Goal: Task Accomplishment & Management: Use online tool/utility

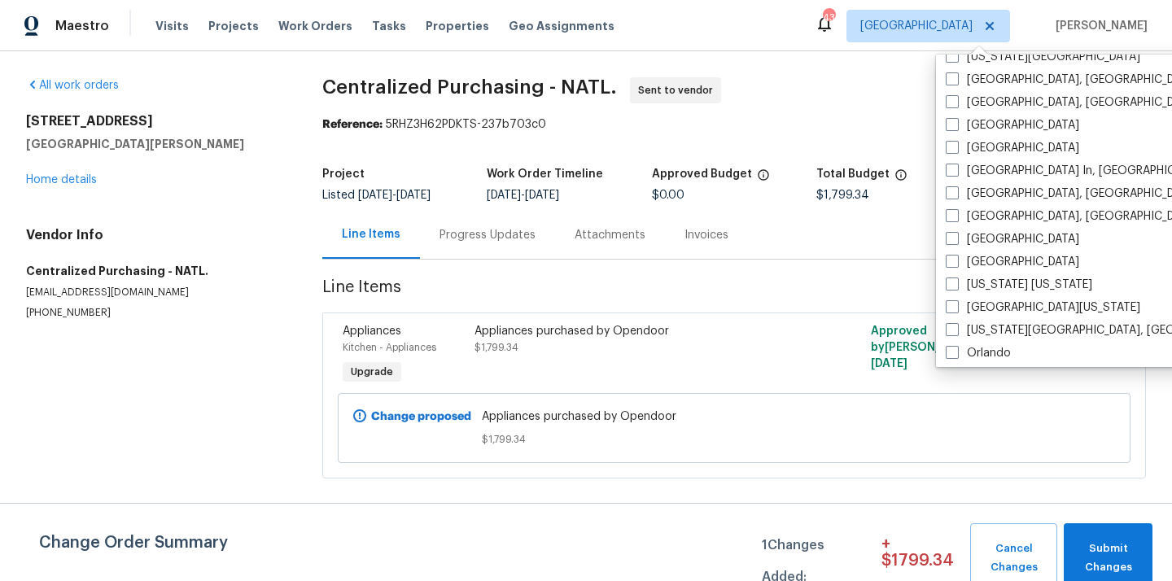
scroll to position [656, 0]
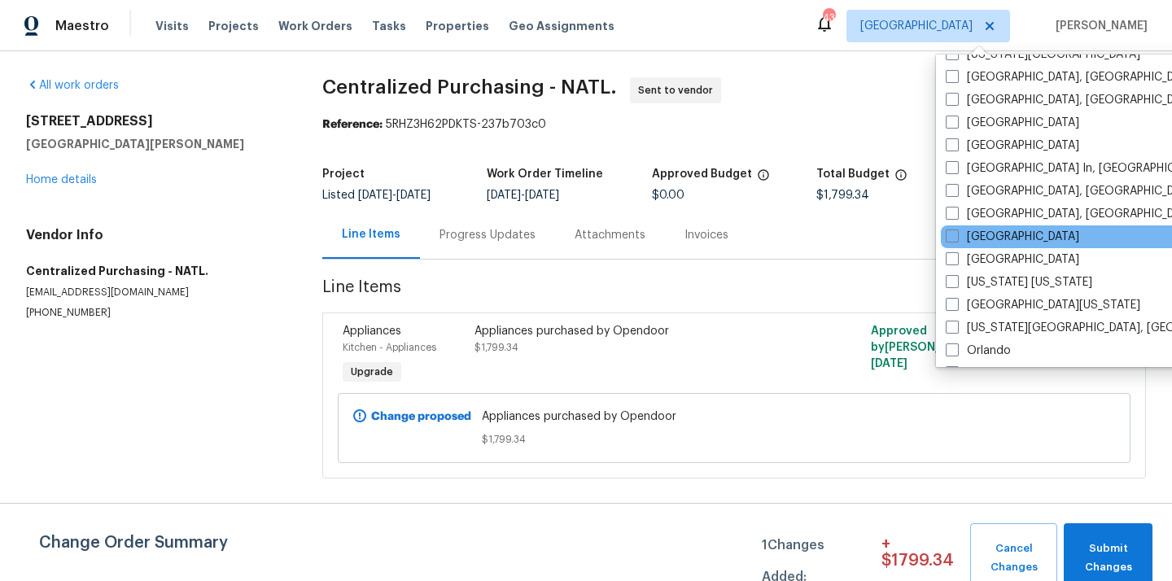
click at [975, 245] on div "[GEOGRAPHIC_DATA]" at bounding box center [1104, 236] width 328 height 23
click at [973, 240] on label "[GEOGRAPHIC_DATA]" at bounding box center [1011, 237] width 133 height 16
click at [956, 239] on input "[GEOGRAPHIC_DATA]" at bounding box center [950, 234] width 11 height 11
checkbox input "true"
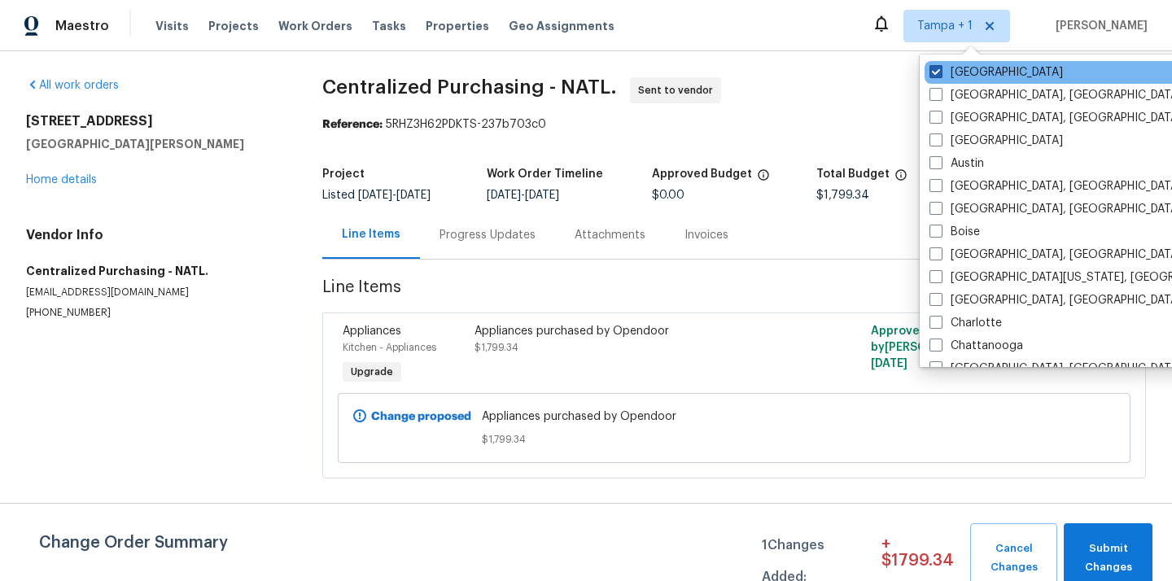
click at [965, 75] on label "[GEOGRAPHIC_DATA]" at bounding box center [995, 72] width 133 height 16
click at [940, 75] on input "[GEOGRAPHIC_DATA]" at bounding box center [934, 69] width 11 height 11
checkbox input "false"
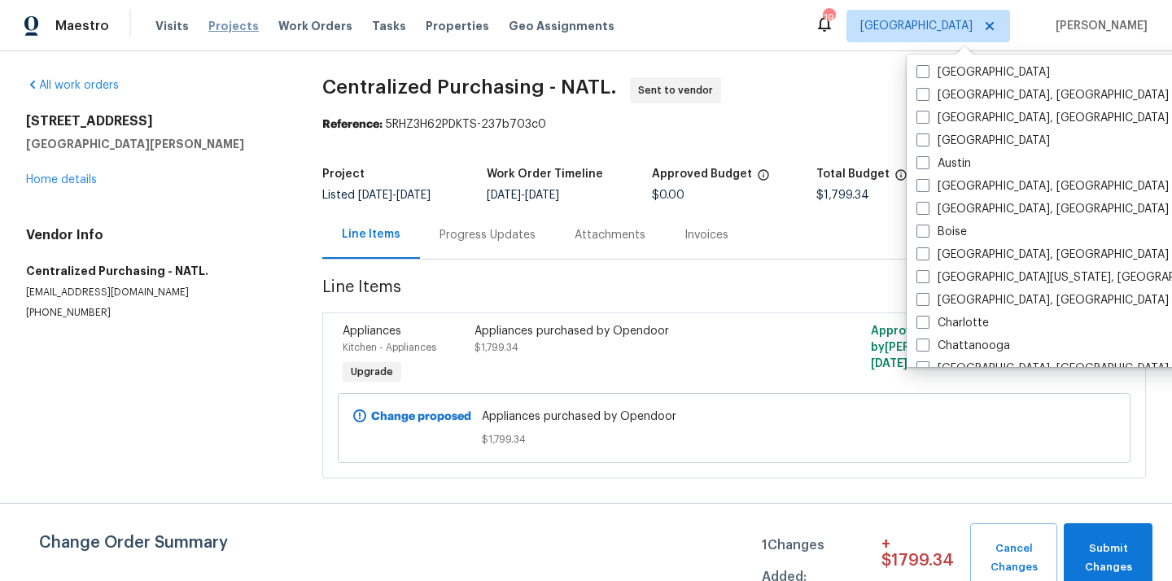
click at [228, 26] on span "Projects" at bounding box center [233, 26] width 50 height 16
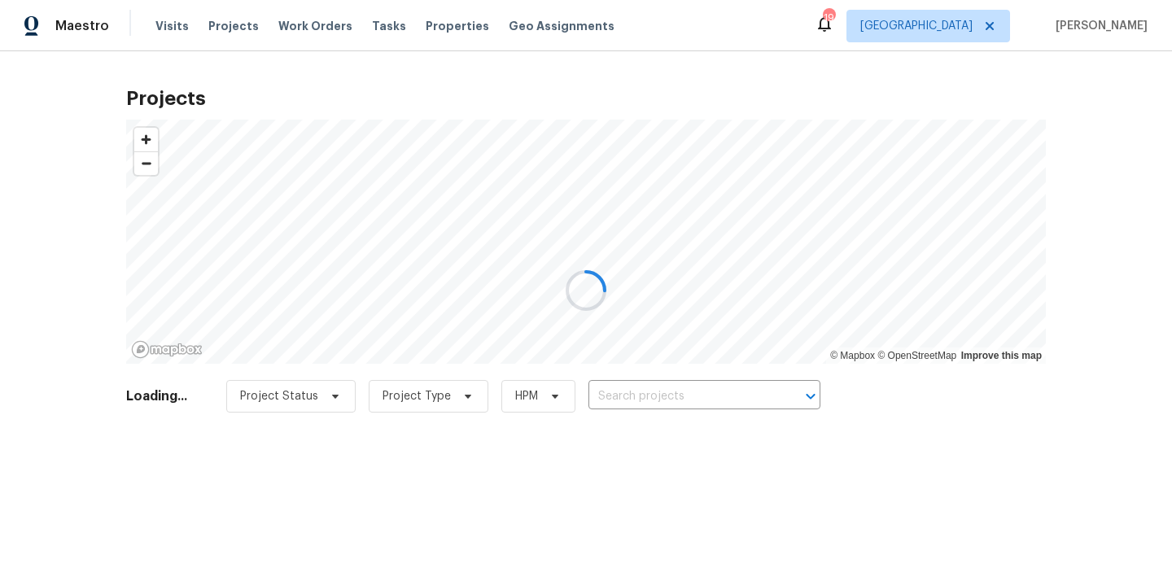
click at [655, 397] on div at bounding box center [586, 290] width 1172 height 581
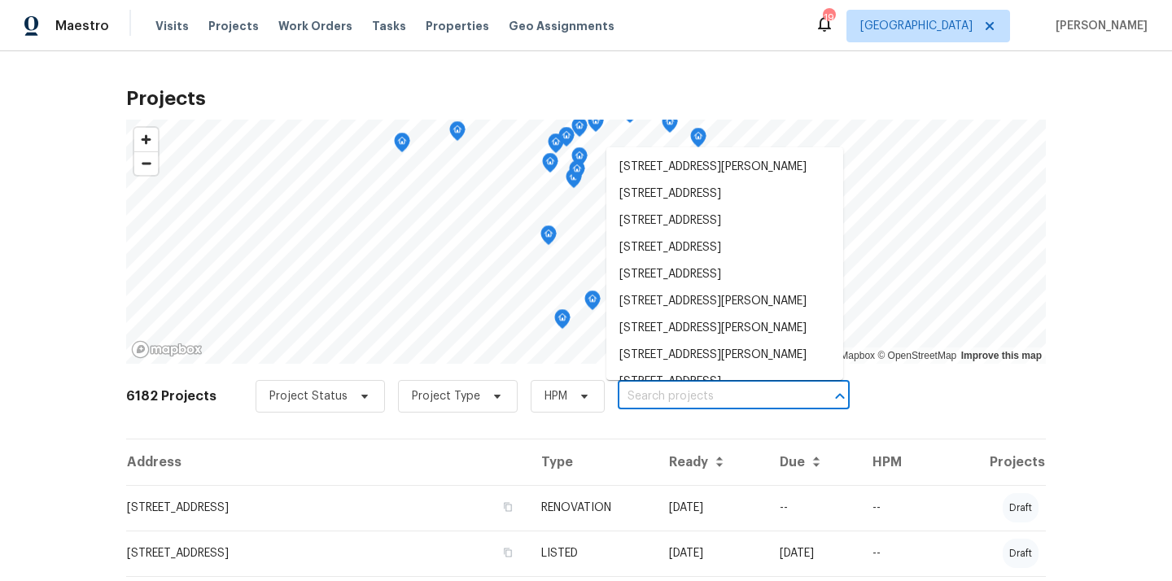
click at [667, 398] on input "text" at bounding box center [710, 396] width 186 height 25
paste input "395 Pendryn Hill Curv, Woodbury, MN 55125"
type input "395 Pendryn Hill Curv, Woodbury, MN 55125"
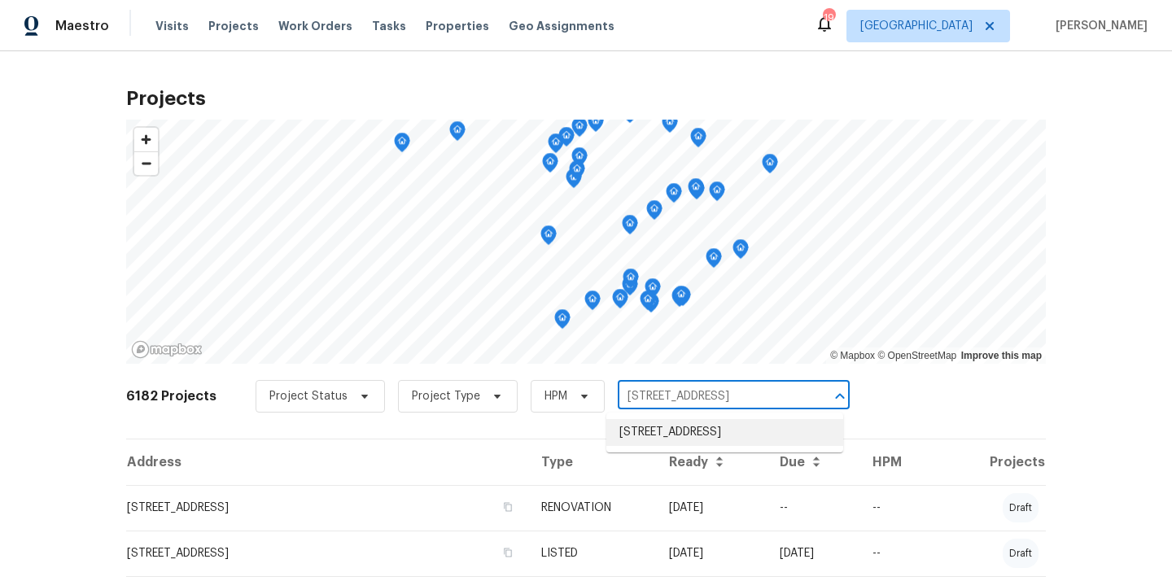
click at [661, 434] on li "395 Pendryn Hill Curv, Woodbury, MN 55125" at bounding box center [724, 432] width 237 height 27
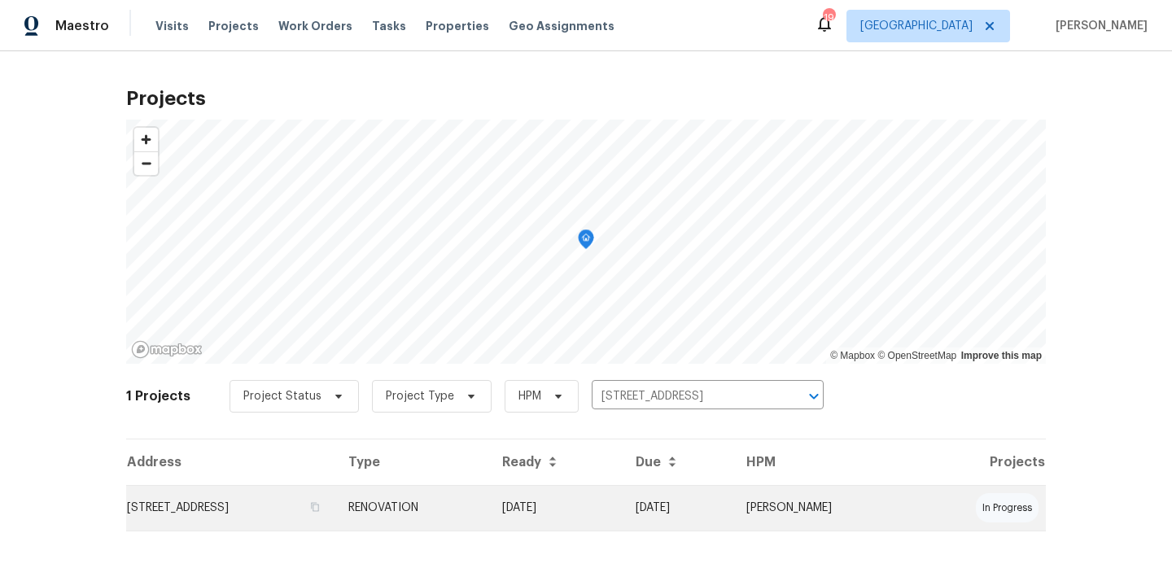
click at [335, 491] on td "395 Pendryn Hill Curv, Woodbury, MN 55125" at bounding box center [230, 508] width 209 height 46
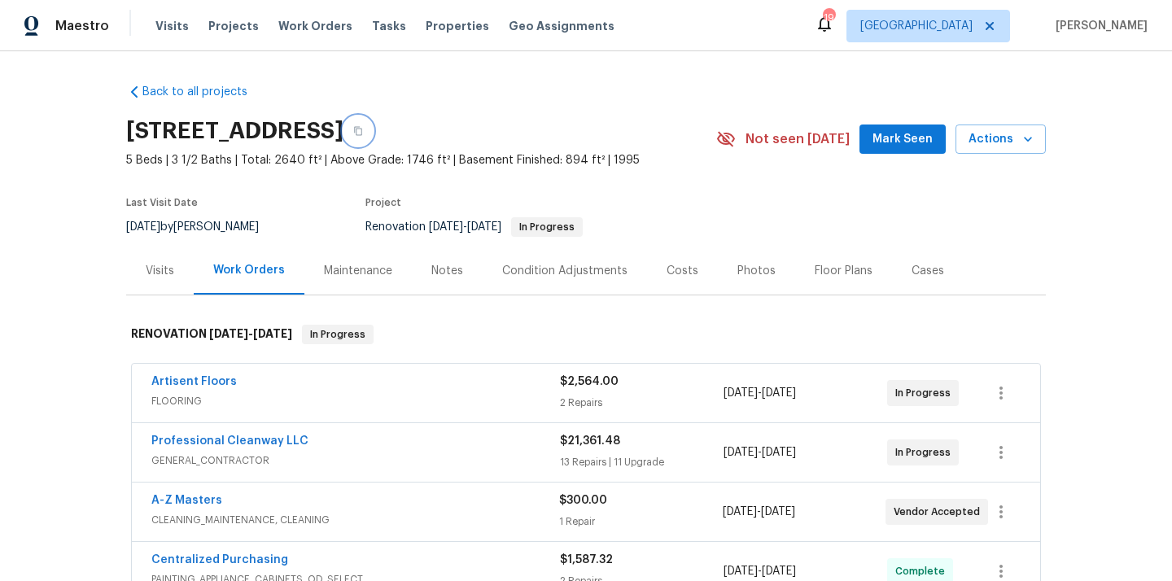
click at [363, 131] on icon "button" at bounding box center [358, 131] width 10 height 10
click at [343, 123] on h2 "395 Pendryn Hill Curv, Woodbury, MN 55125" at bounding box center [234, 131] width 217 height 16
copy h2 "55125"
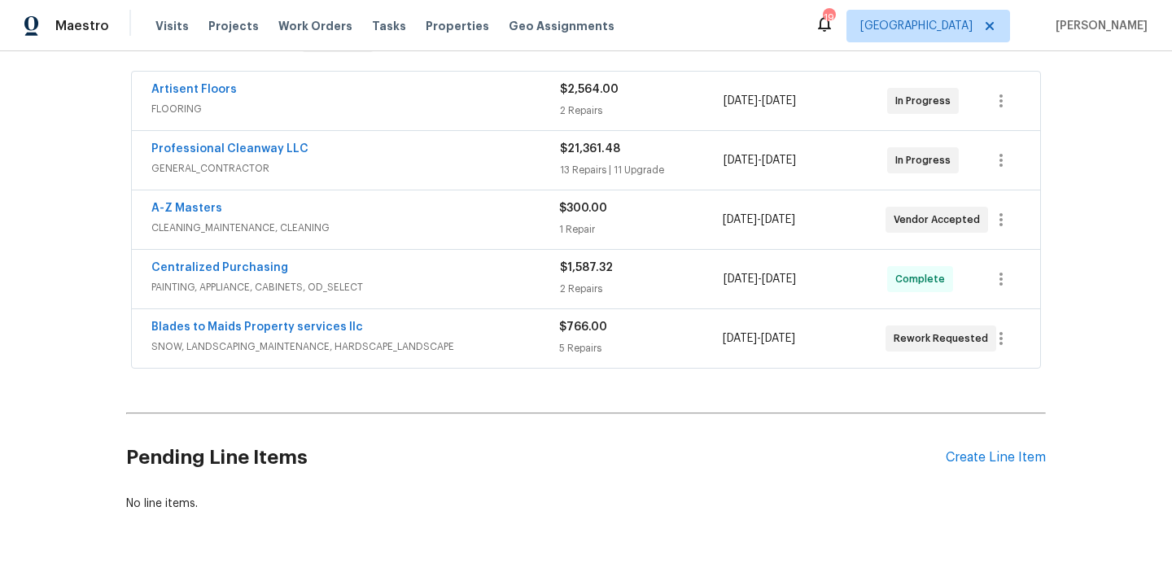
scroll to position [293, 0]
click at [996, 464] on div "Create Line Item" at bounding box center [995, 456] width 100 height 15
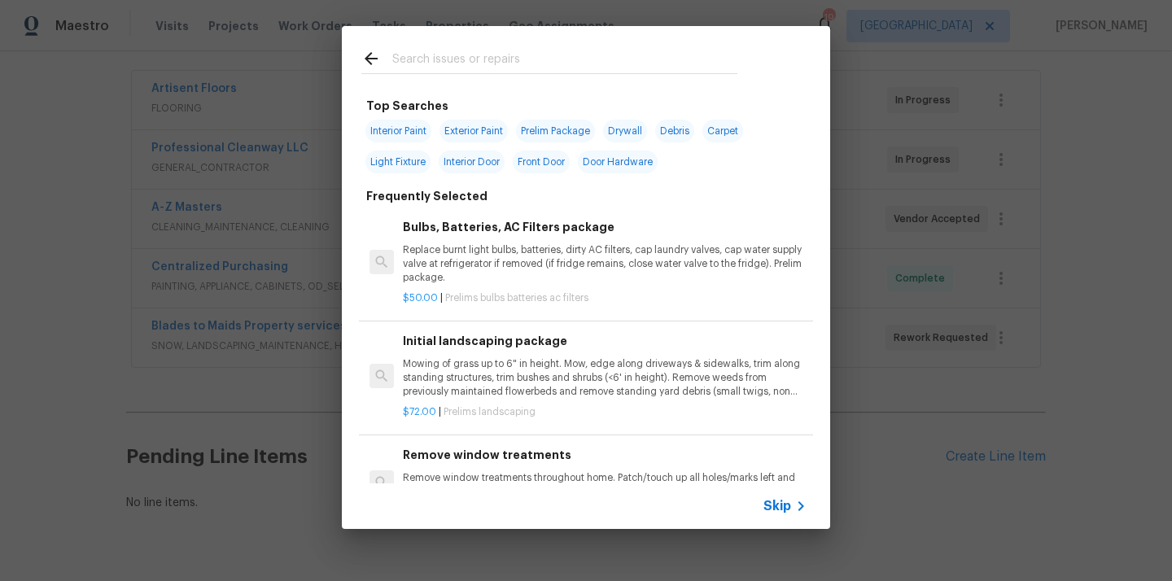
click at [627, 72] on input "text" at bounding box center [564, 61] width 345 height 24
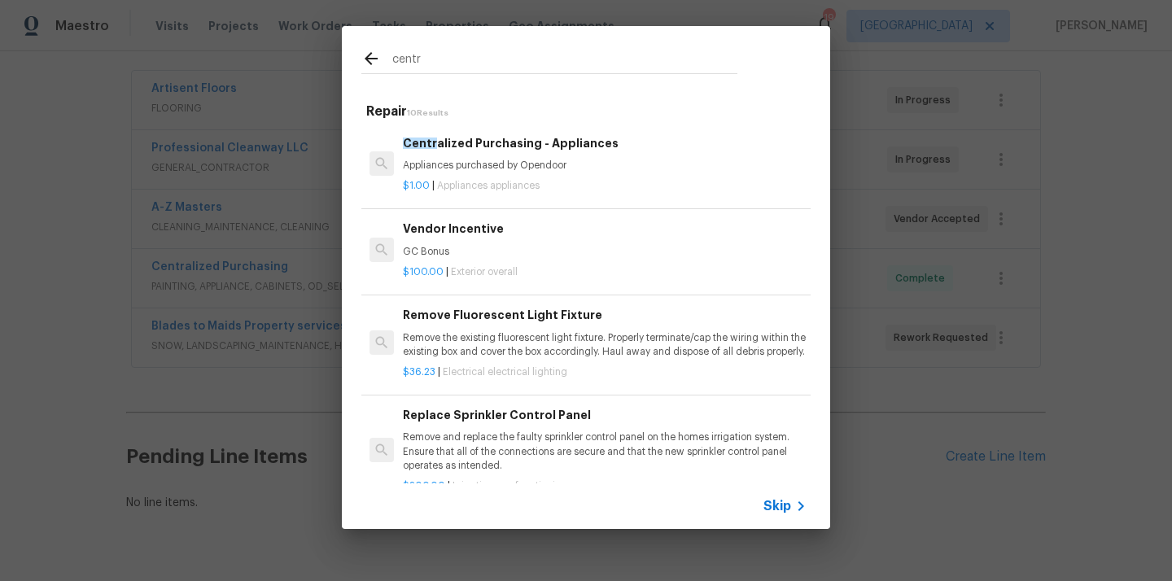
type input "centr"
click at [541, 163] on p "Appliances purchased by Opendoor" at bounding box center [605, 166] width 404 height 14
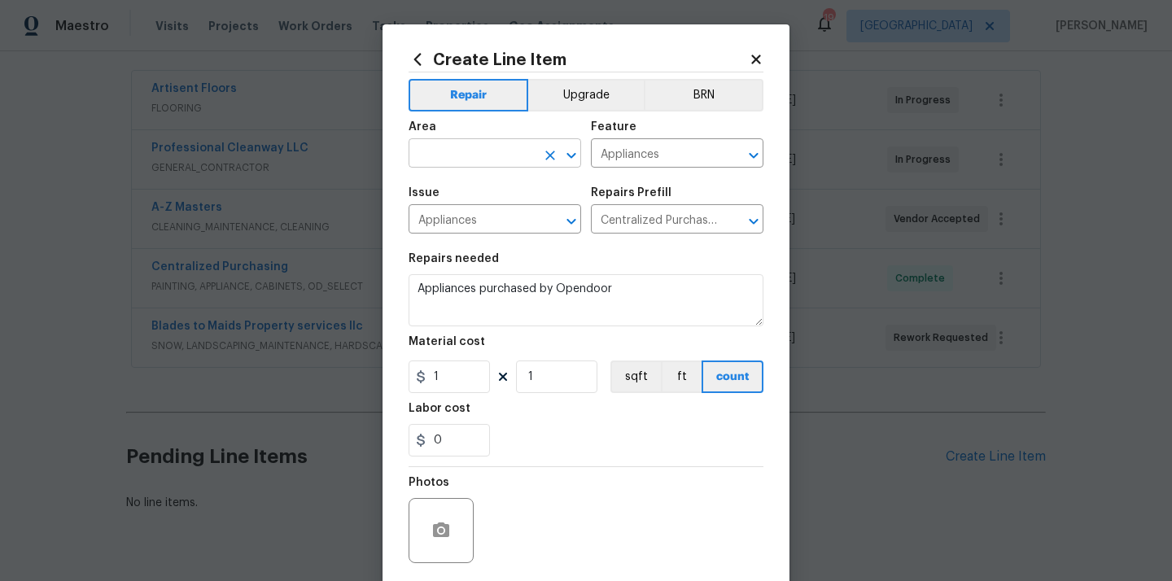
click at [495, 159] on input "text" at bounding box center [471, 154] width 127 height 25
click at [500, 199] on li "Kitchen" at bounding box center [494, 191] width 172 height 27
type input "Kitchen"
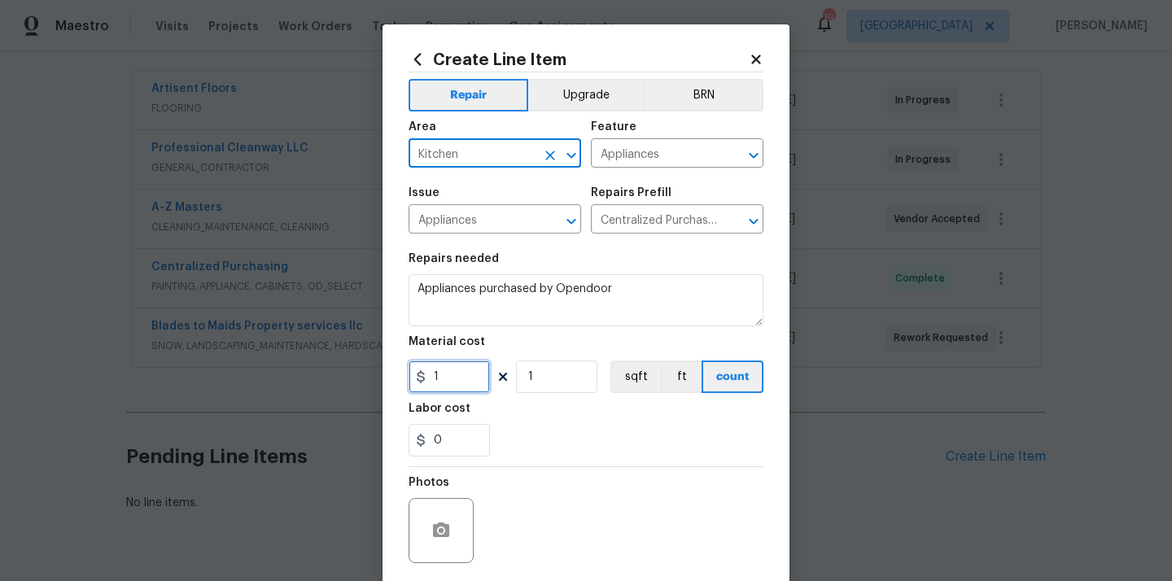
drag, startPoint x: 461, startPoint y: 370, endPoint x: 386, endPoint y: 369, distance: 74.9
click at [386, 369] on div "Create Line Item Repair Upgrade BRN Area Kitchen ​ Feature Appliances ​ Issue A…" at bounding box center [585, 350] width 407 height 652
paste input "396.24"
type input "396.24"
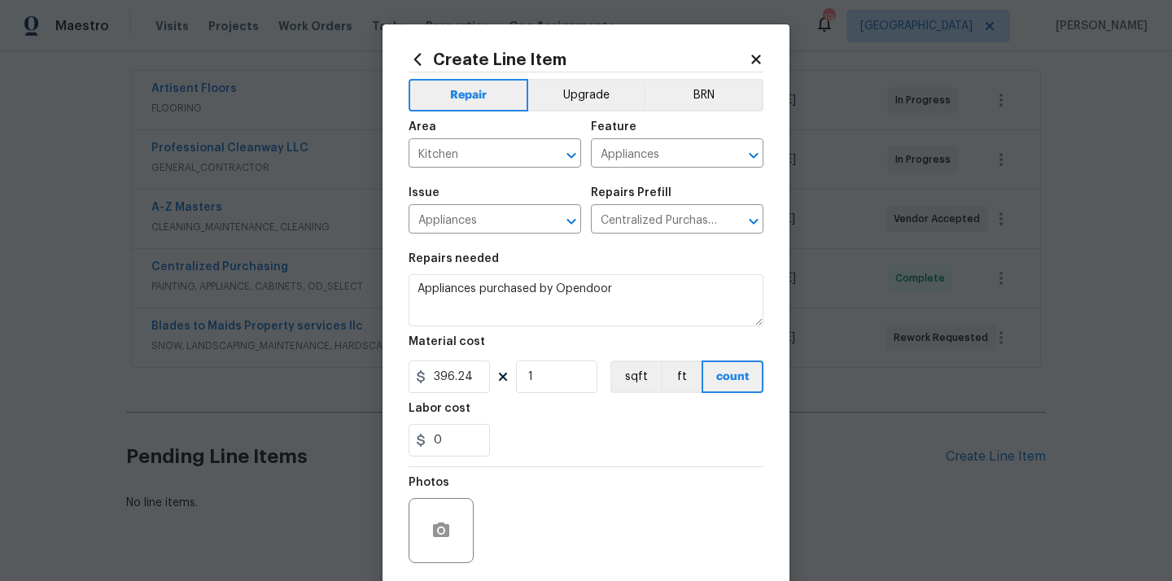
click at [518, 409] on div "Labor cost" at bounding box center [585, 413] width 355 height 21
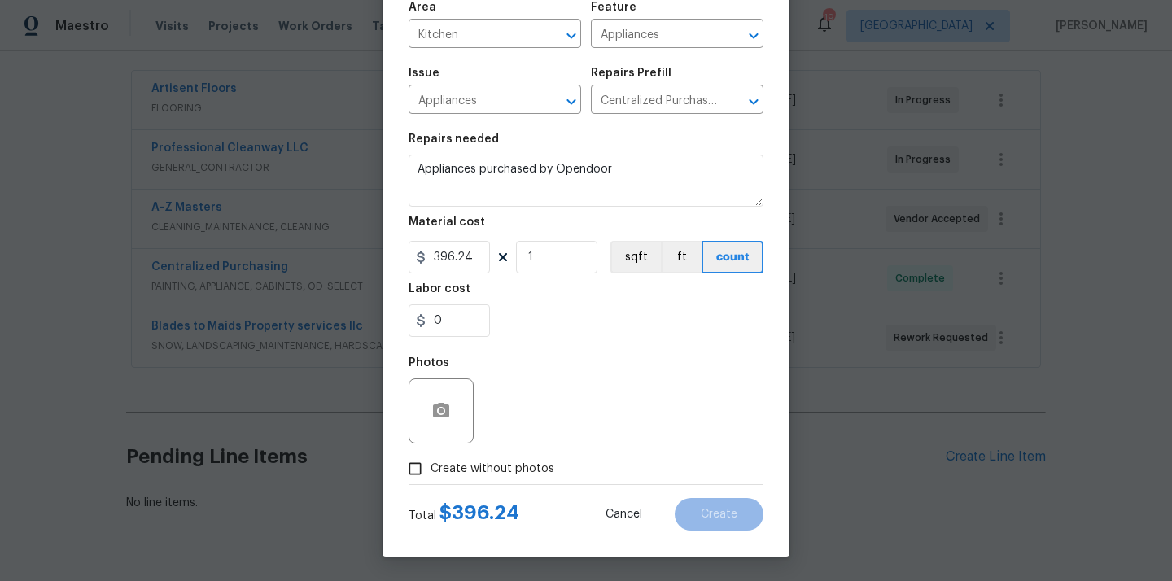
click at [481, 458] on label "Create without photos" at bounding box center [476, 468] width 155 height 31
click at [430, 458] on input "Create without photos" at bounding box center [414, 468] width 31 height 31
checkbox input "true"
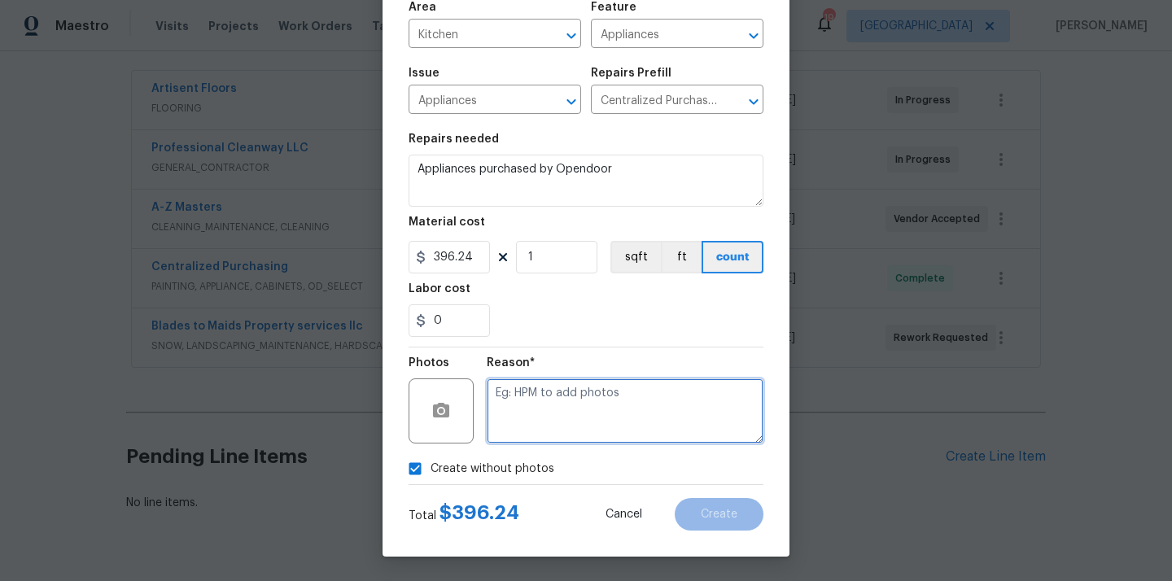
click at [508, 428] on textarea at bounding box center [625, 410] width 277 height 65
type textarea "N/A"
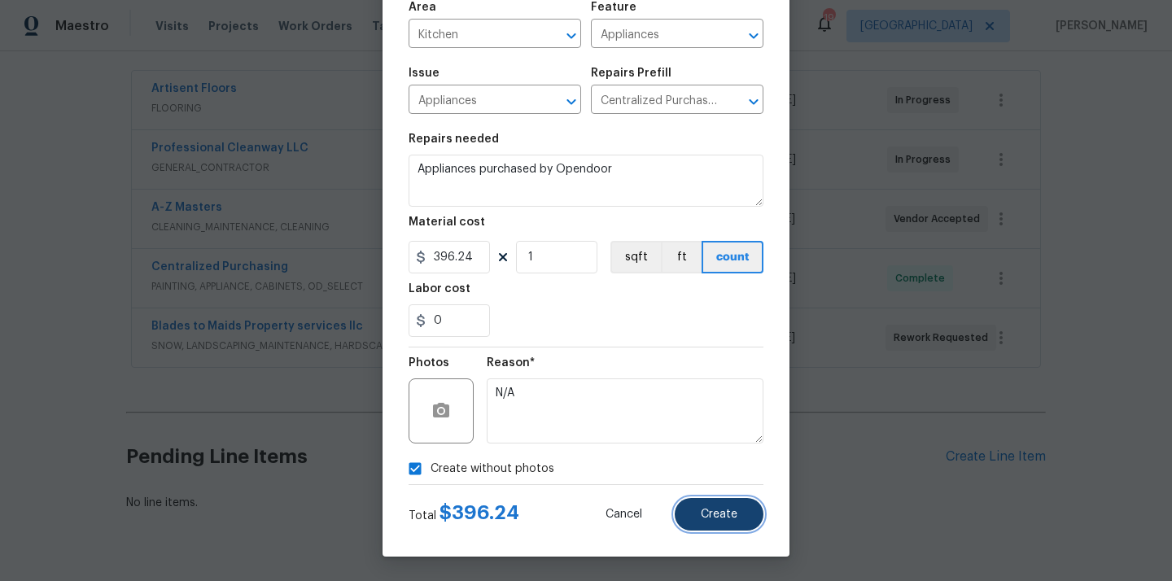
click at [707, 529] on button "Create" at bounding box center [718, 514] width 89 height 33
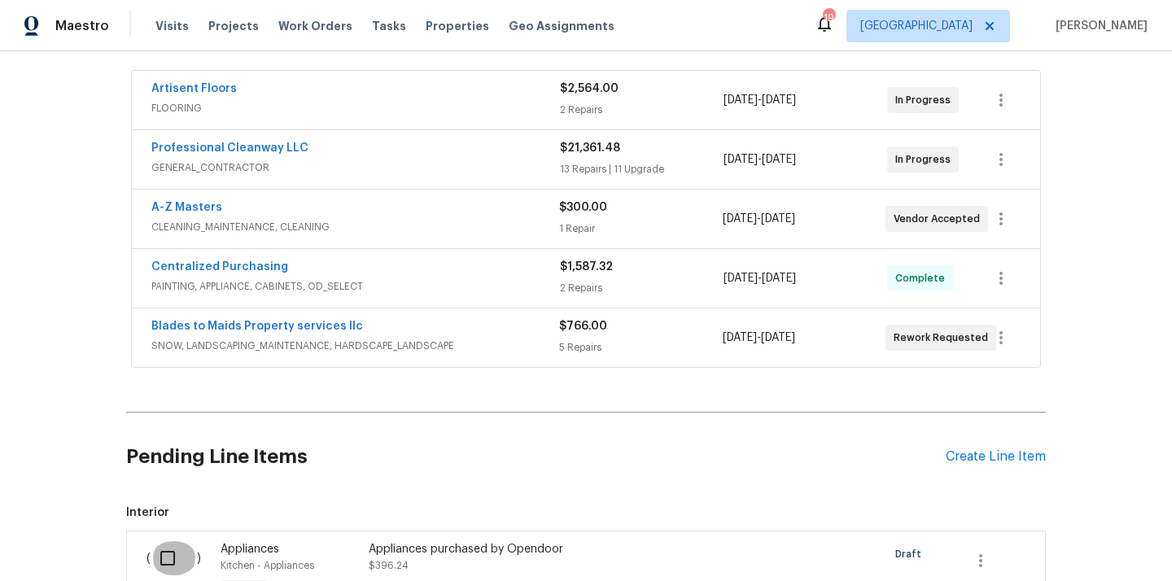
click at [172, 552] on input "checkbox" at bounding box center [174, 558] width 46 height 34
checkbox input "true"
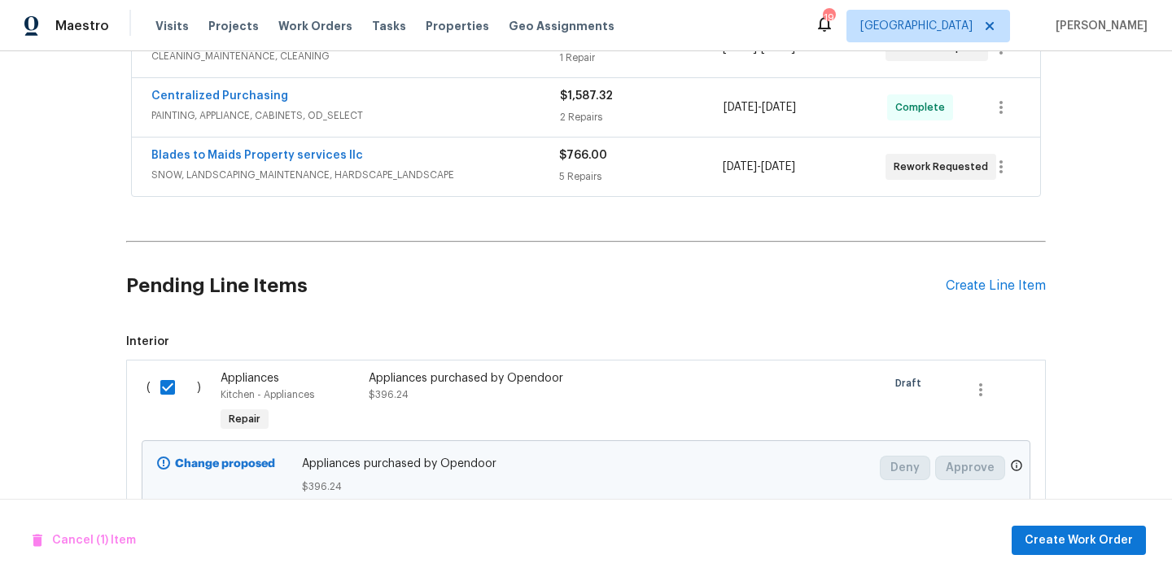
scroll to position [519, 0]
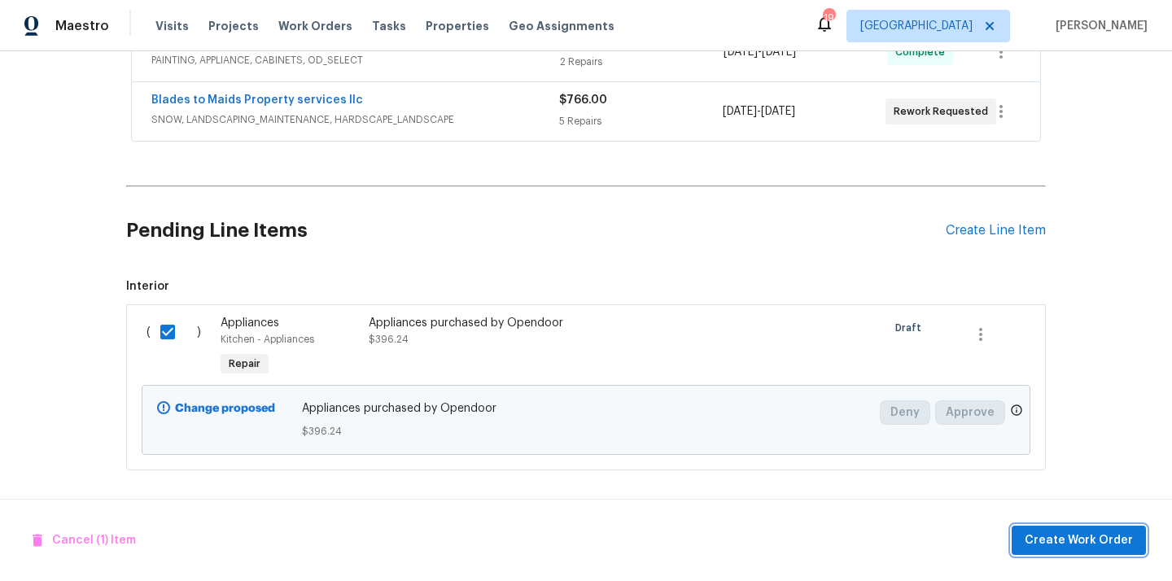
click at [1067, 532] on span "Create Work Order" at bounding box center [1078, 540] width 108 height 20
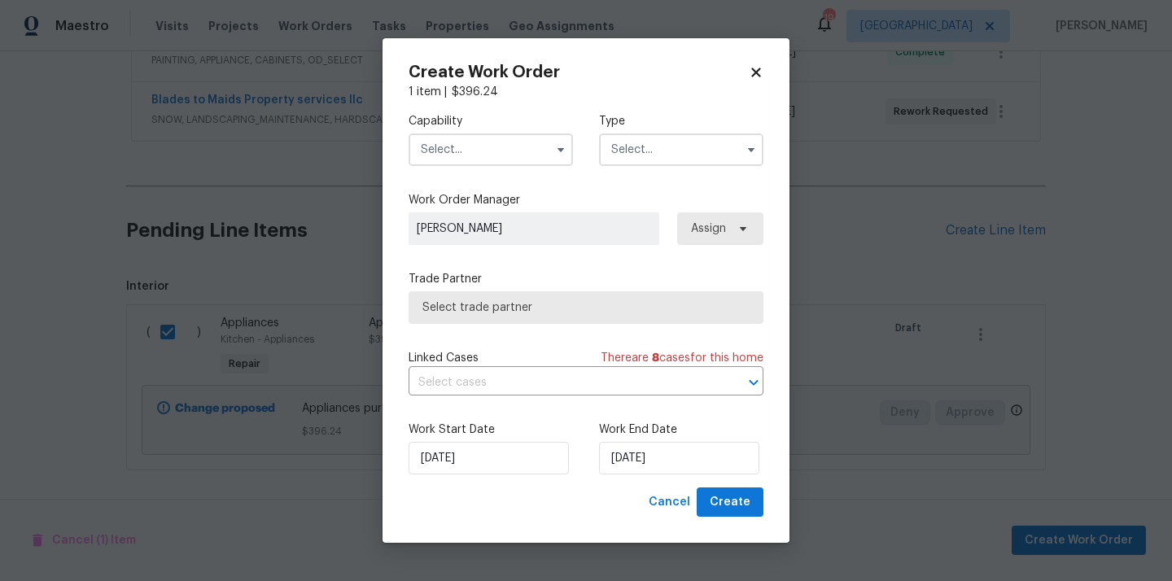
click at [502, 137] on input "text" at bounding box center [490, 149] width 164 height 33
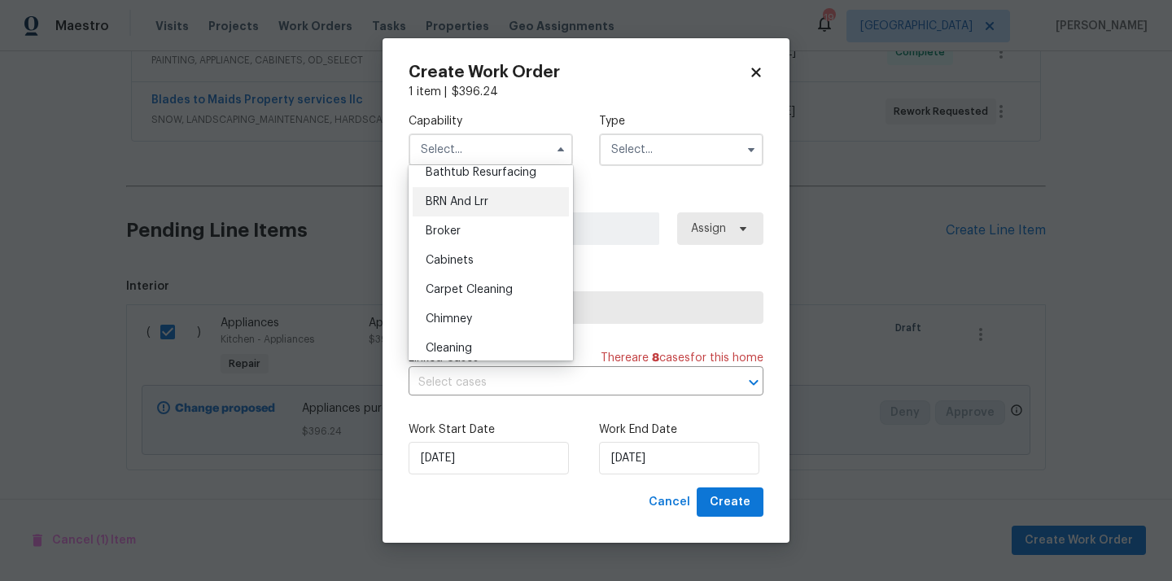
scroll to position [0, 0]
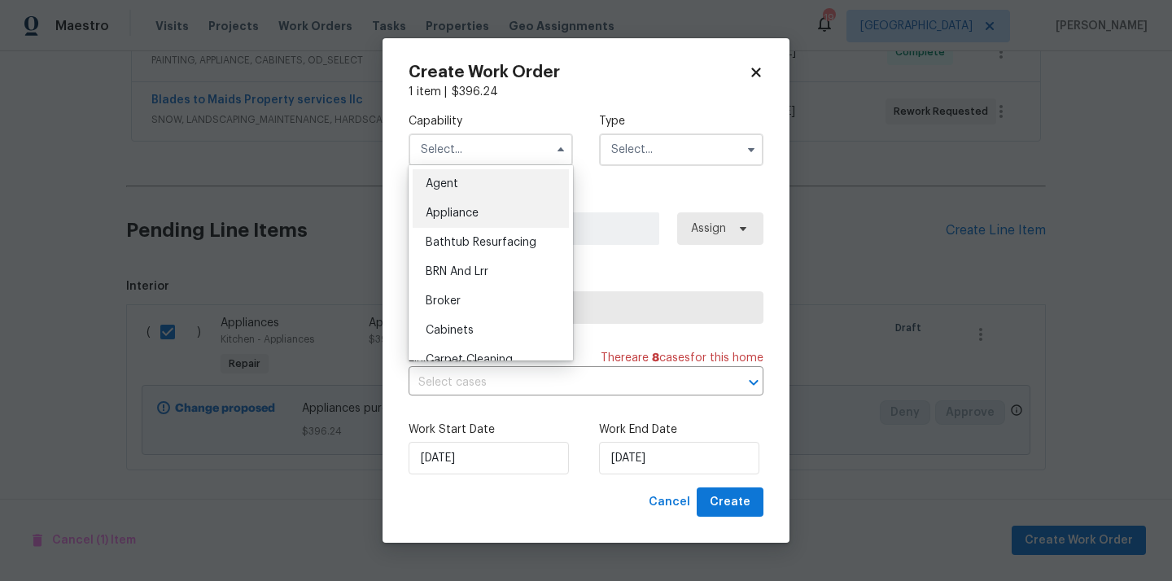
click at [485, 218] on div "Appliance" at bounding box center [490, 213] width 156 height 29
type input "Appliance"
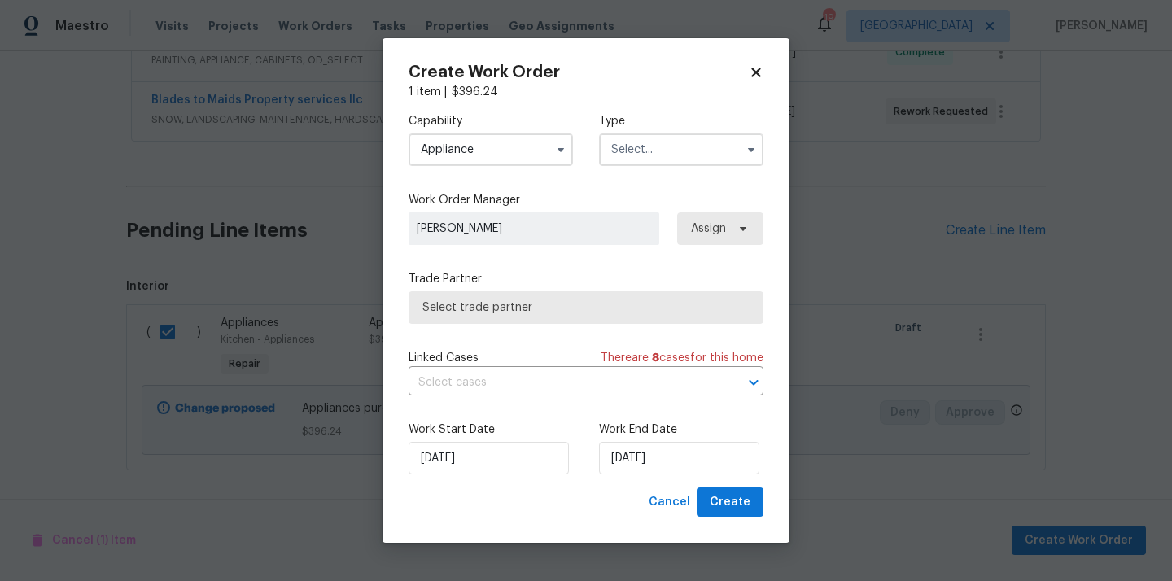
click at [716, 126] on label "Type" at bounding box center [681, 121] width 164 height 16
click at [685, 144] on input "text" at bounding box center [681, 149] width 164 height 33
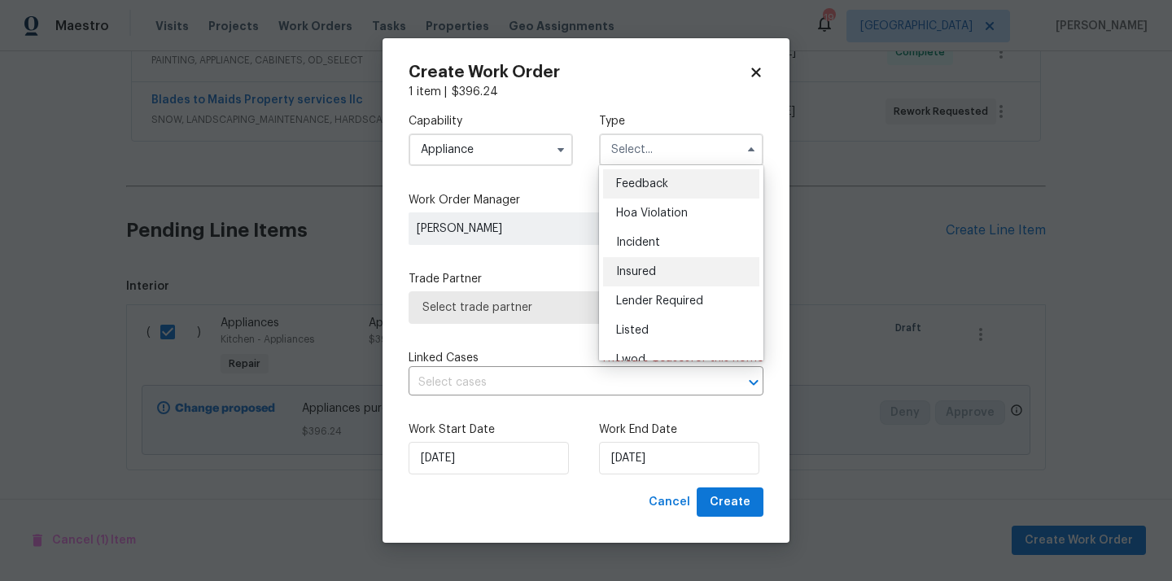
scroll to position [194, 0]
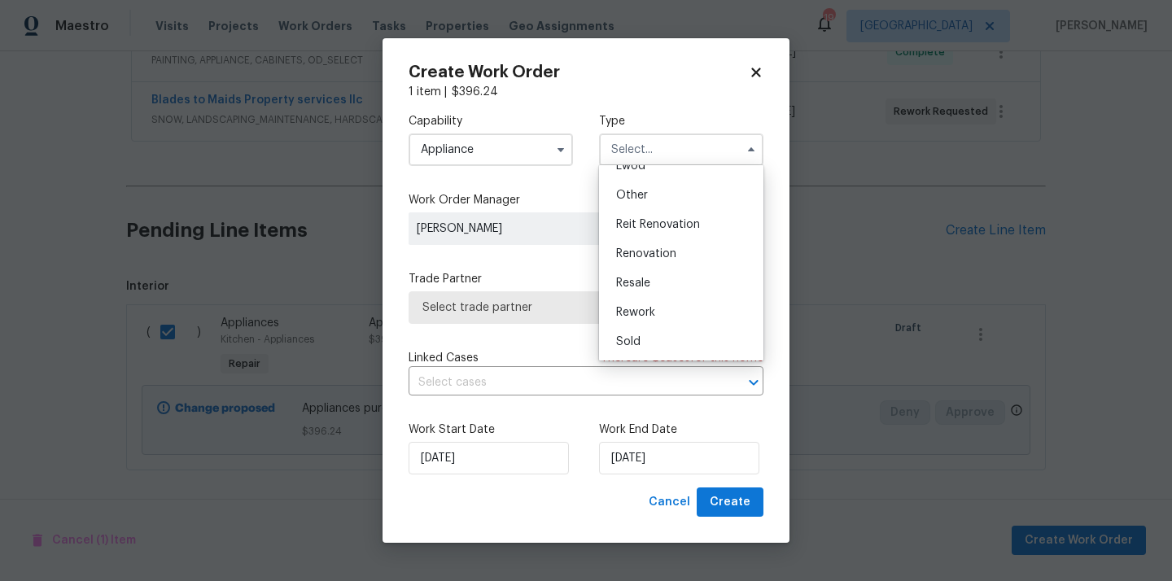
click at [665, 259] on span "Renovation" at bounding box center [646, 253] width 60 height 11
type input "Renovation"
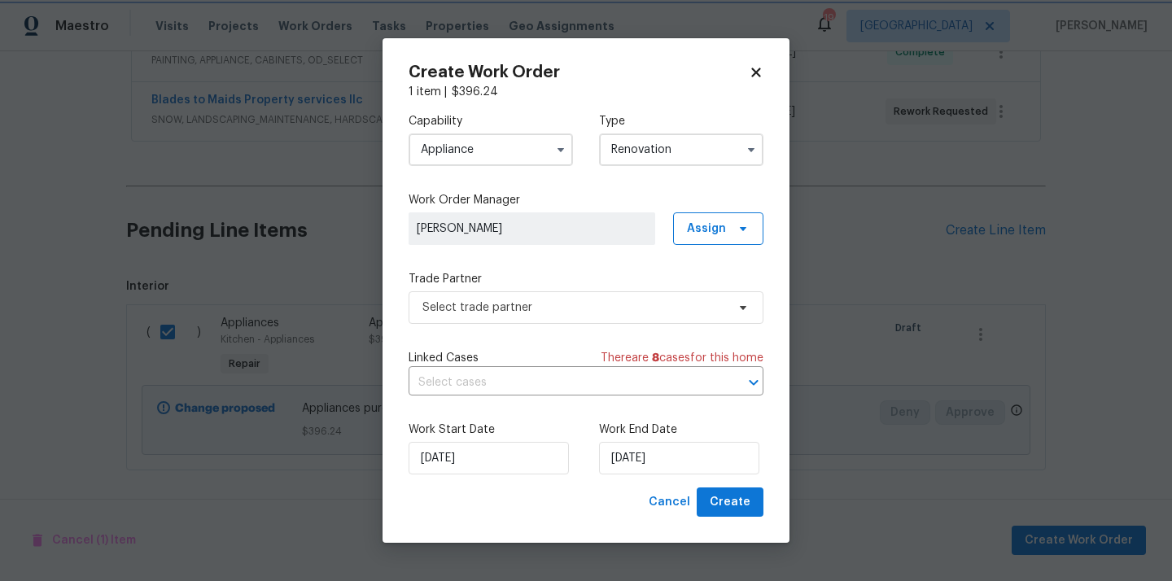
scroll to position [0, 0]
click at [711, 220] on span "Assign" at bounding box center [706, 228] width 39 height 16
click at [705, 296] on div "Assign to me" at bounding box center [720, 297] width 71 height 16
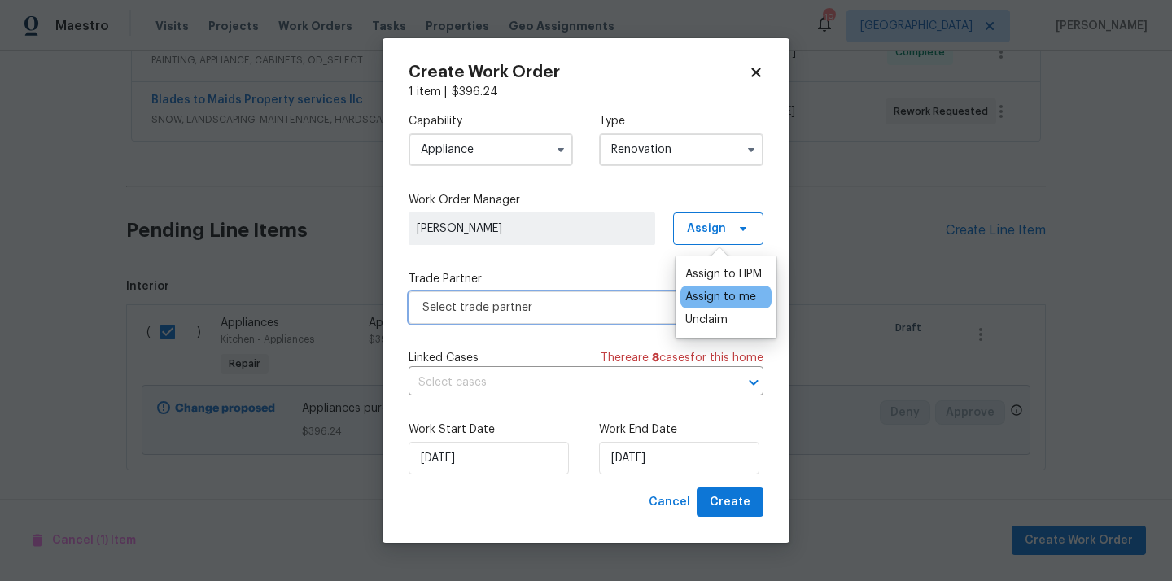
click at [596, 307] on span "Select trade partner" at bounding box center [573, 307] width 303 height 16
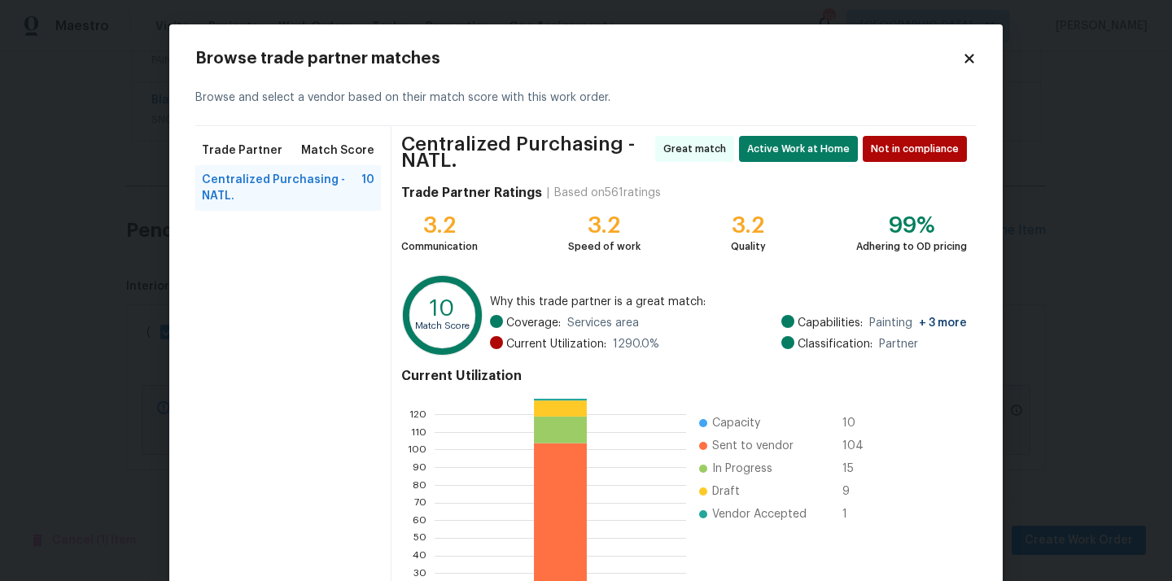
scroll to position [143, 0]
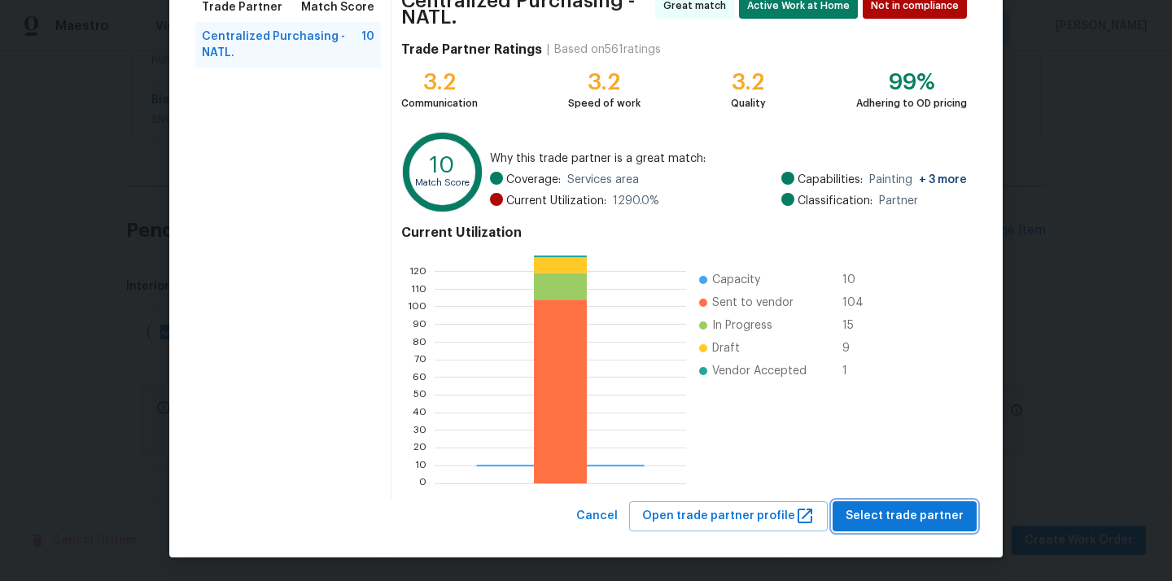
click at [865, 508] on span "Select trade partner" at bounding box center [904, 516] width 118 height 20
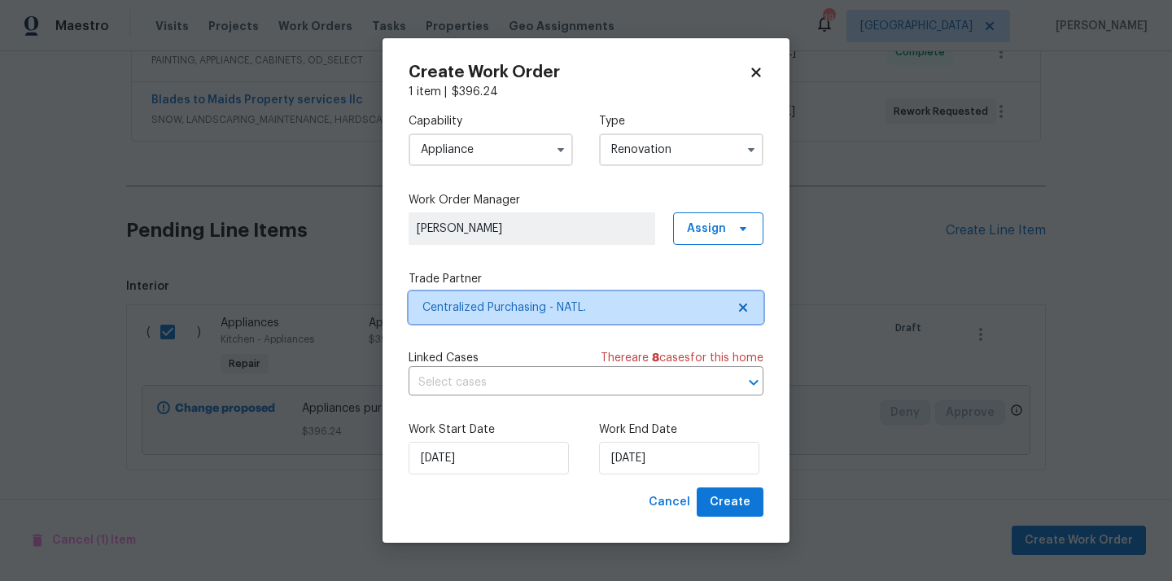
scroll to position [0, 0]
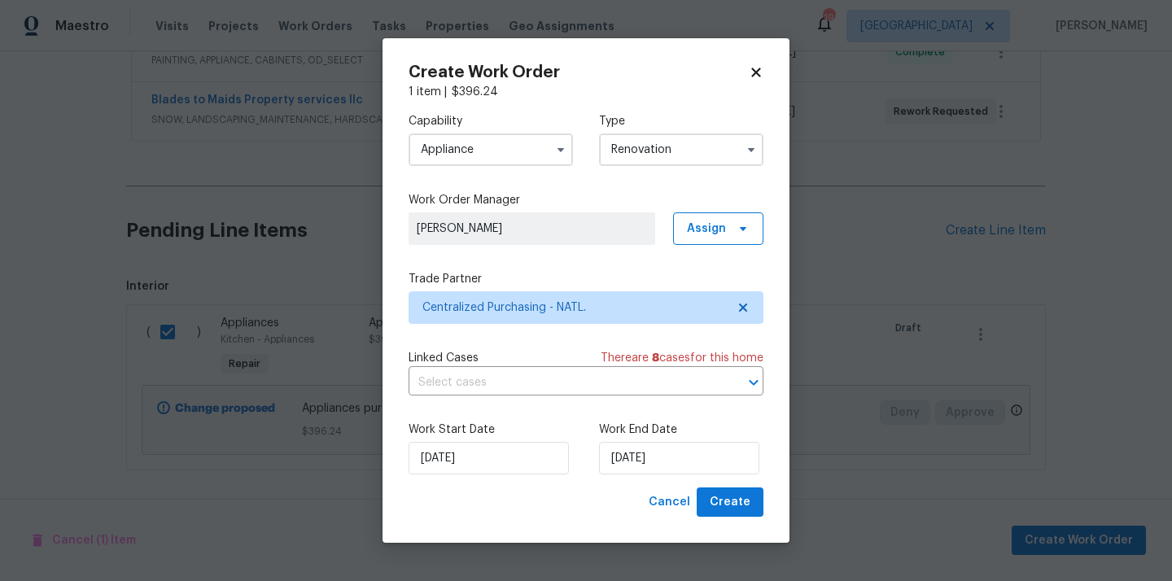
click at [763, 501] on div "Create Work Order 1 item | $ 396.24 Capability Appliance Type Renovation Work O…" at bounding box center [585, 290] width 407 height 505
click at [744, 502] on span "Create" at bounding box center [729, 502] width 41 height 20
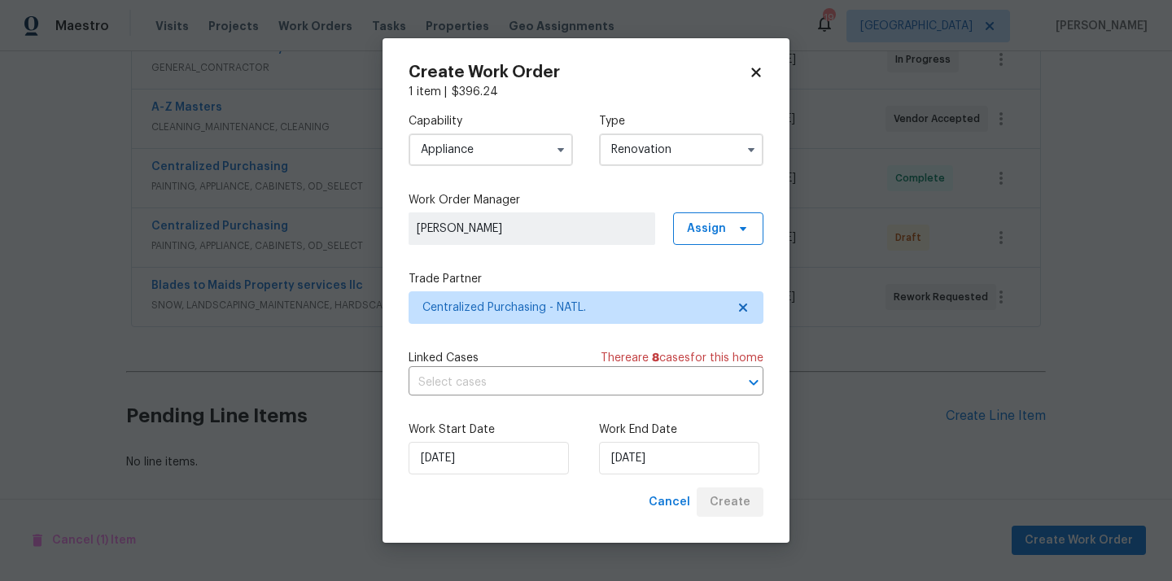
scroll to position [393, 0]
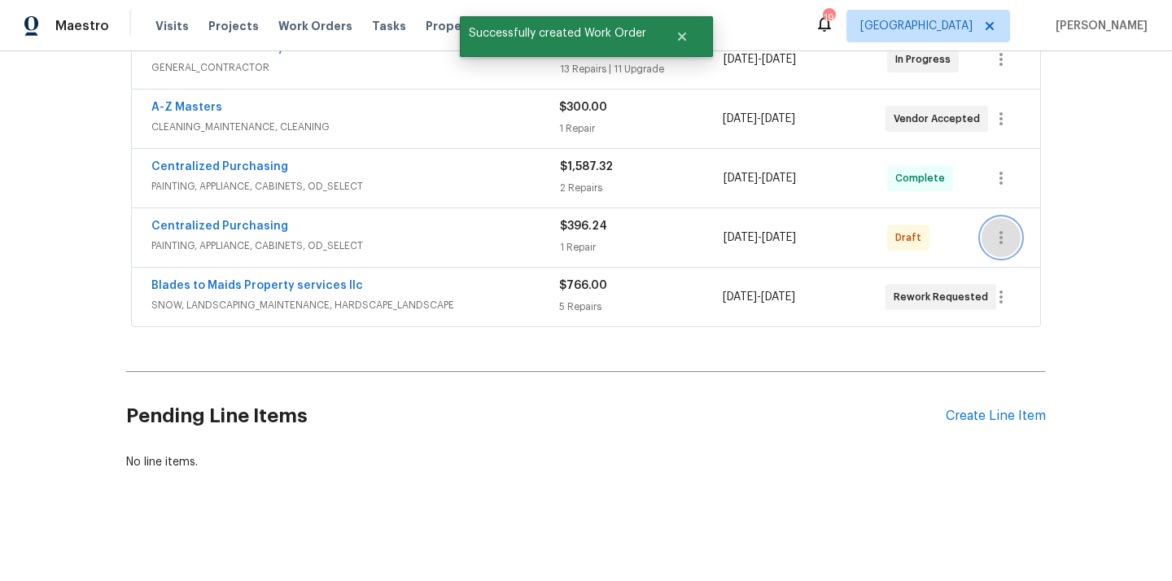
click at [981, 234] on button "button" at bounding box center [1000, 237] width 39 height 39
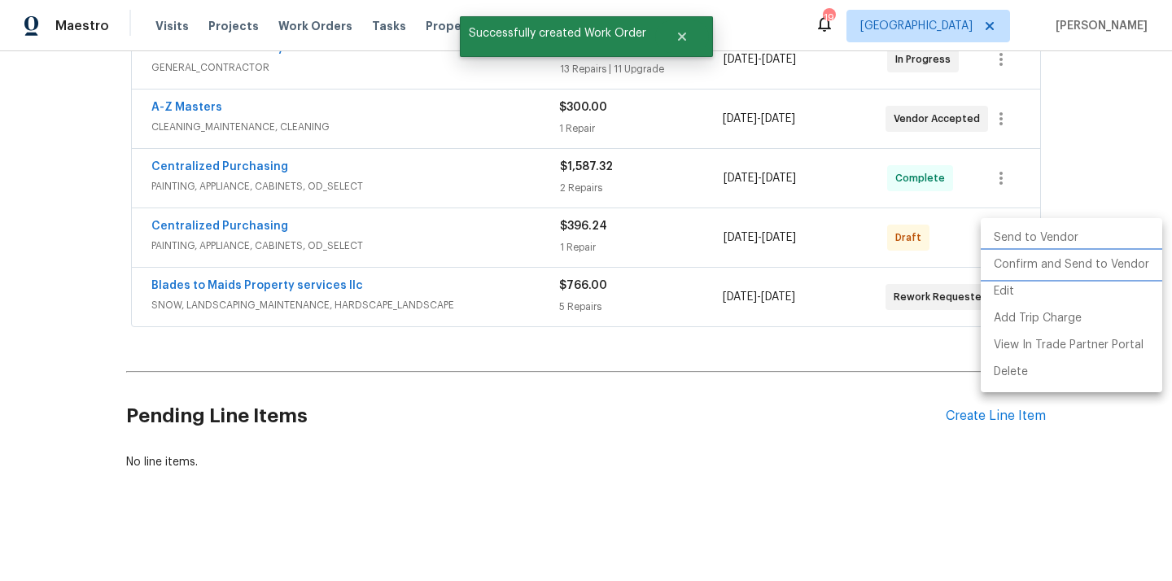
click at [998, 263] on li "Confirm and Send to Vendor" at bounding box center [1070, 264] width 181 height 27
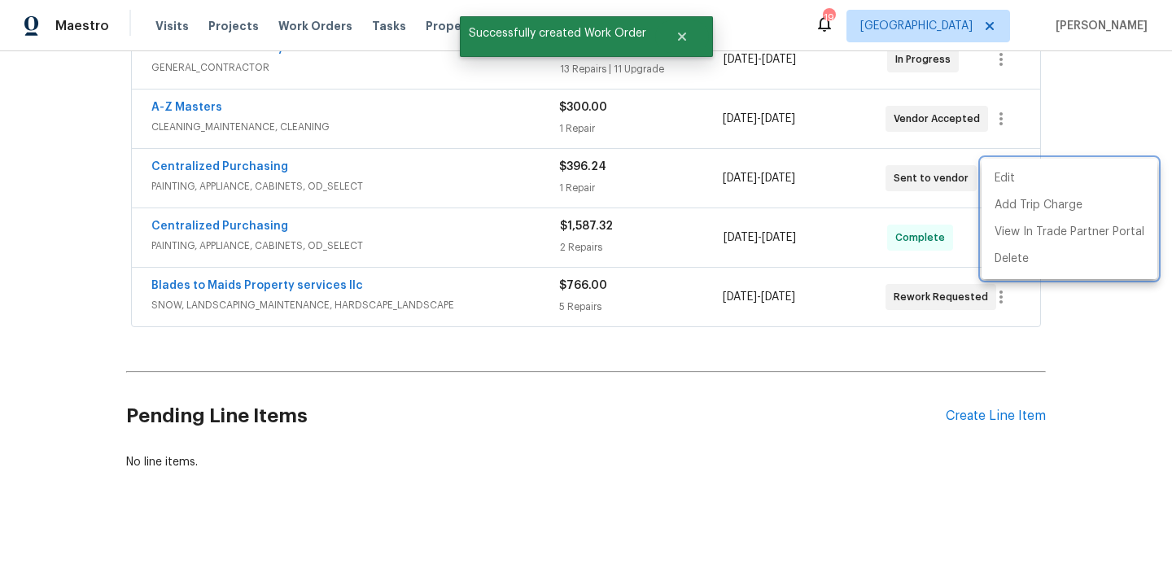
click at [358, 190] on div at bounding box center [586, 290] width 1172 height 581
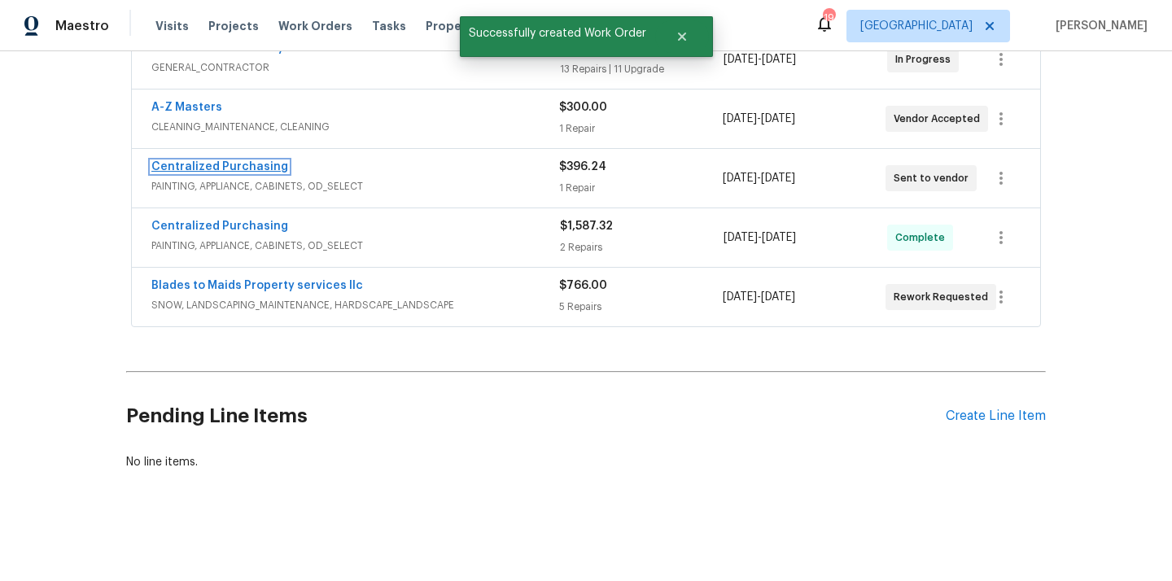
click at [234, 161] on link "Centralized Purchasing" at bounding box center [219, 166] width 137 height 11
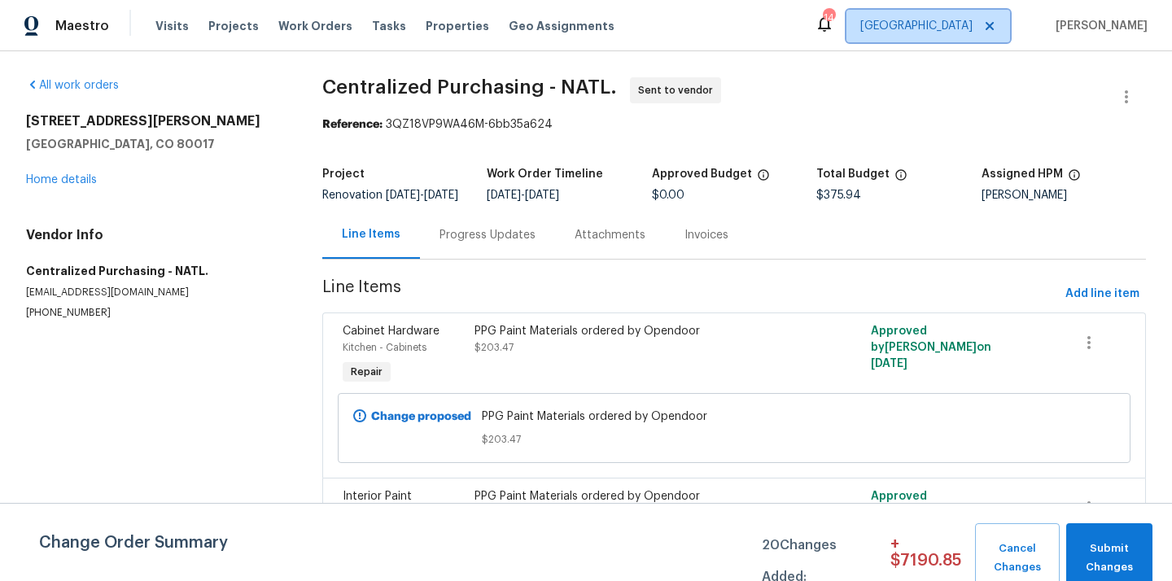
click at [961, 34] on span "[GEOGRAPHIC_DATA]" at bounding box center [928, 26] width 164 height 33
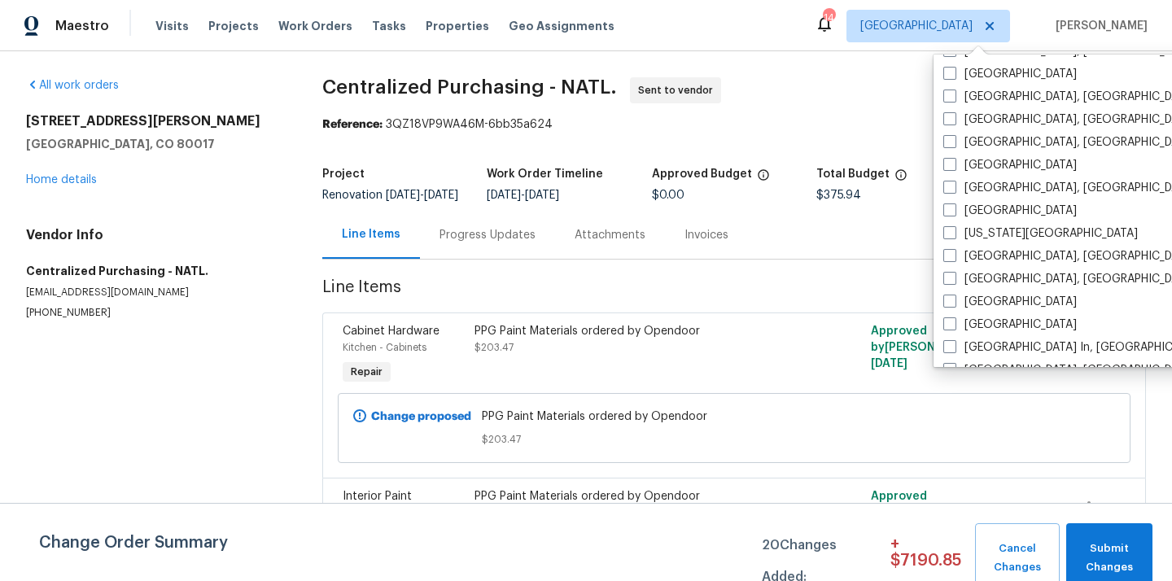
scroll to position [466, 0]
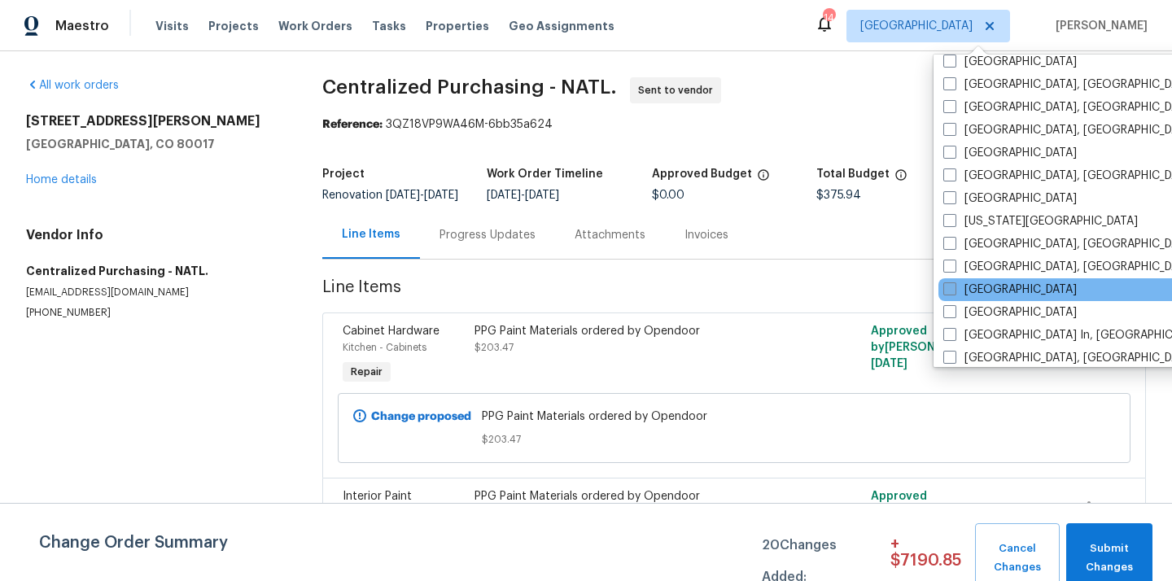
click at [988, 290] on label "[GEOGRAPHIC_DATA]" at bounding box center [1009, 289] width 133 height 16
click at [953, 290] on input "[GEOGRAPHIC_DATA]" at bounding box center [948, 286] width 11 height 11
checkbox input "true"
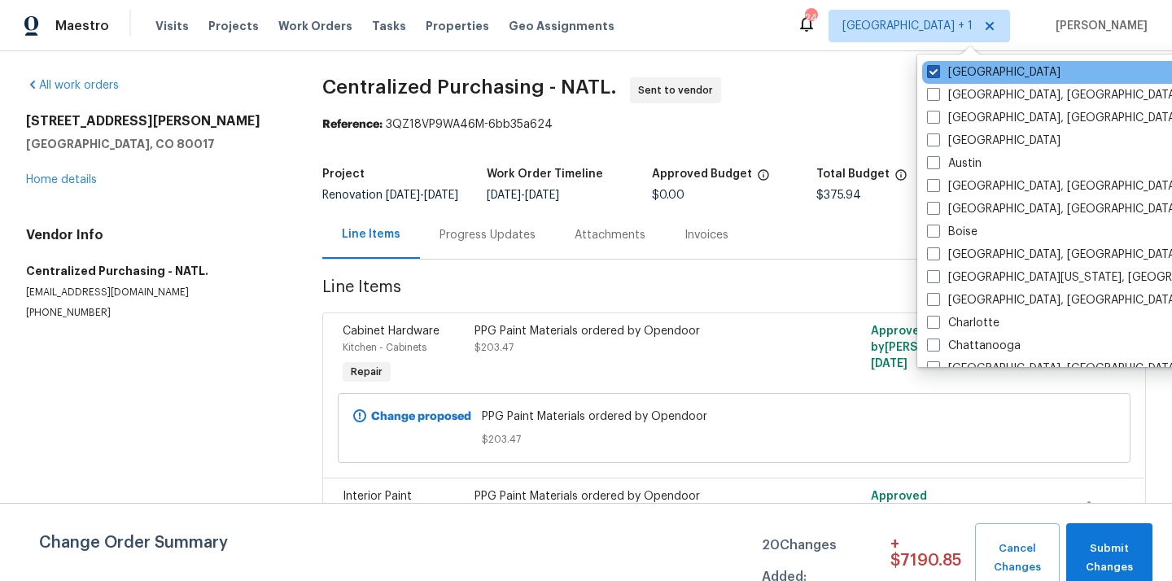
click at [948, 71] on label "[GEOGRAPHIC_DATA]" at bounding box center [993, 72] width 133 height 16
click at [937, 71] on input "[GEOGRAPHIC_DATA]" at bounding box center [932, 69] width 11 height 11
checkbox input "false"
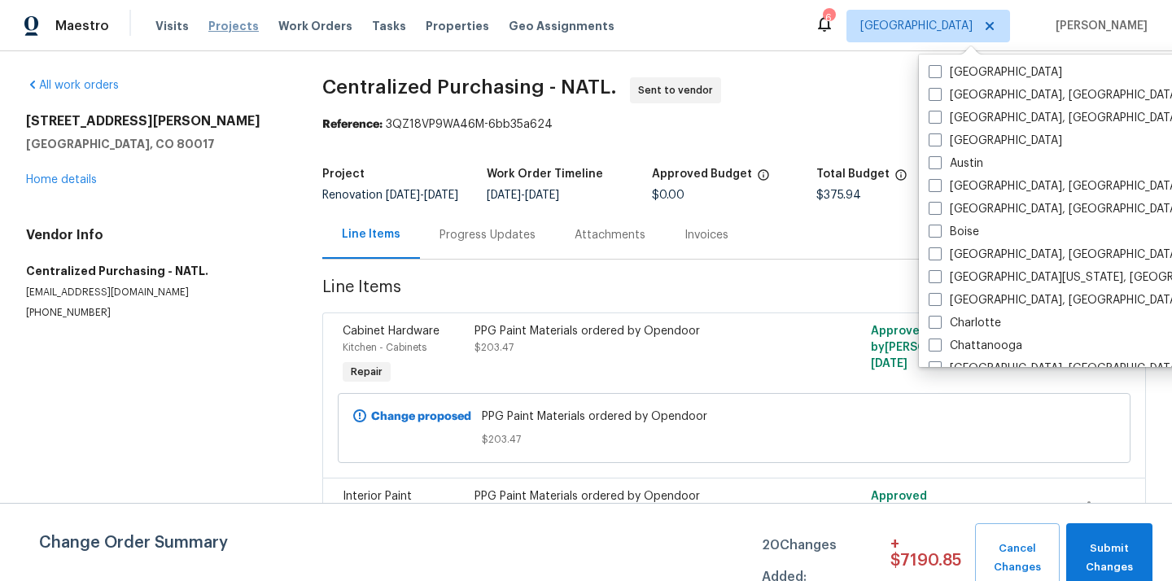
click at [230, 31] on span "Projects" at bounding box center [233, 26] width 50 height 16
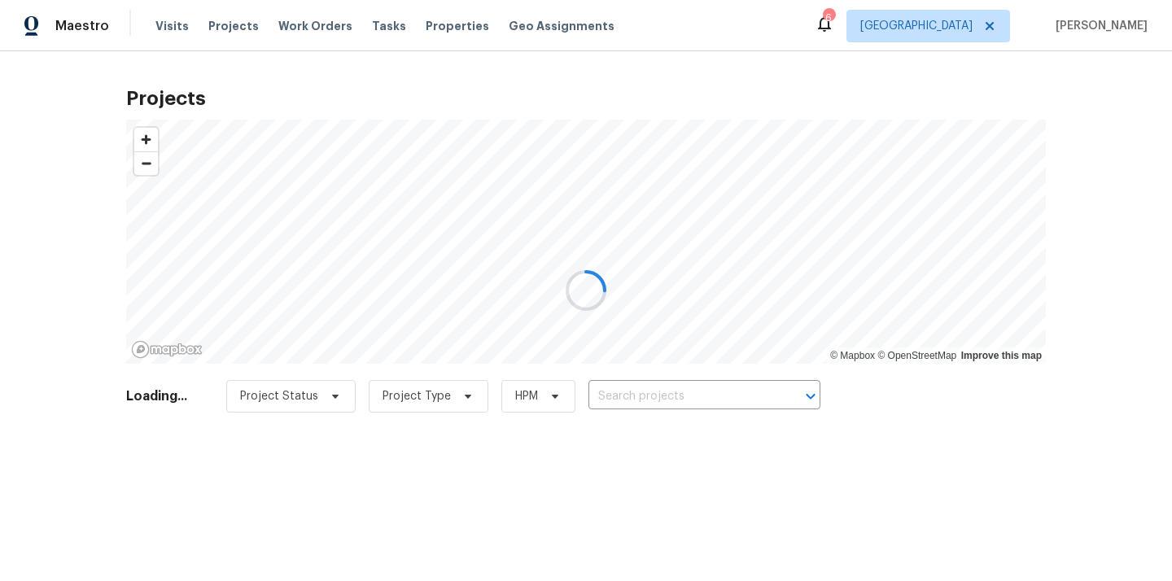
click at [649, 392] on div at bounding box center [586, 290] width 1172 height 581
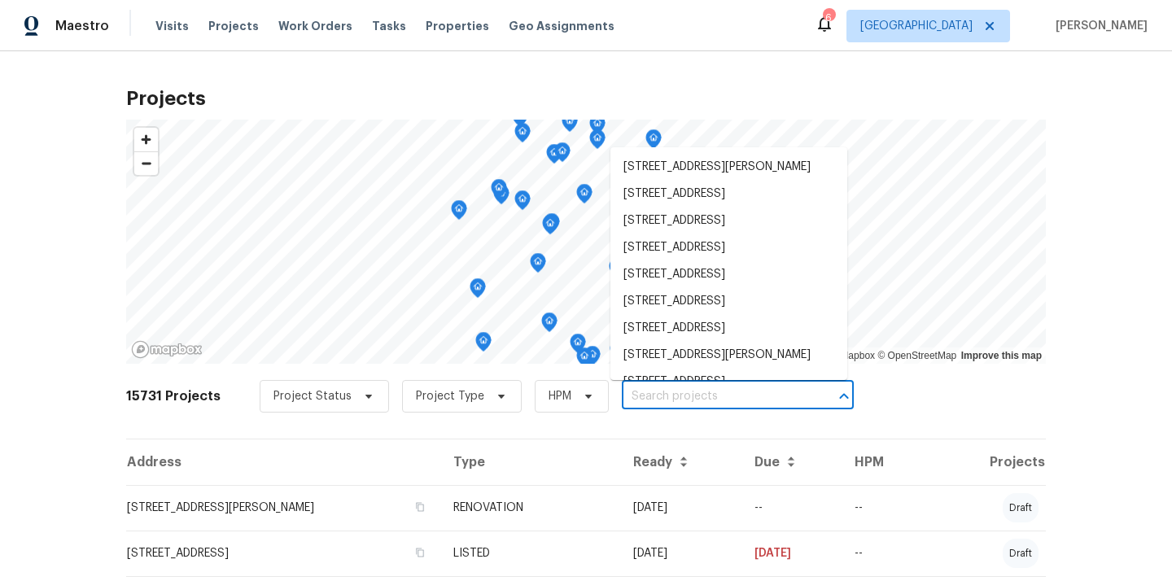
click at [649, 392] on input "text" at bounding box center [715, 396] width 186 height 25
paste input "[STREET_ADDRESS][PERSON_NAME]"
type input "[STREET_ADDRESS][PERSON_NAME]"
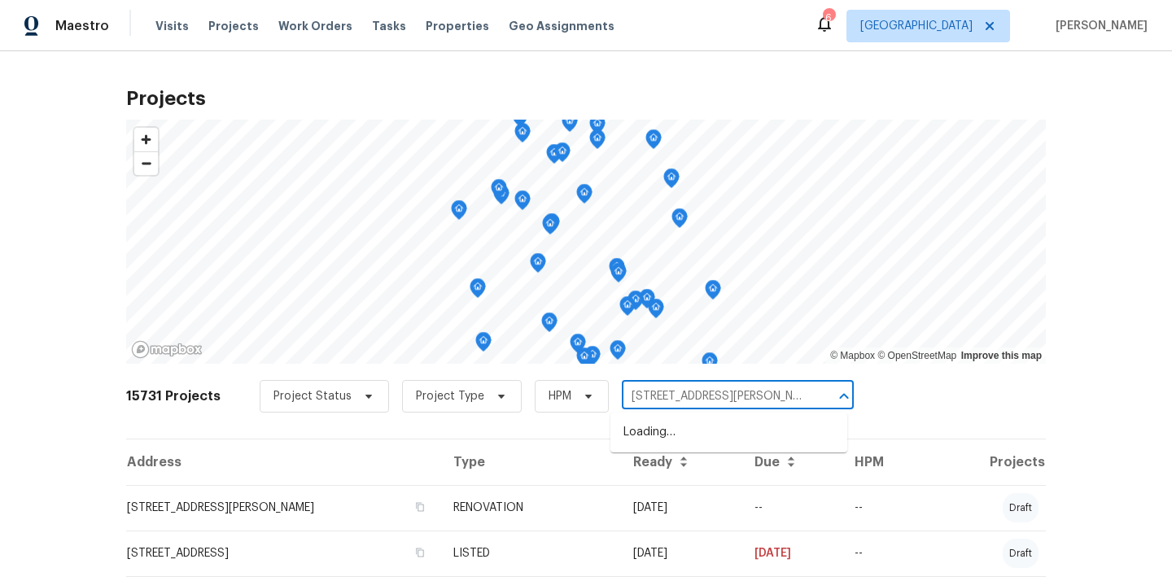
scroll to position [0, 24]
click at [658, 428] on li "[STREET_ADDRESS][PERSON_NAME]" at bounding box center [728, 432] width 237 height 27
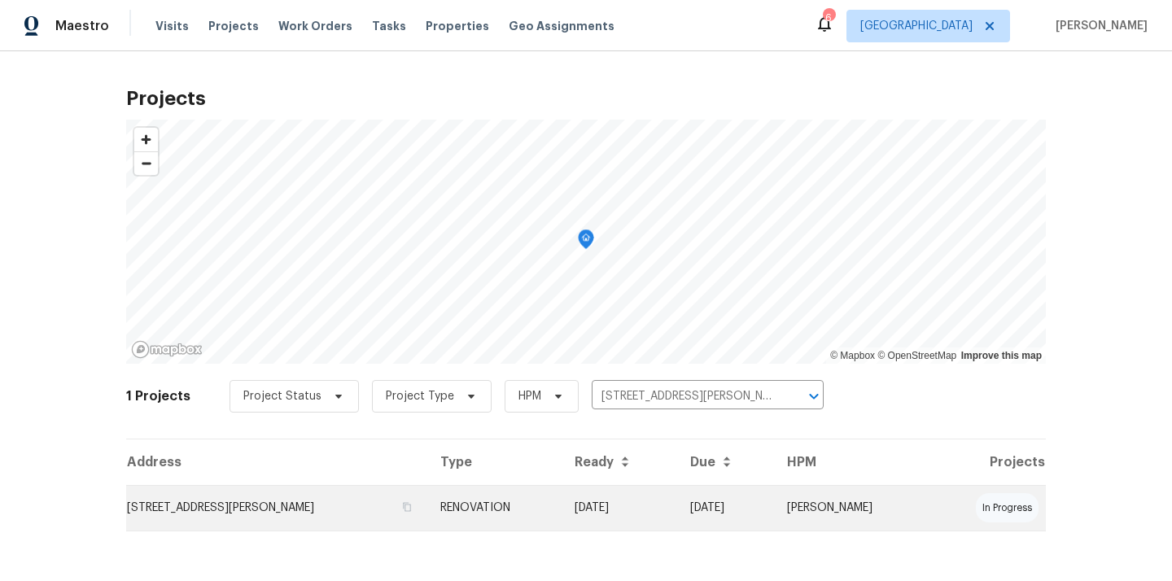
click at [561, 517] on td "RENOVATION" at bounding box center [494, 508] width 134 height 46
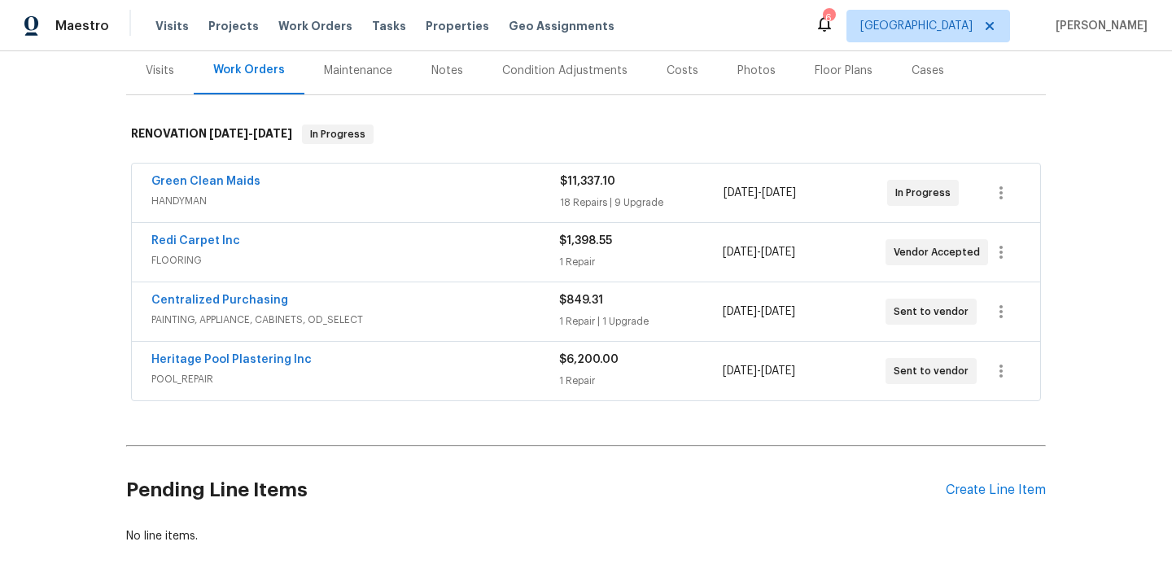
scroll to position [221, 0]
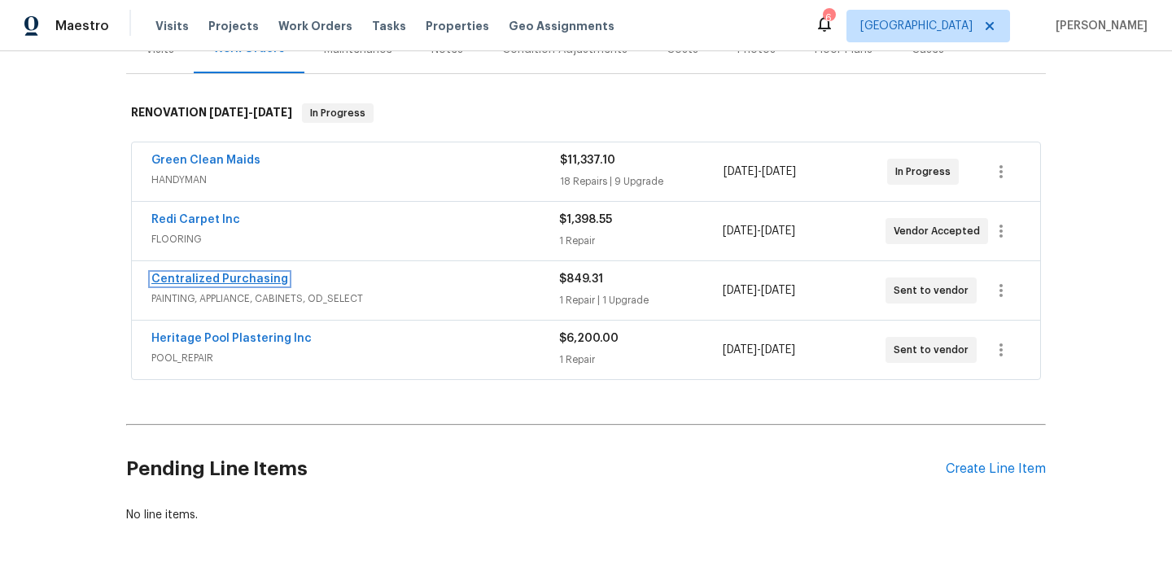
click at [249, 277] on link "Centralized Purchasing" at bounding box center [219, 278] width 137 height 11
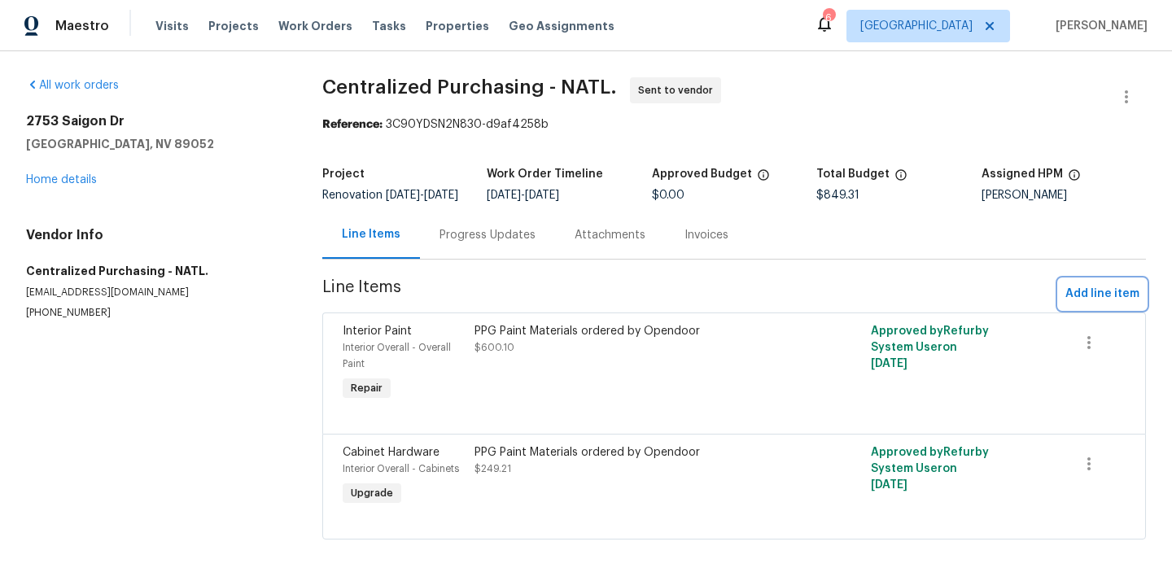
click at [1084, 304] on span "Add line item" at bounding box center [1102, 294] width 74 height 20
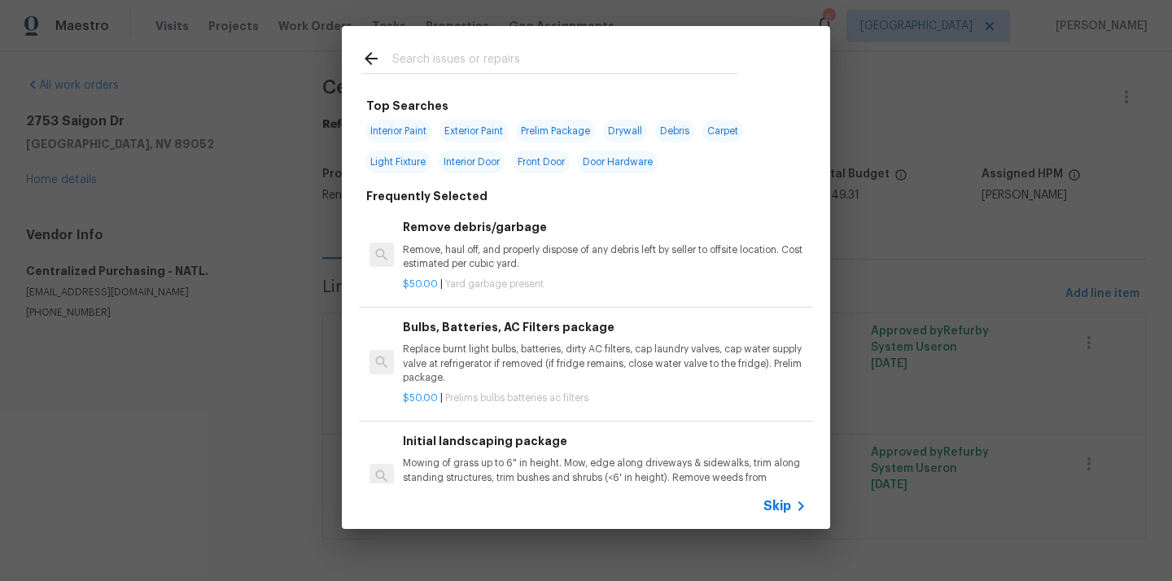
click at [668, 63] on input "text" at bounding box center [564, 61] width 345 height 24
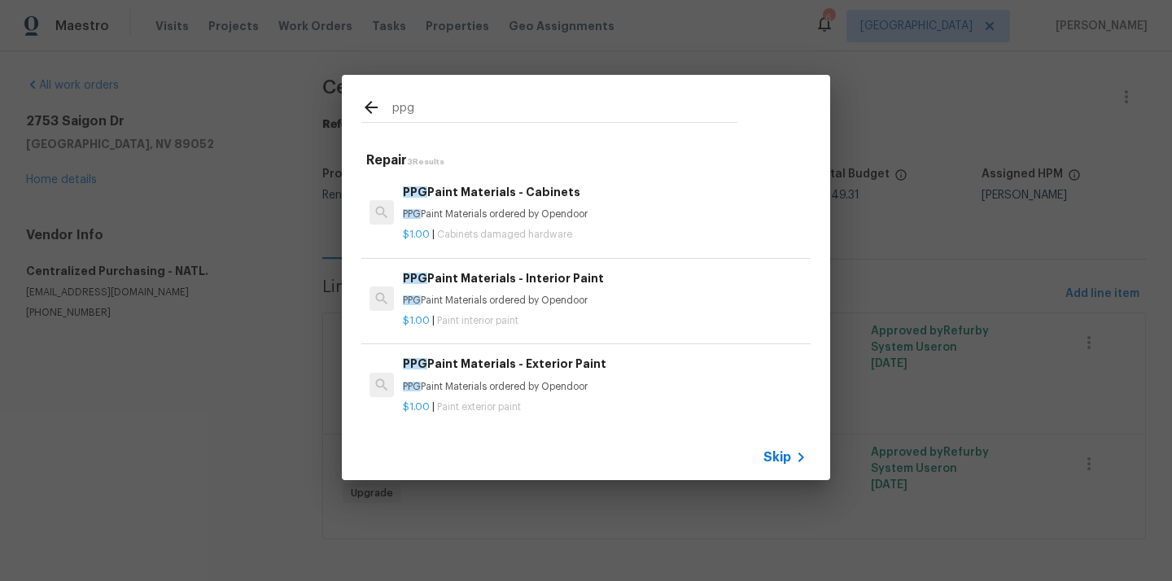
type input "ppg"
click at [551, 316] on p "$1.00 | Paint interior paint" at bounding box center [605, 321] width 404 height 14
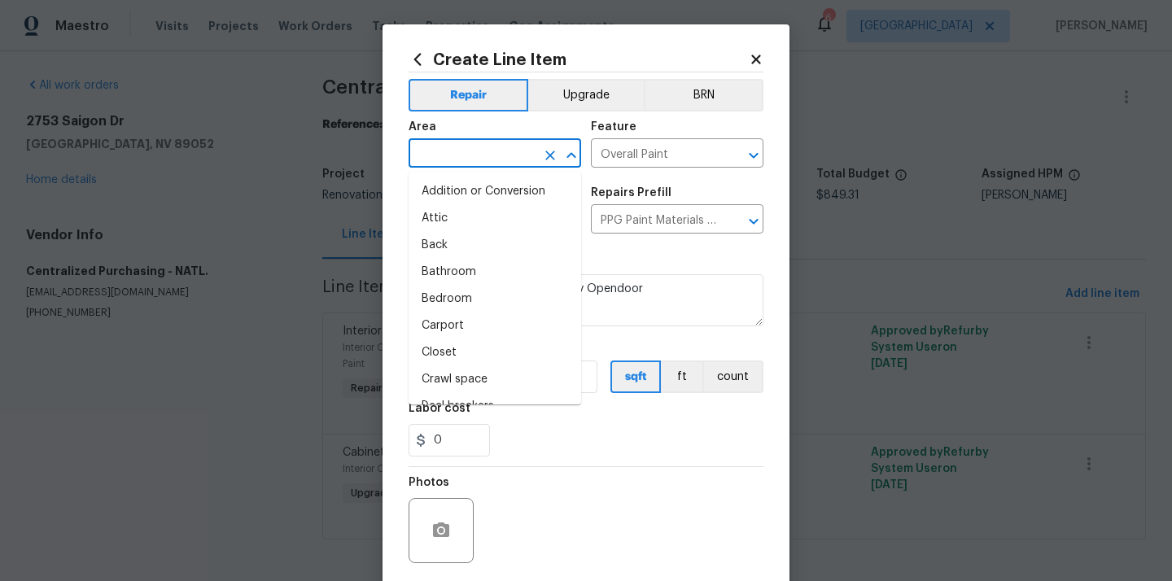
click at [506, 151] on input "text" at bounding box center [471, 154] width 127 height 25
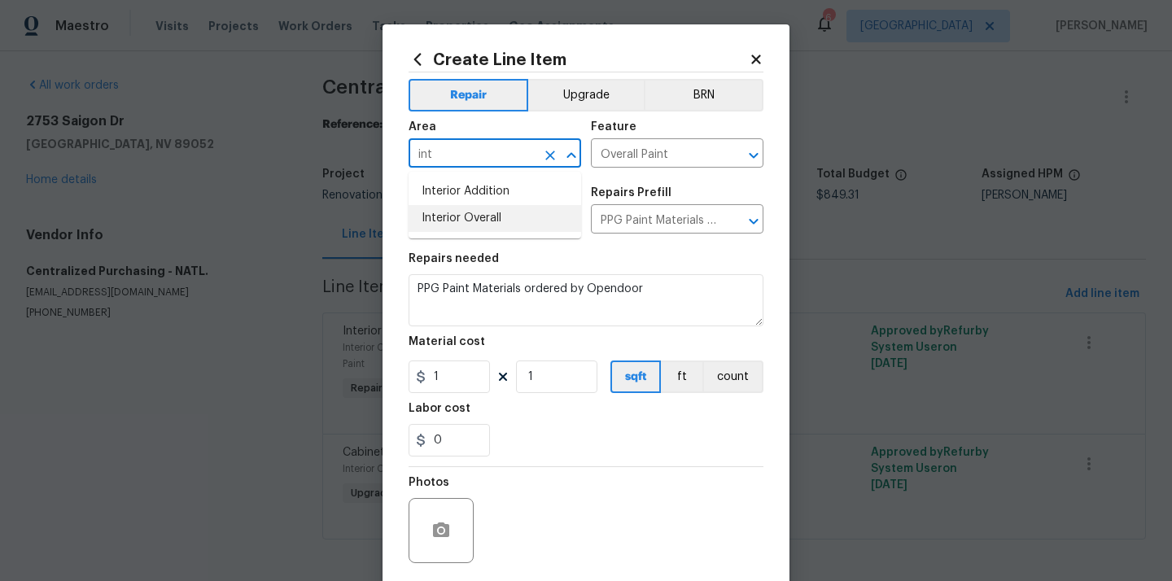
click at [485, 231] on li "Interior Overall" at bounding box center [494, 218] width 172 height 27
type input "Interior Overall"
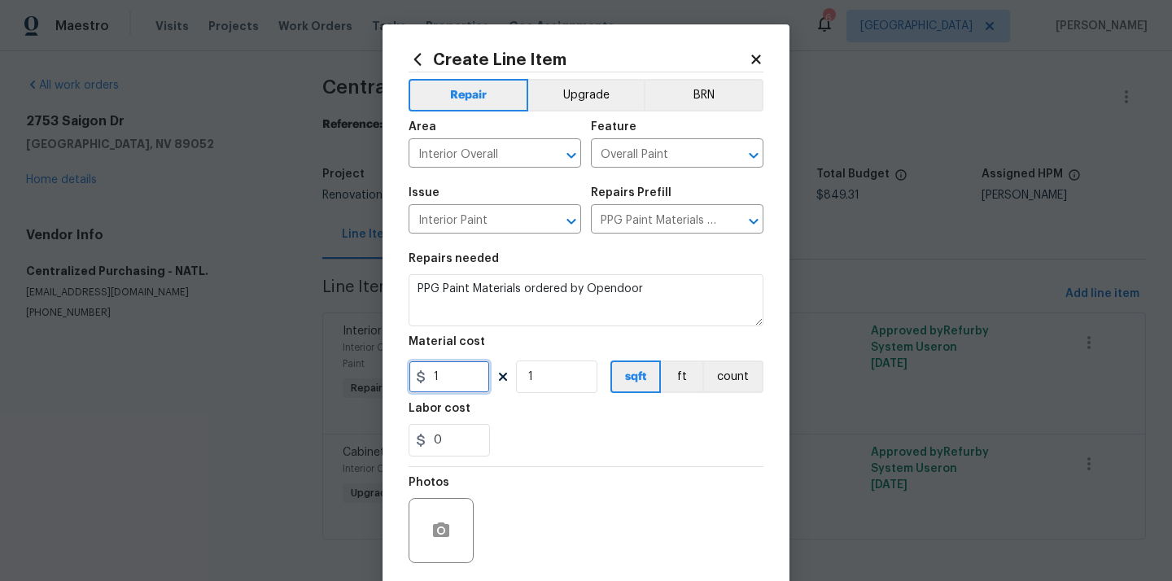
drag, startPoint x: 471, startPoint y: 380, endPoint x: 384, endPoint y: 377, distance: 87.1
click at [384, 377] on div "Create Line Item Repair Upgrade BRN Area Interior Overall ​ Feature Overall Pai…" at bounding box center [585, 350] width 407 height 652
paste input "460.37"
type input "460.37"
click at [528, 443] on div "0" at bounding box center [585, 440] width 355 height 33
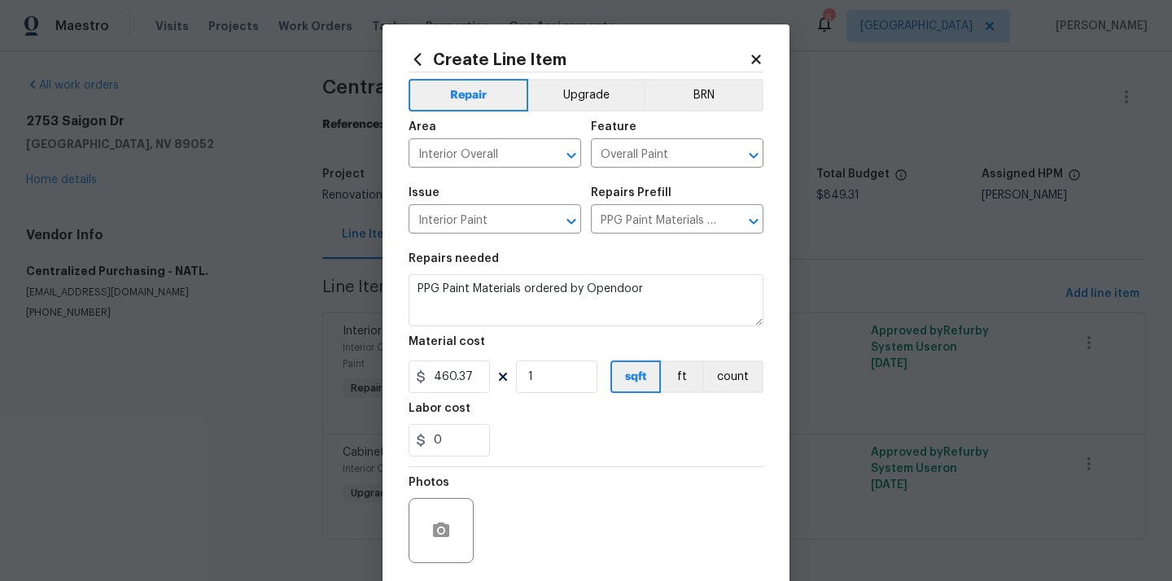
scroll to position [120, 0]
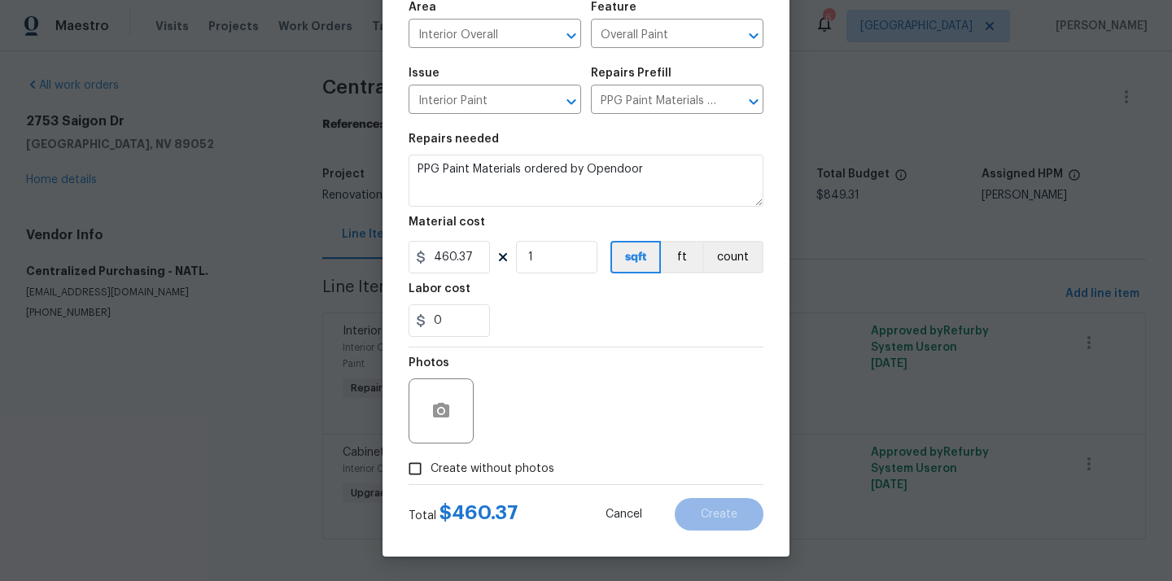
click at [505, 466] on span "Create without photos" at bounding box center [492, 468] width 124 height 17
click at [430, 466] on input "Create without photos" at bounding box center [414, 468] width 31 height 31
checkbox input "true"
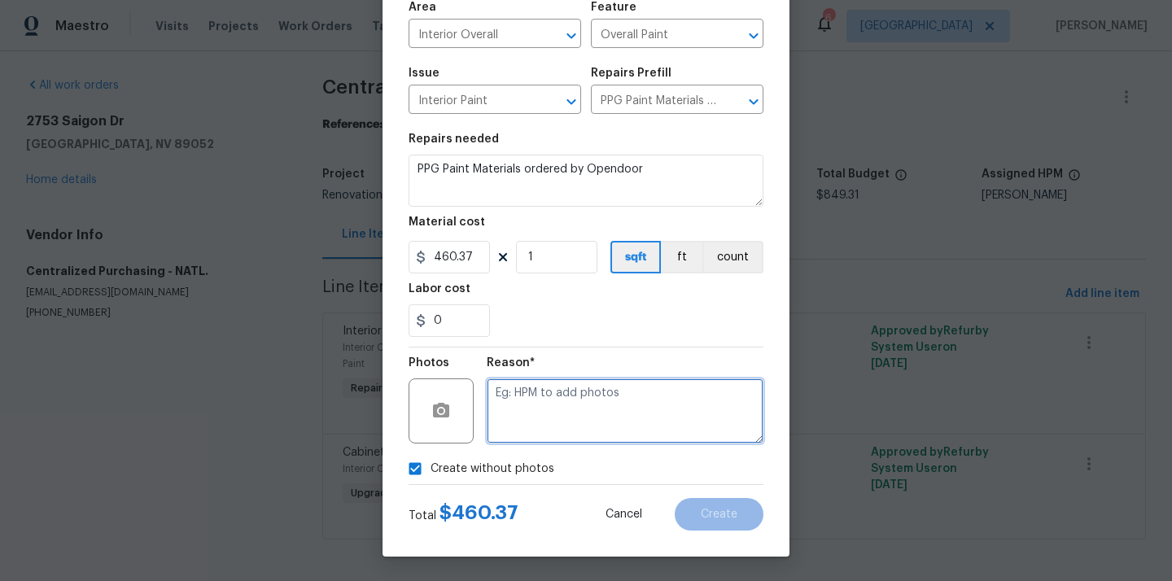
click at [543, 418] on textarea at bounding box center [625, 410] width 277 height 65
type textarea "N/A"
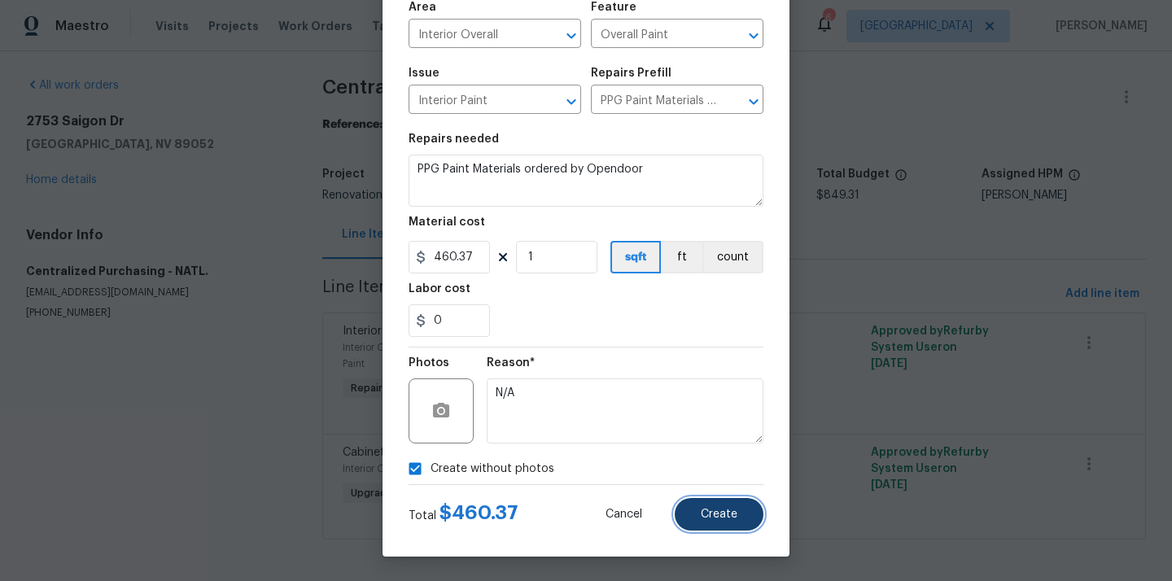
click at [719, 523] on button "Create" at bounding box center [718, 514] width 89 height 33
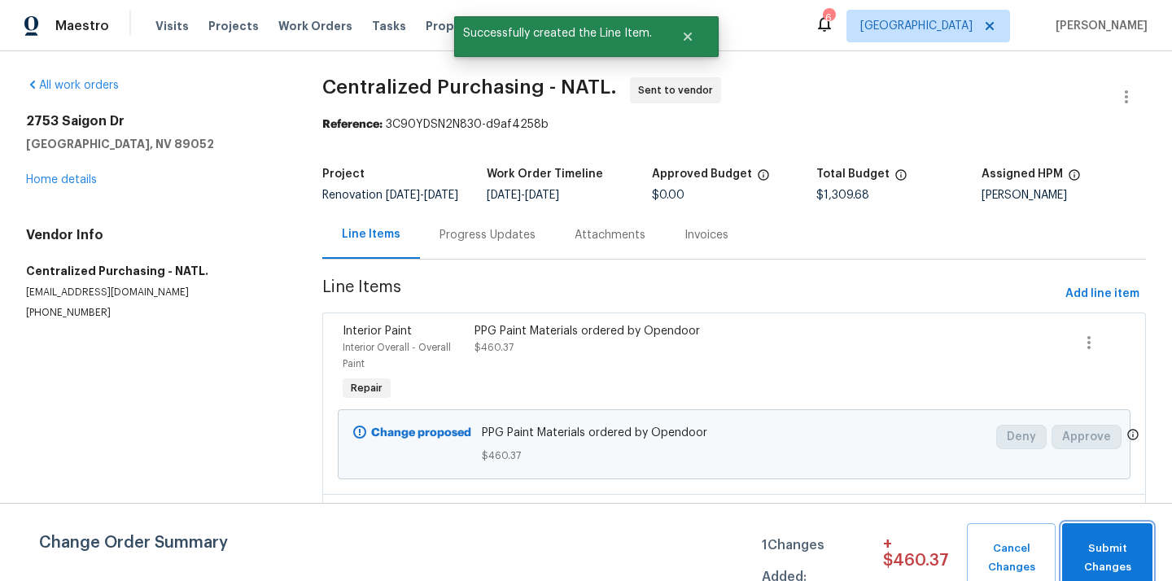
click at [1113, 536] on button "Submit Changes" at bounding box center [1107, 558] width 90 height 70
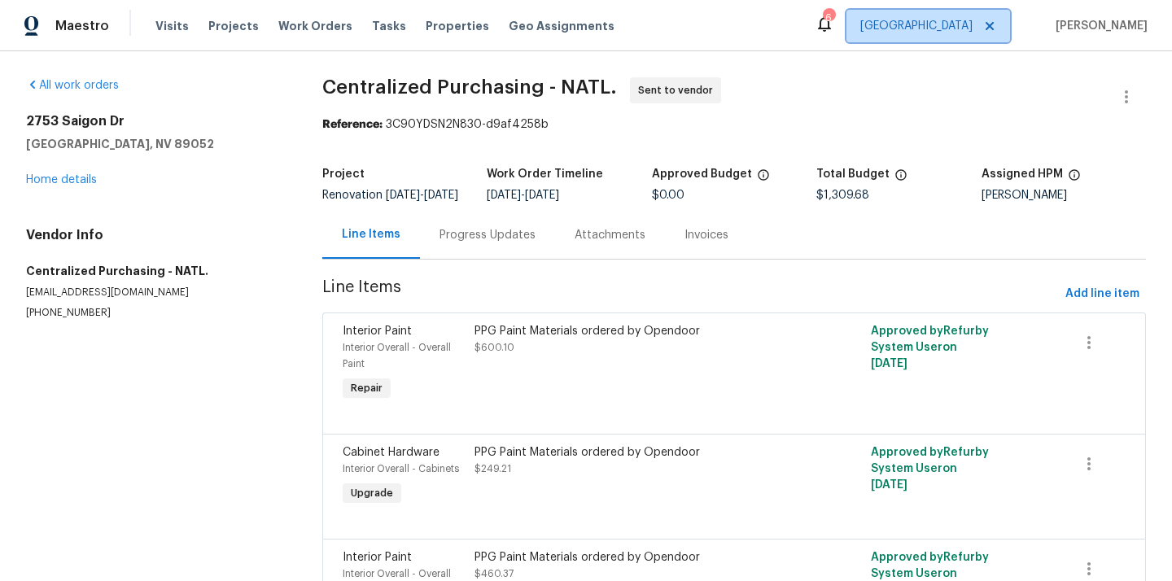
click at [967, 30] on span "[GEOGRAPHIC_DATA]" at bounding box center [916, 26] width 112 height 16
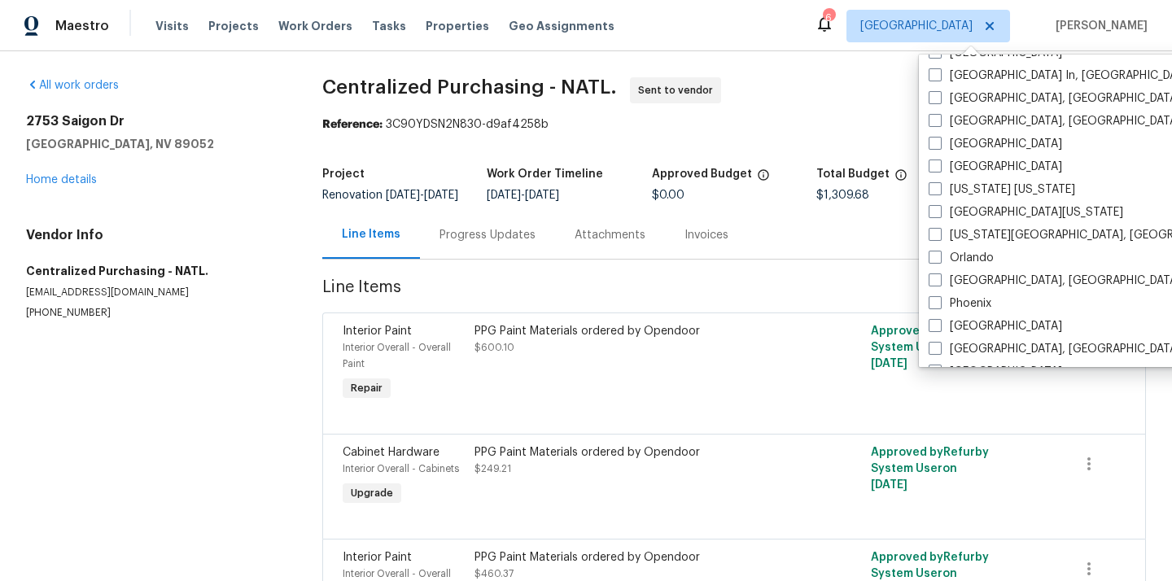
scroll to position [699, 0]
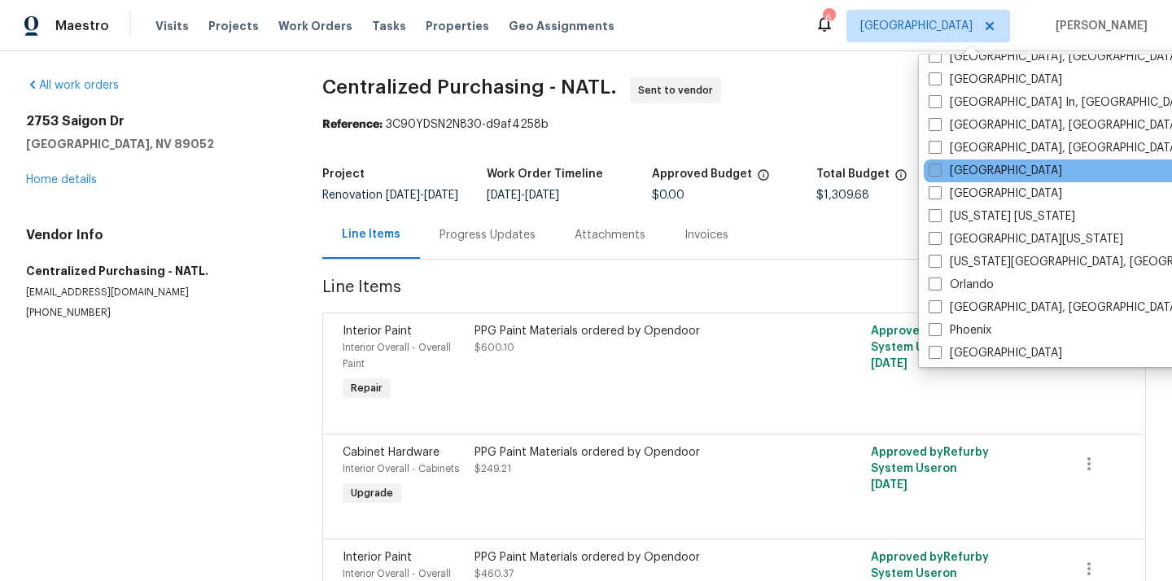
click at [973, 168] on label "[GEOGRAPHIC_DATA]" at bounding box center [994, 171] width 133 height 16
click at [939, 168] on input "[GEOGRAPHIC_DATA]" at bounding box center [933, 168] width 11 height 11
checkbox input "true"
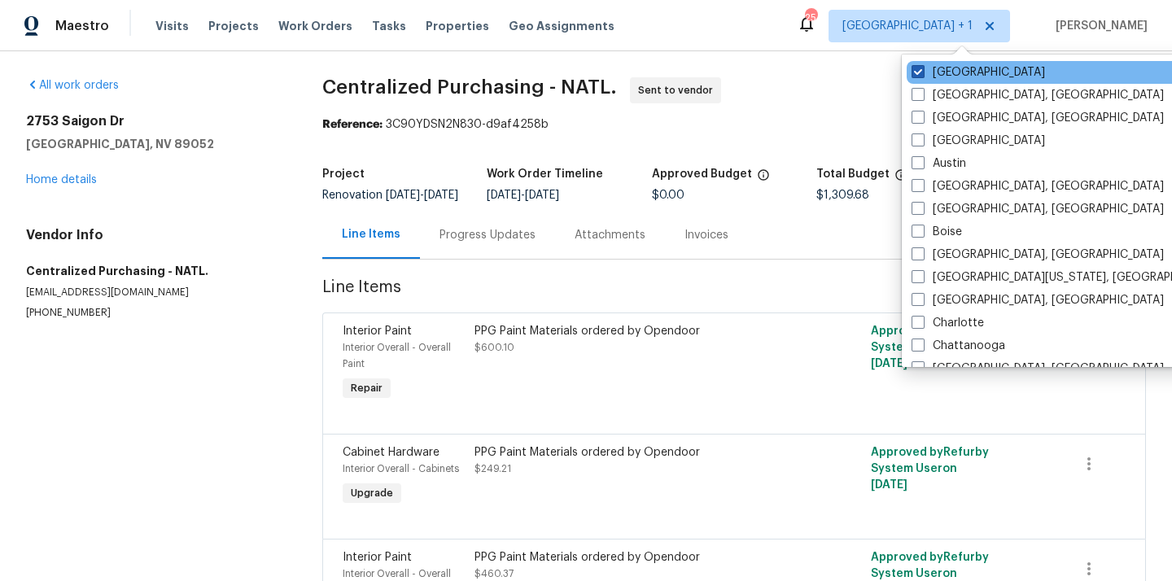
click at [941, 68] on label "[GEOGRAPHIC_DATA]" at bounding box center [977, 72] width 133 height 16
click at [922, 68] on input "[GEOGRAPHIC_DATA]" at bounding box center [916, 69] width 11 height 11
checkbox input "false"
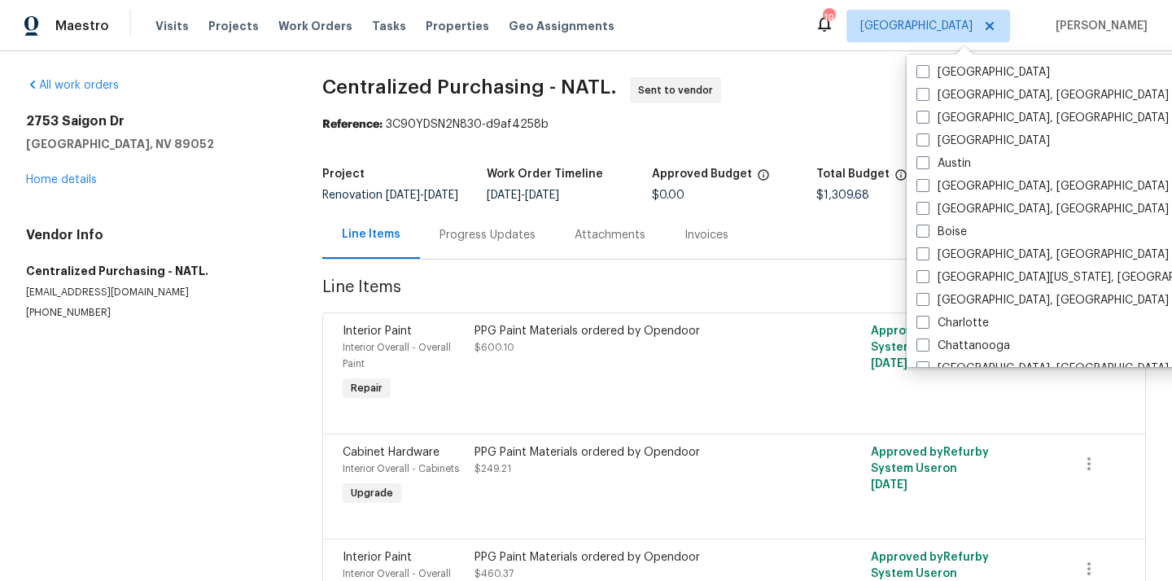
click at [233, 36] on div "Visits Projects Work Orders Tasks Properties Geo Assignments" at bounding box center [394, 26] width 478 height 33
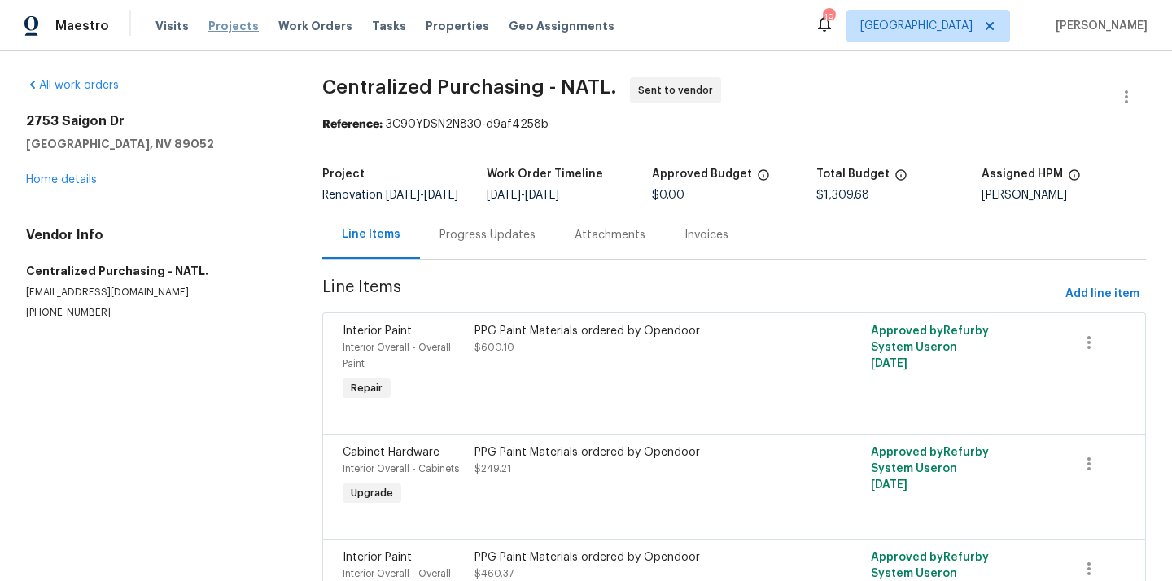
click at [228, 28] on span "Projects" at bounding box center [233, 26] width 50 height 16
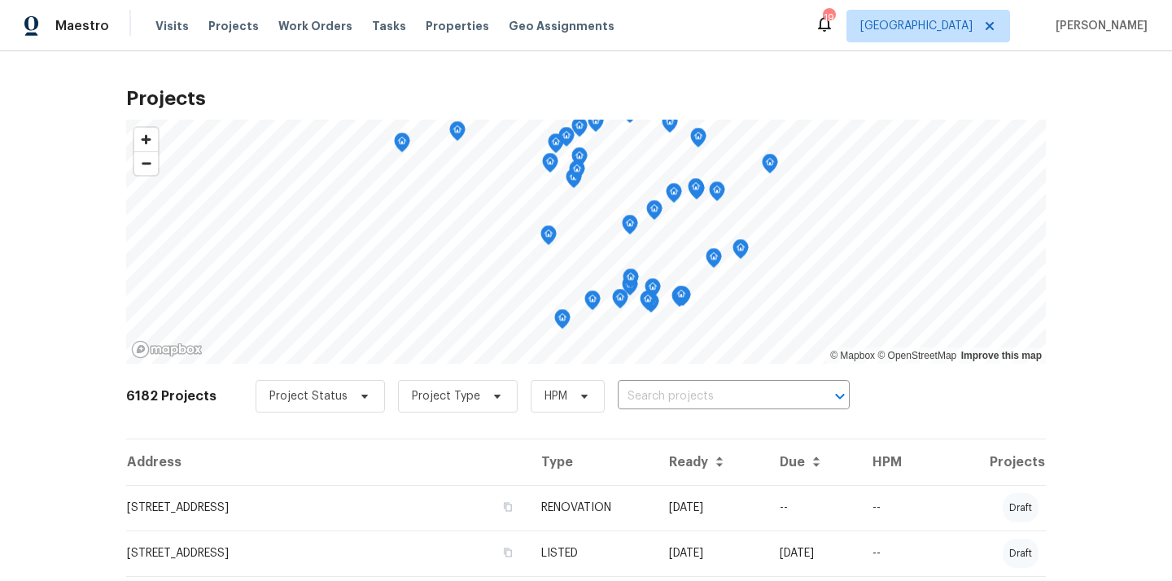
click at [710, 398] on input "text" at bounding box center [710, 396] width 186 height 25
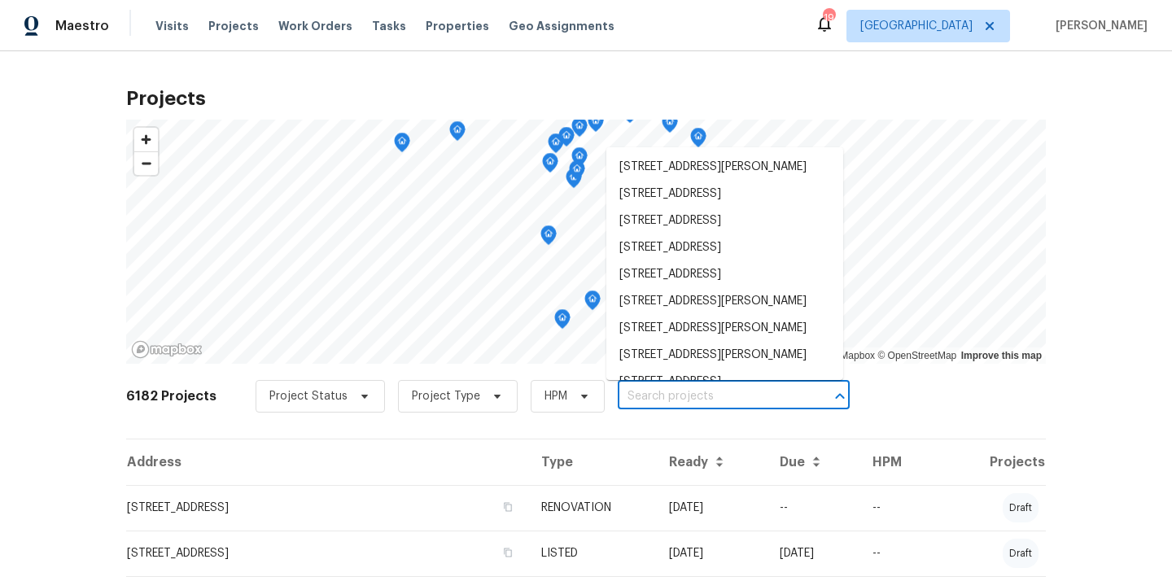
paste input "[STREET_ADDRESS][PERSON_NAME]"
type input "[STREET_ADDRESS][PERSON_NAME]"
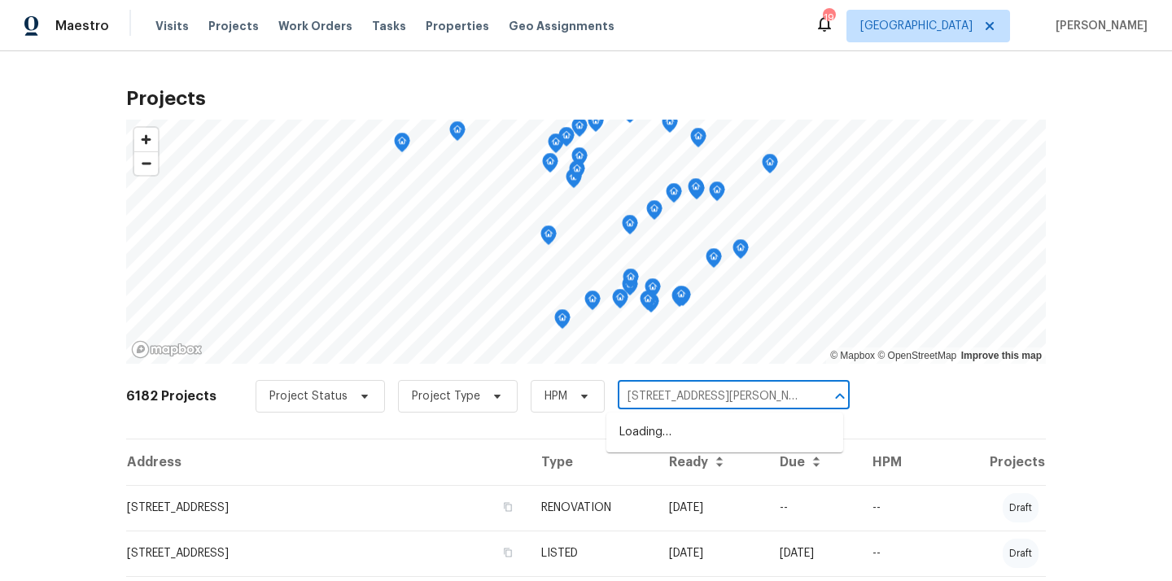
scroll to position [0, 54]
click at [687, 423] on li "[STREET_ADDRESS][PERSON_NAME]" at bounding box center [724, 432] width 237 height 27
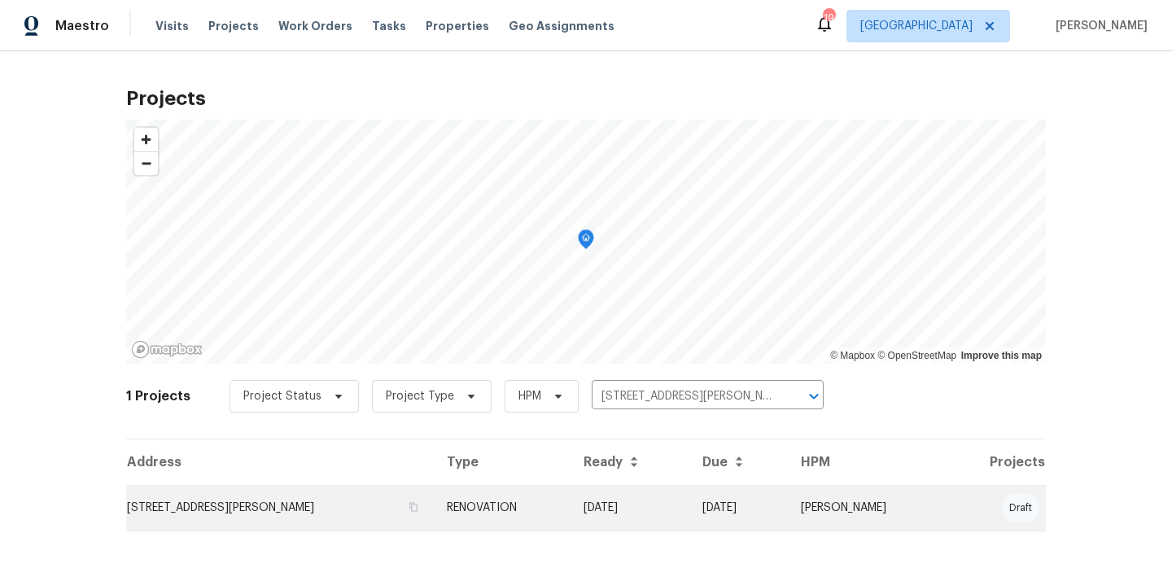
click at [339, 502] on td "[STREET_ADDRESS][PERSON_NAME]" at bounding box center [280, 508] width 308 height 46
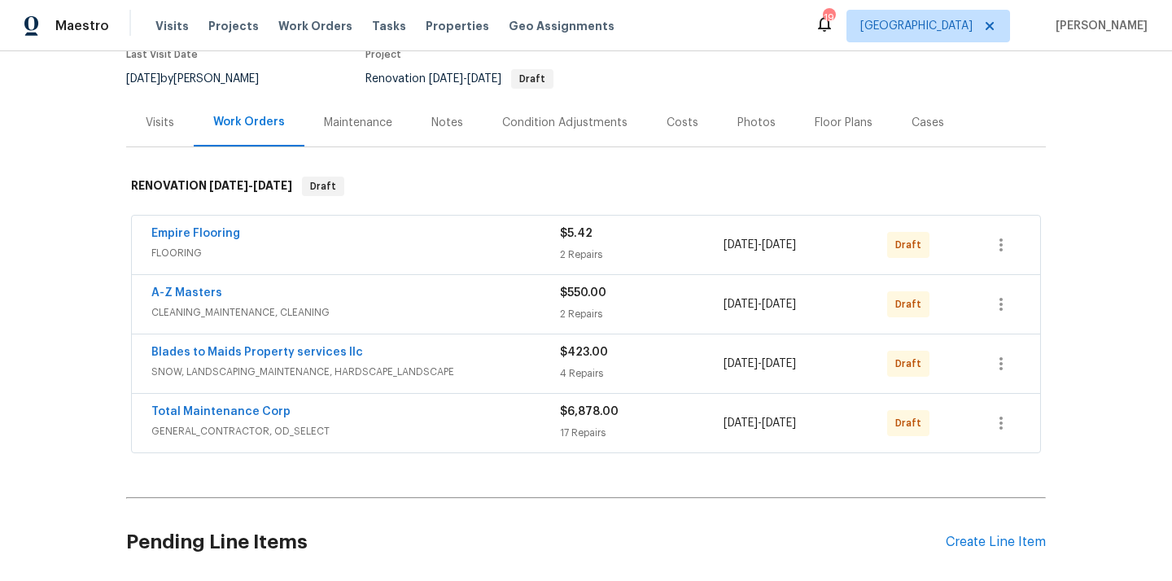
scroll to position [145, 0]
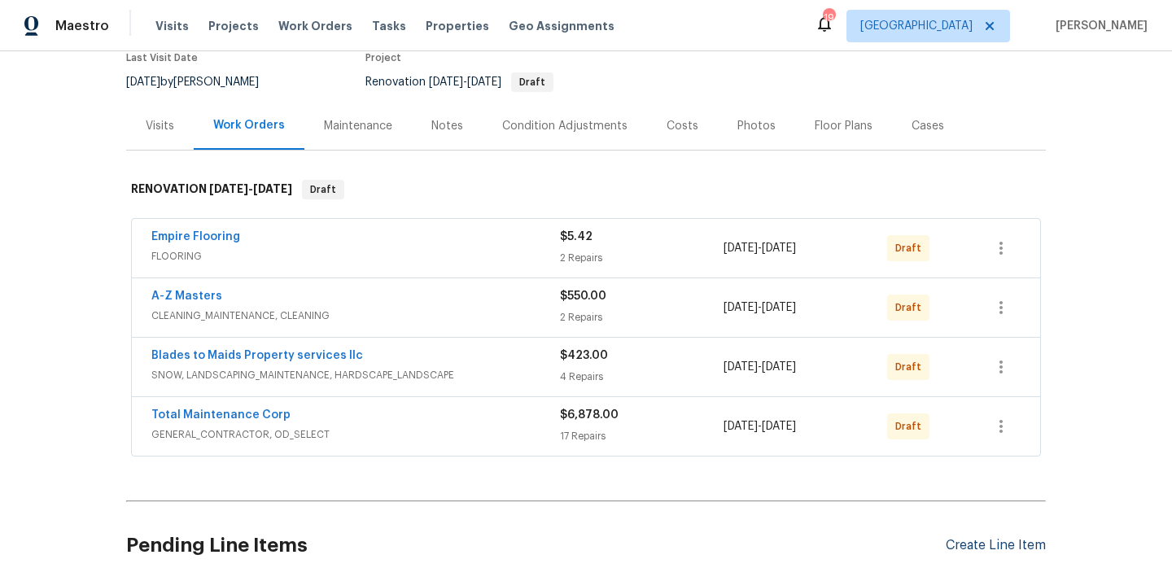
click at [991, 550] on div "Create Line Item" at bounding box center [995, 545] width 100 height 15
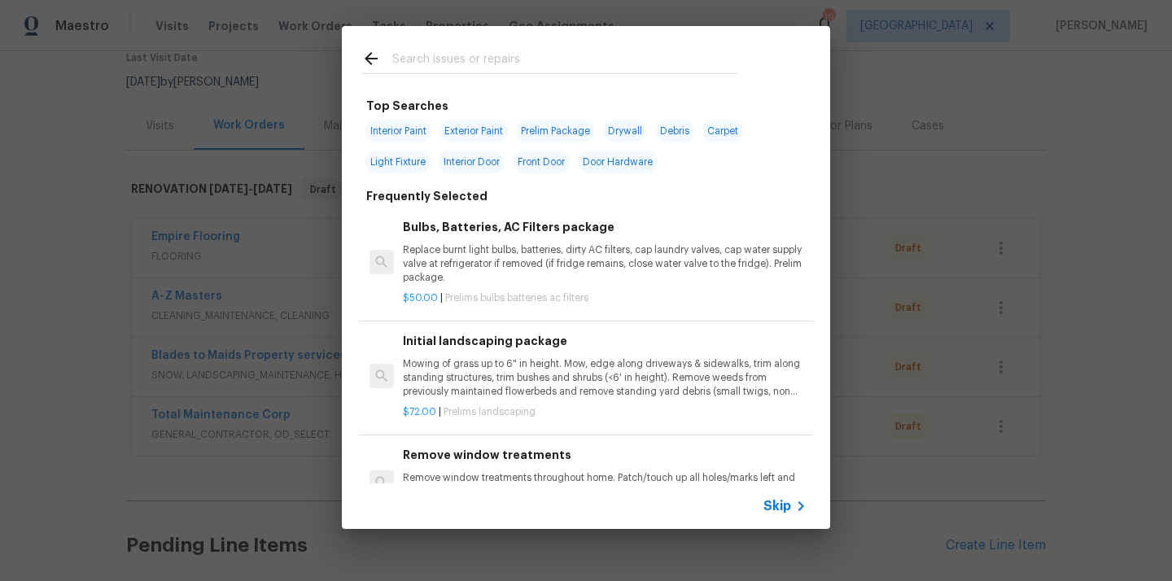
click at [625, 68] on input "text" at bounding box center [564, 61] width 345 height 24
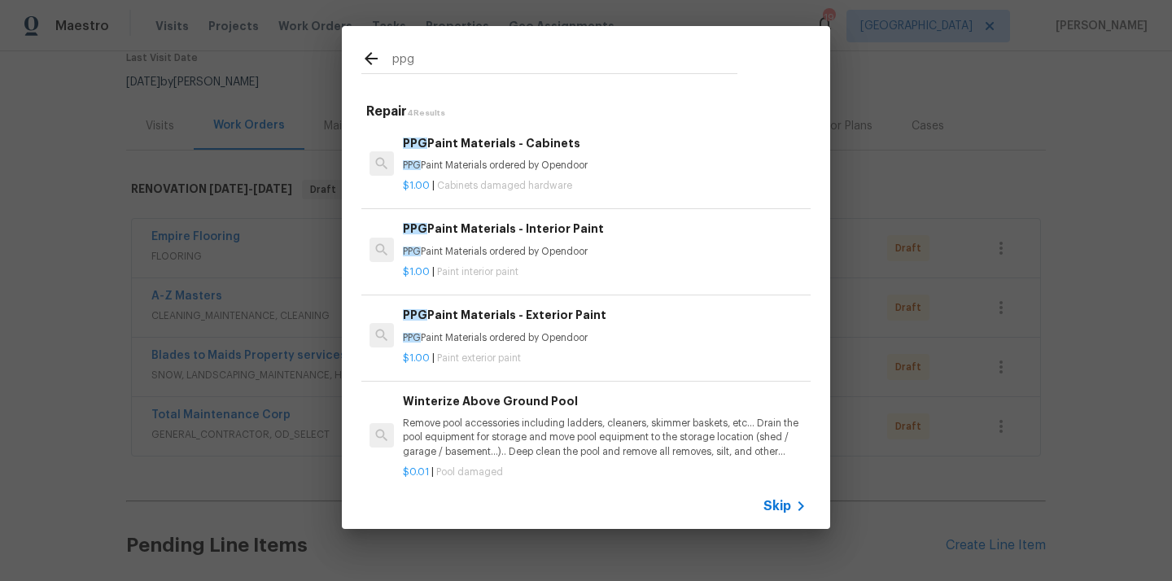
type input "ppg"
click at [559, 244] on div "PPG Paint Materials - Interior Paint PPG Paint Materials ordered by Opendoor" at bounding box center [605, 239] width 404 height 39
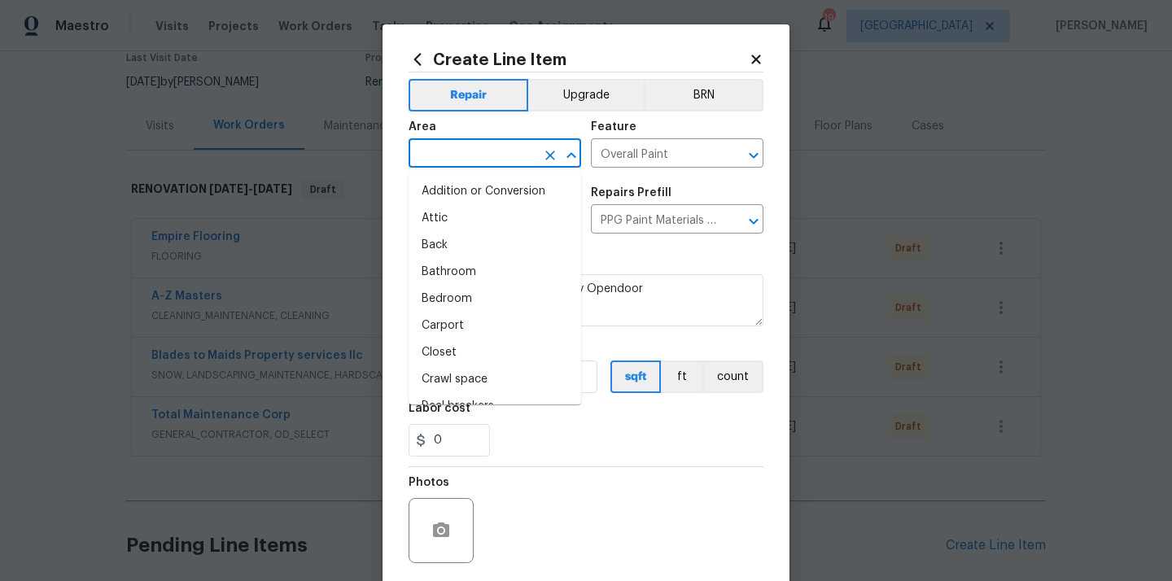
click at [452, 149] on input "text" at bounding box center [471, 154] width 127 height 25
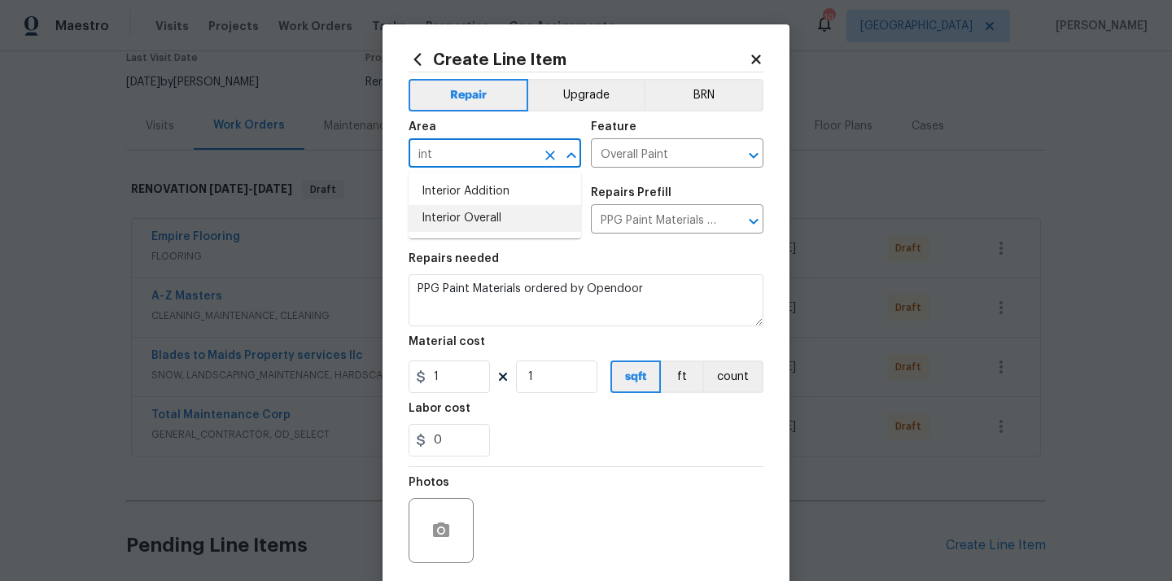
click at [449, 220] on li "Interior Overall" at bounding box center [494, 218] width 172 height 27
type input "Interior Overall"
drag, startPoint x: 444, startPoint y: 375, endPoint x: 394, endPoint y: 375, distance: 50.4
click at [394, 375] on div "Create Line Item Repair Upgrade BRN Area Interior Overall ​ Feature Overall Pai…" at bounding box center [585, 350] width 407 height 652
paste input "360.86"
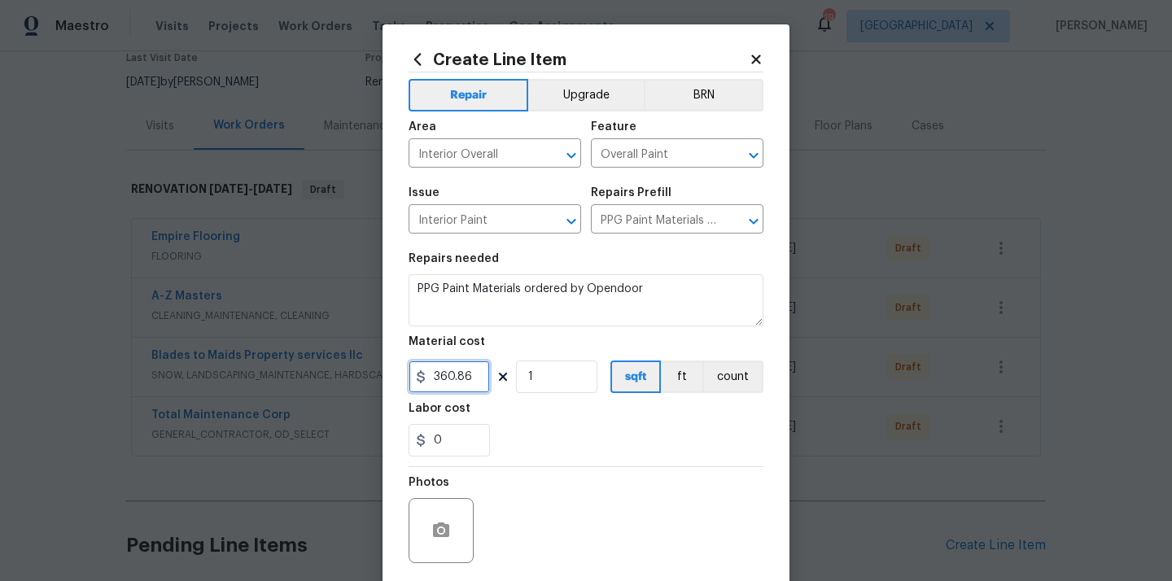
type input "360.86"
click at [520, 405] on div "Labor cost" at bounding box center [585, 413] width 355 height 21
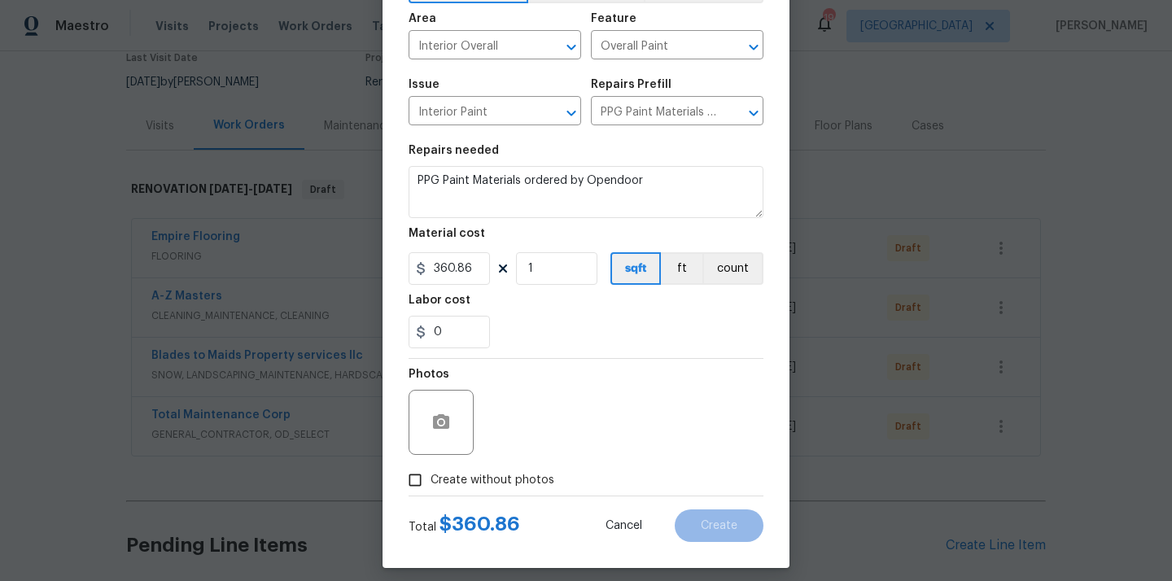
scroll to position [120, 0]
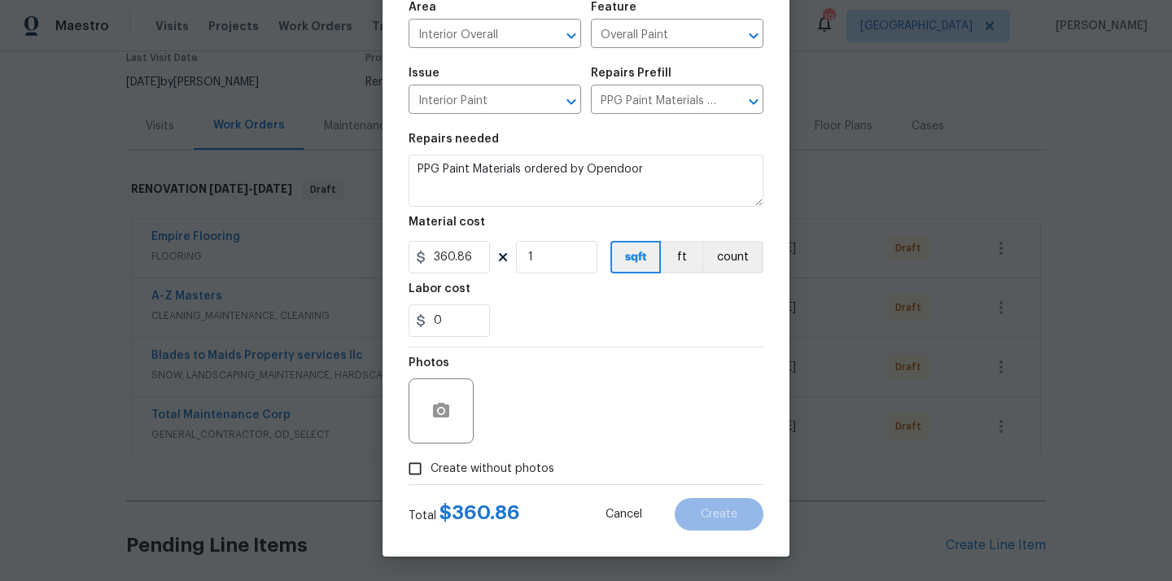
click at [501, 467] on span "Create without photos" at bounding box center [492, 468] width 124 height 17
click at [430, 467] on input "Create without photos" at bounding box center [414, 468] width 31 height 31
checkbox input "true"
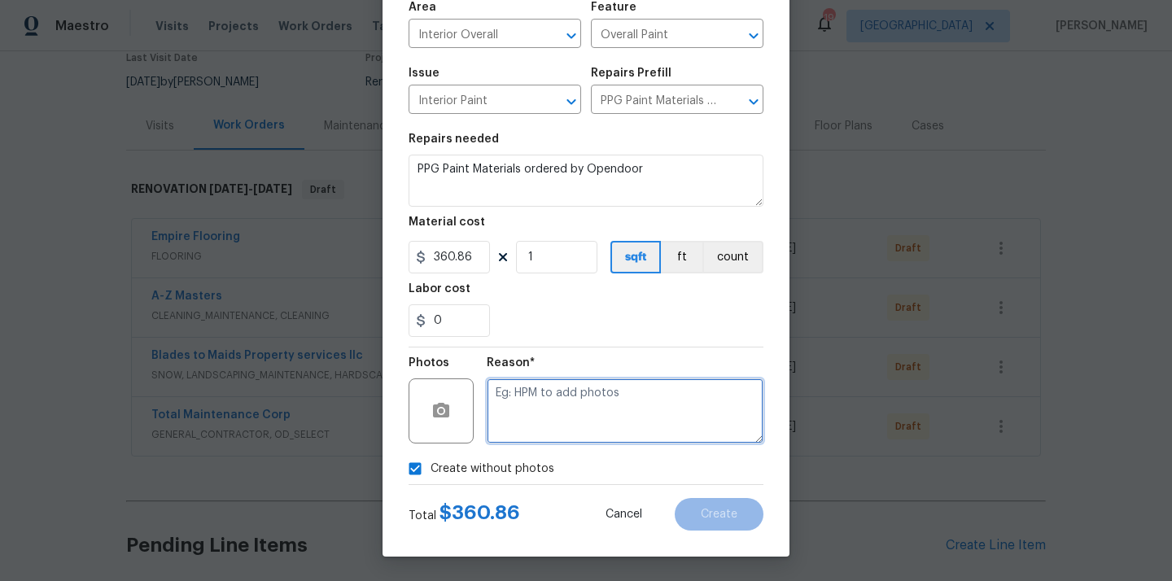
click at [530, 420] on textarea at bounding box center [625, 410] width 277 height 65
type textarea "N/A"
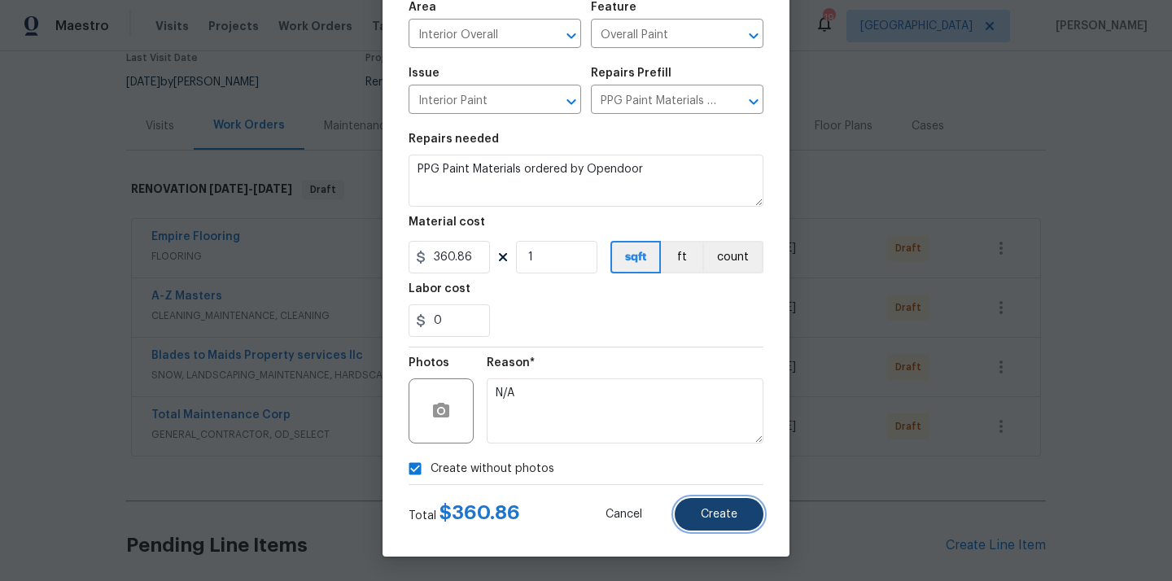
click at [725, 514] on span "Create" at bounding box center [718, 514] width 37 height 12
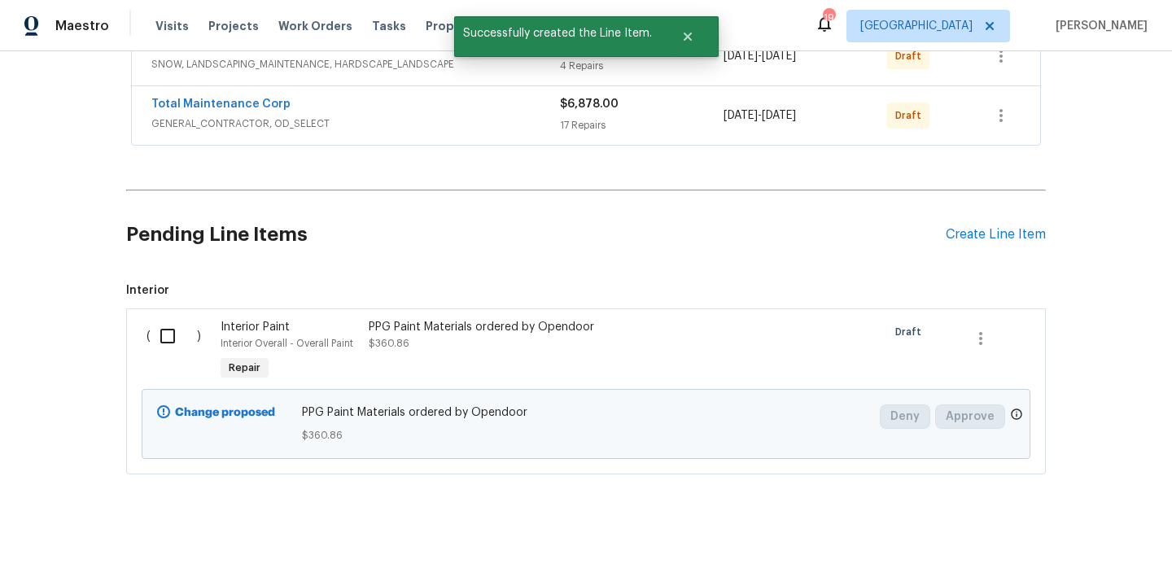
scroll to position [519, 0]
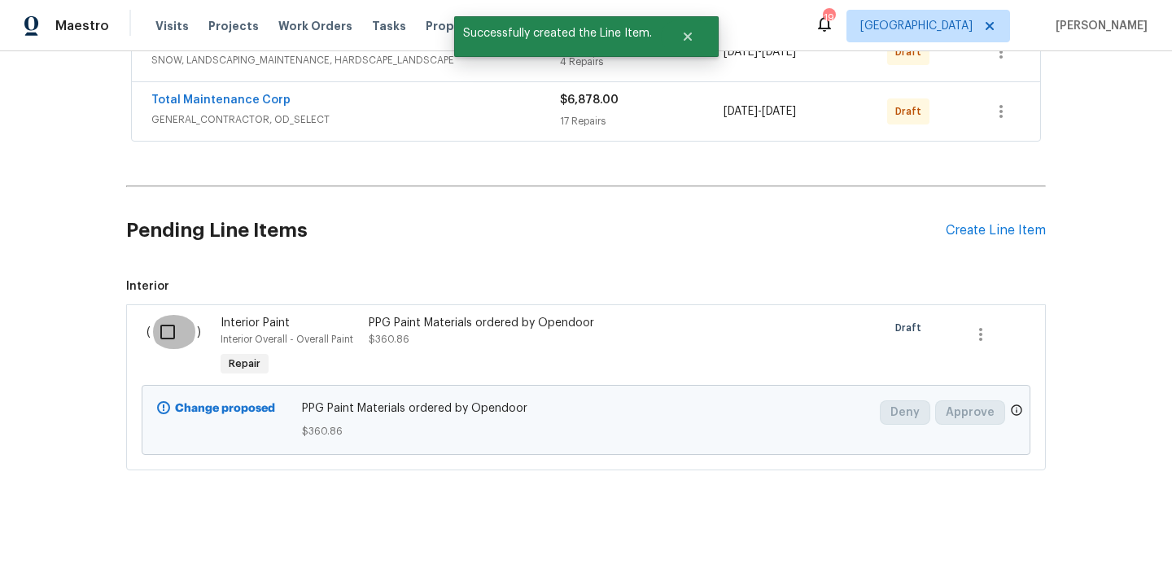
click at [172, 330] on input "checkbox" at bounding box center [174, 332] width 46 height 34
checkbox input "true"
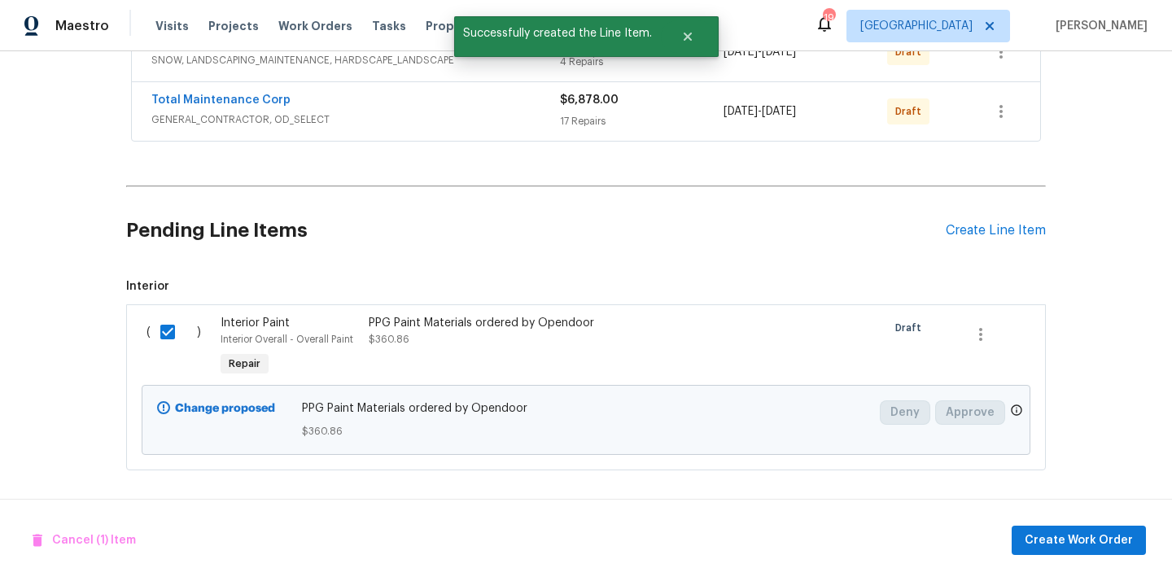
click at [1066, 524] on div "Cancel (1) Item Create Work Order" at bounding box center [586, 540] width 1172 height 83
click at [1054, 535] on span "Create Work Order" at bounding box center [1078, 540] width 108 height 20
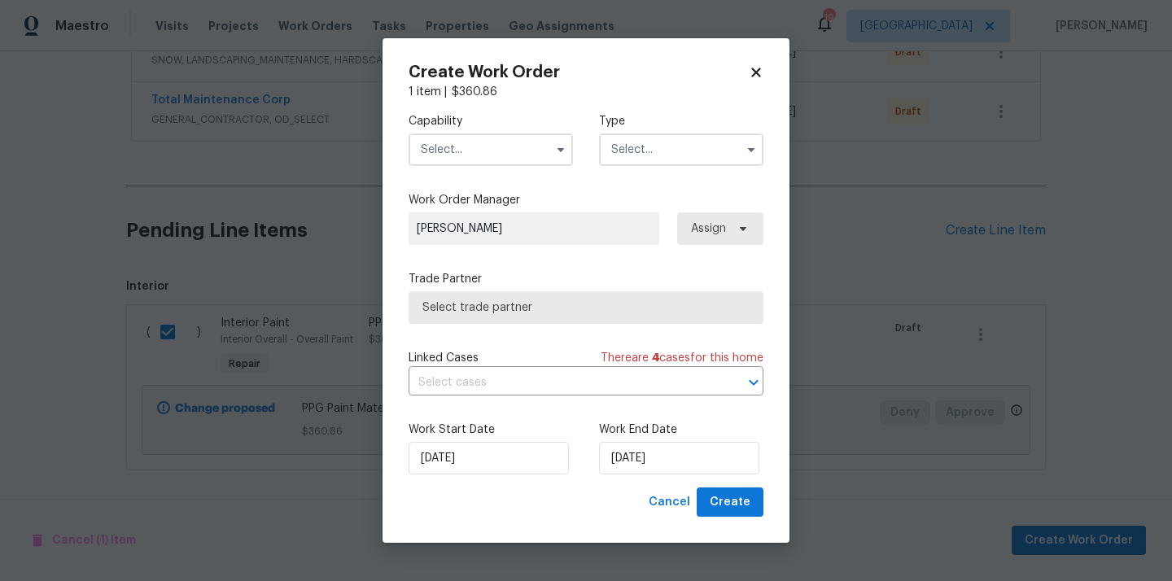
click at [495, 161] on input "text" at bounding box center [490, 149] width 164 height 33
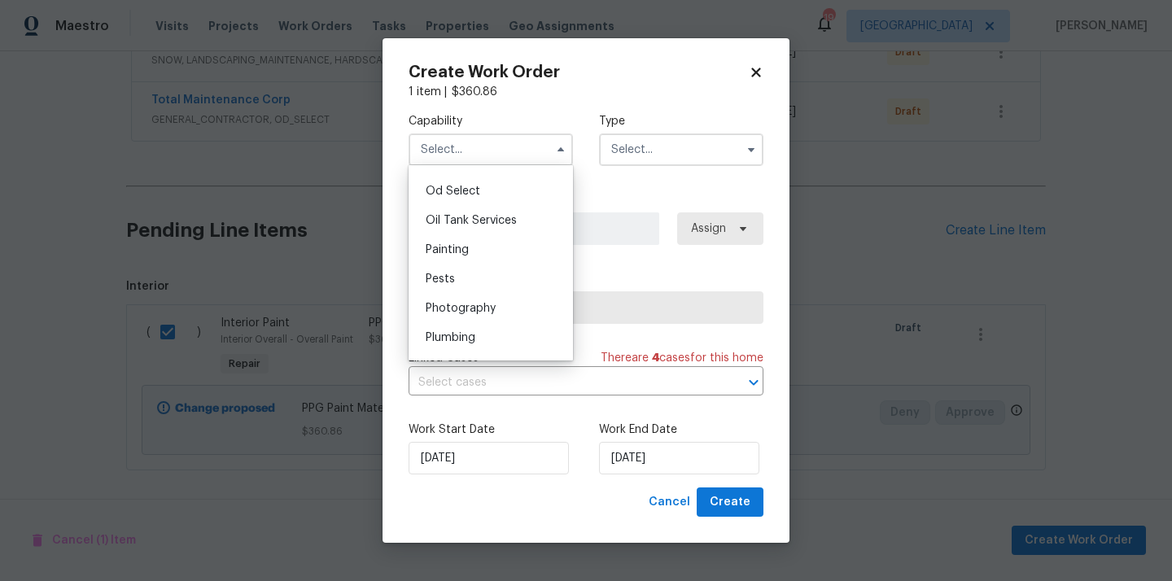
scroll to position [1289, 0]
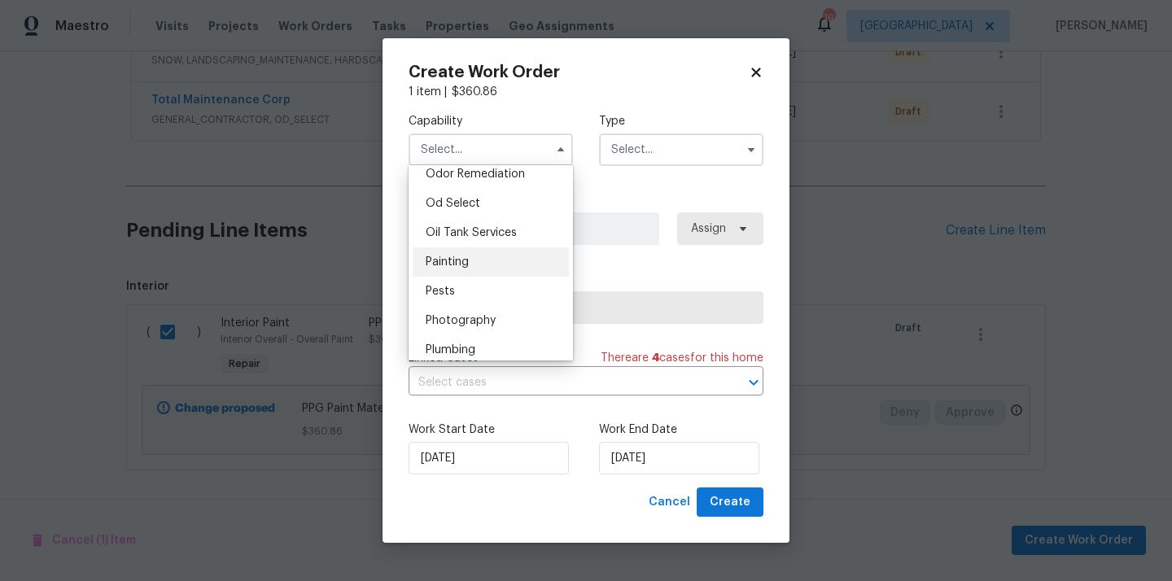
click at [487, 270] on div "Painting" at bounding box center [490, 261] width 156 height 29
type input "Painting"
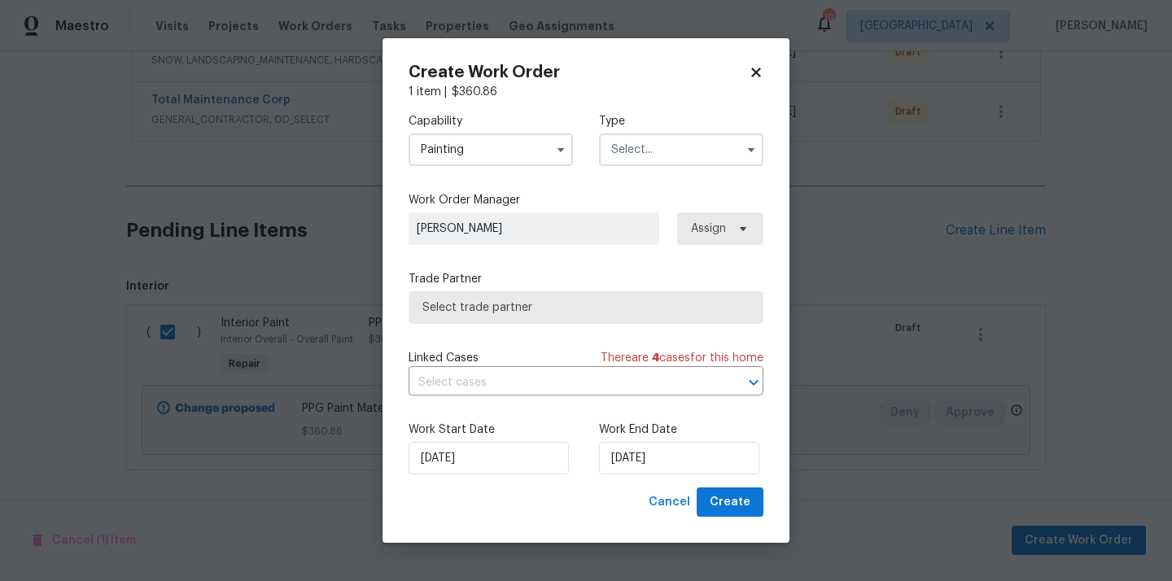
click at [652, 159] on input "text" at bounding box center [681, 149] width 164 height 33
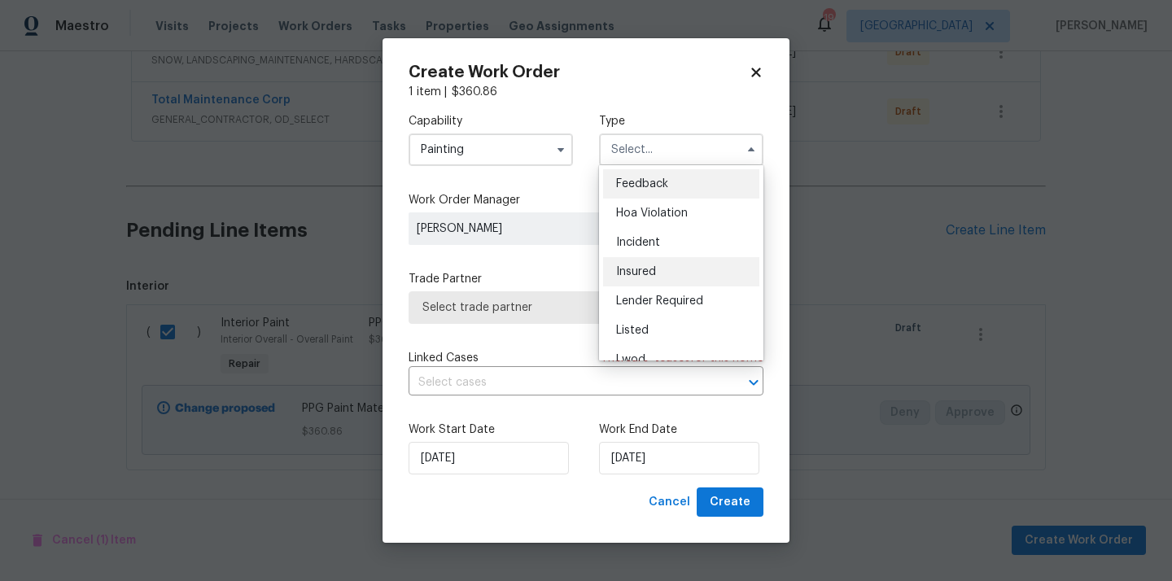
scroll to position [194, 0]
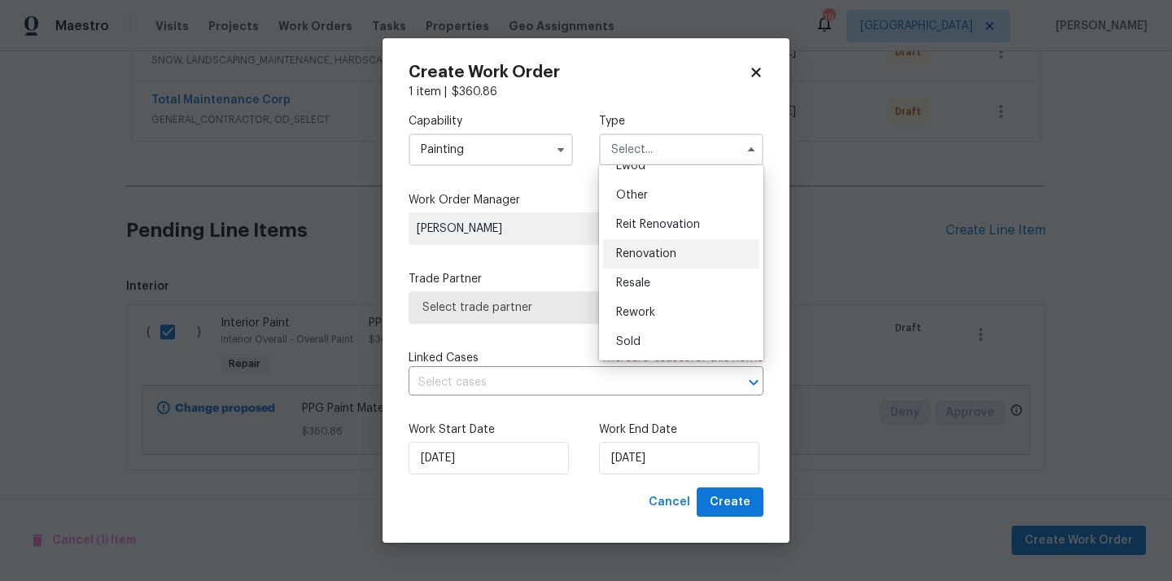
click at [659, 247] on div "Renovation" at bounding box center [681, 253] width 156 height 29
type input "Renovation"
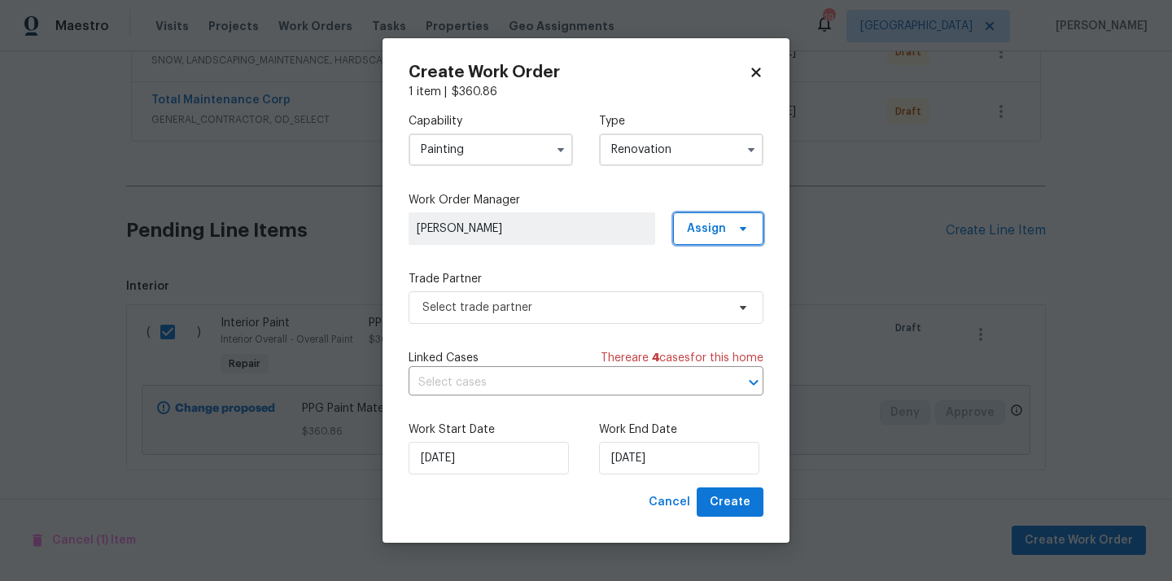
click at [705, 238] on span "Assign" at bounding box center [718, 228] width 90 height 33
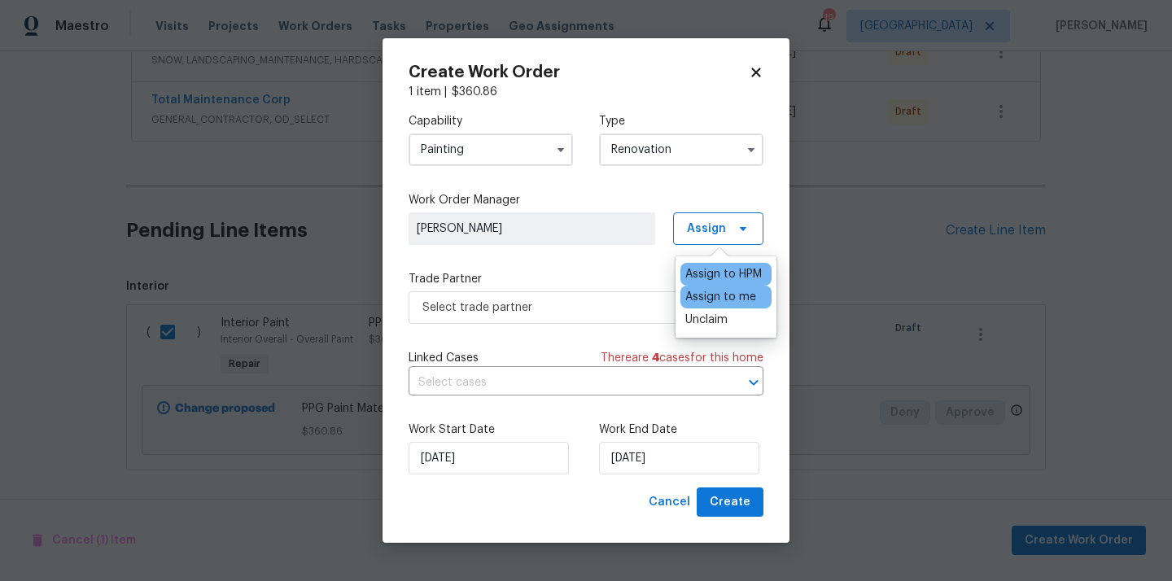
click at [709, 306] on div "Assign to me" at bounding box center [725, 297] width 91 height 23
click at [708, 302] on div "Assign to me" at bounding box center [720, 297] width 71 height 16
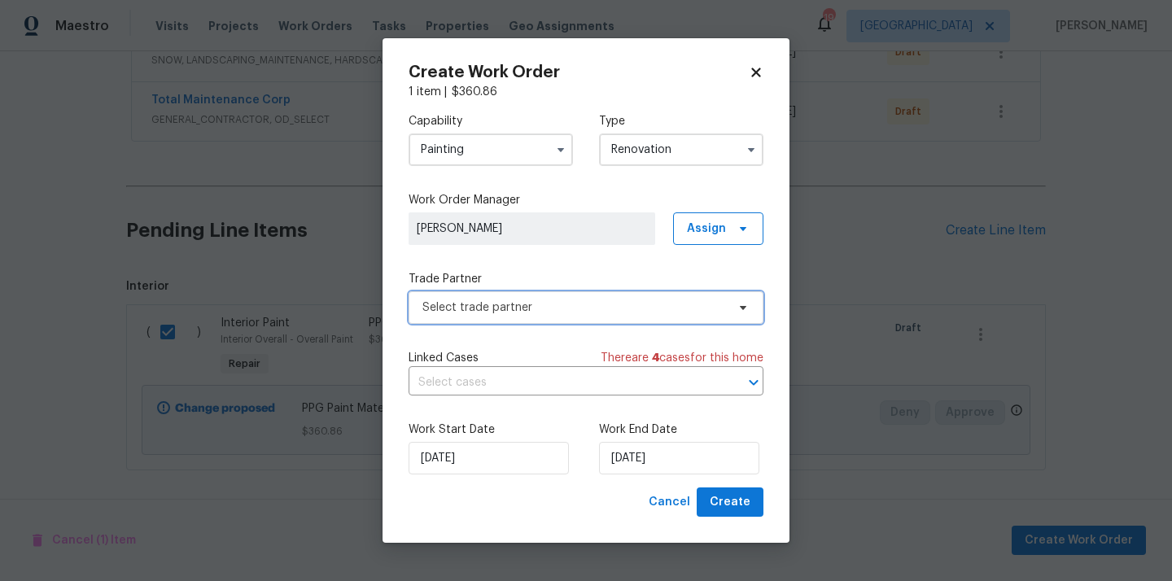
click at [587, 307] on span "Select trade partner" at bounding box center [573, 307] width 303 height 16
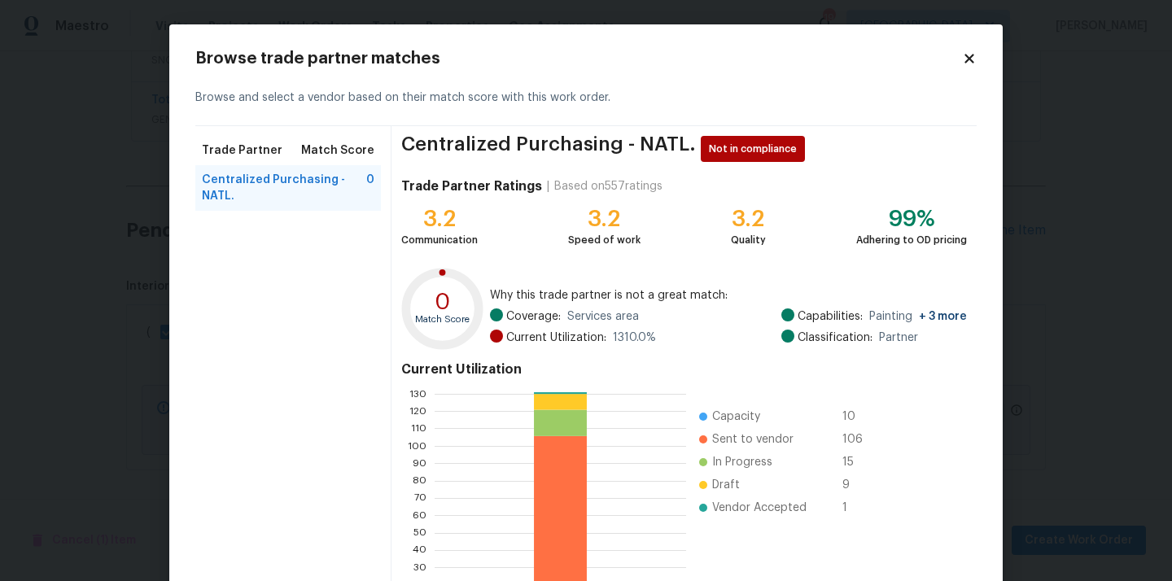
scroll to position [137, 0]
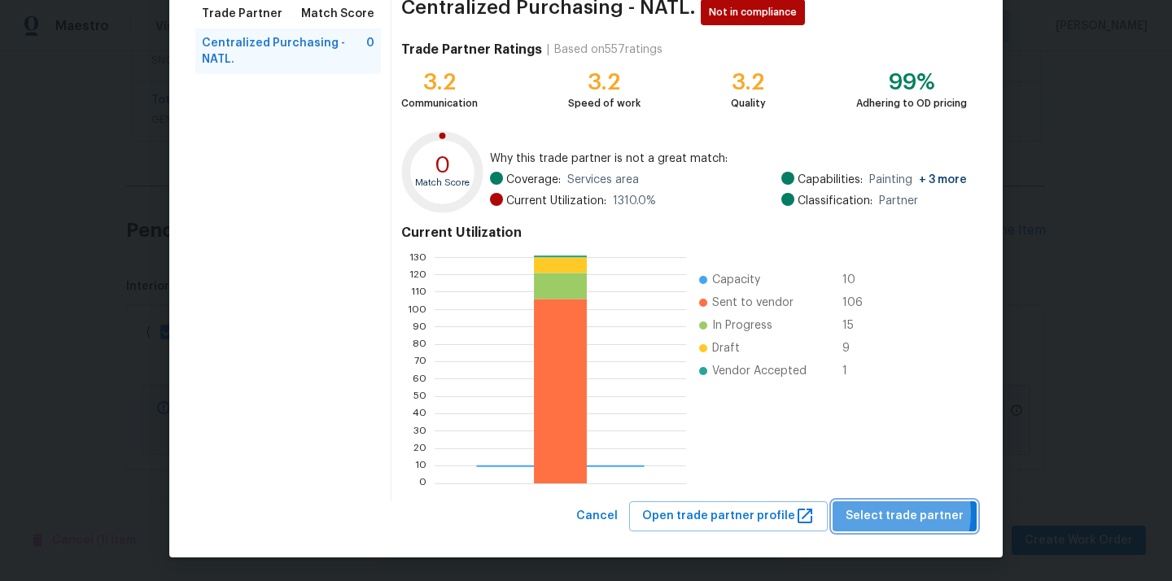
click at [889, 513] on span "Select trade partner" at bounding box center [904, 516] width 118 height 20
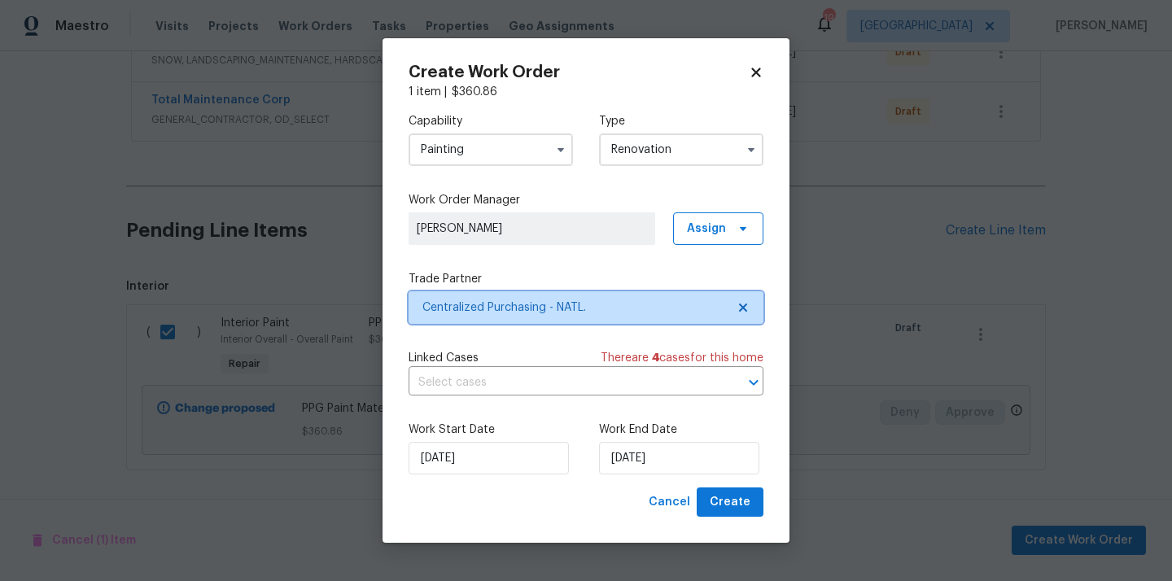
scroll to position [0, 0]
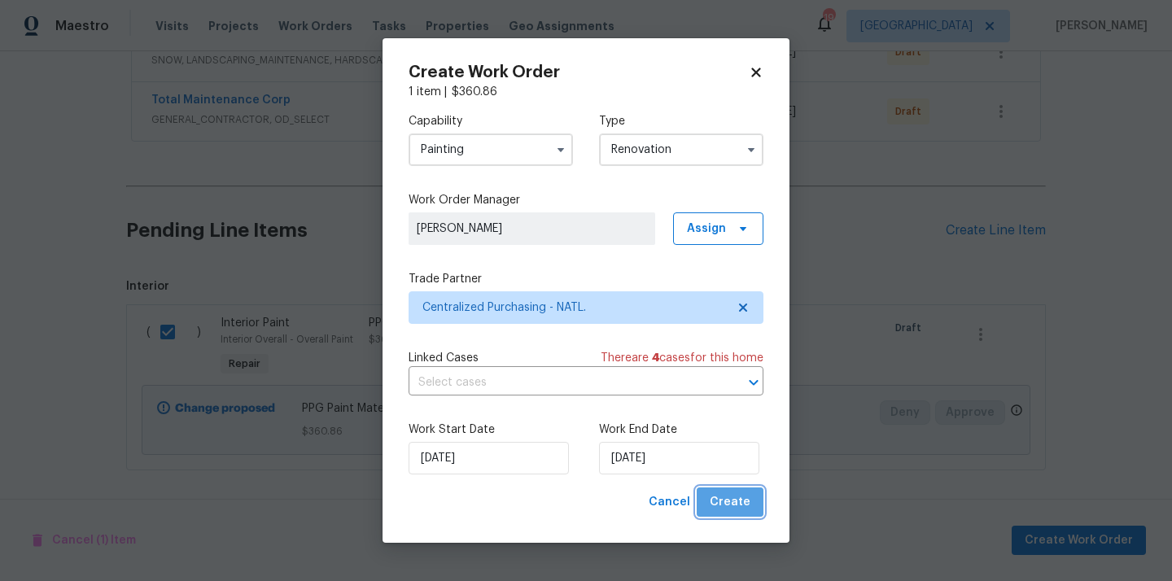
click at [738, 506] on span "Create" at bounding box center [729, 502] width 41 height 20
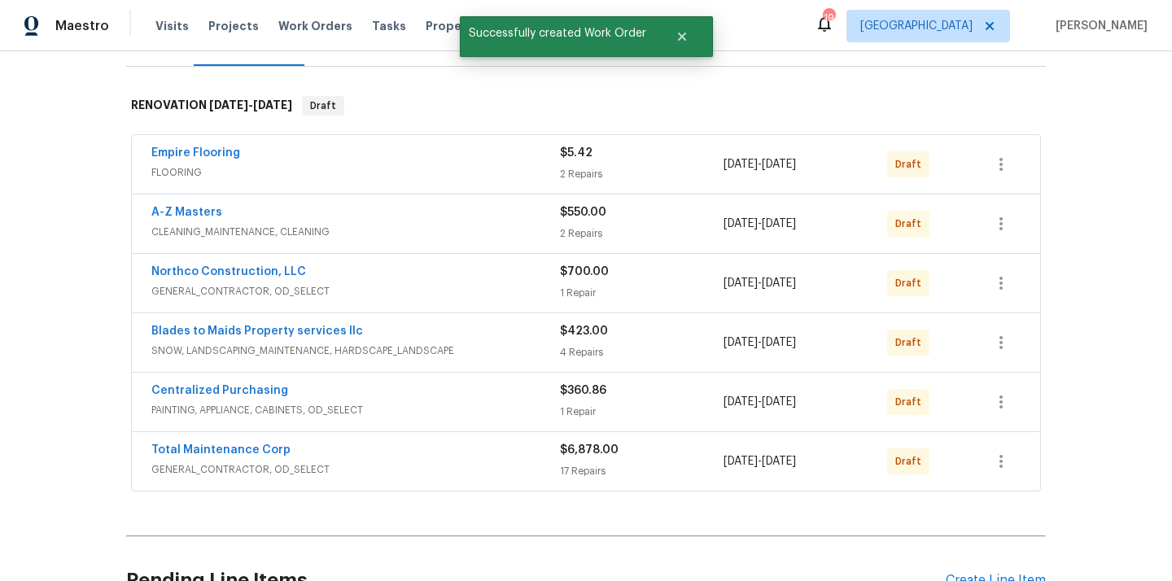
scroll to position [227, 0]
click at [1002, 399] on icon "button" at bounding box center [1001, 404] width 20 height 20
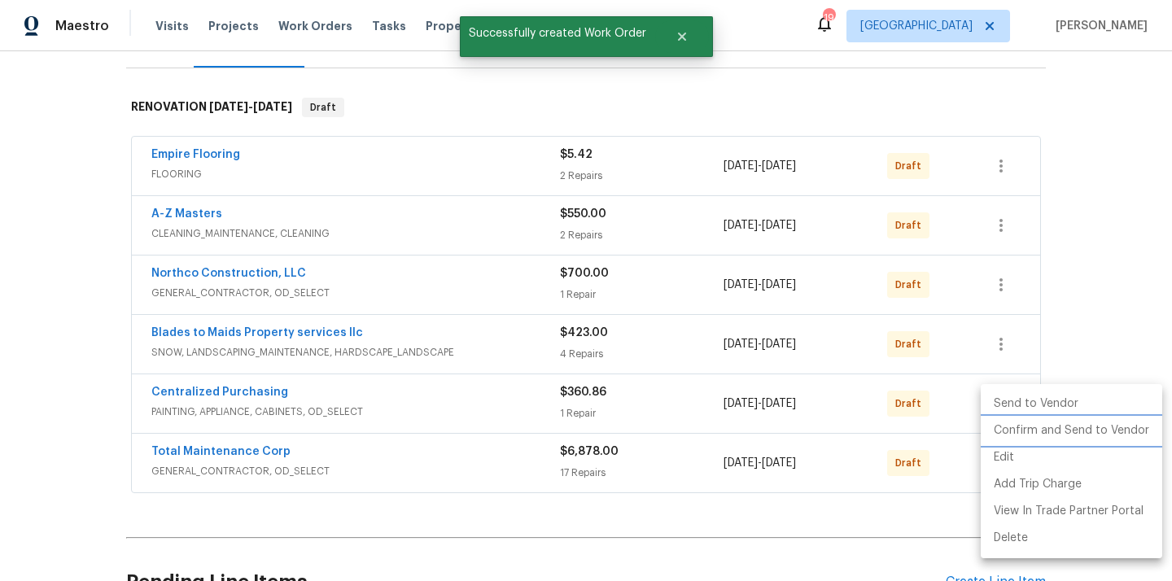
click at [1004, 427] on li "Confirm and Send to Vendor" at bounding box center [1070, 430] width 181 height 27
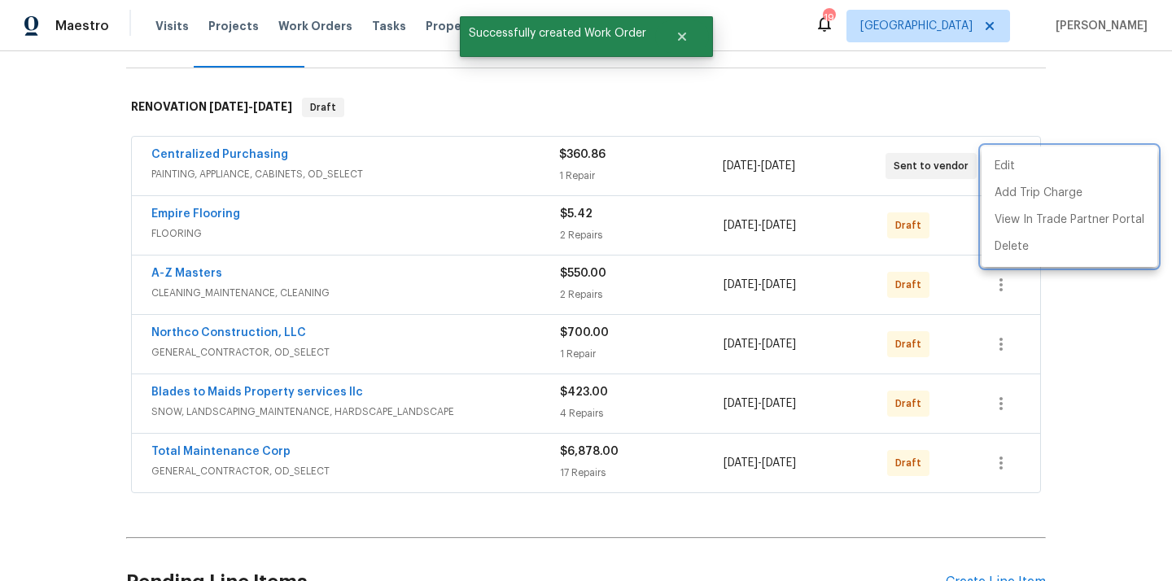
click at [225, 160] on div at bounding box center [586, 290] width 1172 height 581
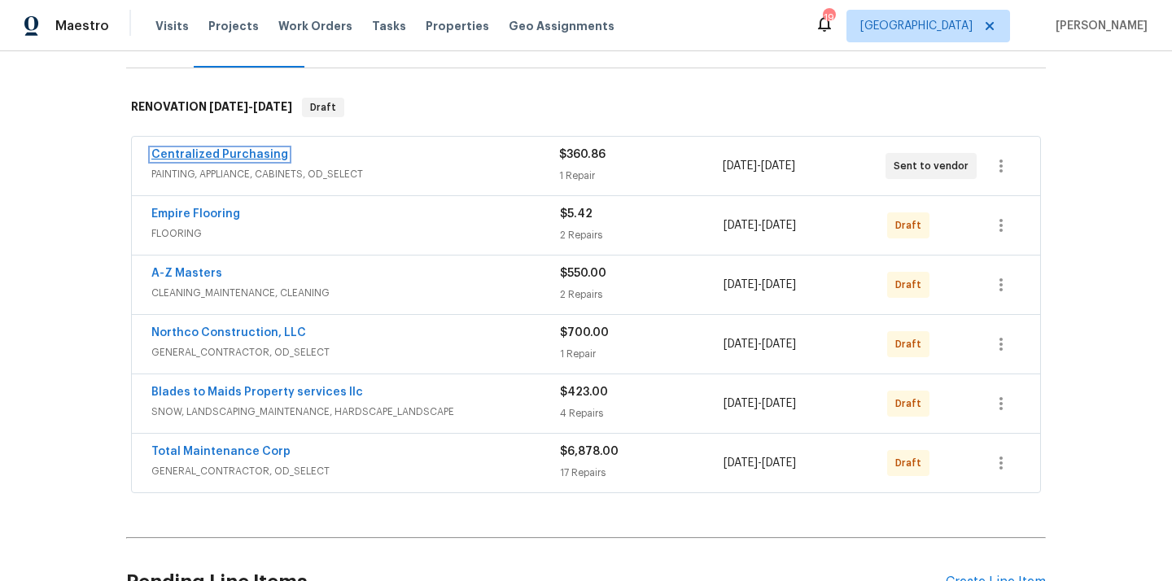
click at [219, 155] on link "Centralized Purchasing" at bounding box center [219, 154] width 137 height 11
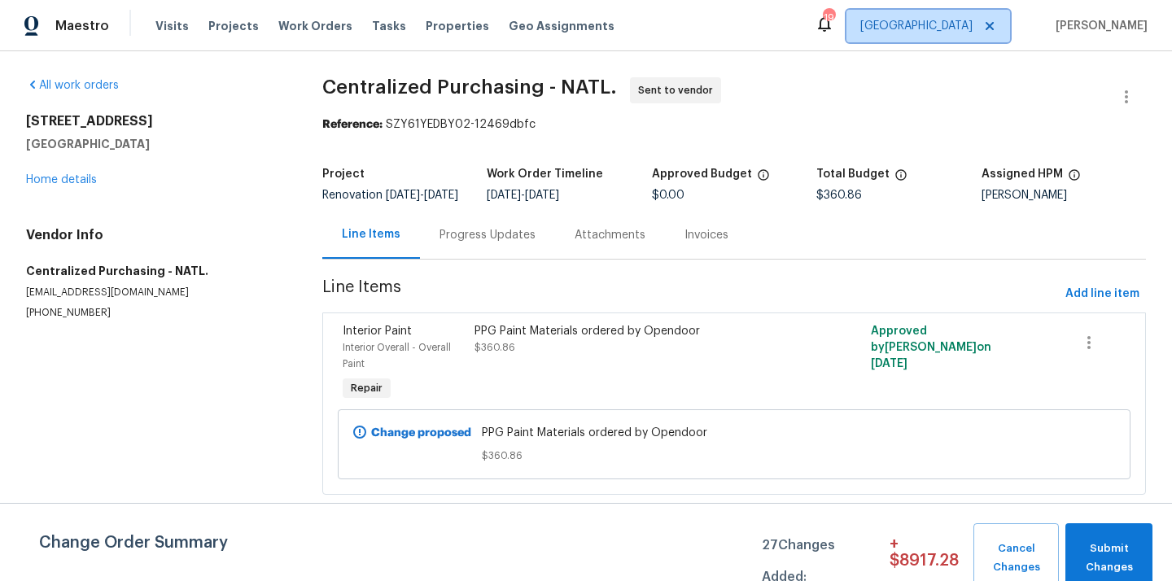
click at [940, 30] on span "[GEOGRAPHIC_DATA]" at bounding box center [916, 26] width 112 height 16
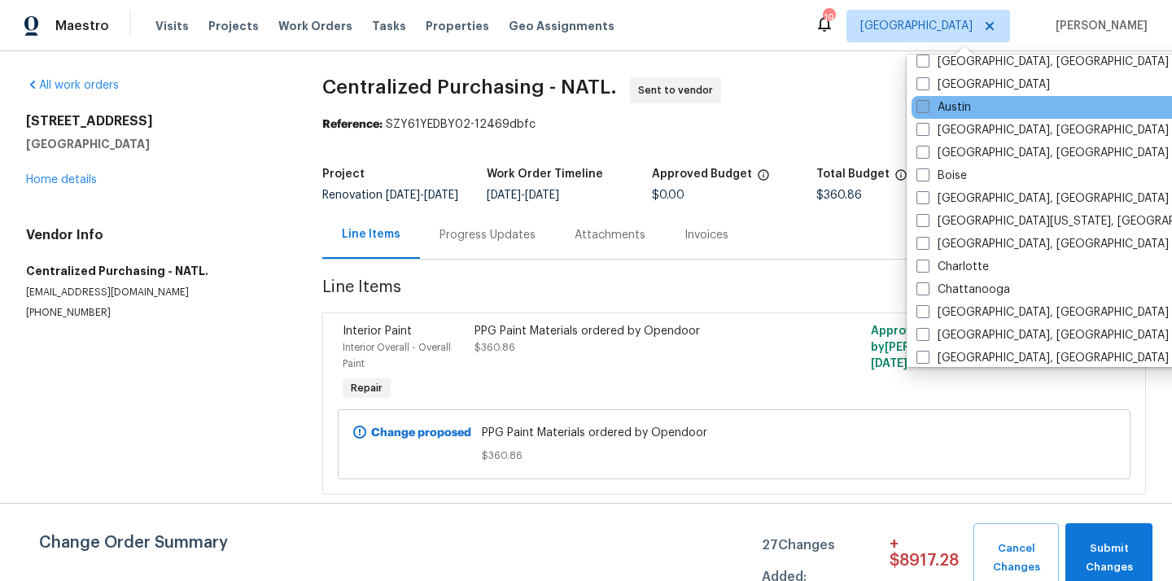
scroll to position [69, 0]
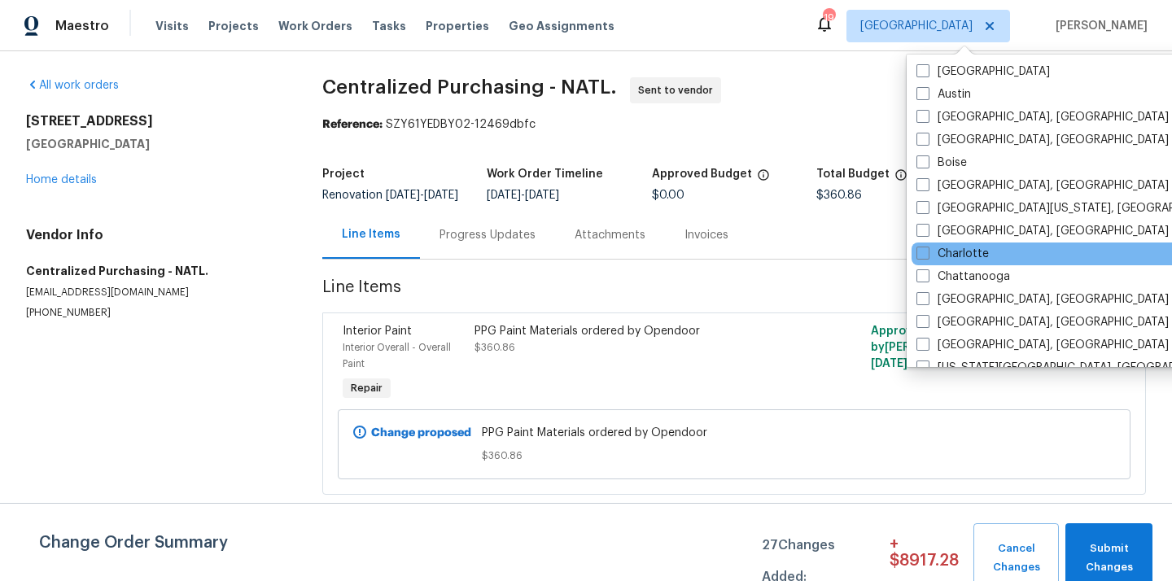
click at [949, 245] on div "Charlotte" at bounding box center [1075, 253] width 328 height 23
click at [945, 257] on label "Charlotte" at bounding box center [952, 254] width 72 height 16
click at [927, 256] on input "Charlotte" at bounding box center [921, 251] width 11 height 11
checkbox input "true"
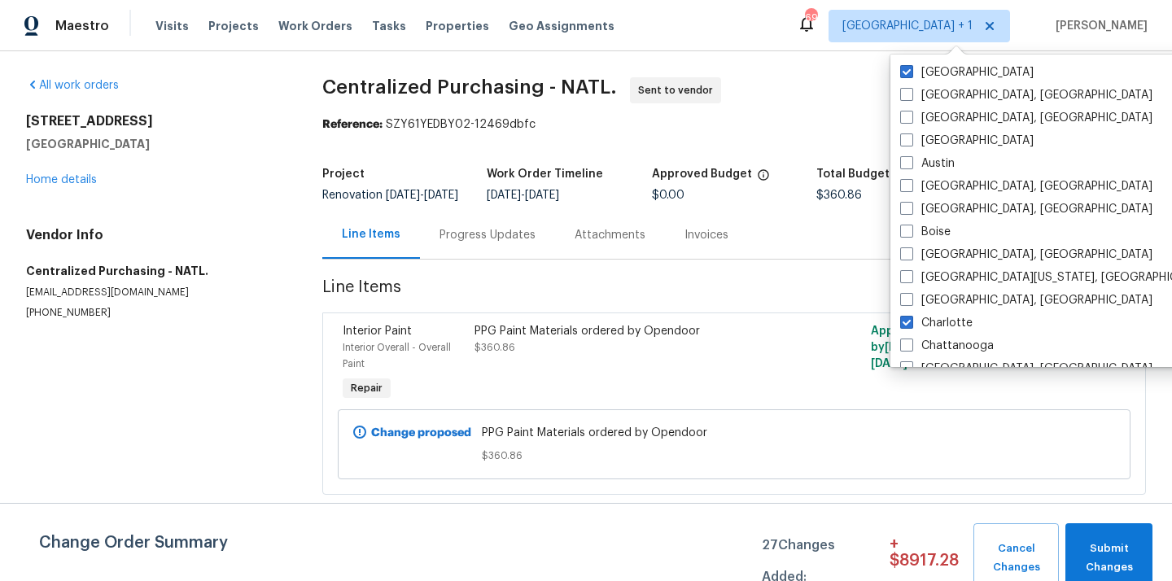
click at [942, 59] on div "[GEOGRAPHIC_DATA] [GEOGRAPHIC_DATA], [GEOGRAPHIC_DATA] [GEOGRAPHIC_DATA], [GEOG…" at bounding box center [1059, 211] width 338 height 312
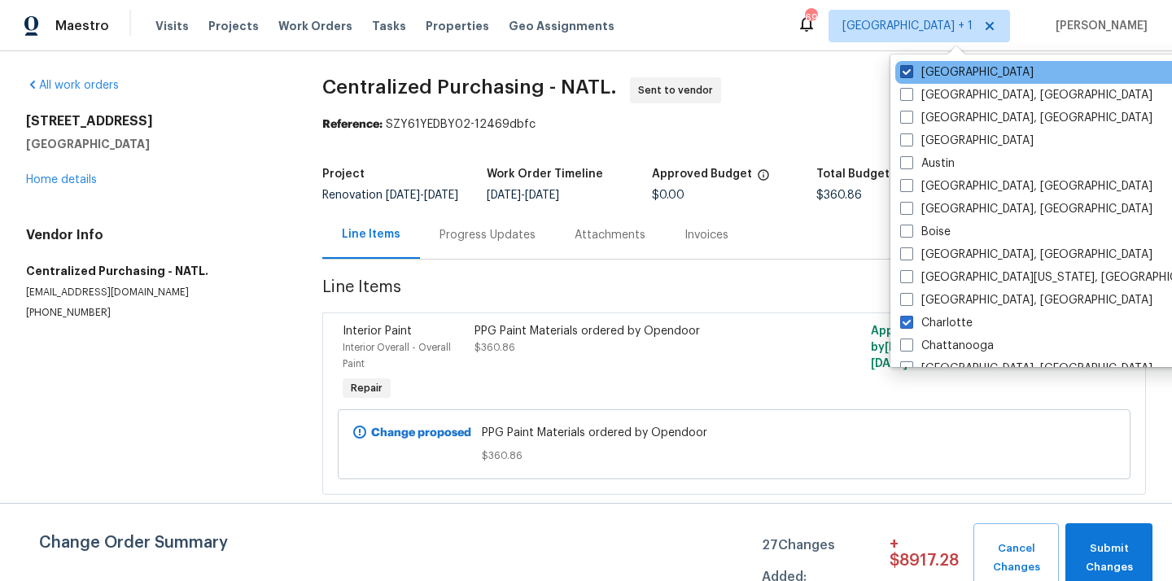
click at [932, 76] on label "[GEOGRAPHIC_DATA]" at bounding box center [966, 72] width 133 height 16
click at [910, 75] on input "[GEOGRAPHIC_DATA]" at bounding box center [905, 69] width 11 height 11
checkbox input "false"
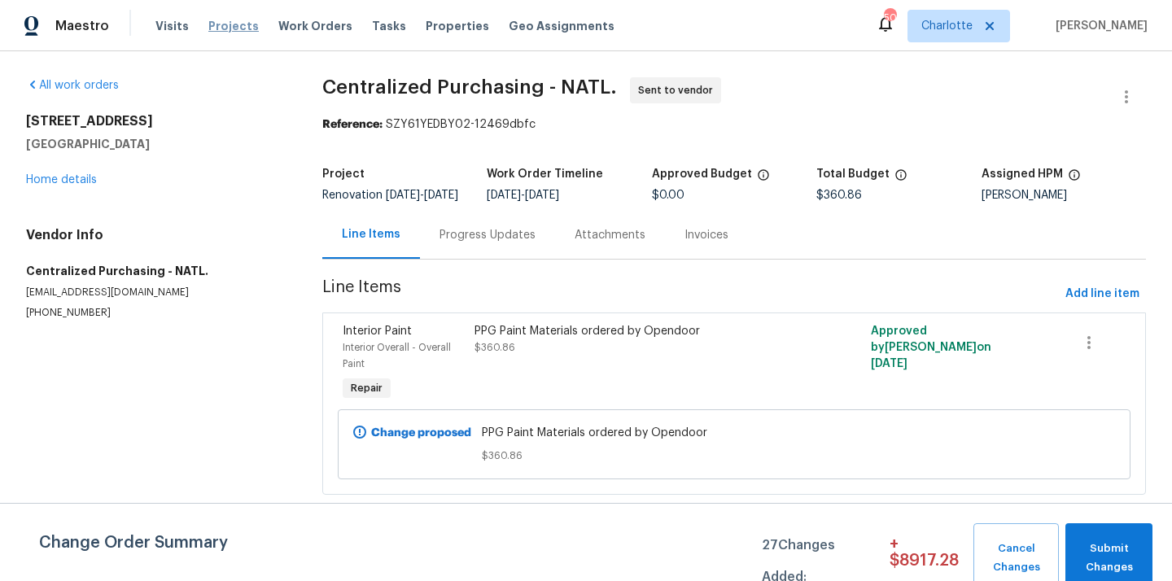
click at [217, 25] on span "Projects" at bounding box center [233, 26] width 50 height 16
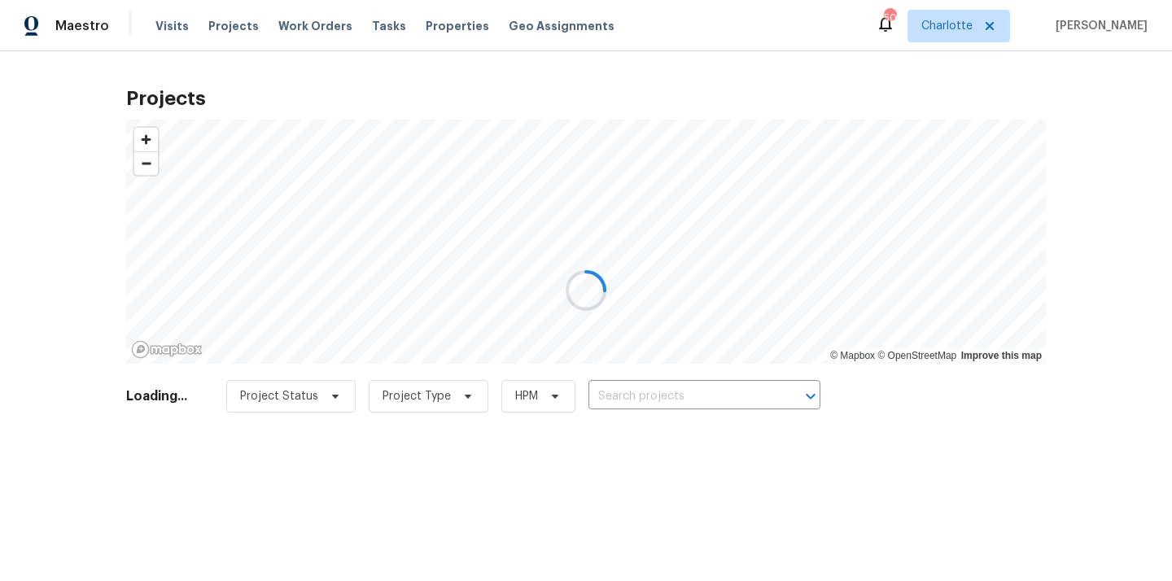
click at [646, 392] on div at bounding box center [586, 290] width 1172 height 581
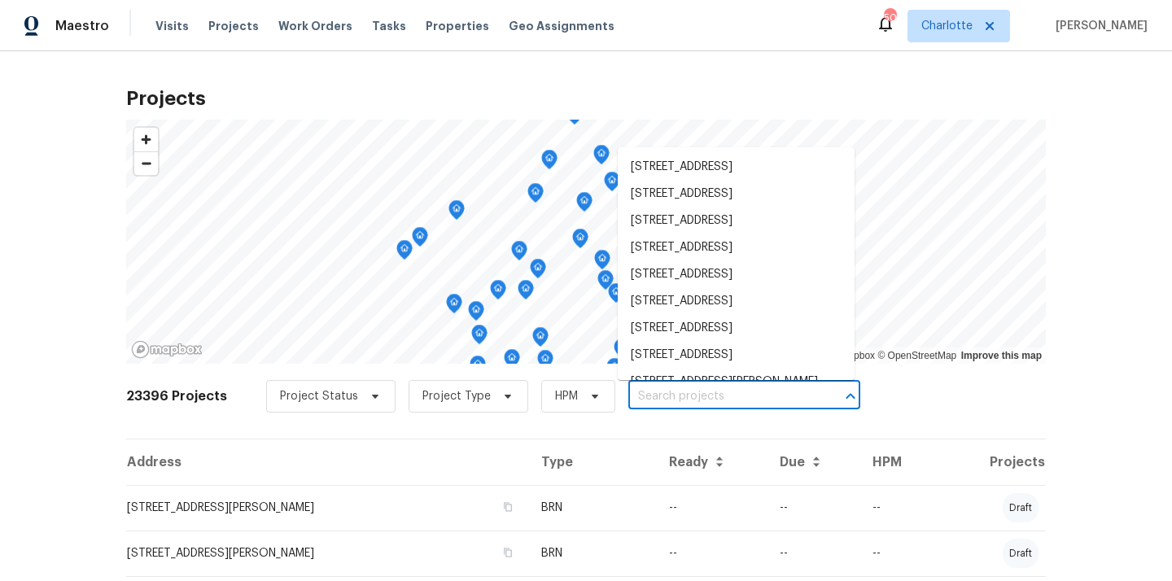
click at [646, 392] on input "text" at bounding box center [721, 396] width 186 height 25
paste input "[STREET_ADDRESS]"
type input "[STREET_ADDRESS]"
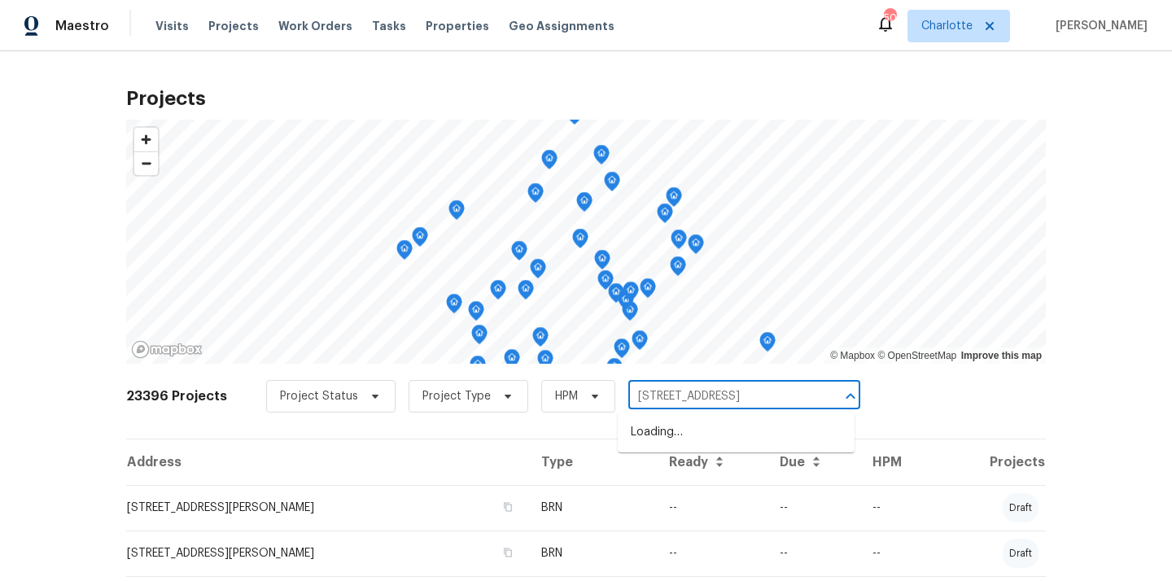
scroll to position [0, 36]
click at [644, 438] on li "[STREET_ADDRESS]" at bounding box center [735, 432] width 237 height 27
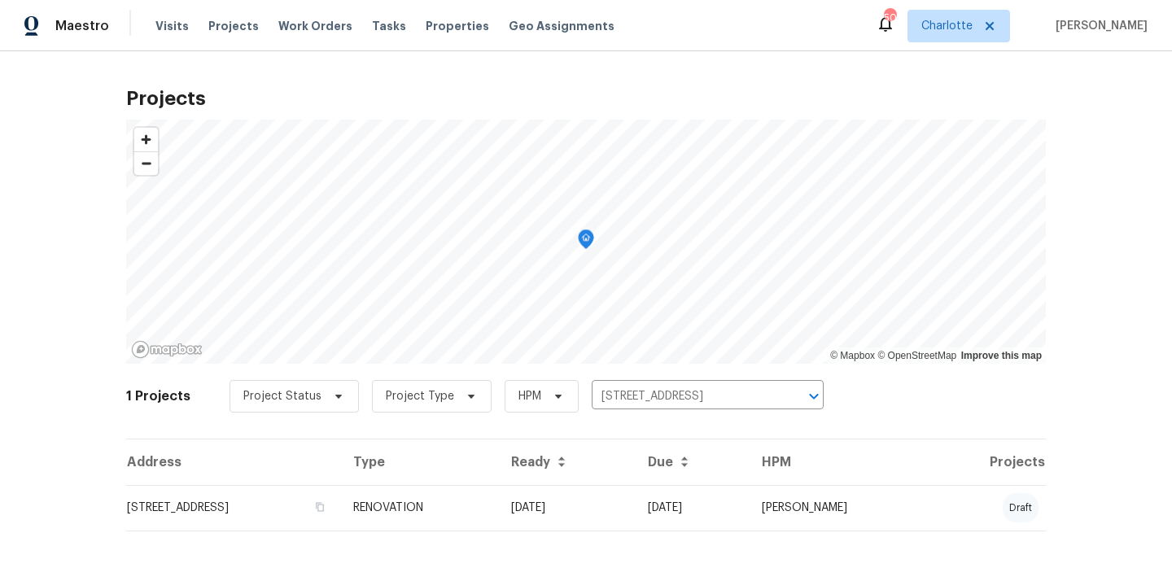
click at [311, 513] on td "[STREET_ADDRESS]" at bounding box center [233, 508] width 214 height 46
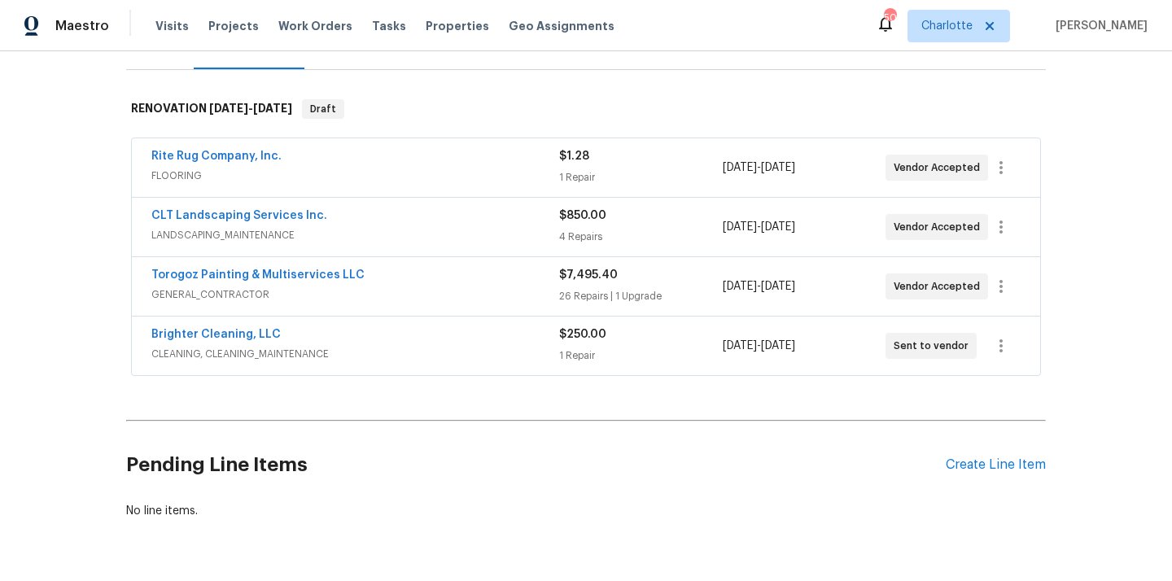
scroll to position [274, 0]
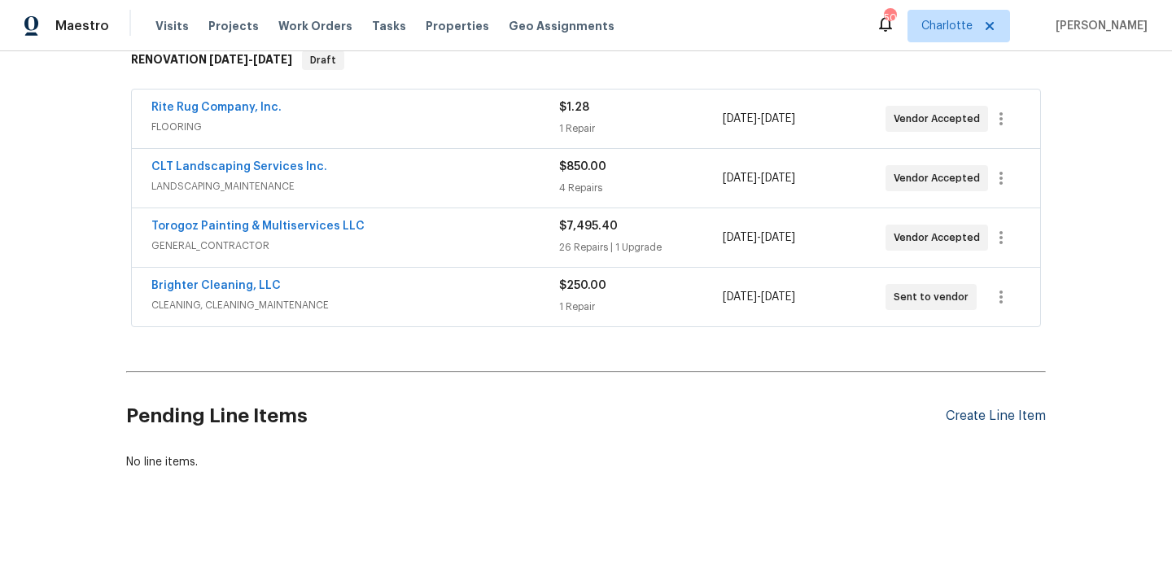
click at [965, 420] on div "Create Line Item" at bounding box center [995, 415] width 100 height 15
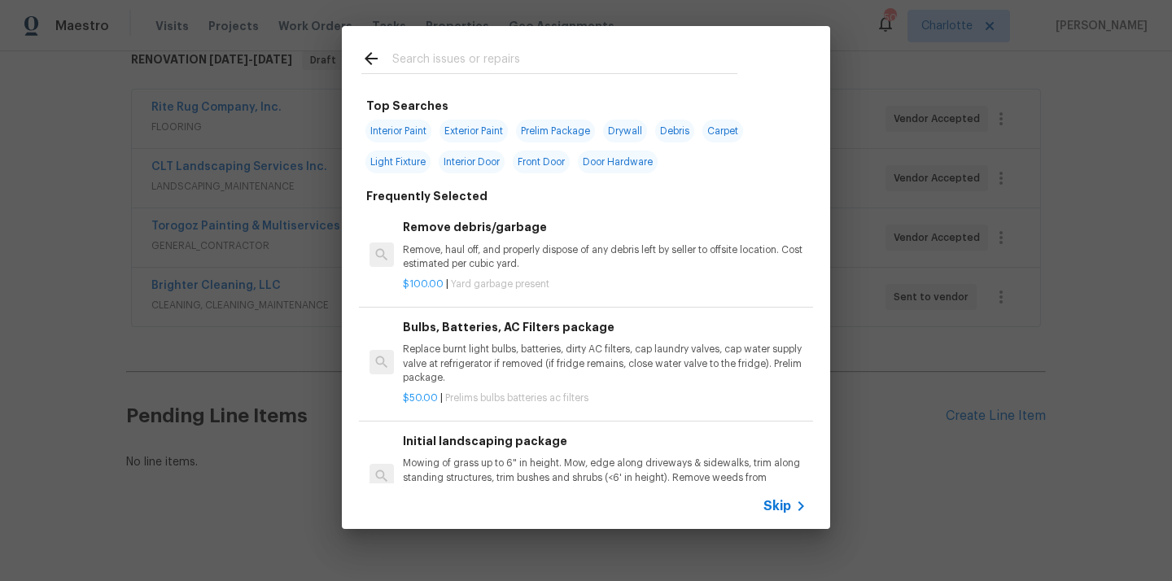
click at [648, 68] on input "text" at bounding box center [564, 61] width 345 height 24
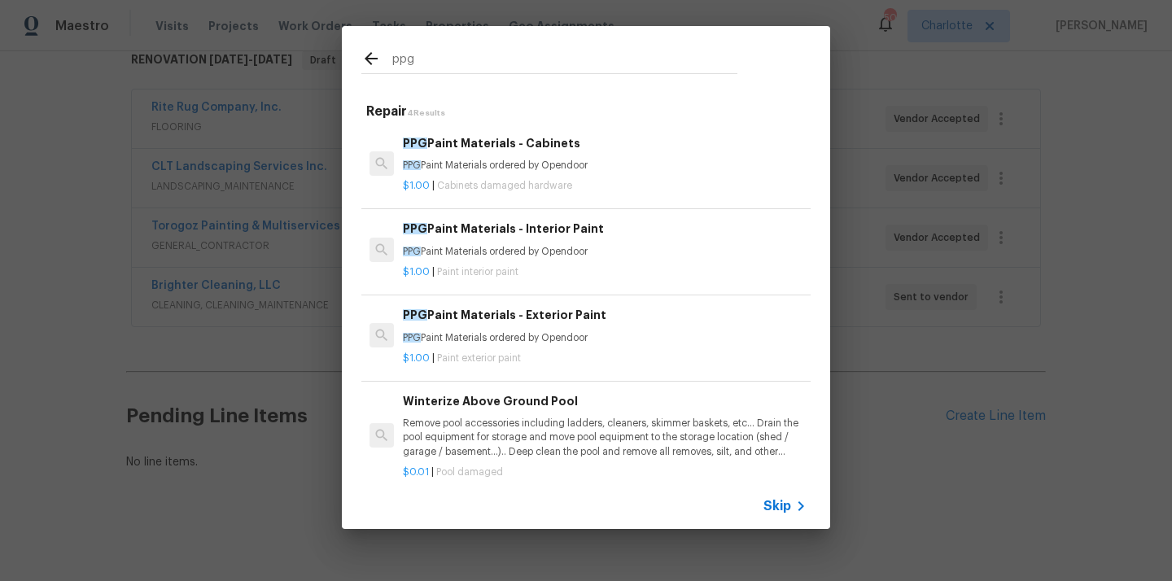
type input "ppg"
click at [569, 161] on p "PPG Paint Materials ordered by Opendoor" at bounding box center [605, 166] width 404 height 14
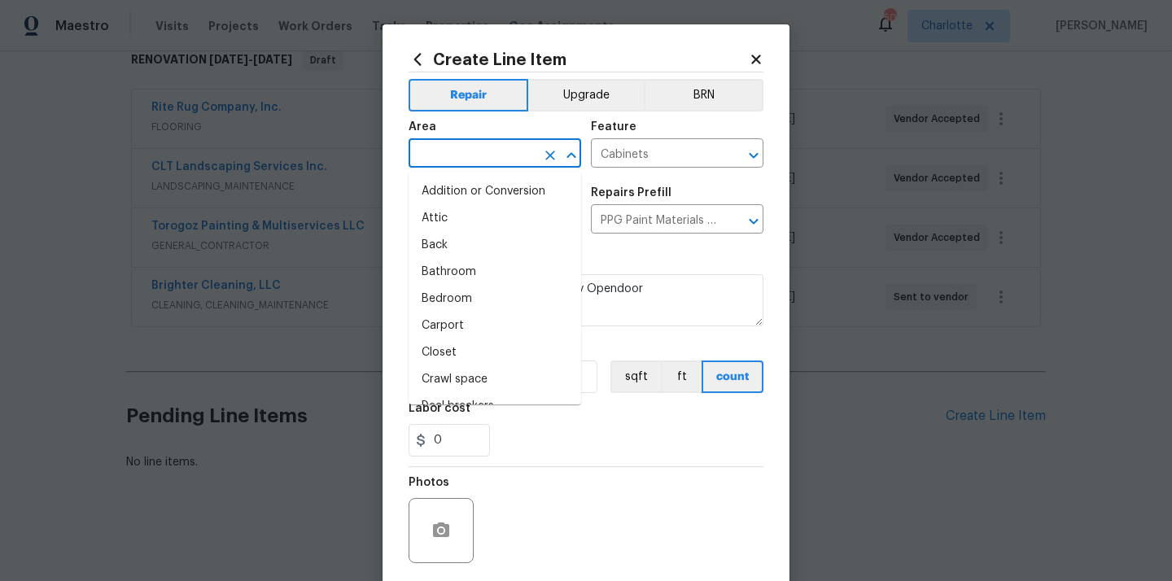
click at [508, 167] on input "text" at bounding box center [471, 154] width 127 height 25
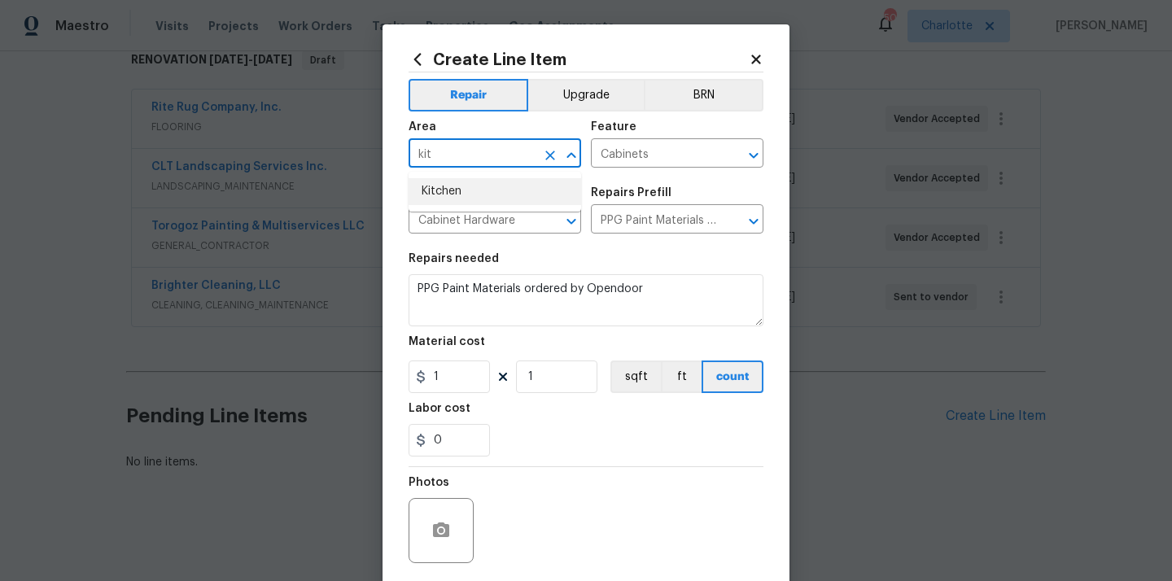
click at [484, 197] on li "Kitchen" at bounding box center [494, 191] width 172 height 27
type input "Kitchen"
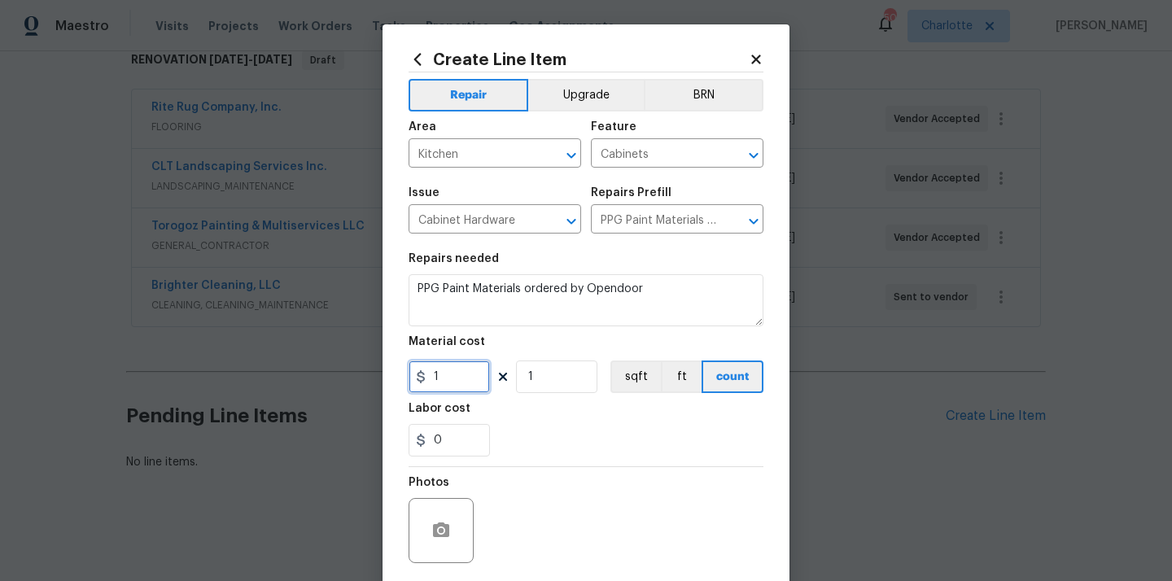
drag, startPoint x: 446, startPoint y: 382, endPoint x: 417, endPoint y: 382, distance: 28.5
click at [420, 382] on div "1" at bounding box center [448, 376] width 81 height 33
paste input "500.3"
type input "500.31"
click at [552, 420] on div "Labor cost" at bounding box center [585, 413] width 355 height 21
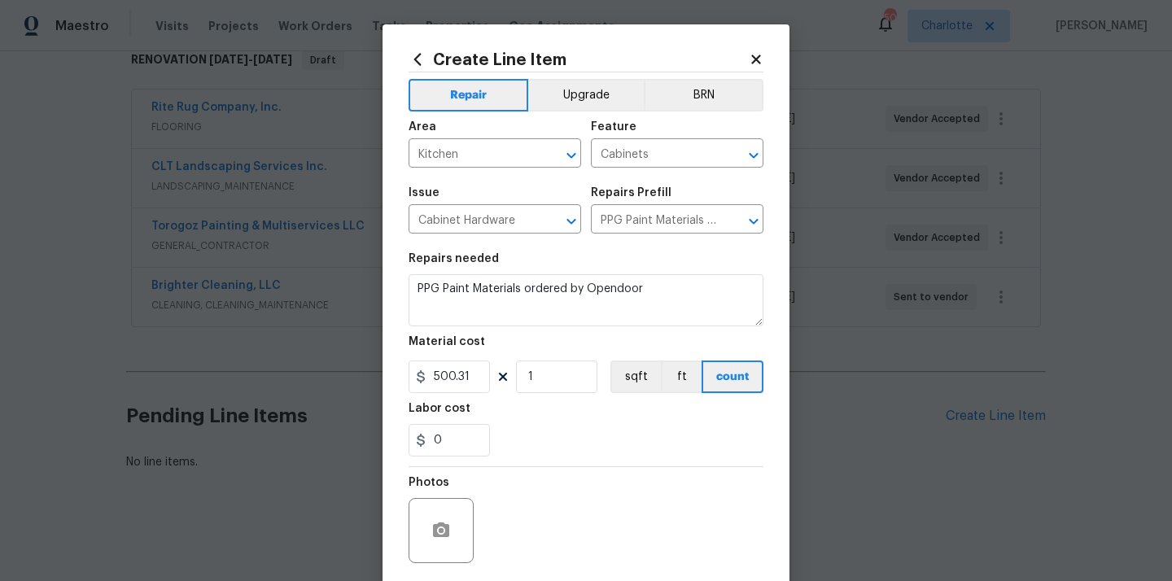
scroll to position [120, 0]
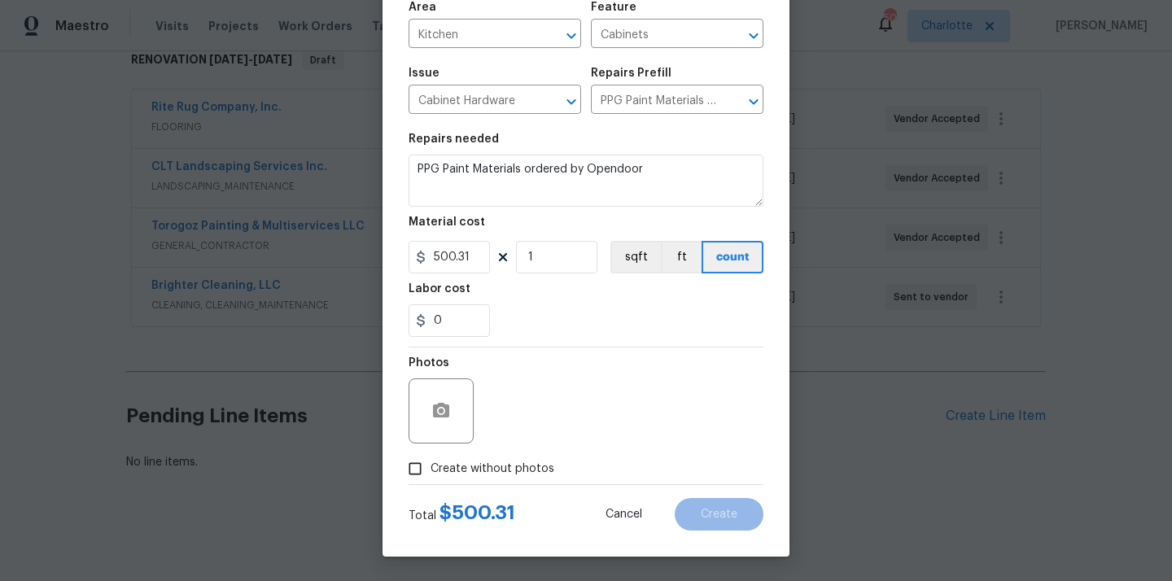
click at [490, 484] on div at bounding box center [585, 484] width 355 height 1
click at [498, 478] on label "Create without photos" at bounding box center [476, 468] width 155 height 31
click at [430, 478] on input "Create without photos" at bounding box center [414, 468] width 31 height 31
checkbox input "true"
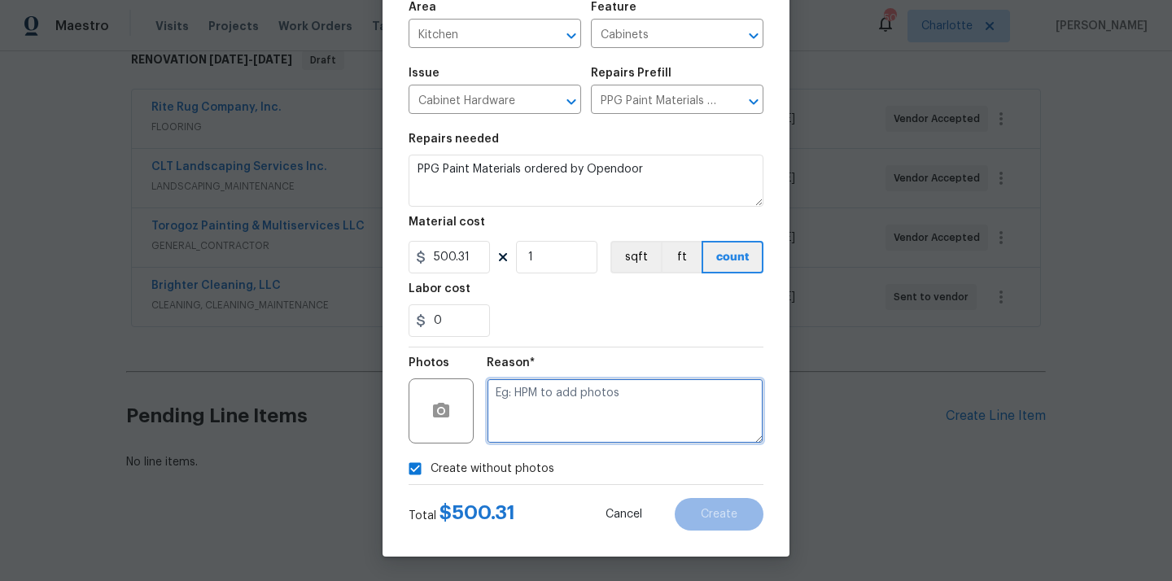
click at [574, 400] on textarea at bounding box center [625, 410] width 277 height 65
type textarea "N/A"
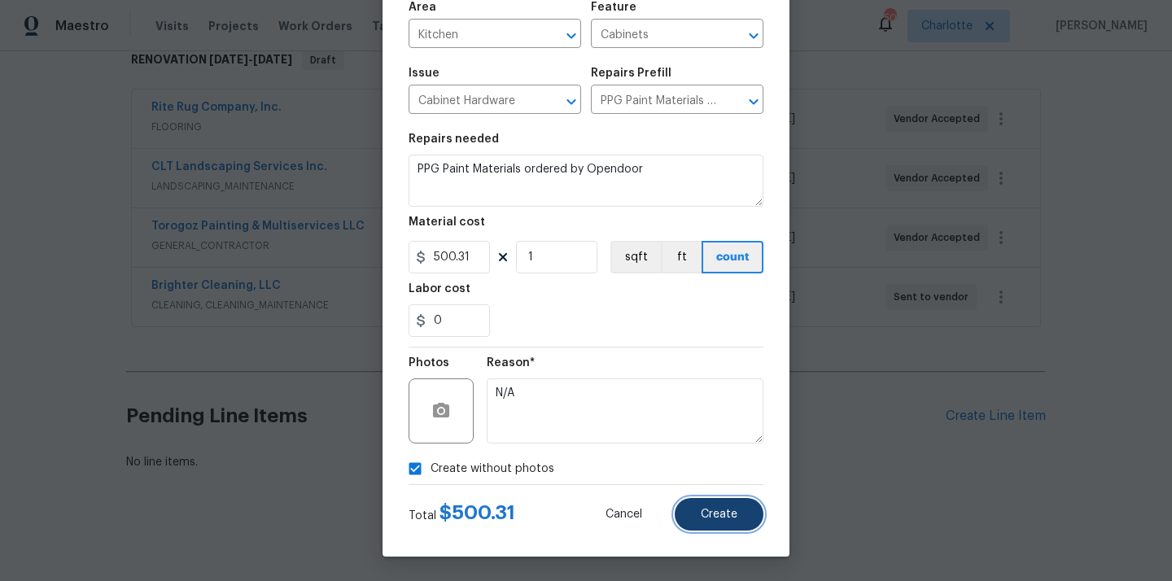
click at [710, 510] on span "Create" at bounding box center [718, 514] width 37 height 12
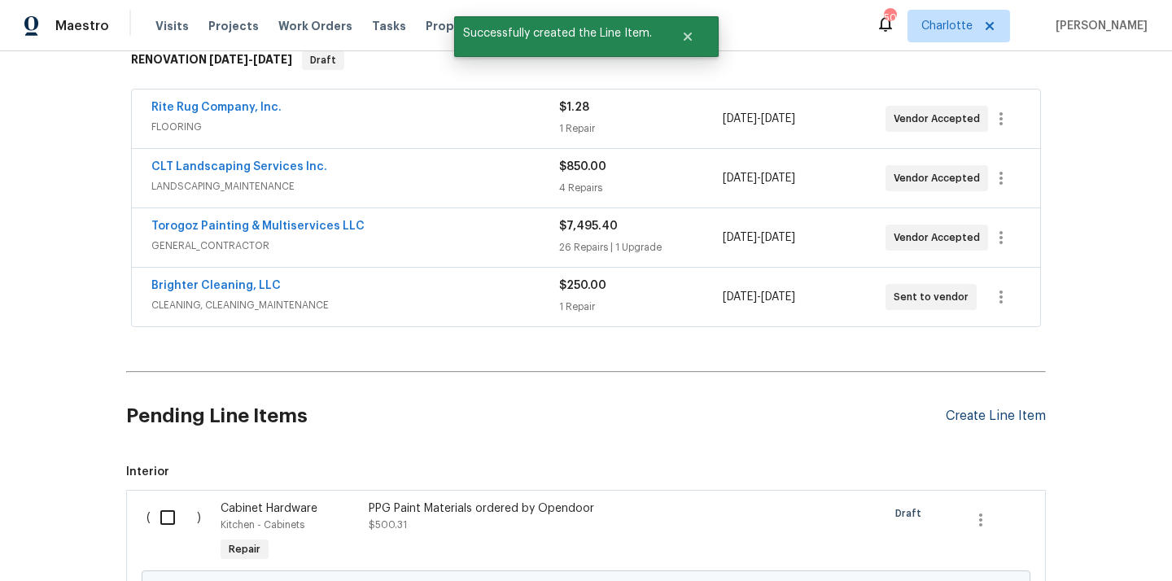
click at [990, 422] on div "Create Line Item" at bounding box center [995, 415] width 100 height 15
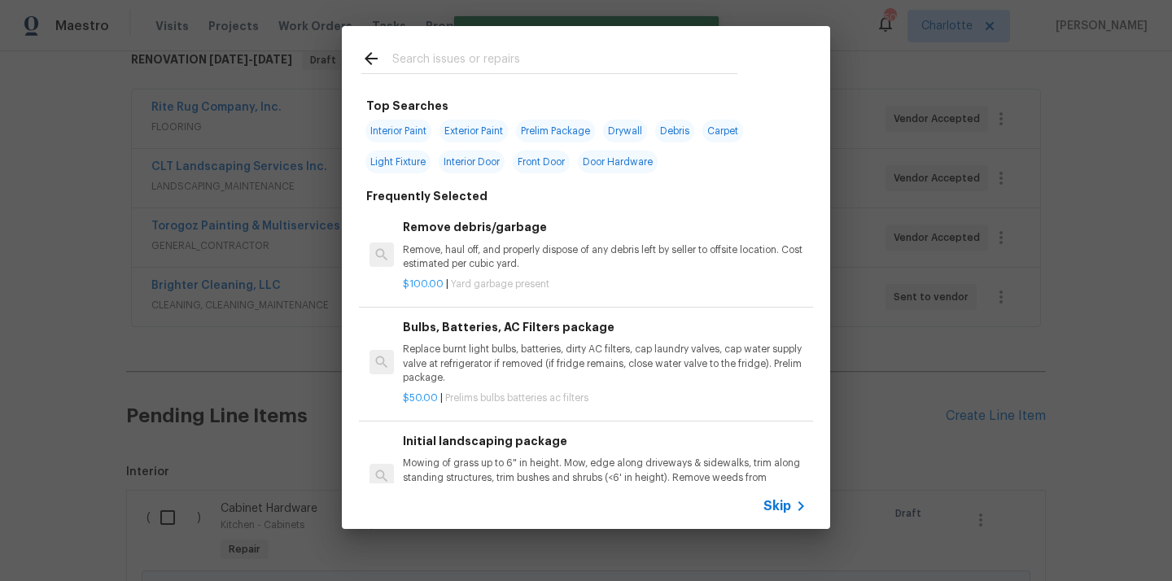
click at [600, 59] on input "text" at bounding box center [564, 61] width 345 height 24
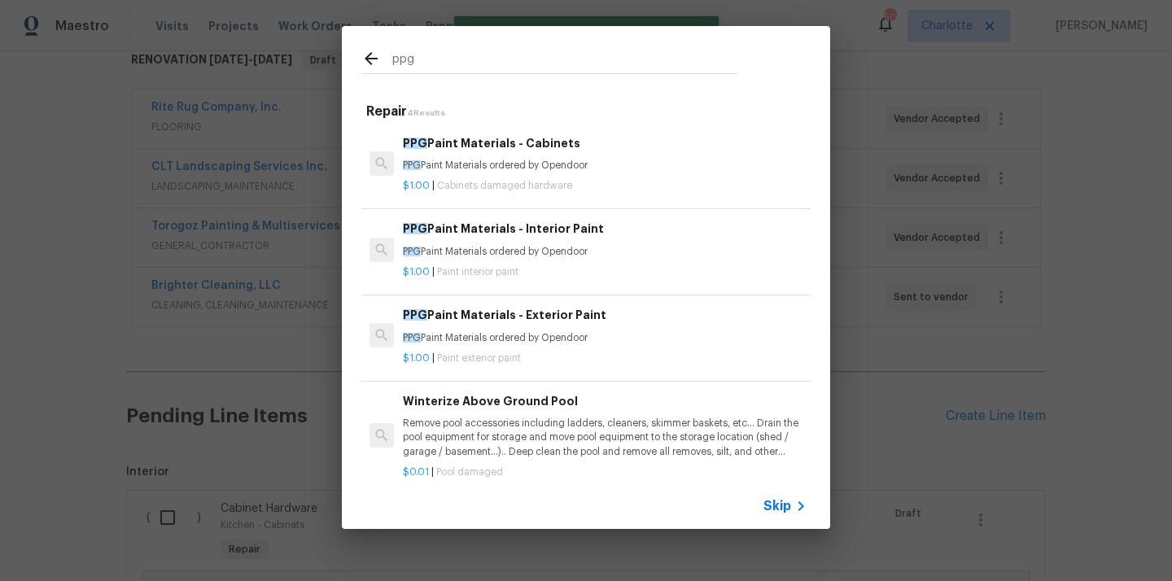
type input "ppg"
click at [596, 240] on div "PPG Paint Materials - Interior Paint PPG Paint Materials ordered by Opendoor" at bounding box center [605, 239] width 404 height 39
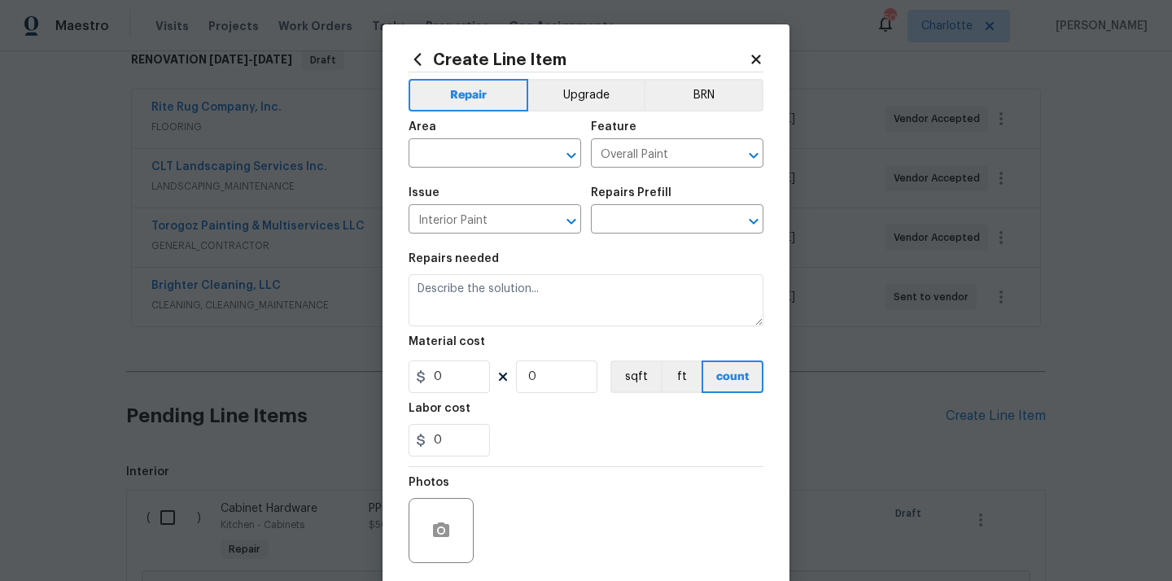
type input "PPG Paint Materials - Interior Paint $1.00"
type textarea "PPG Paint Materials ordered by Opendoor"
type input "1"
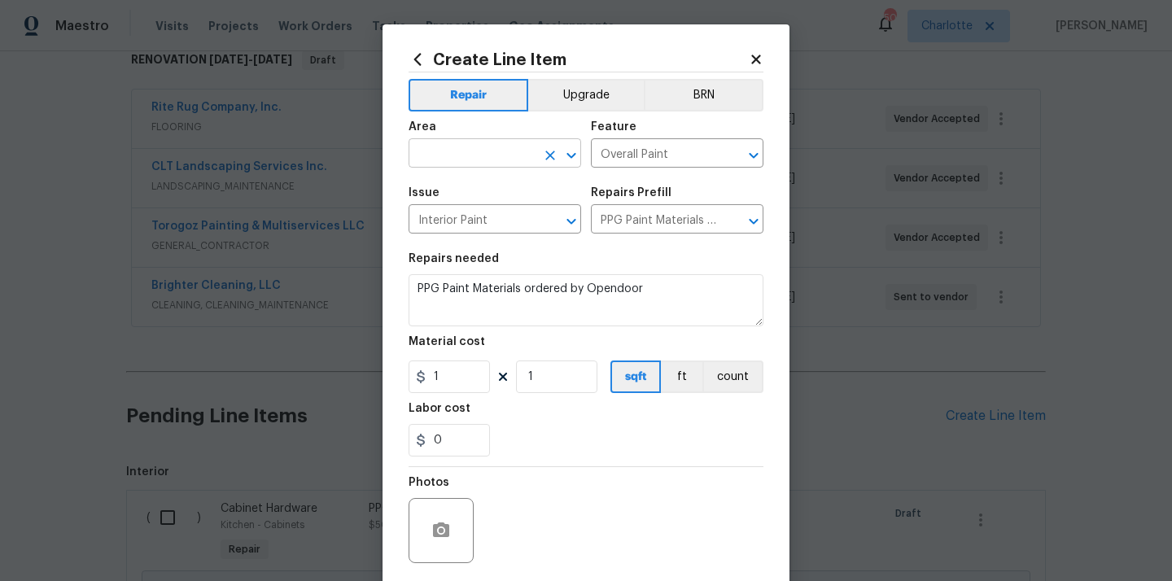
click at [526, 152] on input "text" at bounding box center [471, 154] width 127 height 25
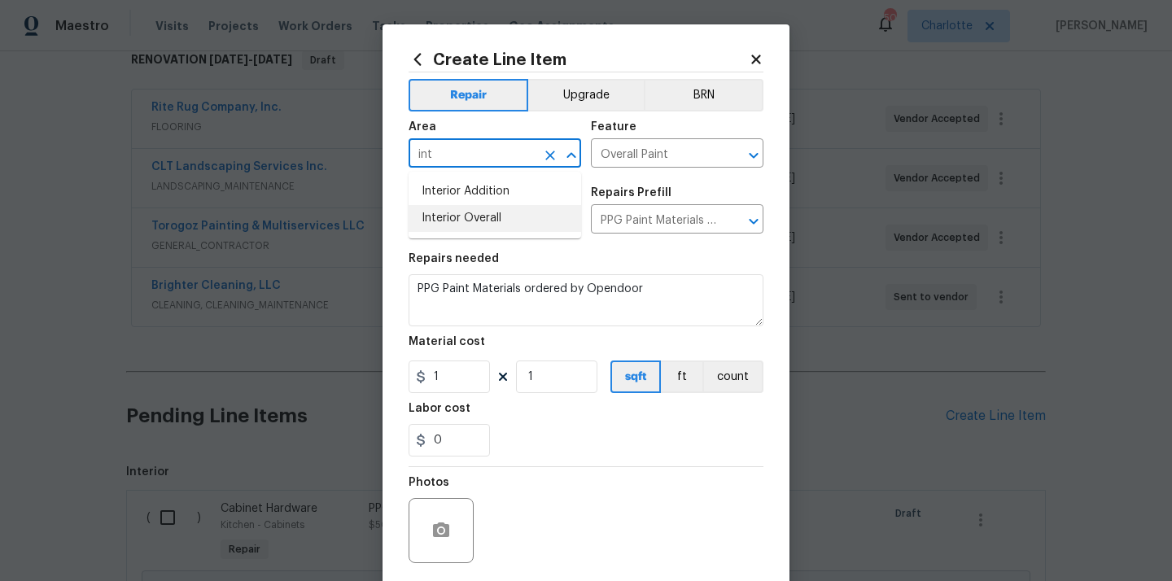
click at [486, 218] on li "Interior Overall" at bounding box center [494, 218] width 172 height 27
type input "Interior Overall"
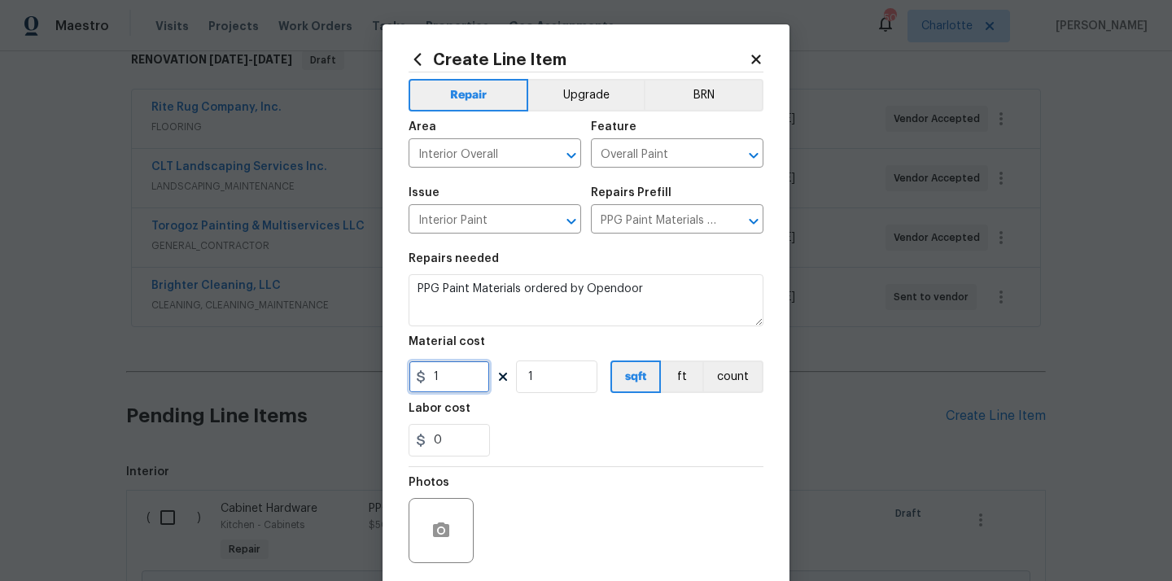
drag, startPoint x: 437, startPoint y: 382, endPoint x: 381, endPoint y: 377, distance: 56.3
click at [381, 377] on div "Create Line Item Repair Upgrade BRN Area Interior Overall ​ Feature Overall Pai…" at bounding box center [586, 290] width 1172 height 581
paste input "924.6"
type input "924.61"
click at [527, 436] on div "0" at bounding box center [585, 440] width 355 height 33
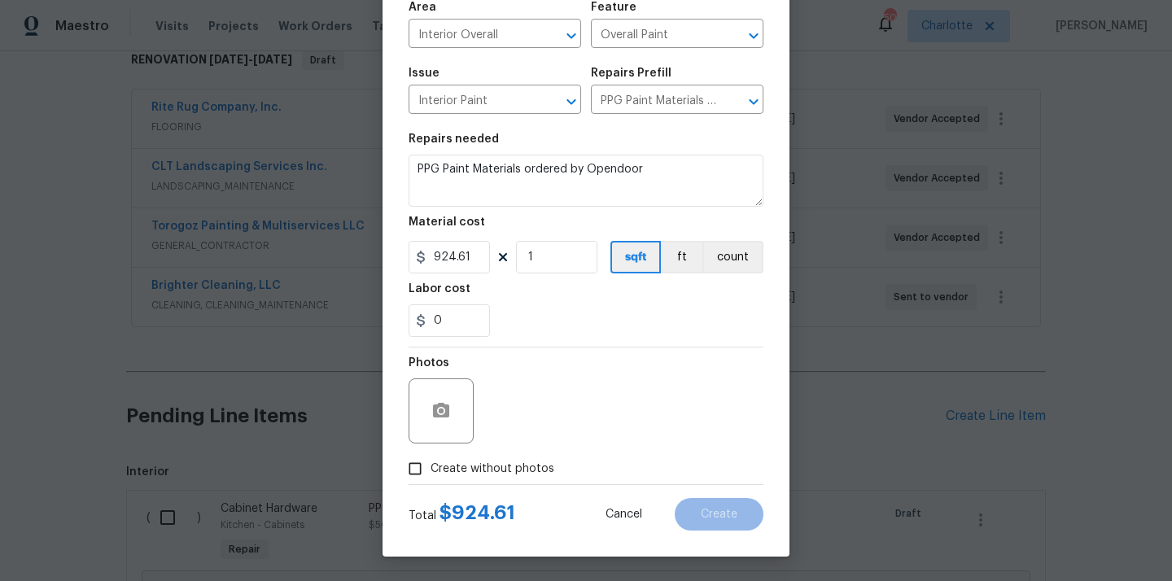
click at [514, 464] on span "Create without photos" at bounding box center [492, 468] width 124 height 17
click at [430, 464] on input "Create without photos" at bounding box center [414, 468] width 31 height 31
checkbox input "true"
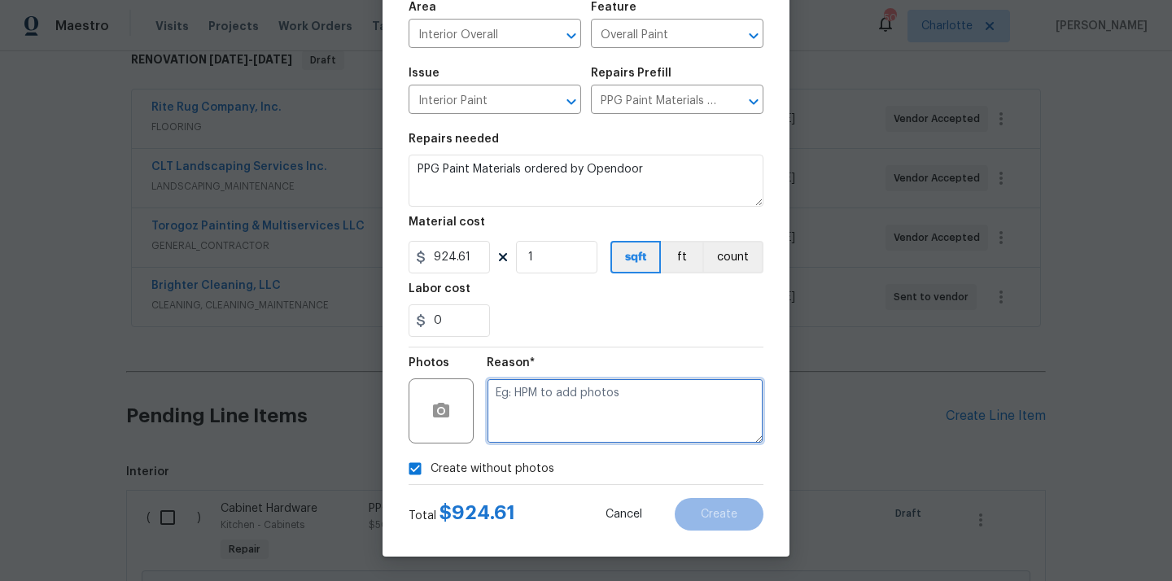
click at [553, 394] on textarea at bounding box center [625, 410] width 277 height 65
type textarea "N/A"
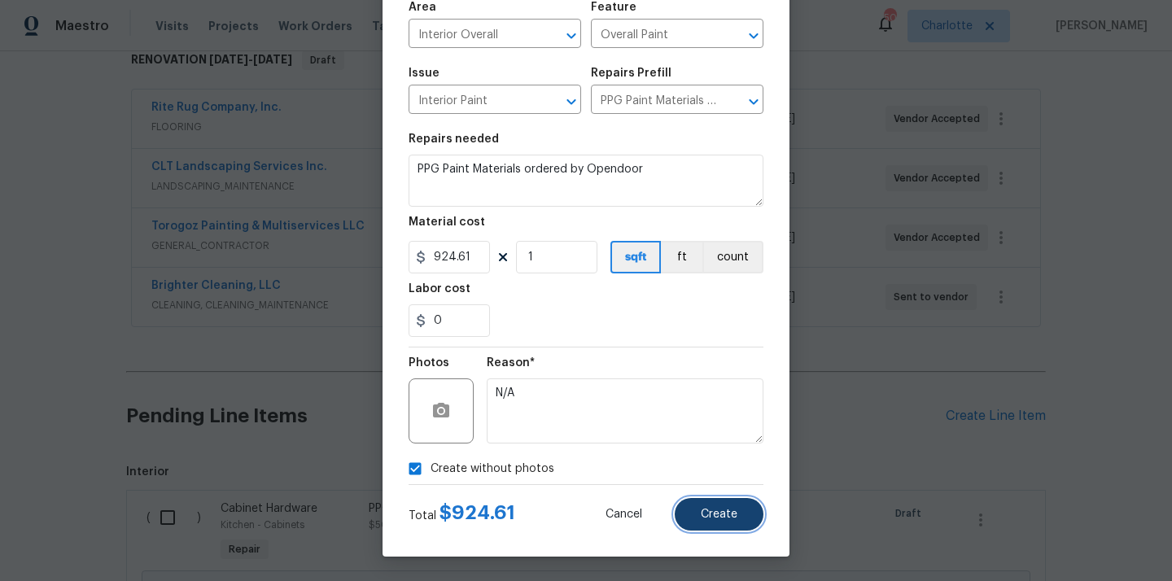
click at [738, 508] on button "Create" at bounding box center [718, 514] width 89 height 33
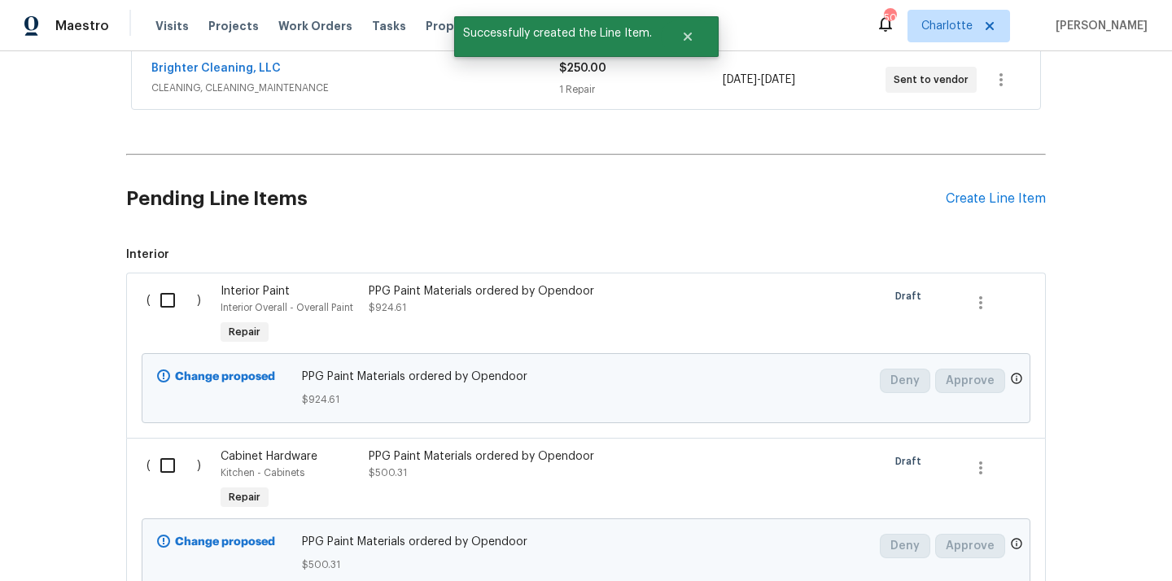
scroll to position [575, 0]
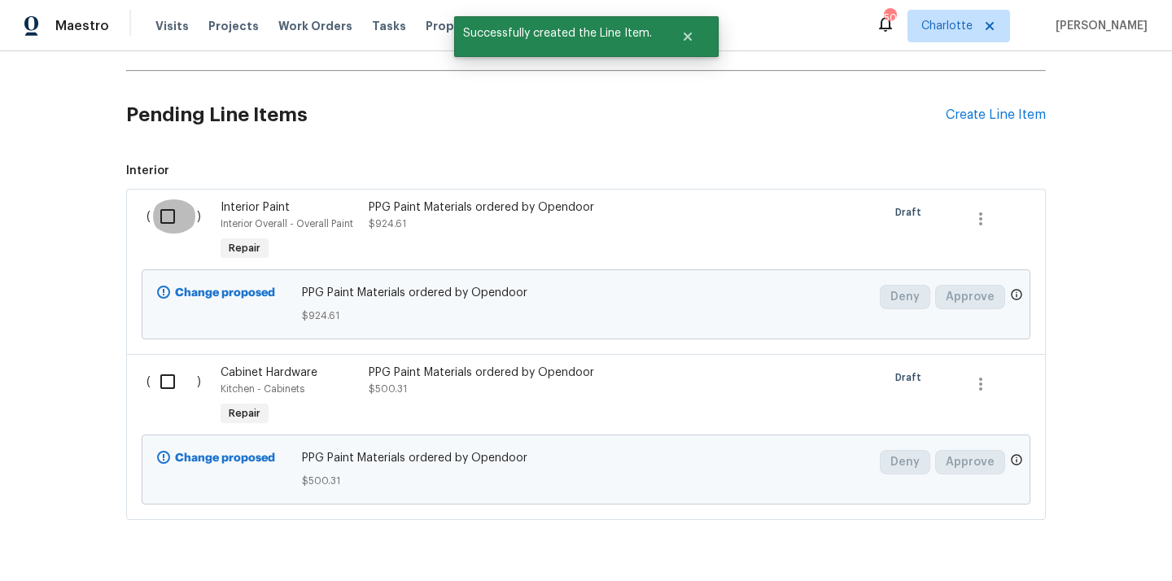
click at [172, 219] on input "checkbox" at bounding box center [174, 216] width 46 height 34
checkbox input "true"
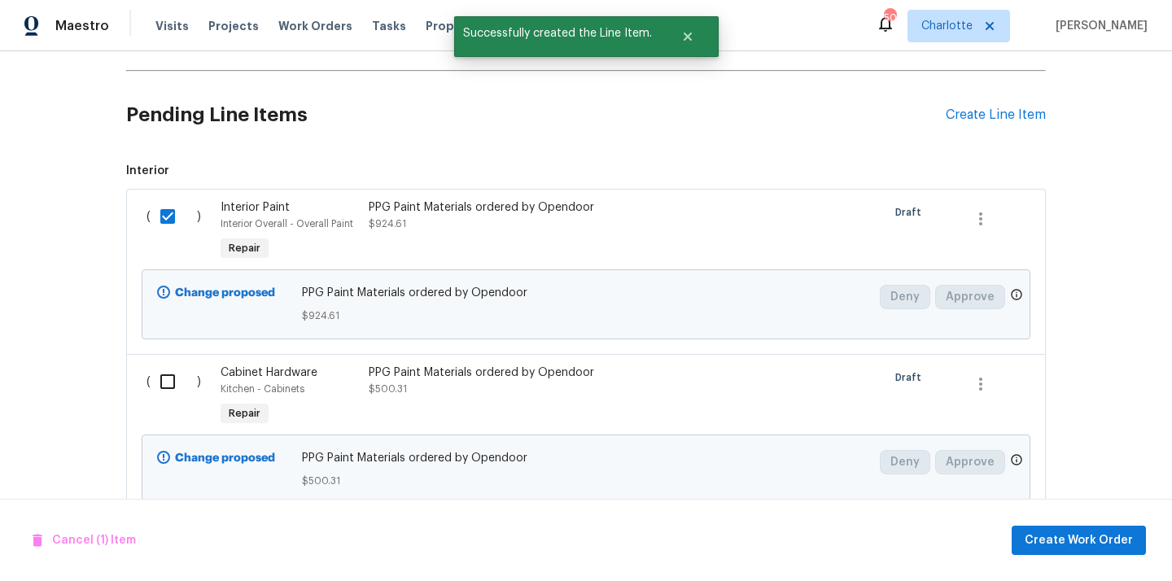
click at [168, 378] on input "checkbox" at bounding box center [174, 381] width 46 height 34
checkbox input "true"
click at [1033, 526] on button "Create Work Order" at bounding box center [1078, 541] width 134 height 30
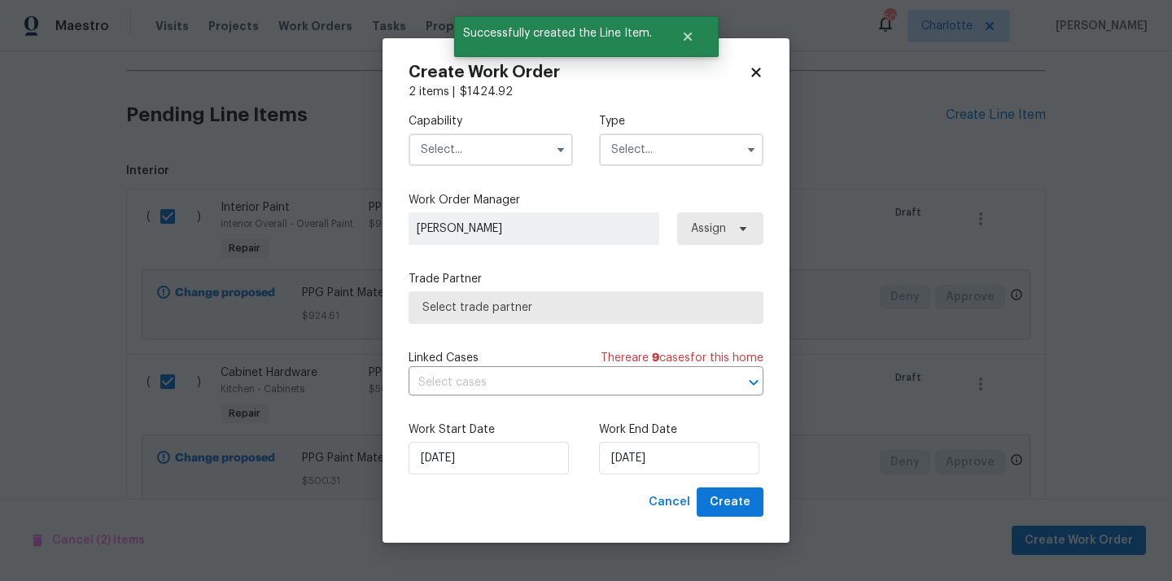
click at [497, 150] on input "text" at bounding box center [490, 149] width 164 height 33
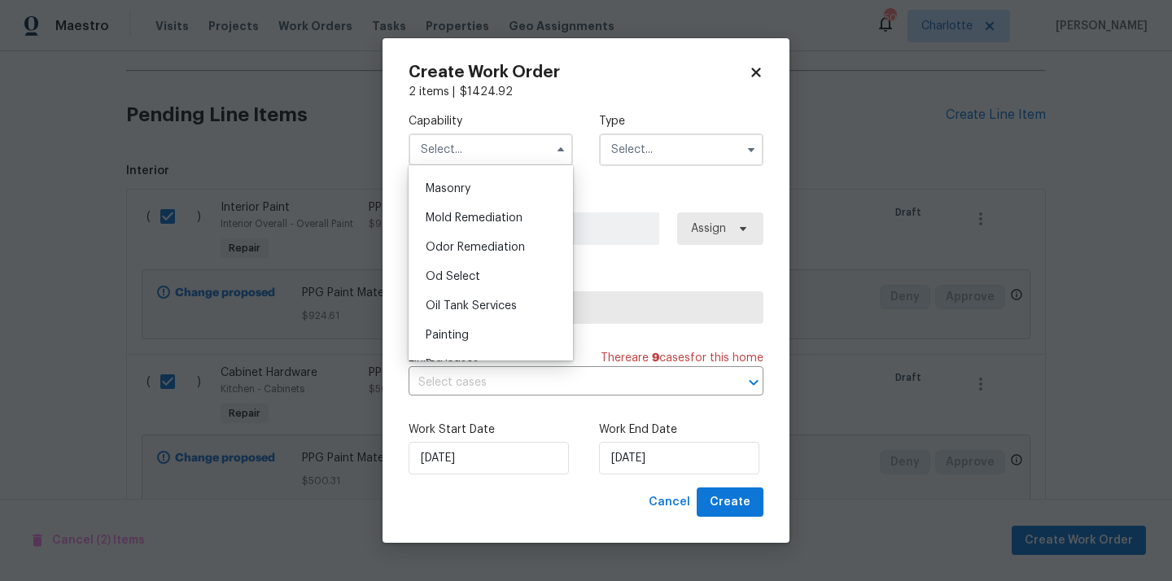
scroll to position [1263, 0]
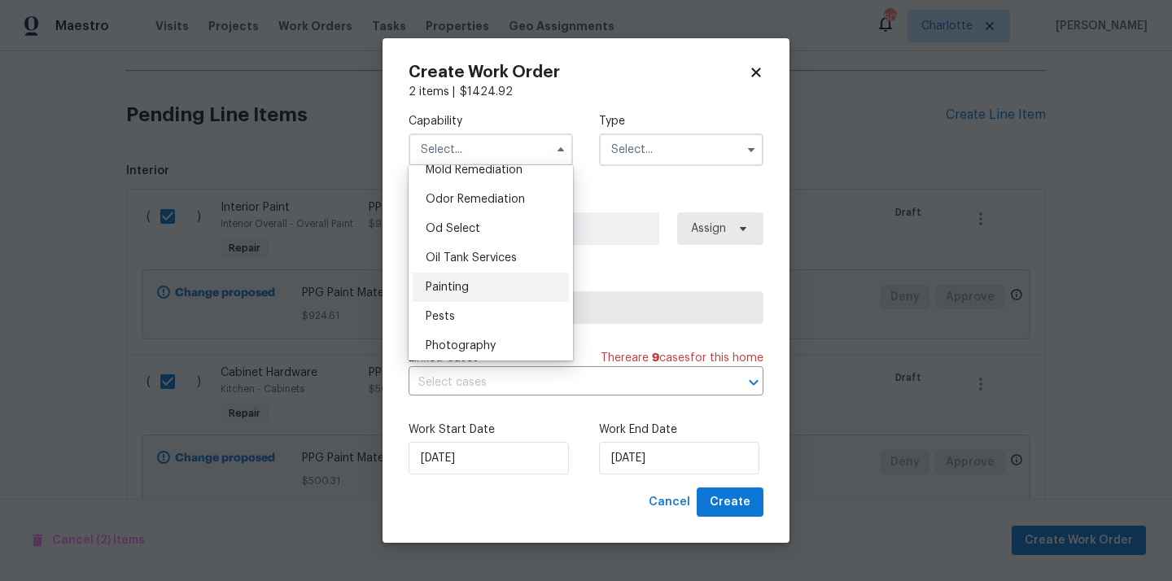
click at [490, 285] on div "Painting" at bounding box center [490, 287] width 156 height 29
type input "Painting"
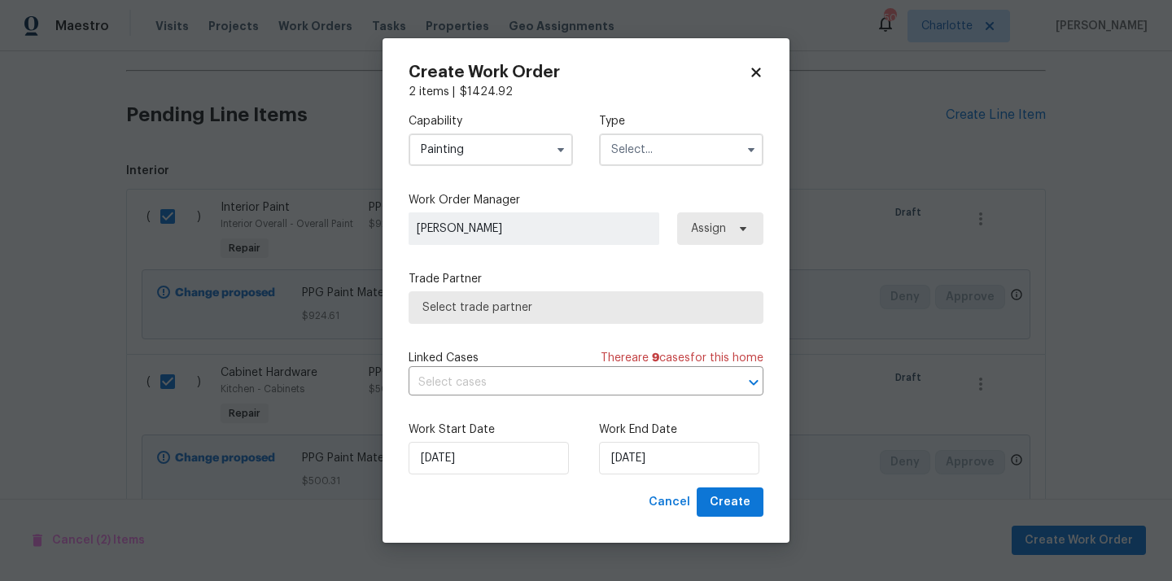
click at [686, 143] on input "text" at bounding box center [681, 149] width 164 height 33
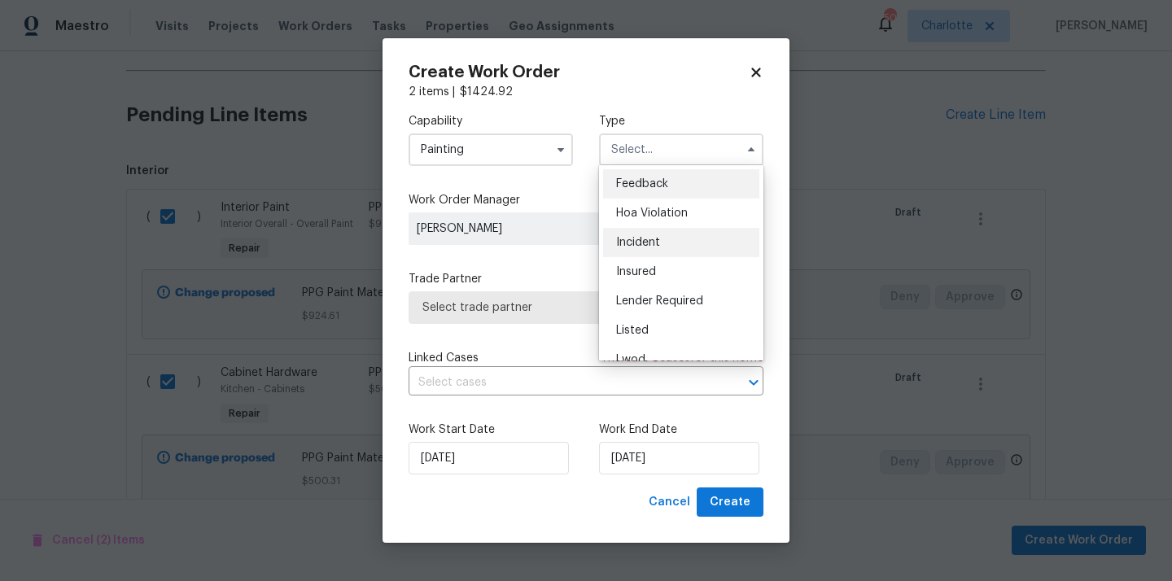
scroll to position [194, 0]
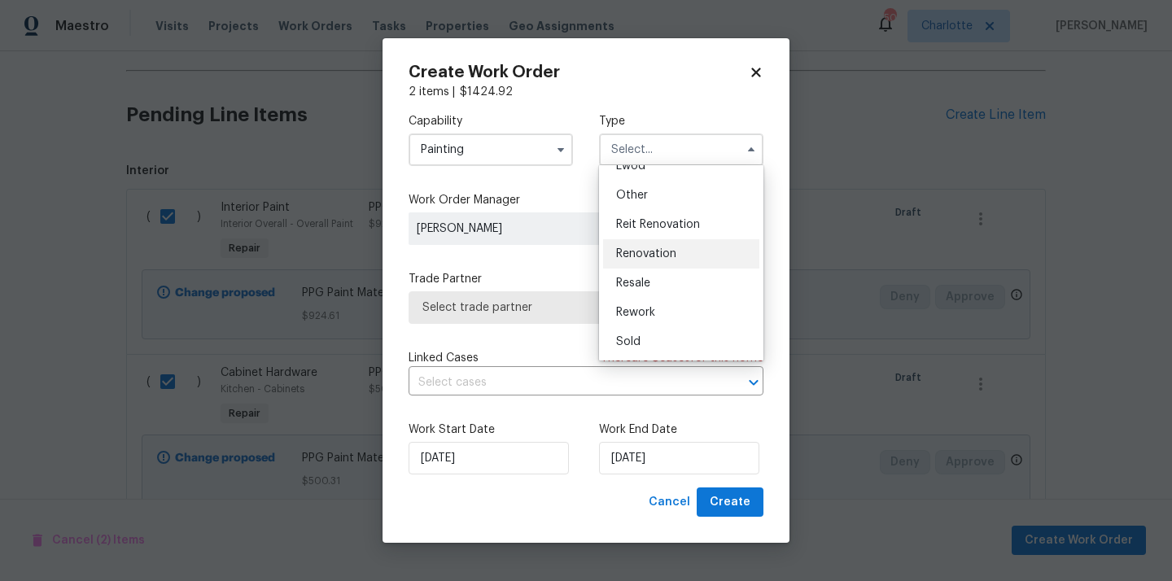
click at [679, 252] on div "Renovation" at bounding box center [681, 253] width 156 height 29
type input "Renovation"
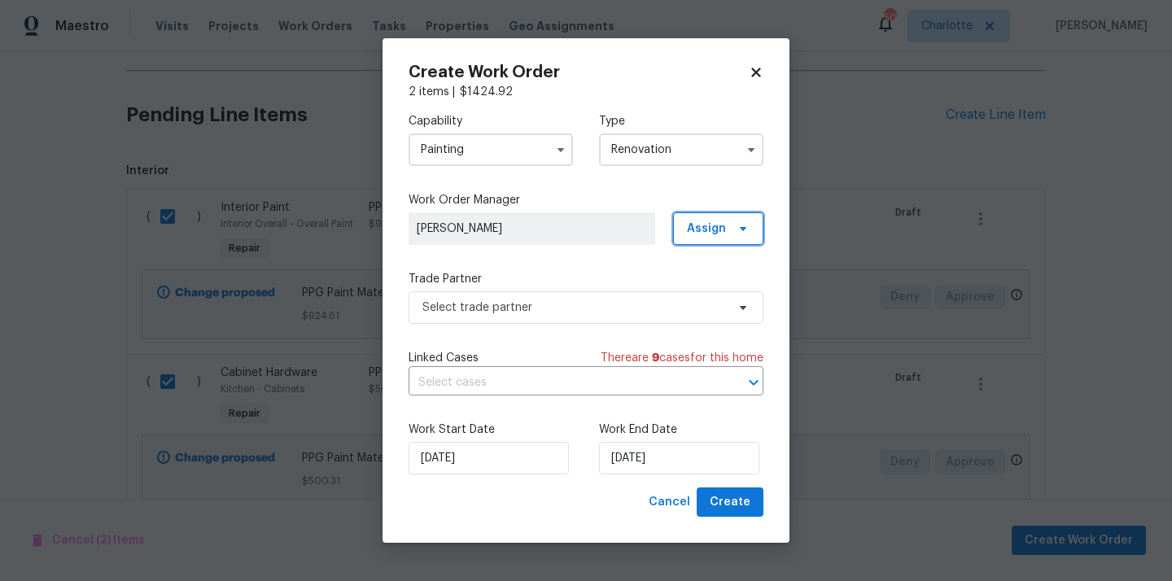
click at [735, 222] on span at bounding box center [740, 228] width 18 height 13
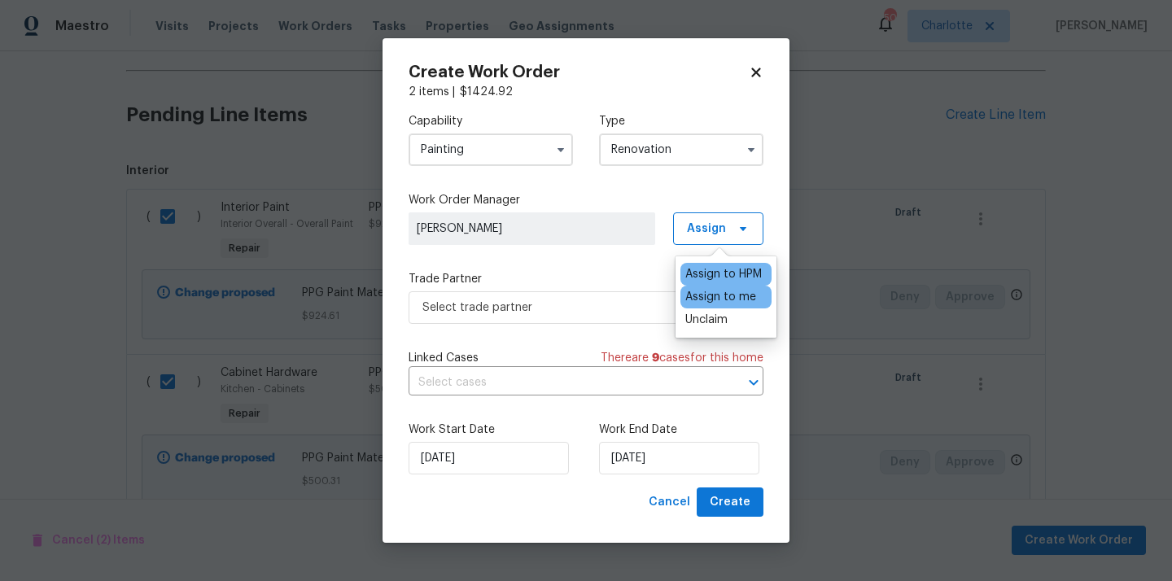
click at [711, 295] on div "Assign to me" at bounding box center [720, 297] width 71 height 16
click at [567, 303] on span "Select trade partner" at bounding box center [573, 307] width 303 height 16
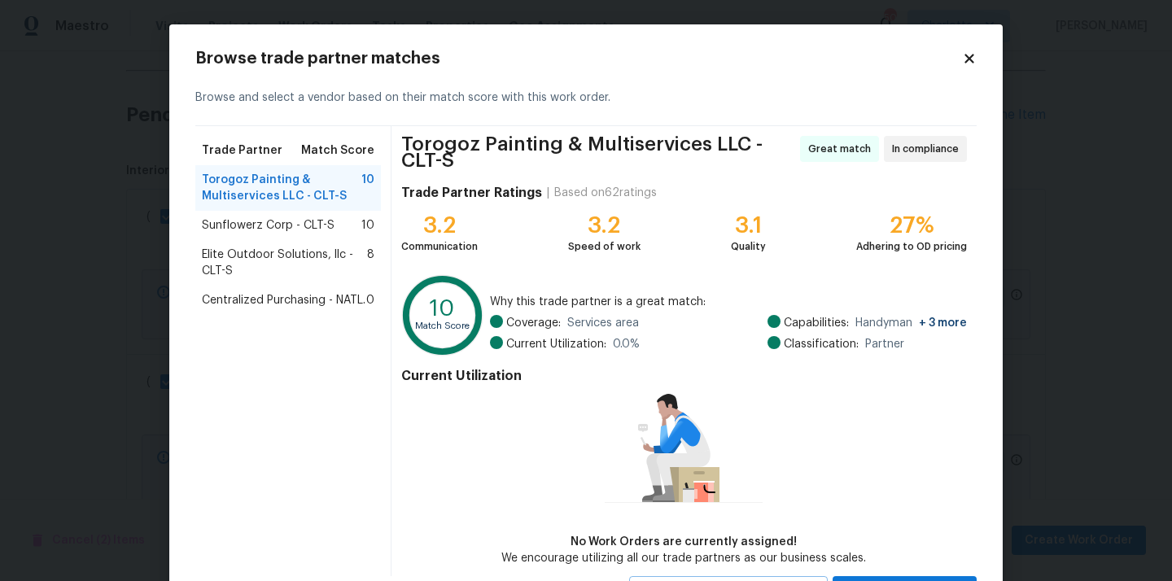
click at [290, 296] on span "Centralized Purchasing - NATL." at bounding box center [284, 300] width 164 height 16
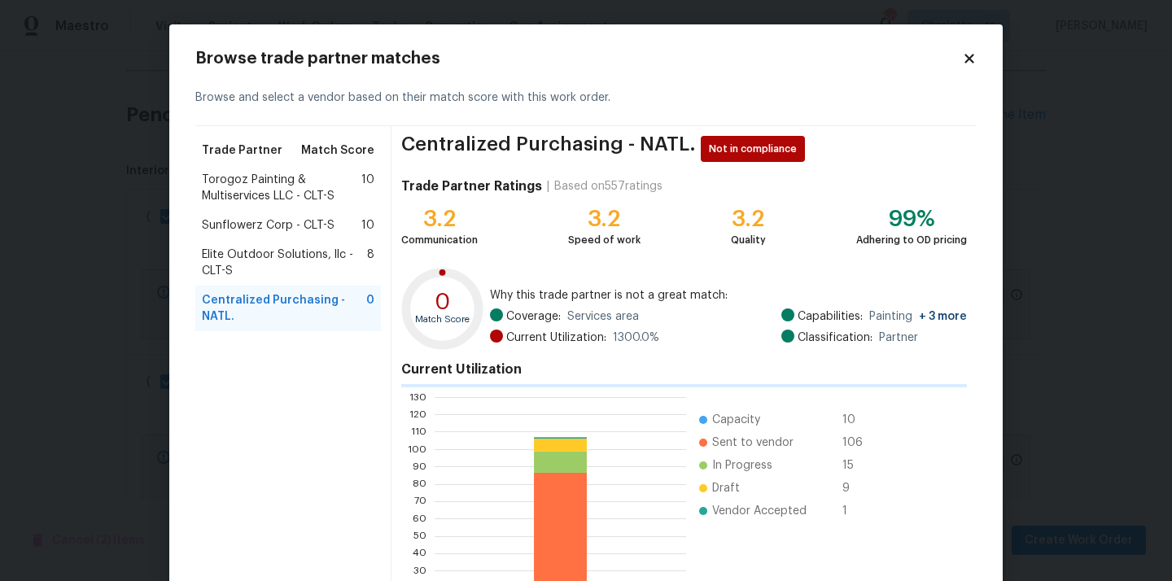
scroll to position [137, 0]
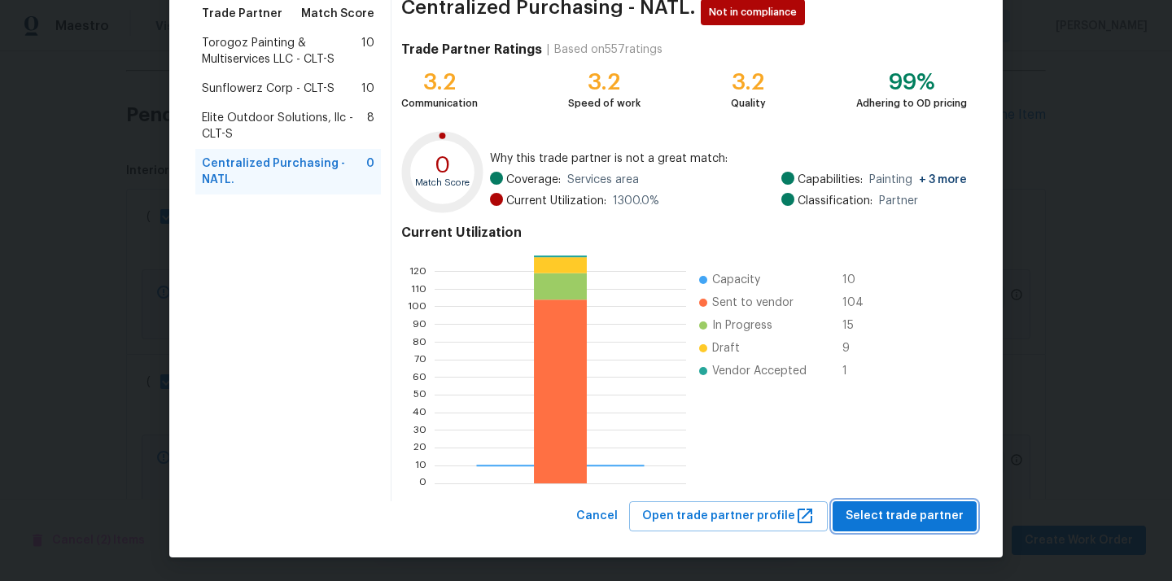
click at [893, 510] on span "Select trade partner" at bounding box center [904, 516] width 118 height 20
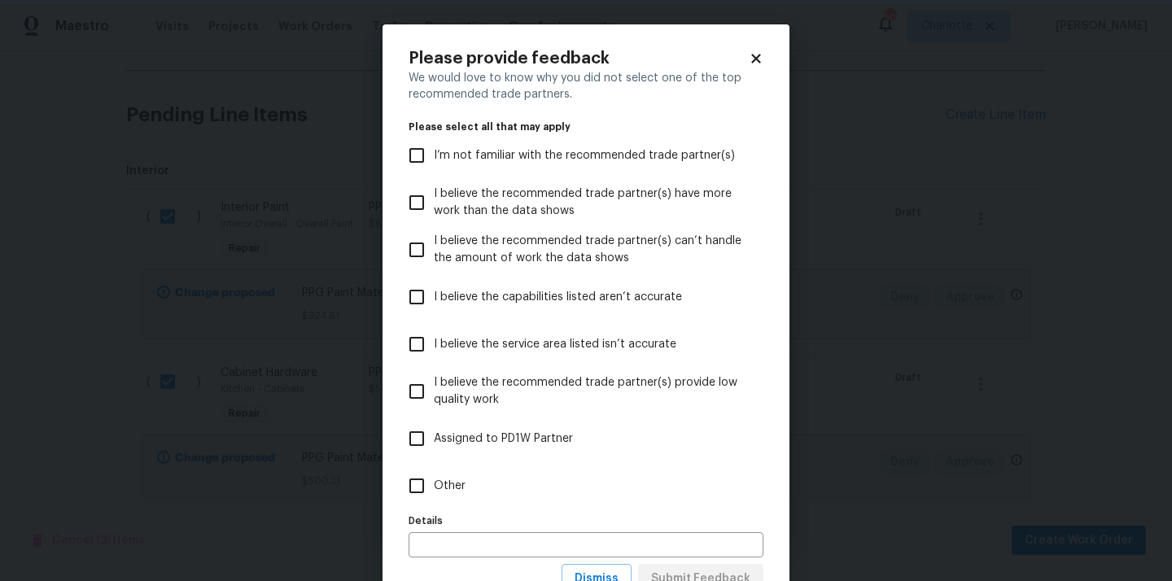
scroll to position [0, 0]
click at [635, 496] on label "Other" at bounding box center [574, 485] width 351 height 47
click at [434, 496] on input "Other" at bounding box center [416, 486] width 34 height 34
checkbox input "true"
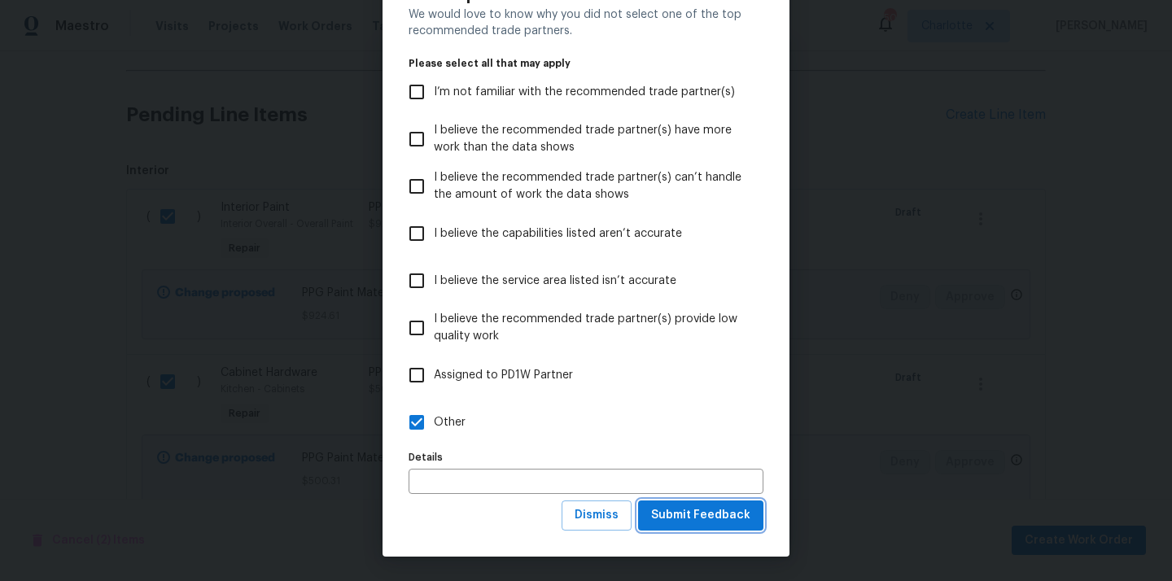
click at [687, 508] on span "Submit Feedback" at bounding box center [700, 515] width 99 height 20
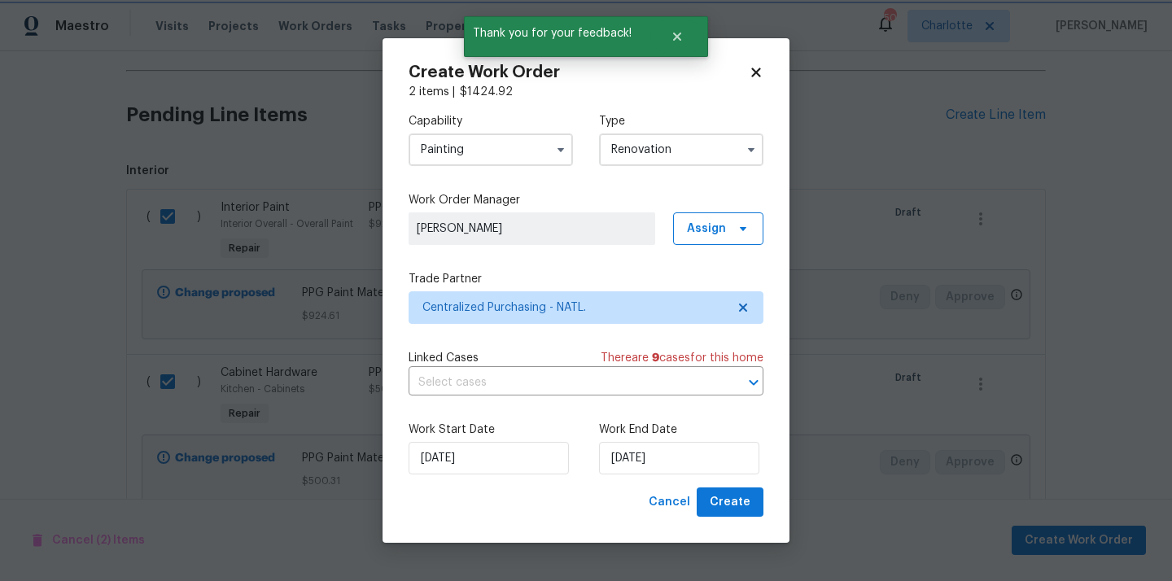
scroll to position [0, 0]
click at [740, 507] on span "Create" at bounding box center [729, 502] width 41 height 20
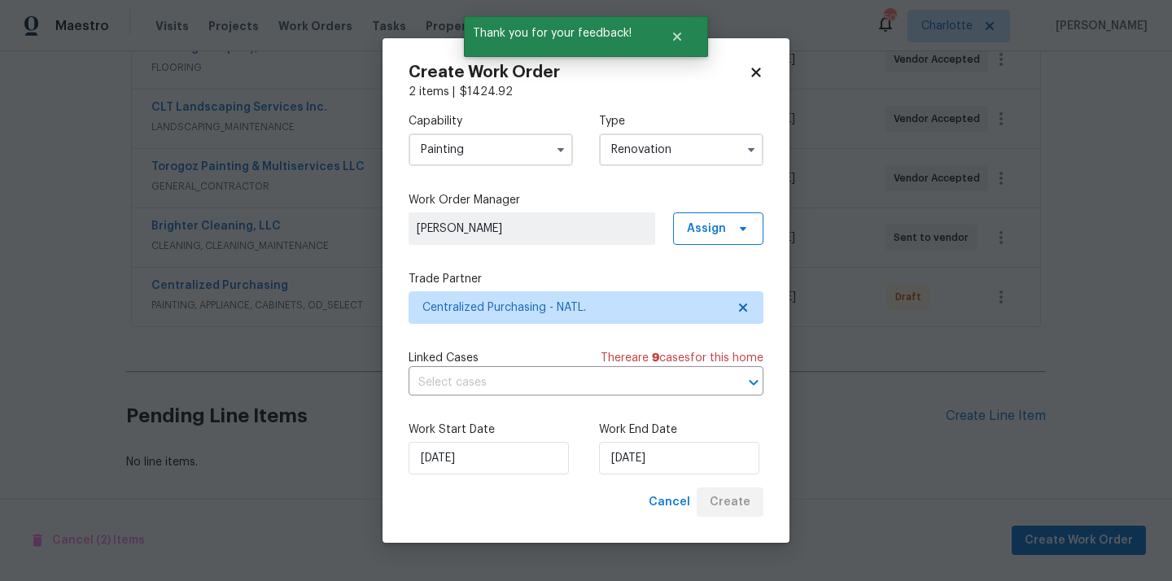
scroll to position [334, 0]
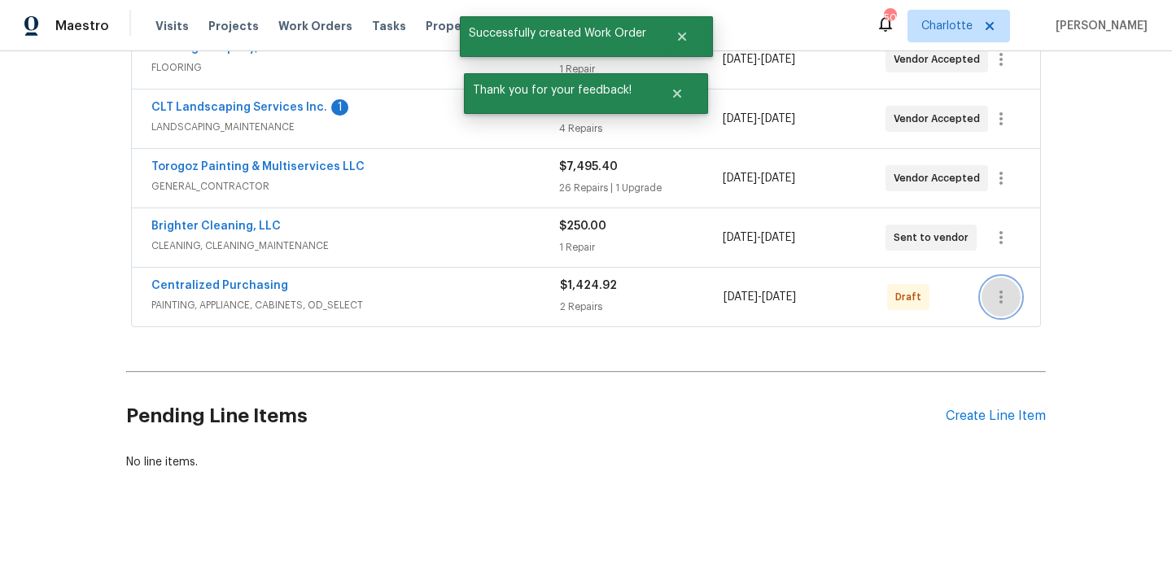
click at [992, 288] on icon "button" at bounding box center [1001, 297] width 20 height 20
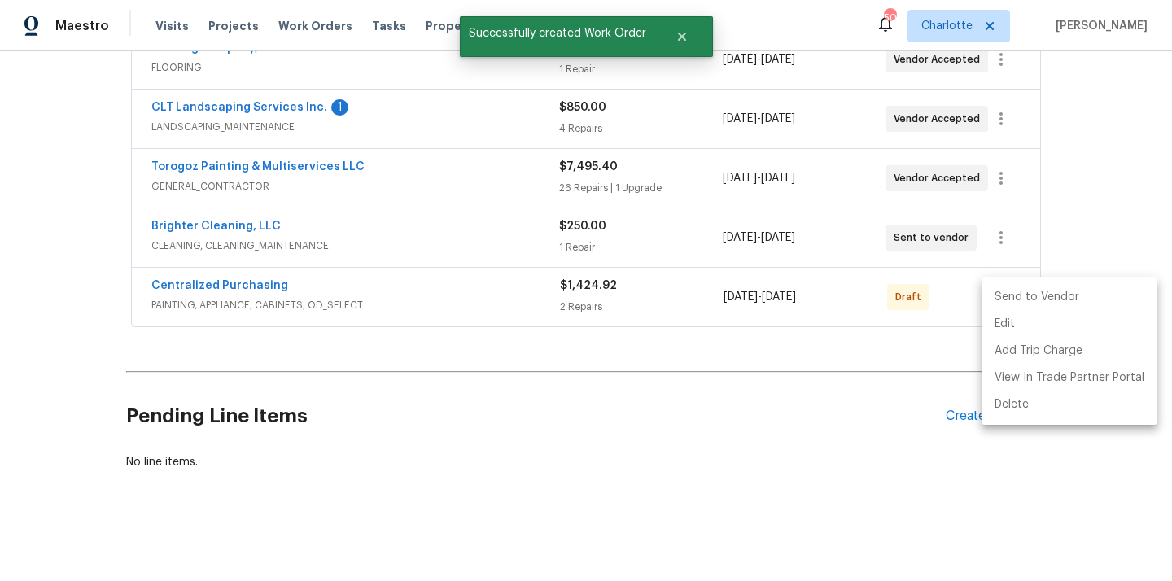
click at [1005, 296] on li "Send to Vendor" at bounding box center [1069, 297] width 176 height 27
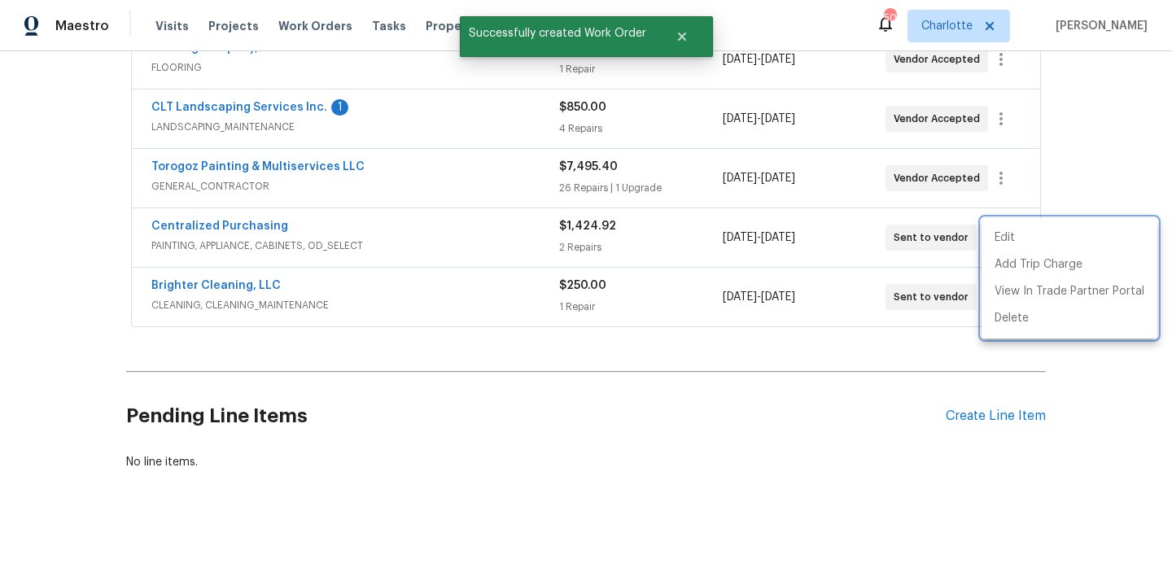
click at [425, 303] on div at bounding box center [586, 290] width 1172 height 581
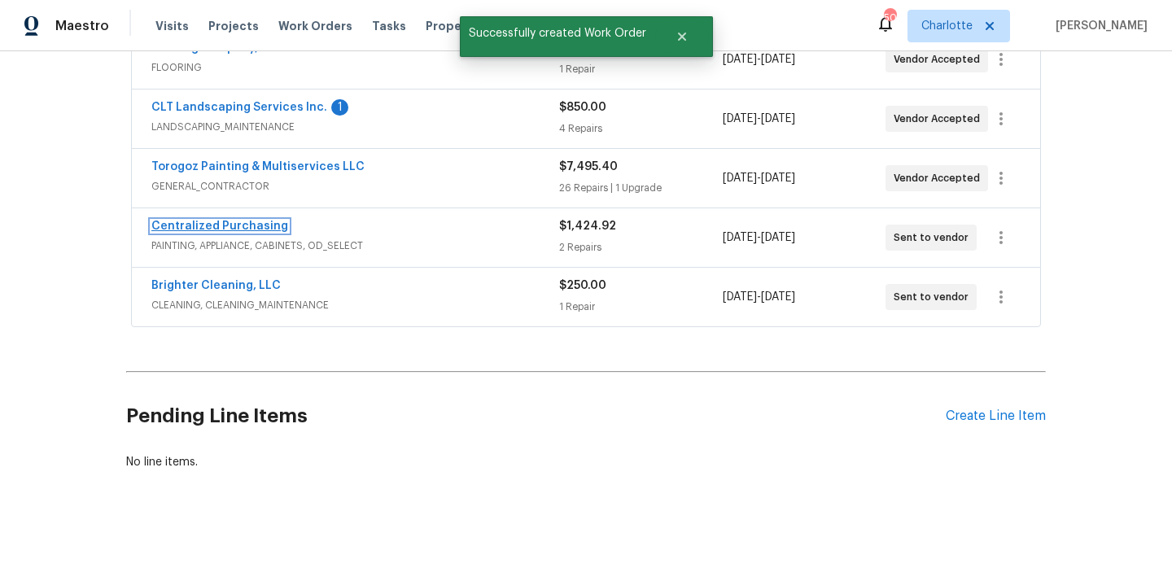
click at [241, 229] on link "Centralized Purchasing" at bounding box center [219, 225] width 137 height 11
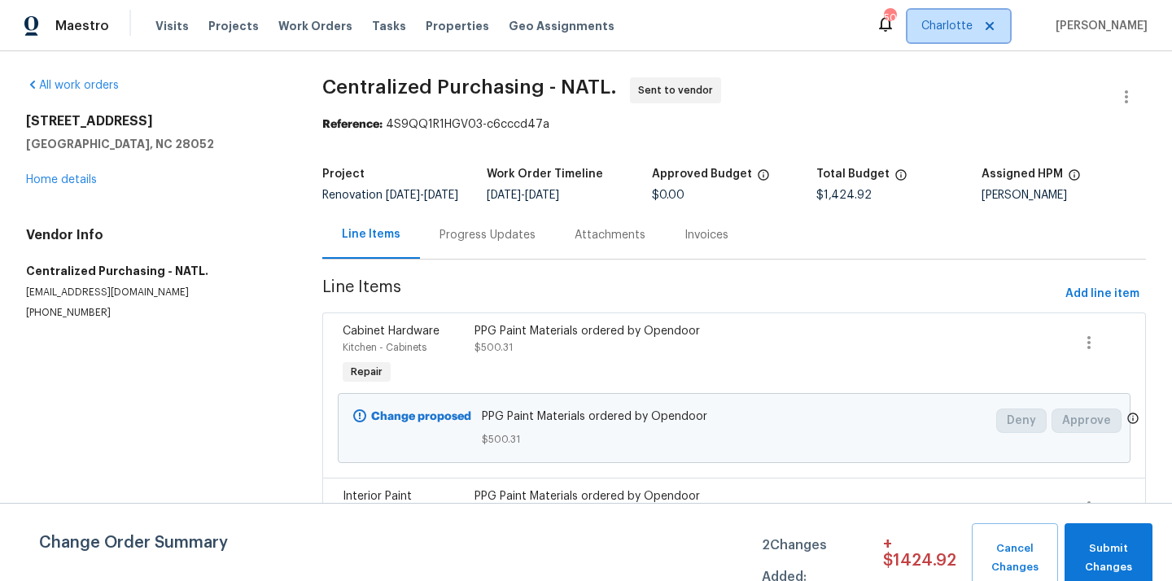
click at [996, 11] on span "Charlotte" at bounding box center [958, 26] width 103 height 33
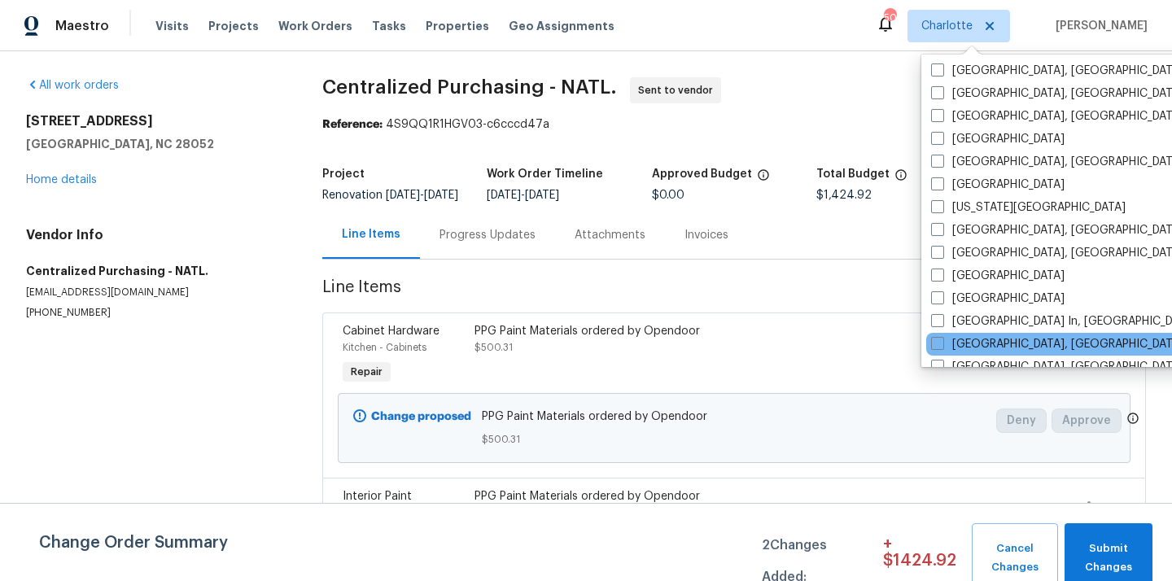
scroll to position [484, 0]
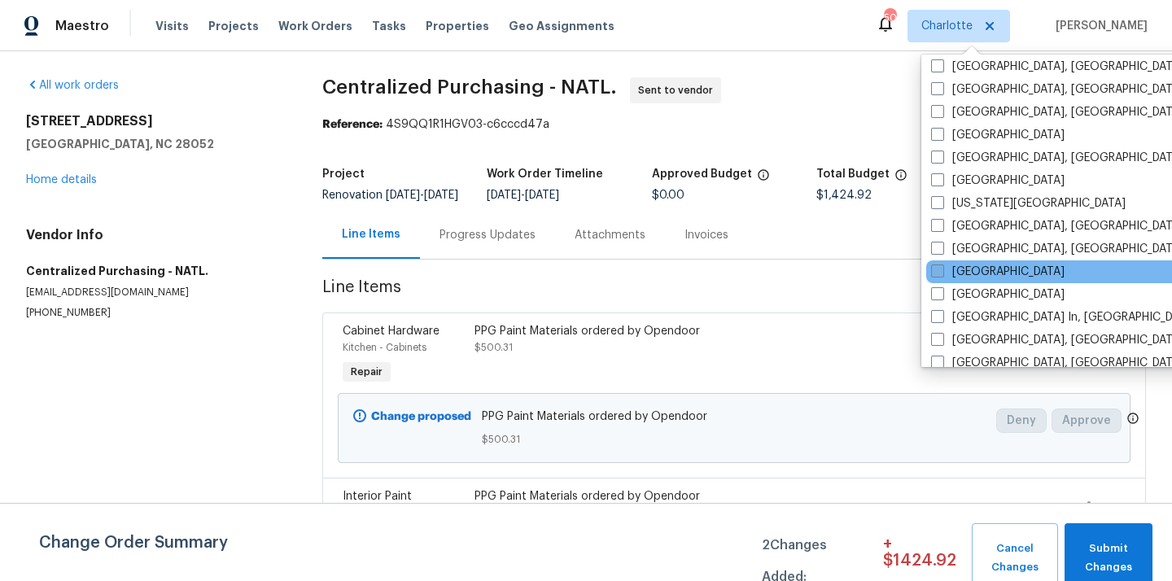
click at [936, 267] on span at bounding box center [937, 270] width 13 height 13
click at [936, 267] on input "[GEOGRAPHIC_DATA]" at bounding box center [936, 269] width 11 height 11
checkbox input "true"
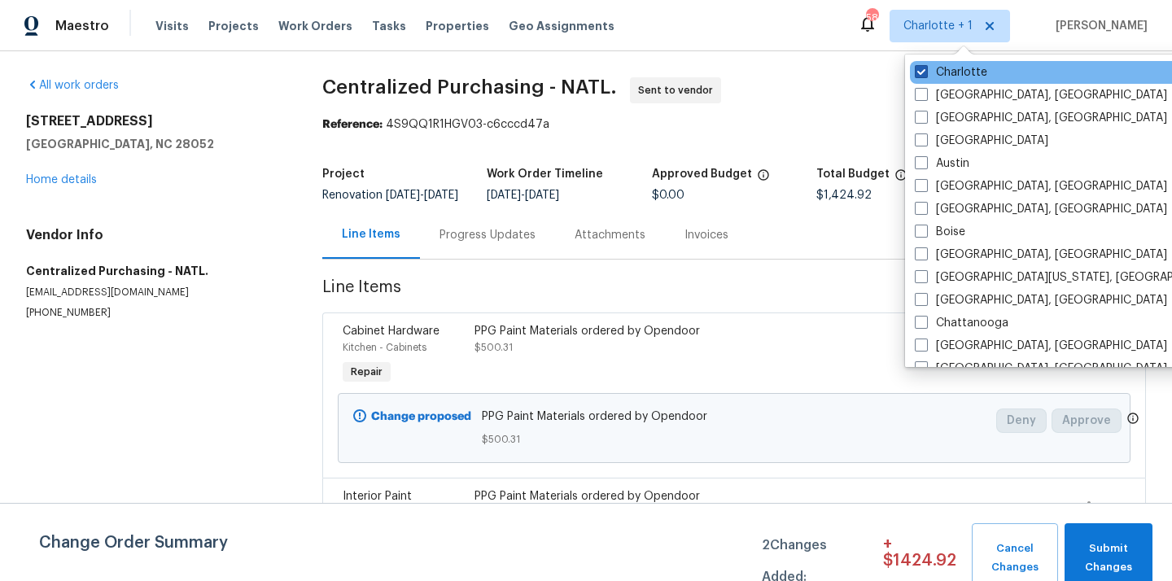
click at [924, 70] on span at bounding box center [920, 71] width 13 height 13
click at [924, 70] on input "Charlotte" at bounding box center [919, 69] width 11 height 11
checkbox input "false"
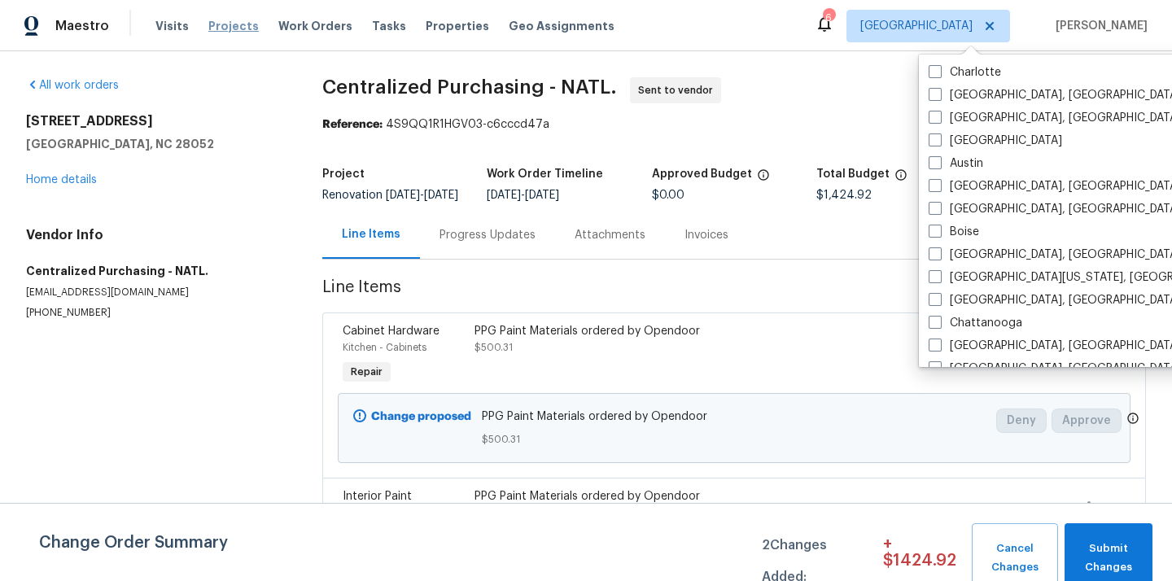
click at [233, 24] on span "Projects" at bounding box center [233, 26] width 50 height 16
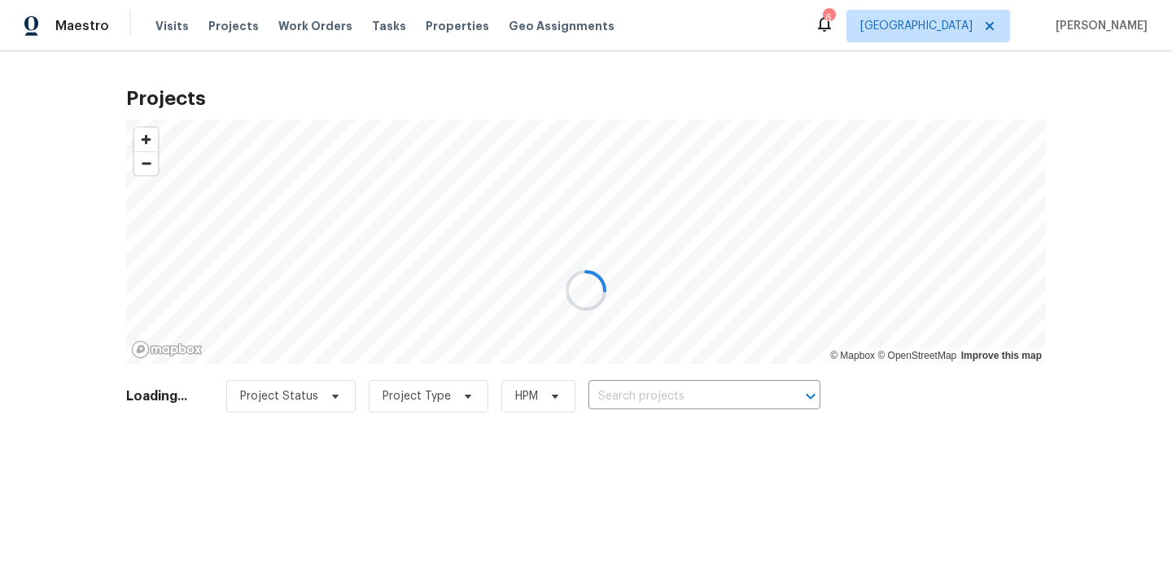
click at [694, 391] on div at bounding box center [586, 290] width 1172 height 581
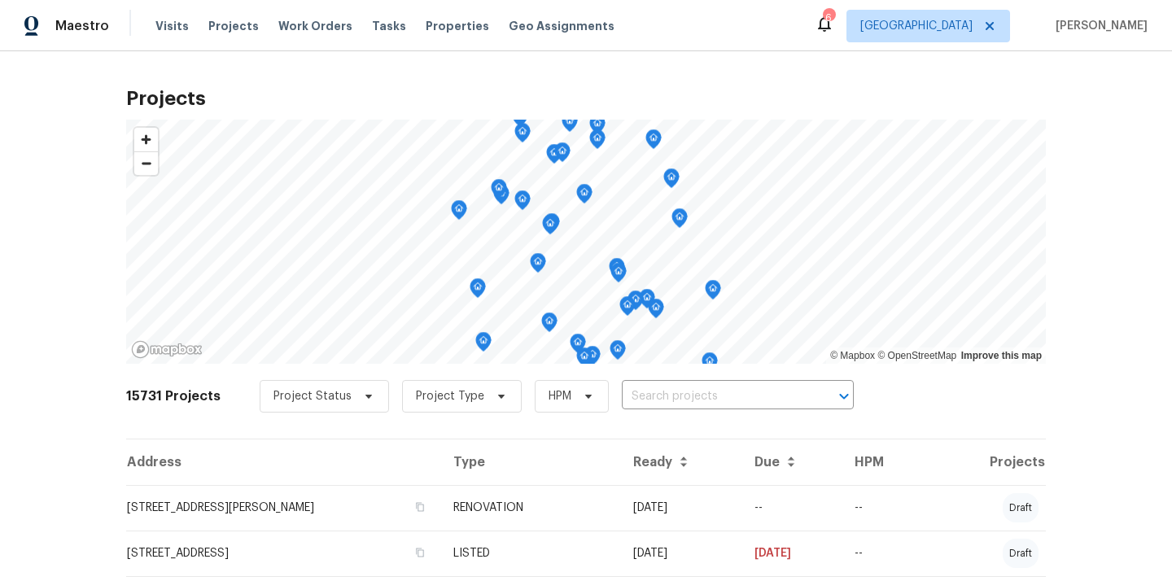
click at [694, 391] on input "text" at bounding box center [715, 396] width 186 height 25
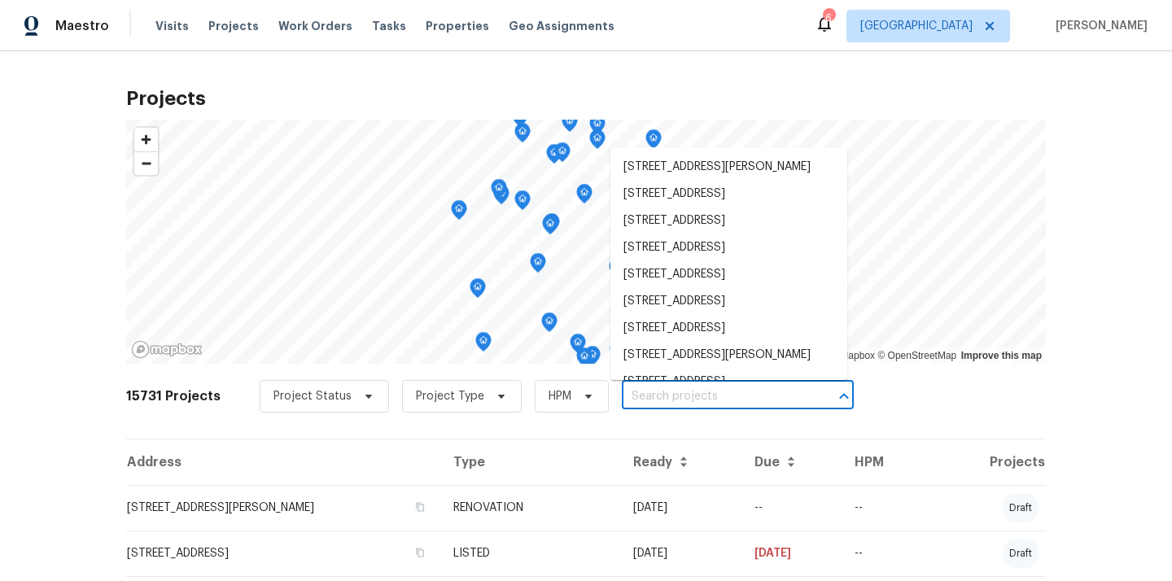
paste input "[STREET_ADDRESS]"
type input "[STREET_ADDRESS]"
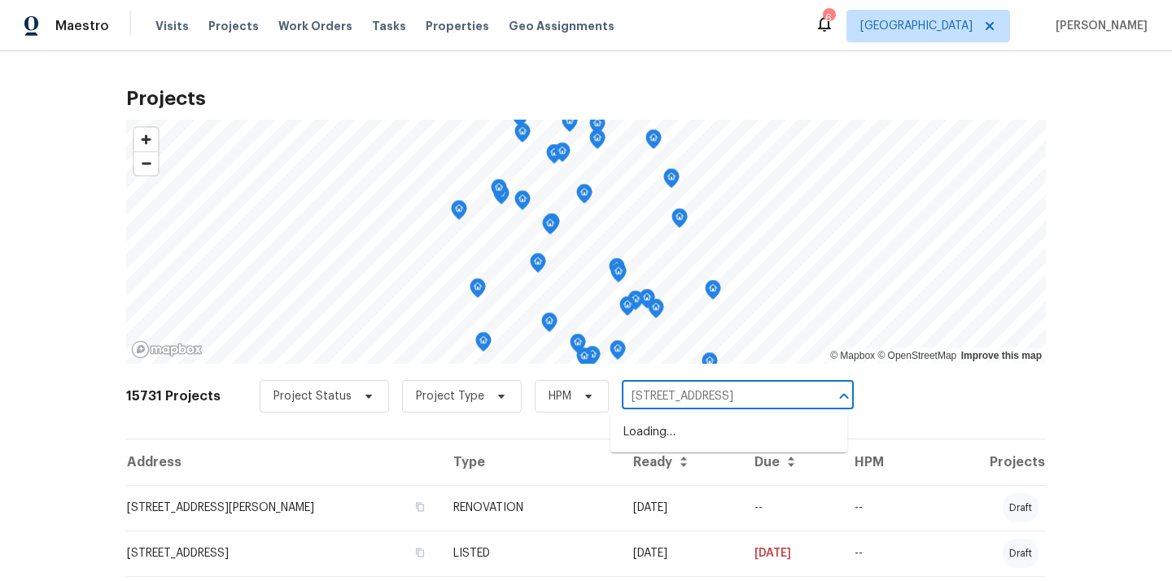
scroll to position [0, 55]
click at [665, 442] on li "[STREET_ADDRESS]" at bounding box center [728, 432] width 237 height 27
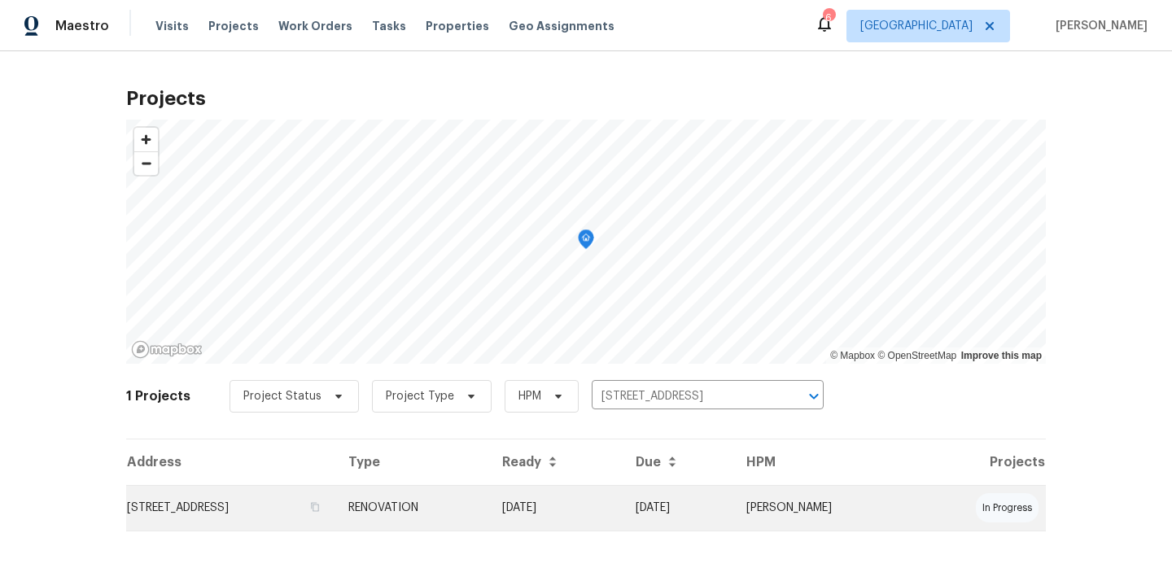
click at [489, 512] on td "RENOVATION" at bounding box center [412, 508] width 154 height 46
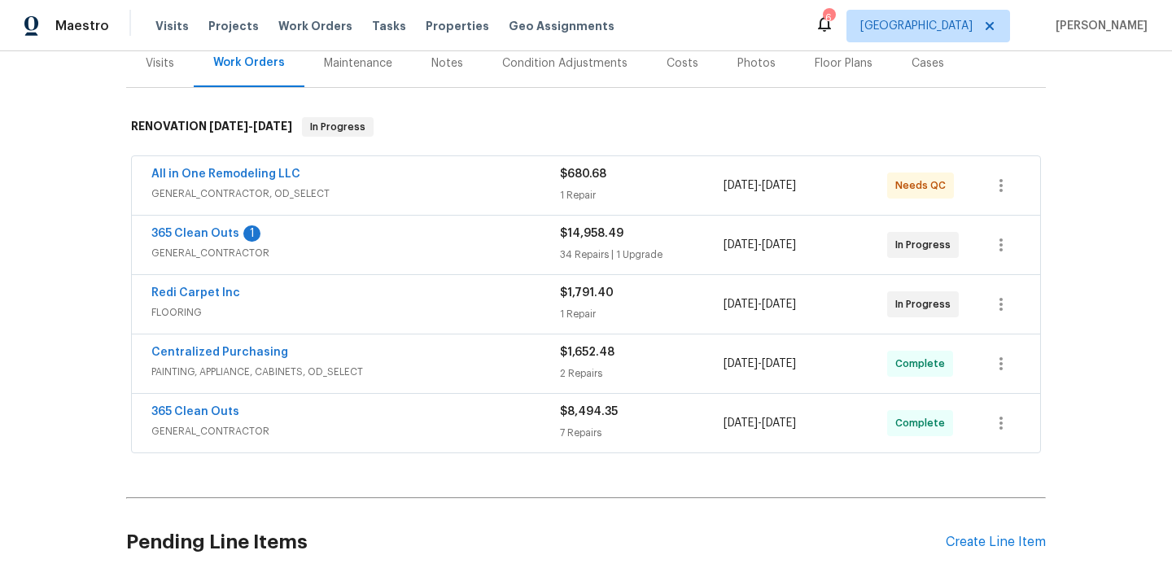
scroll to position [230, 0]
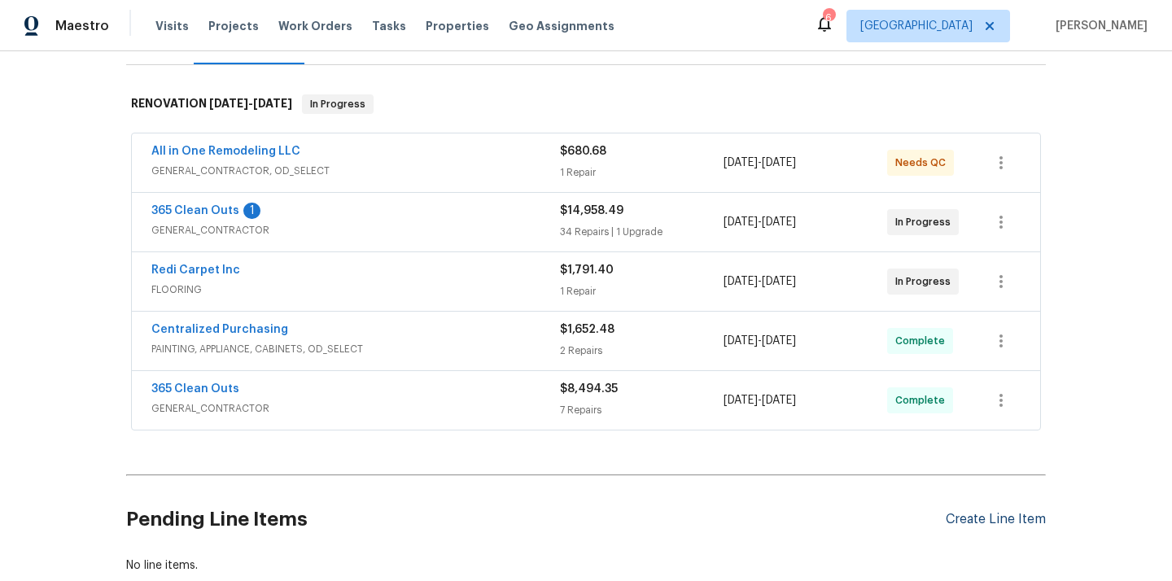
click at [1028, 524] on div "Create Line Item" at bounding box center [995, 519] width 100 height 15
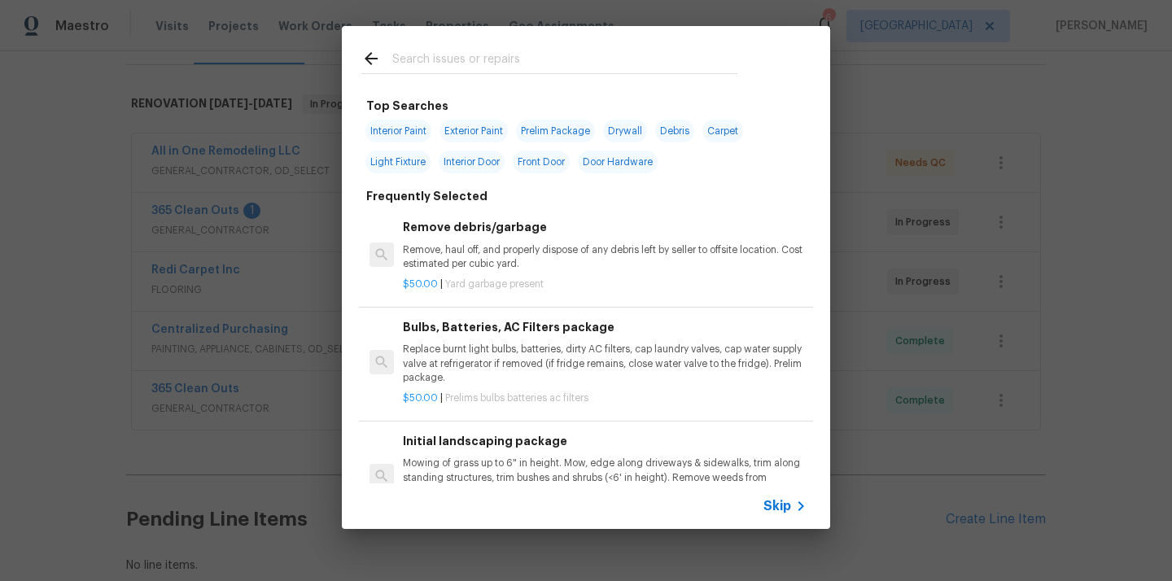
click at [658, 67] on input "text" at bounding box center [564, 61] width 345 height 24
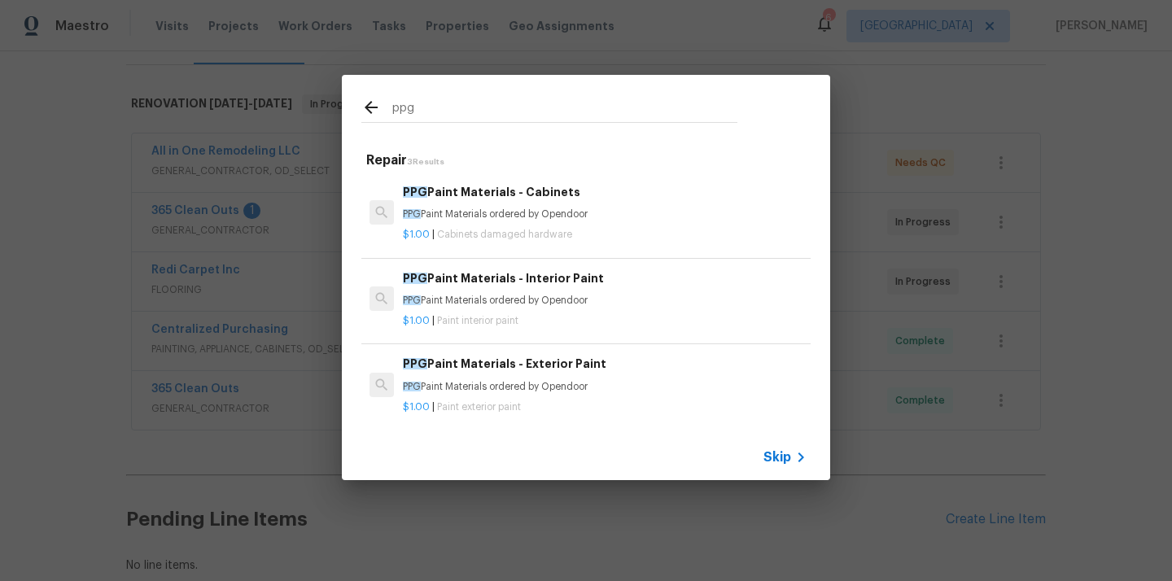
type input "ppg"
click at [511, 205] on div "PPG Paint Materials - Cabinets PPG Paint Materials ordered by Opendoor" at bounding box center [605, 202] width 404 height 39
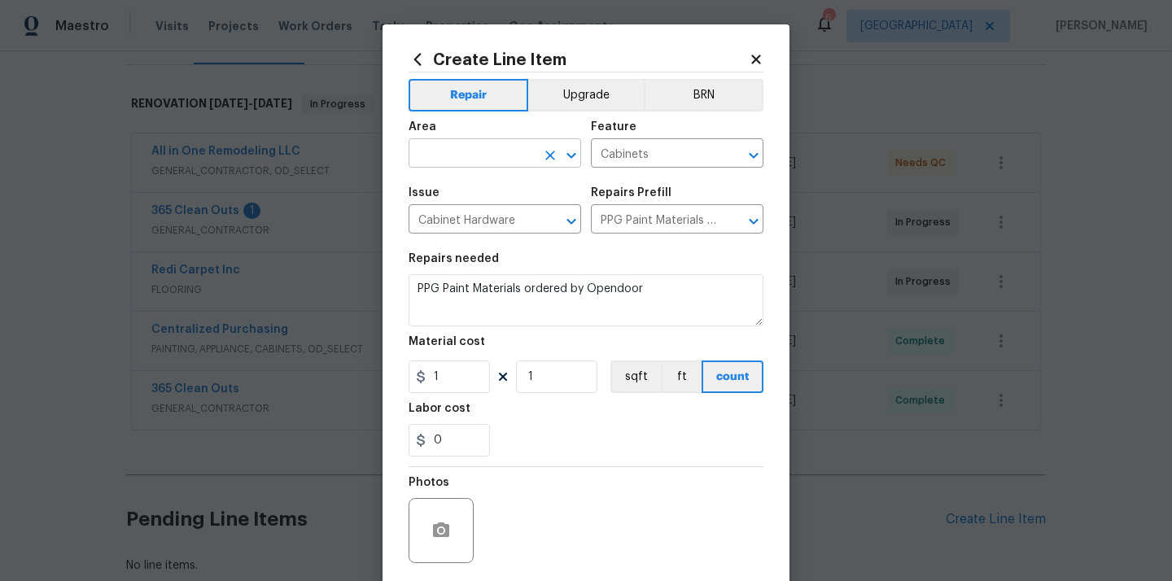
click at [495, 153] on input "text" at bounding box center [471, 154] width 127 height 25
click at [472, 198] on li "Kitchen" at bounding box center [494, 191] width 172 height 27
type input "Kitchen"
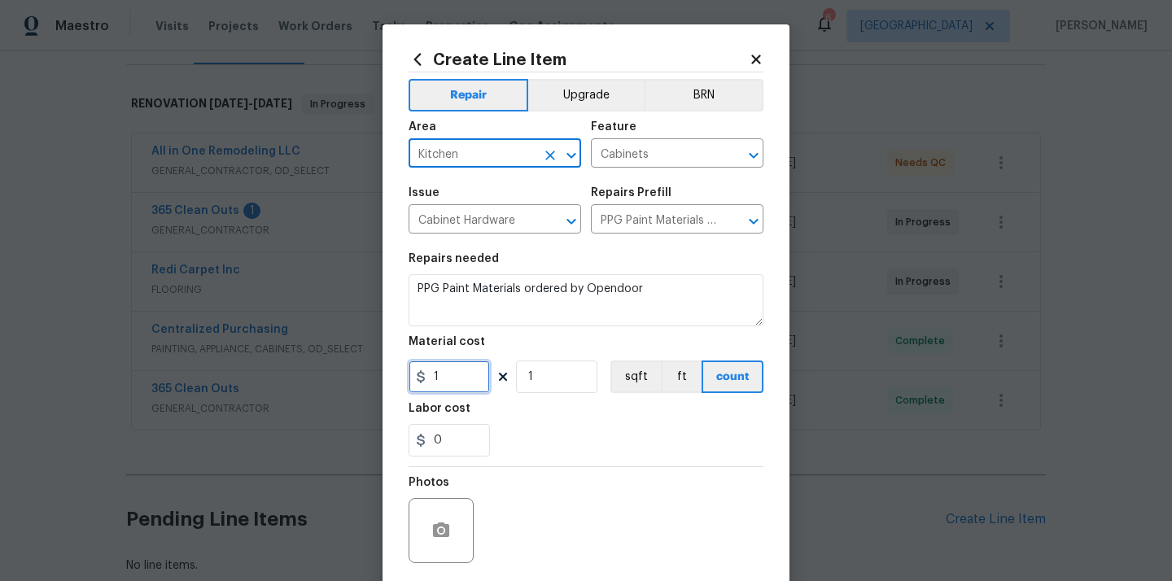
drag, startPoint x: 443, startPoint y: 385, endPoint x: 404, endPoint y: 385, distance: 39.1
click at [408, 385] on input "1" at bounding box center [448, 376] width 81 height 33
paste input "275.64"
type input "275.64"
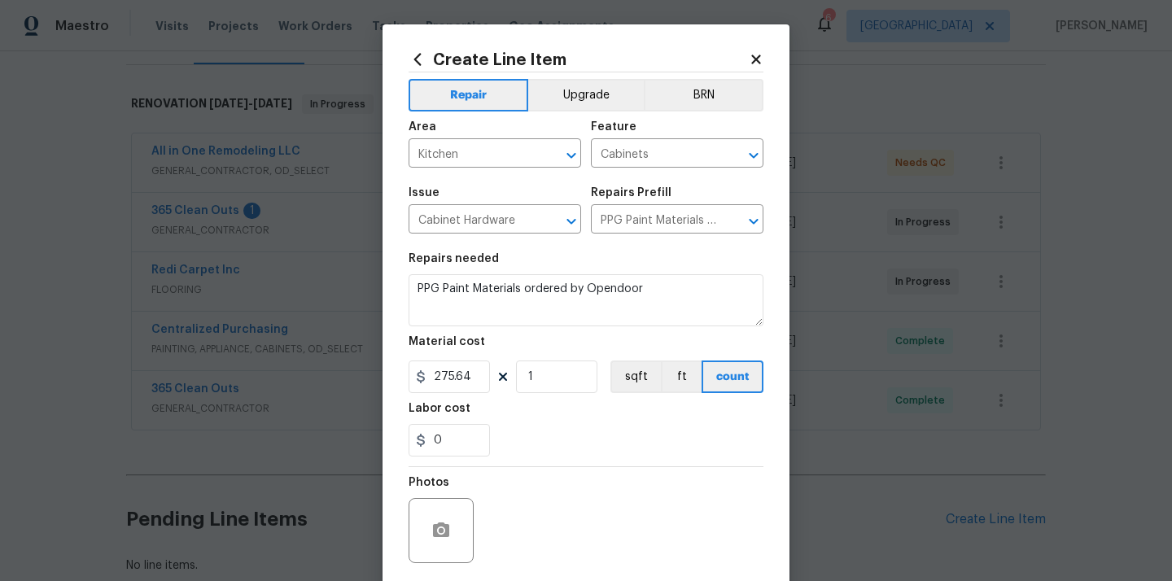
click at [544, 413] on div "Labor cost" at bounding box center [585, 413] width 355 height 21
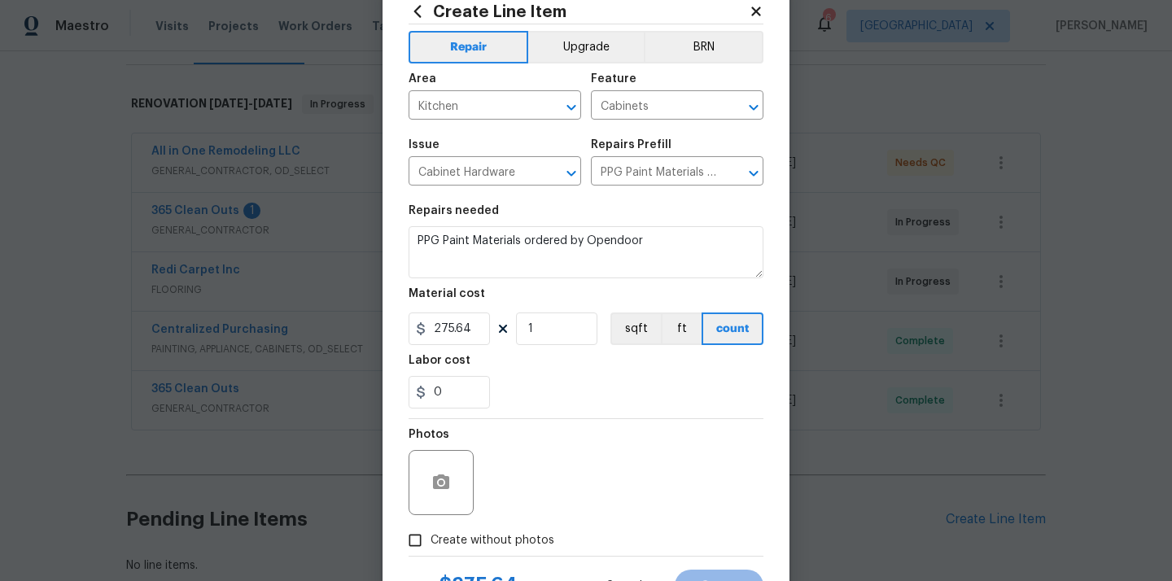
scroll to position [120, 0]
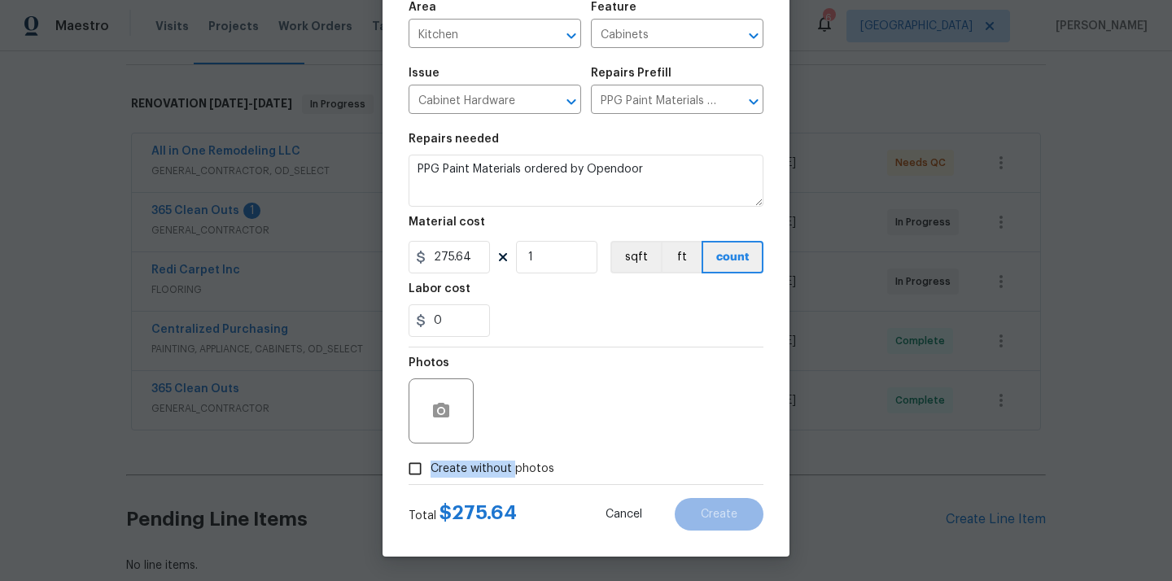
click at [513, 460] on span "Create without photos" at bounding box center [492, 468] width 124 height 17
click at [535, 407] on div "Photos" at bounding box center [585, 400] width 355 height 106
click at [498, 482] on label "Create without photos" at bounding box center [476, 468] width 155 height 31
click at [430, 482] on input "Create without photos" at bounding box center [414, 468] width 31 height 31
checkbox input "true"
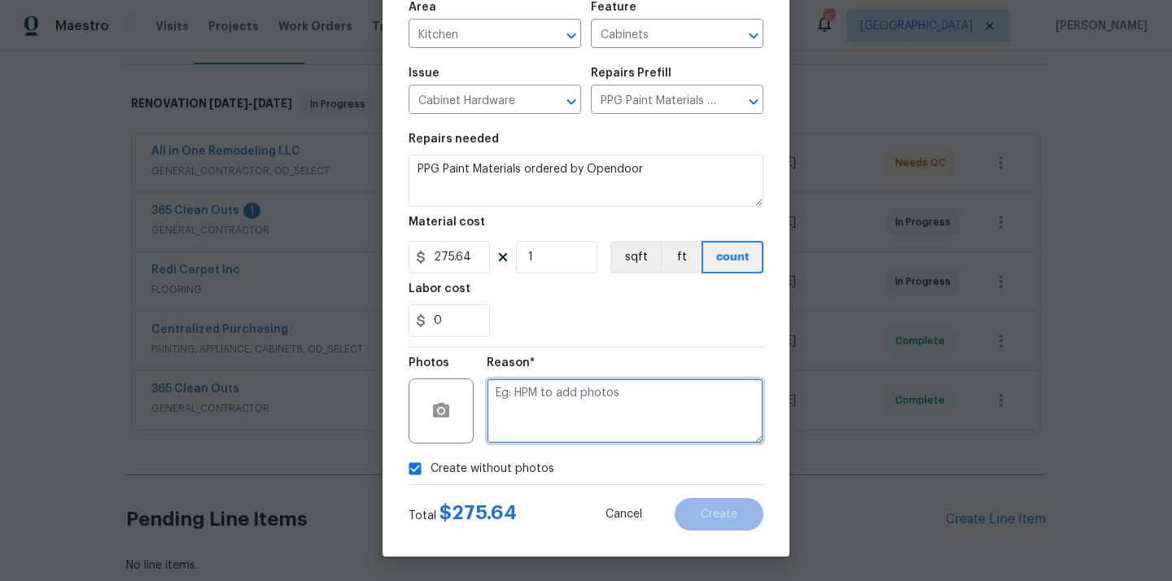
click at [543, 419] on textarea at bounding box center [625, 410] width 277 height 65
type textarea "N/A"
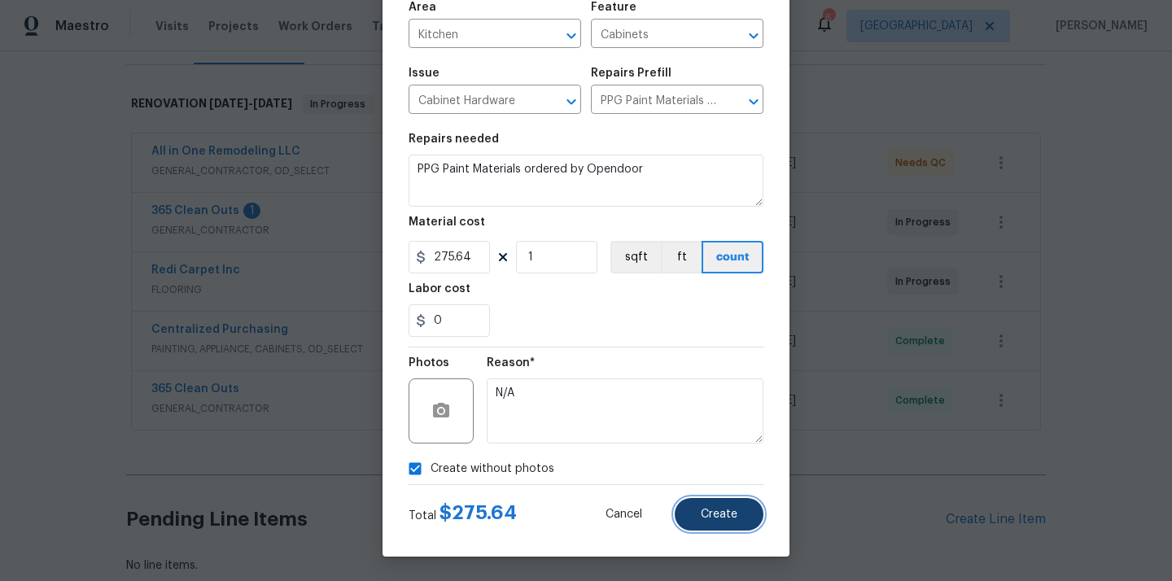
click at [723, 504] on button "Create" at bounding box center [718, 514] width 89 height 33
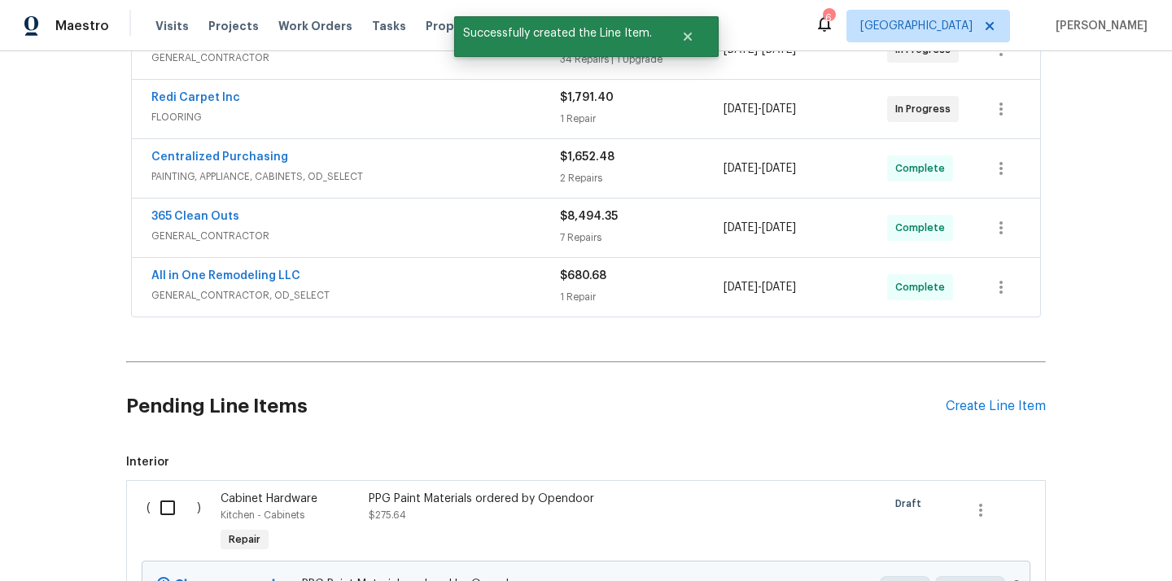
scroll to position [408, 0]
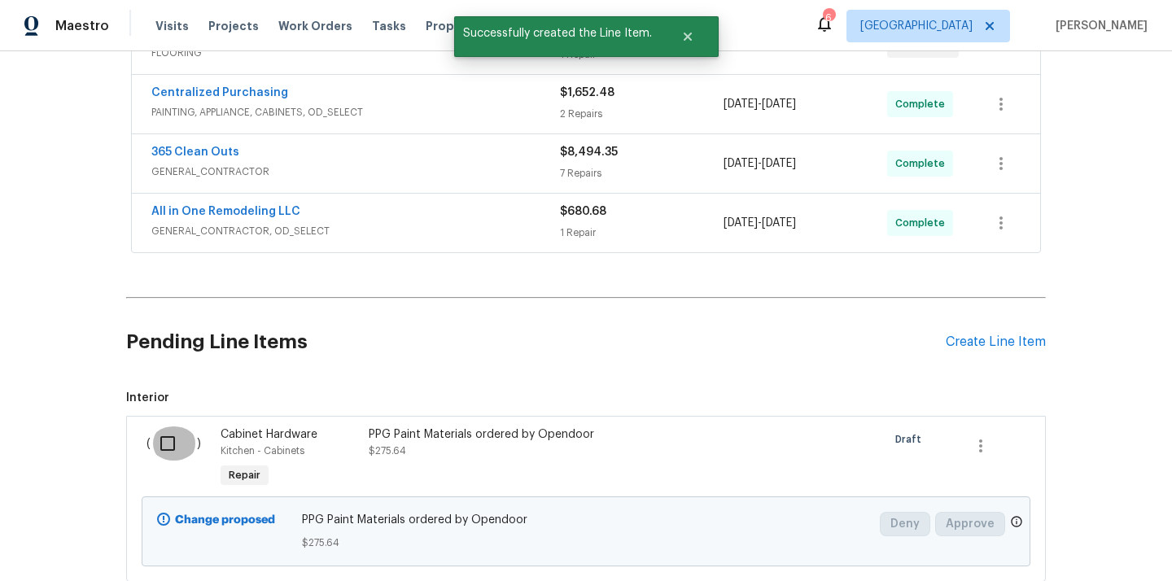
click at [168, 451] on input "checkbox" at bounding box center [174, 443] width 46 height 34
checkbox input "true"
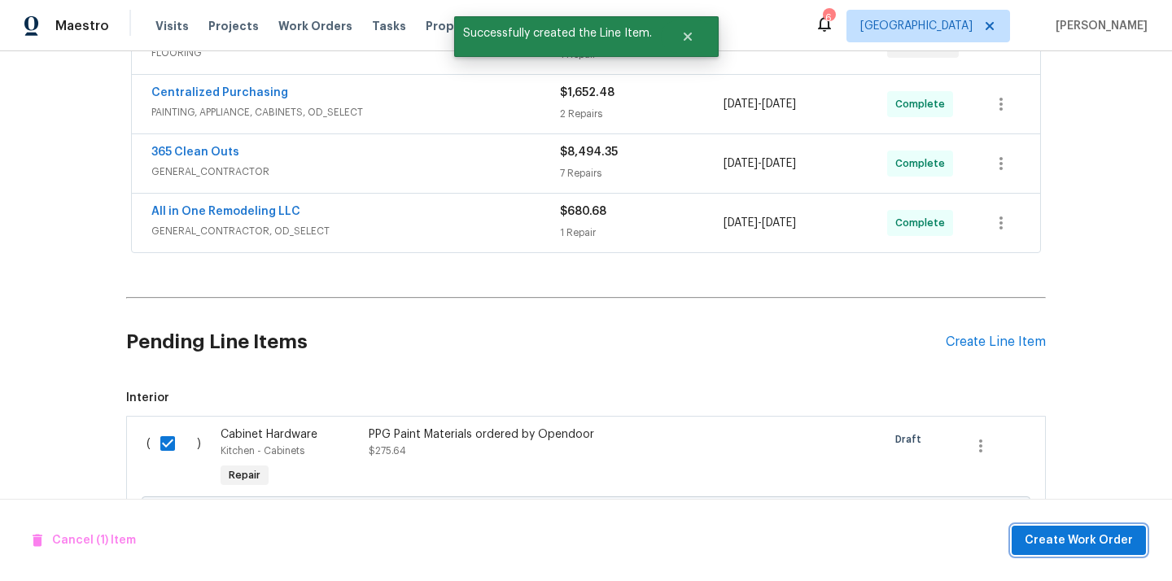
click at [1041, 539] on span "Create Work Order" at bounding box center [1078, 540] width 108 height 20
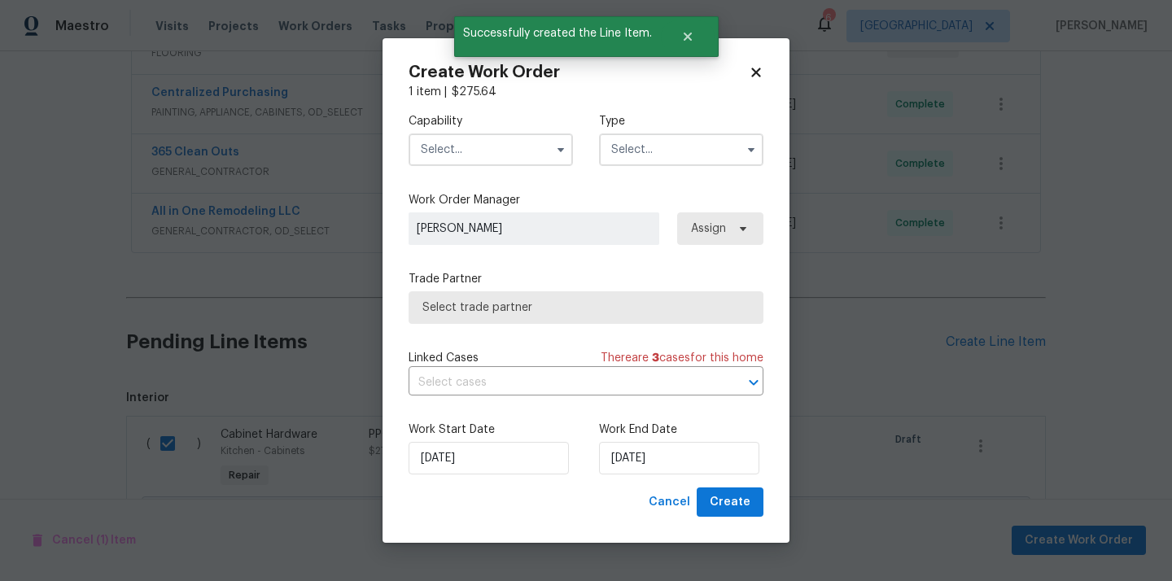
click at [521, 146] on input "text" at bounding box center [490, 149] width 164 height 33
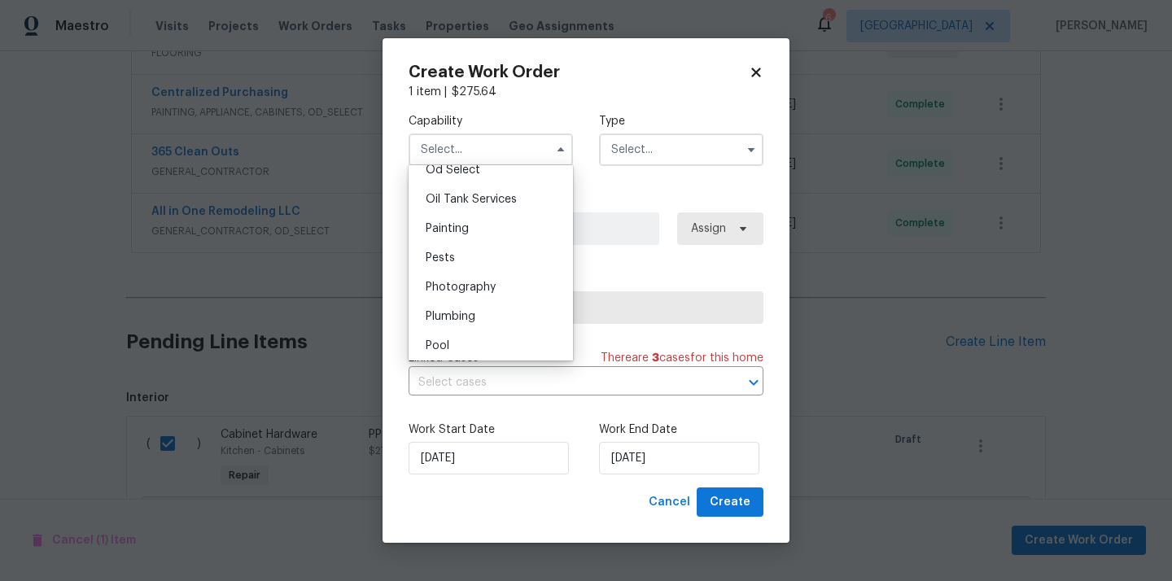
scroll to position [1321, 0]
click at [497, 225] on div "Painting" at bounding box center [490, 229] width 156 height 29
type input "Painting"
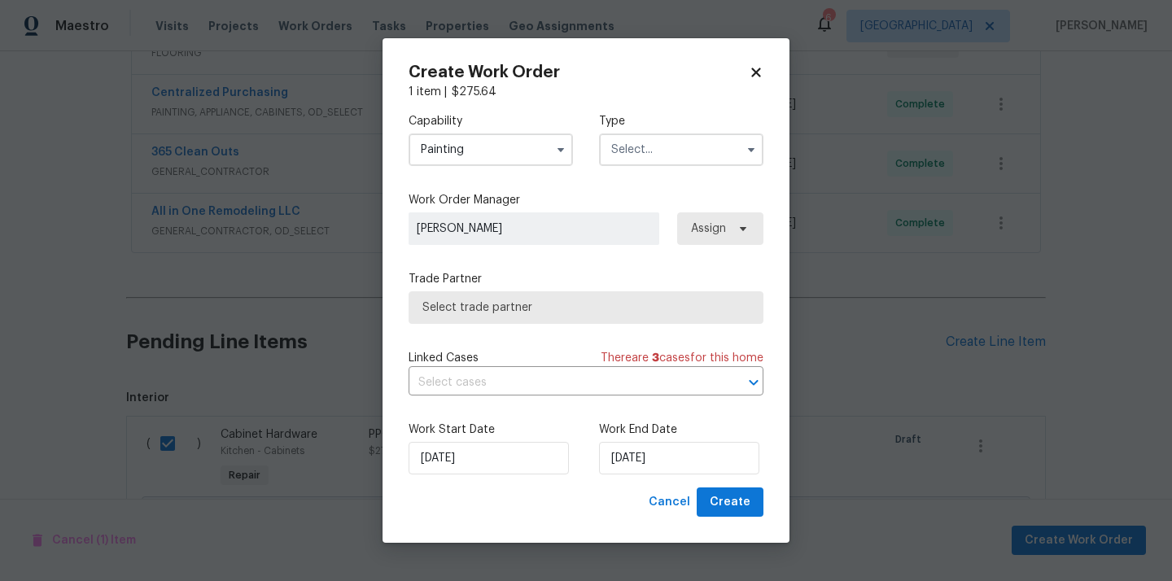
click at [719, 158] on input "text" at bounding box center [681, 149] width 164 height 33
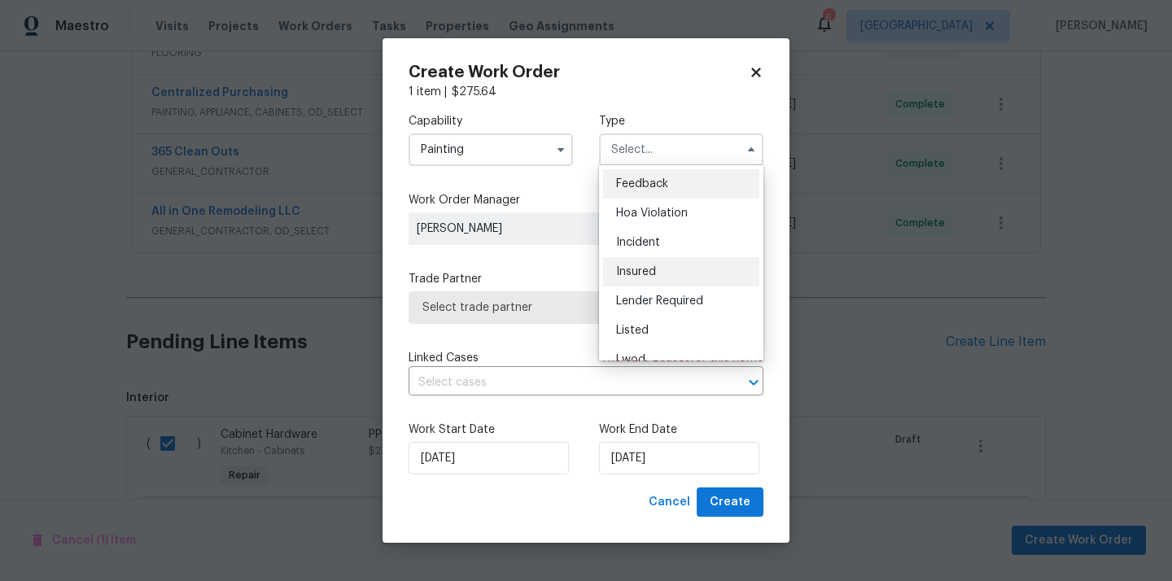
scroll to position [194, 0]
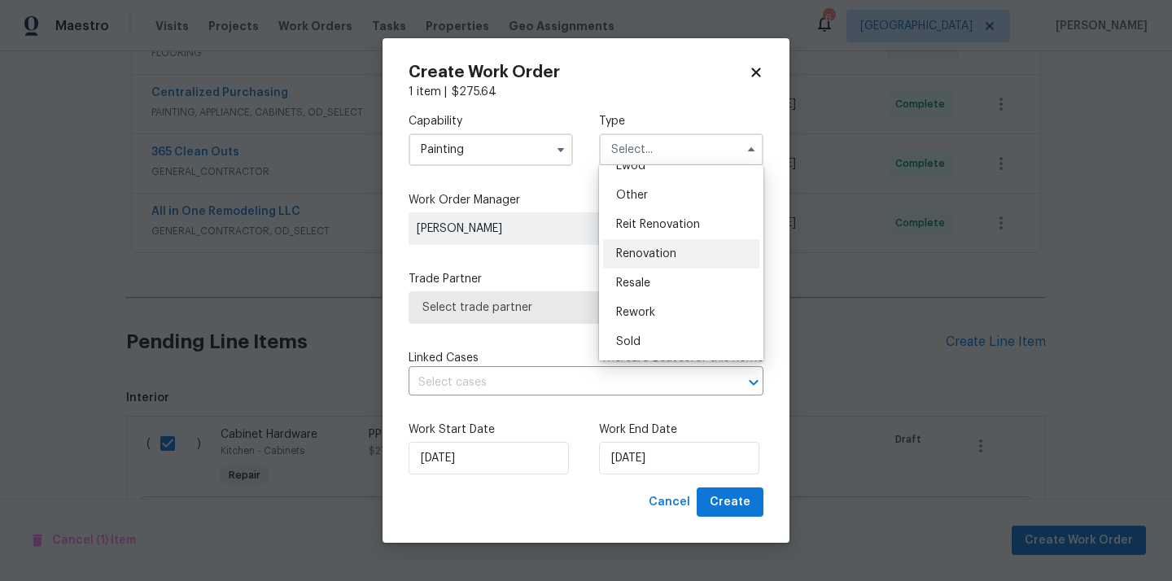
click at [686, 247] on div "Renovation" at bounding box center [681, 253] width 156 height 29
type input "Renovation"
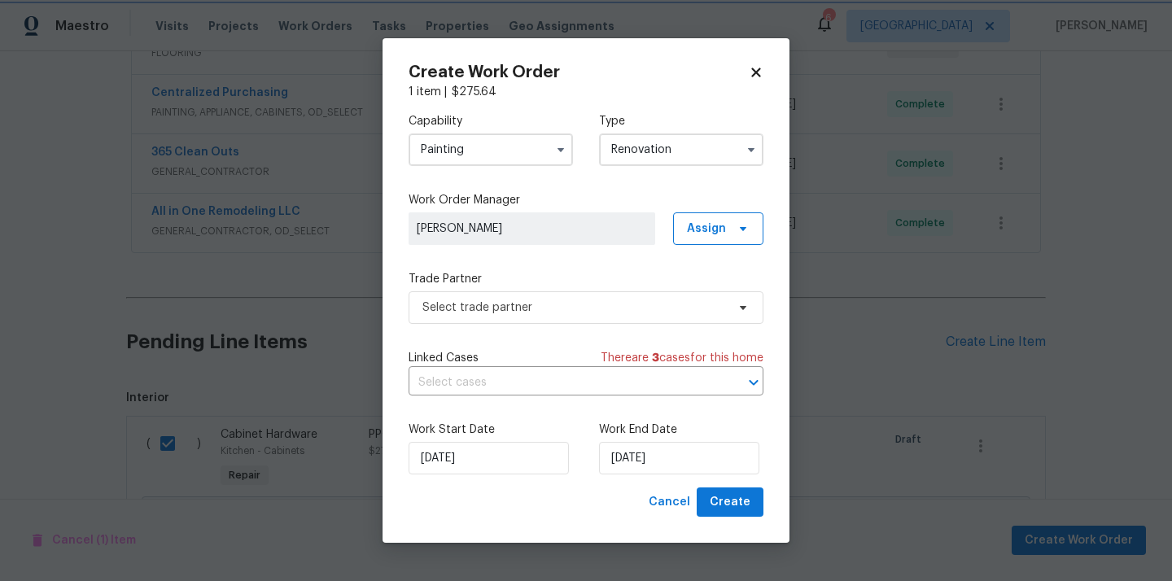
scroll to position [0, 0]
click at [733, 222] on span at bounding box center [740, 228] width 18 height 13
click at [713, 298] on div "Assign to me" at bounding box center [720, 297] width 71 height 16
click at [558, 321] on span "Select trade partner" at bounding box center [585, 307] width 355 height 33
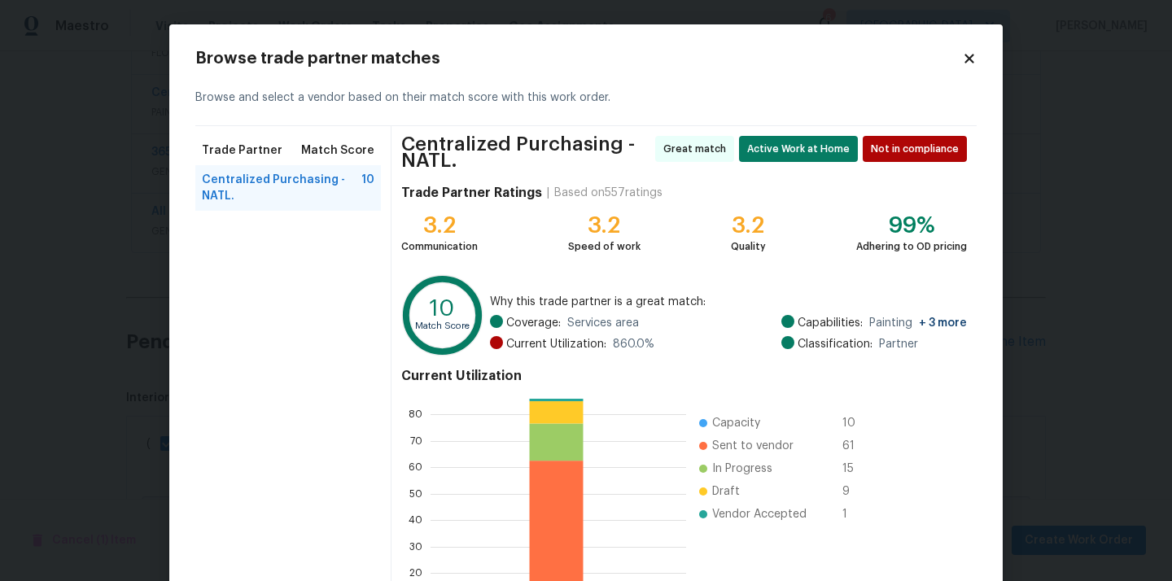
scroll to position [143, 0]
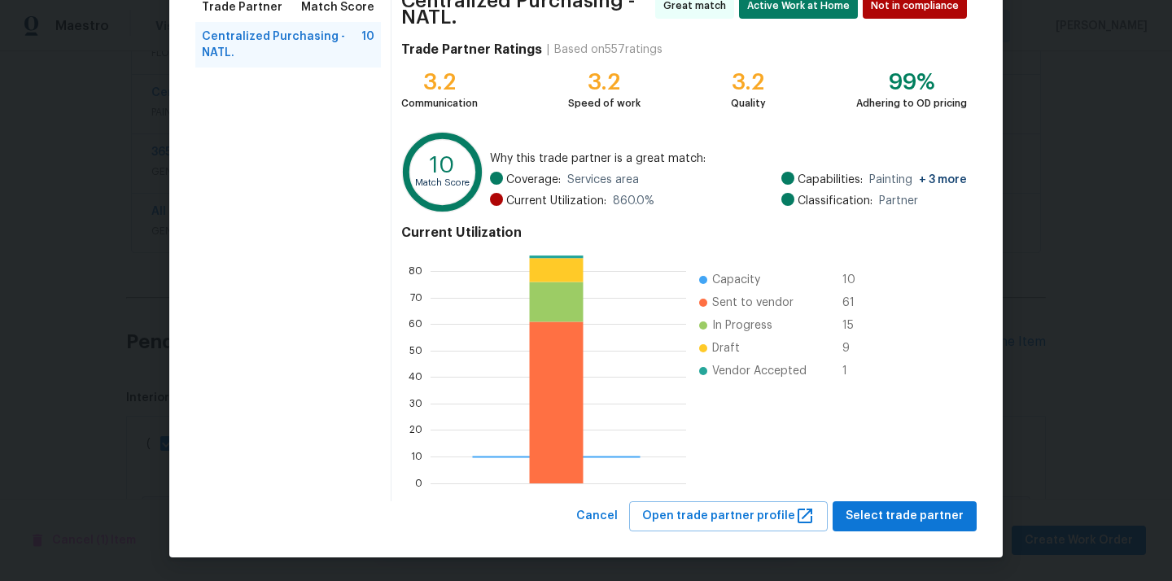
click at [910, 497] on div "Centralized Purchasing - NATL. Great match Active Work at Home Not in complianc…" at bounding box center [683, 242] width 585 height 518
click at [899, 510] on span "Select trade partner" at bounding box center [904, 516] width 118 height 20
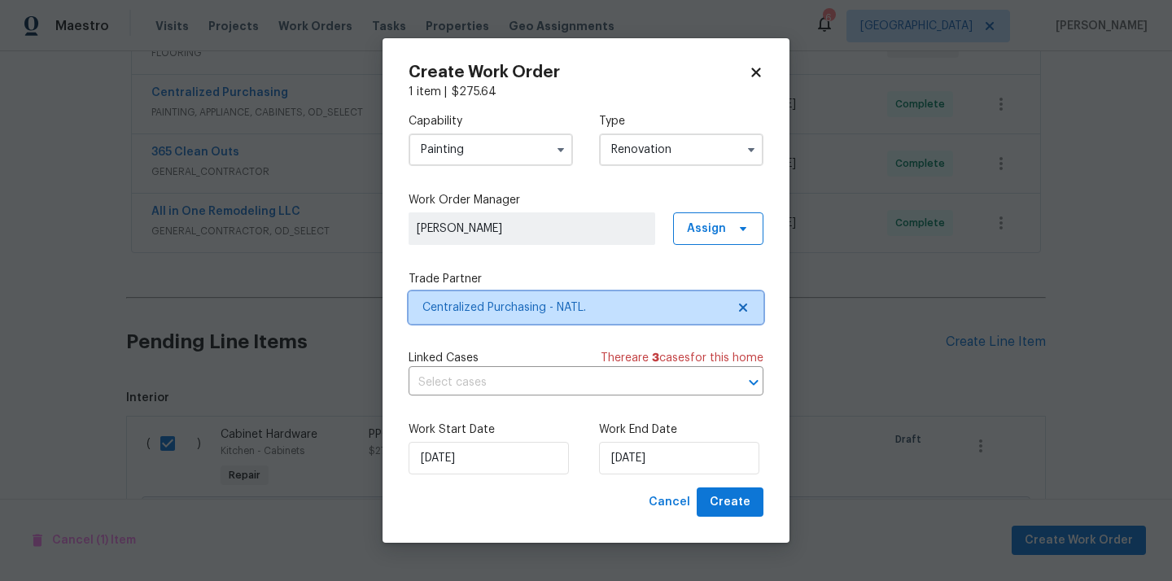
scroll to position [0, 0]
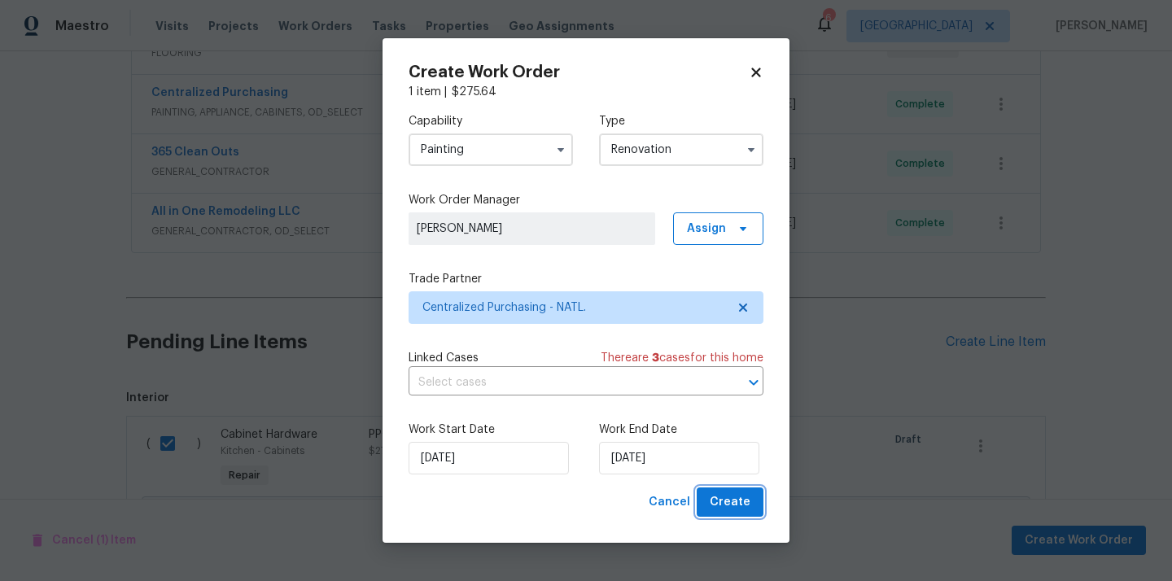
click at [736, 504] on span "Create" at bounding box center [729, 502] width 41 height 20
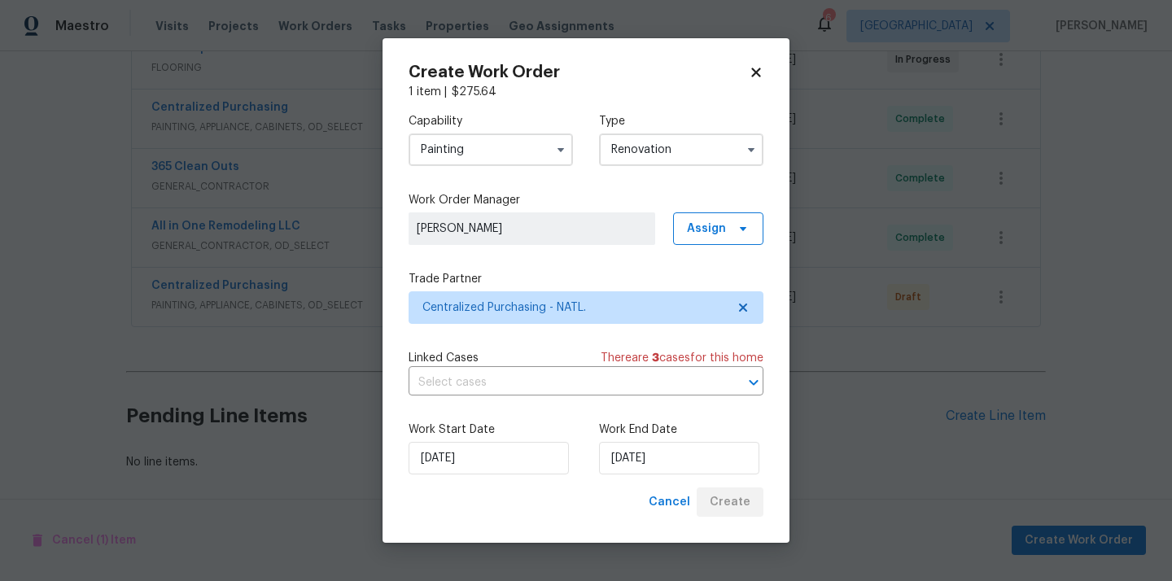
scroll to position [393, 0]
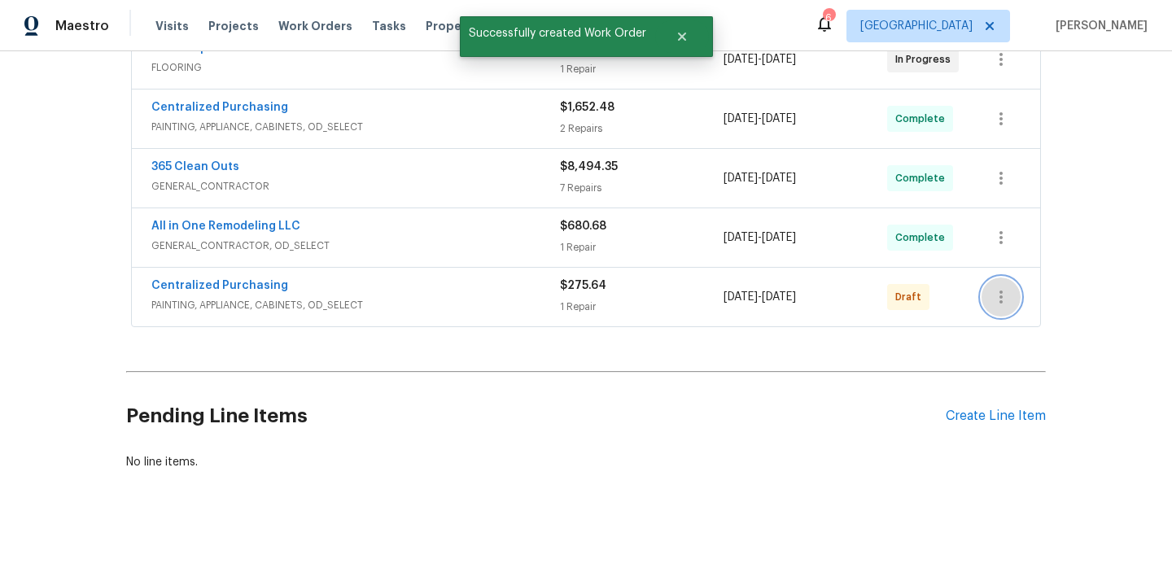
click at [995, 300] on icon "button" at bounding box center [1001, 297] width 20 height 20
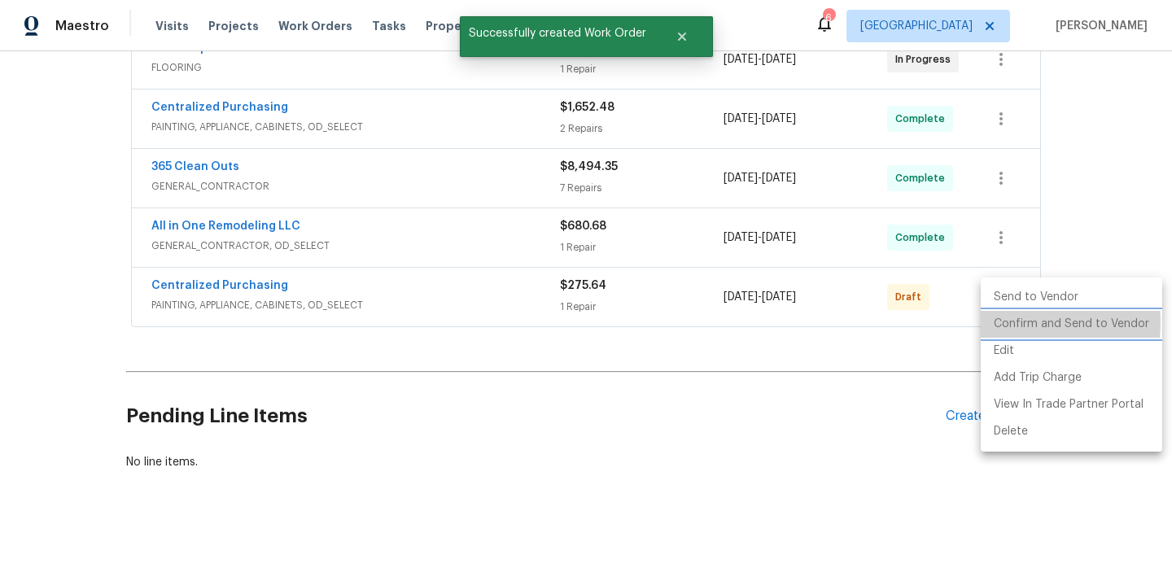
click at [1005, 322] on li "Confirm and Send to Vendor" at bounding box center [1070, 324] width 181 height 27
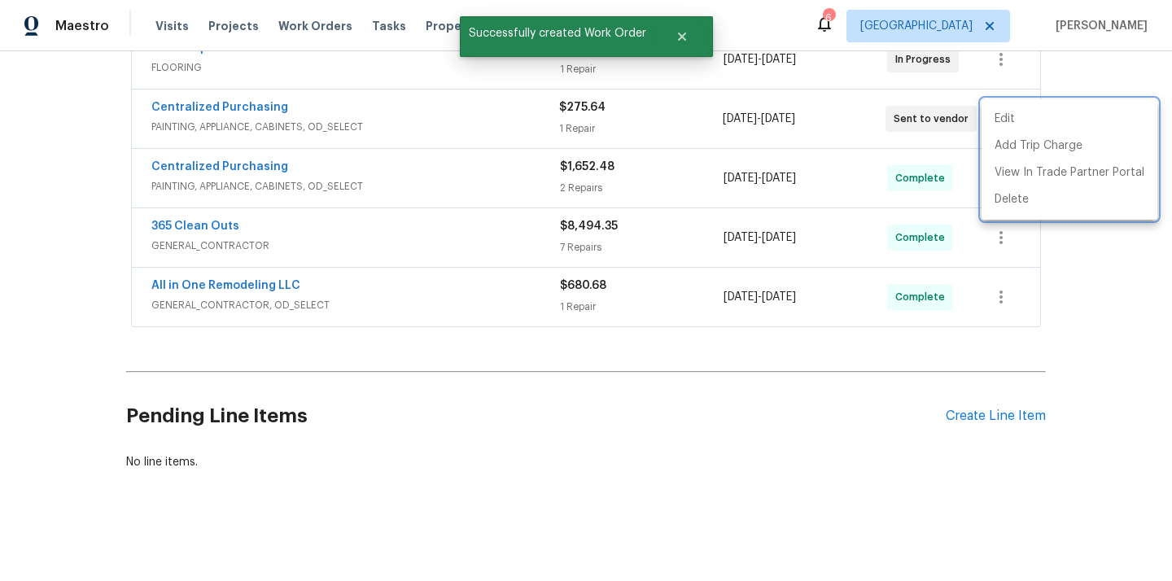
click at [370, 150] on div at bounding box center [586, 290] width 1172 height 581
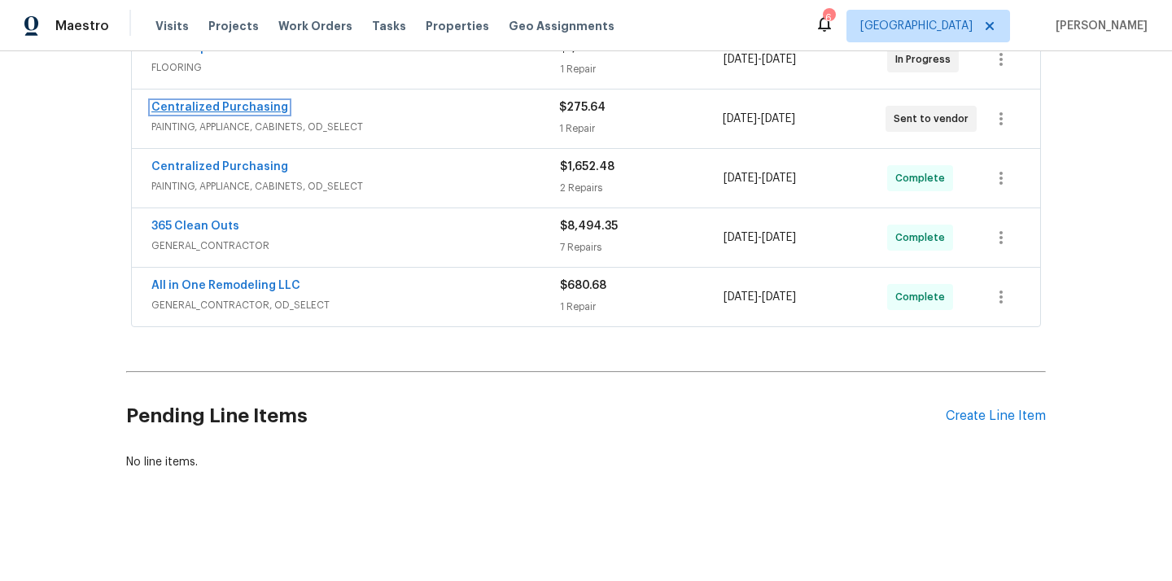
click at [204, 107] on link "Centralized Purchasing" at bounding box center [219, 107] width 137 height 11
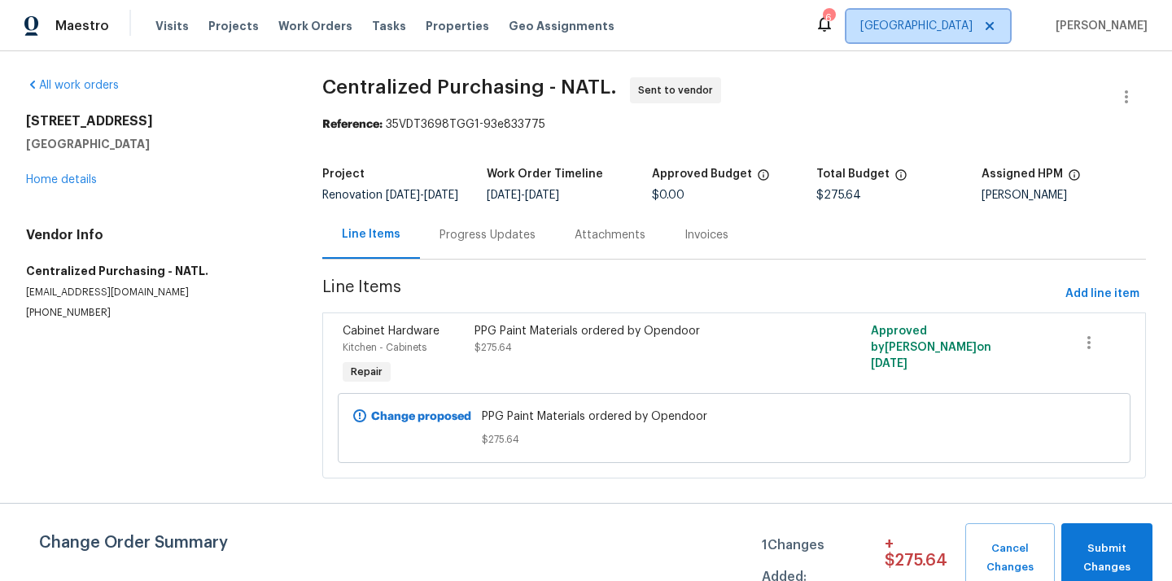
click at [945, 15] on span "[GEOGRAPHIC_DATA]" at bounding box center [928, 26] width 164 height 33
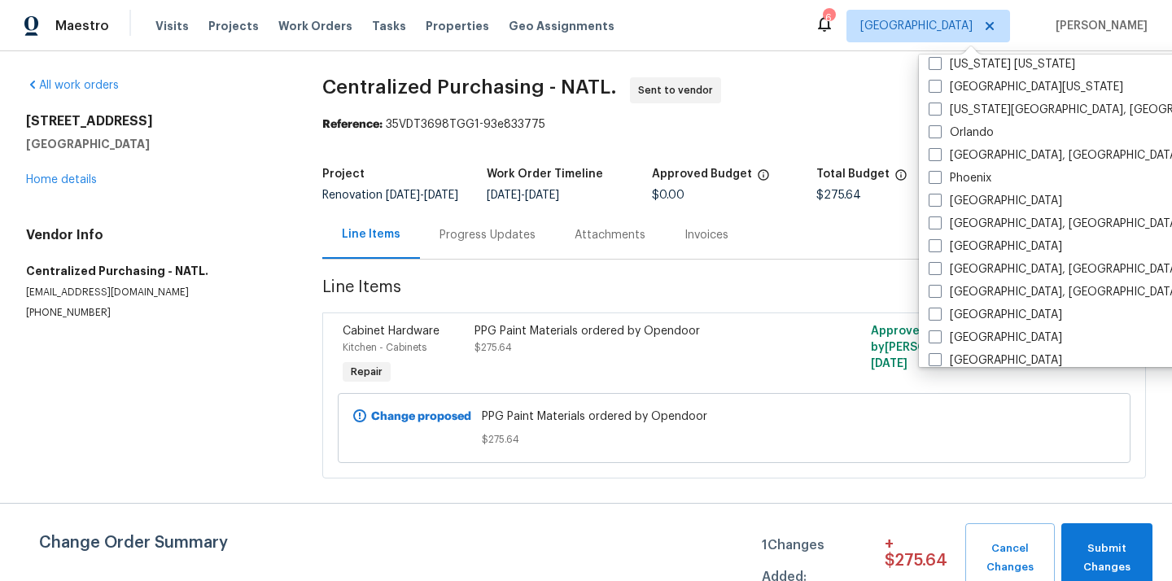
scroll to position [854, 0]
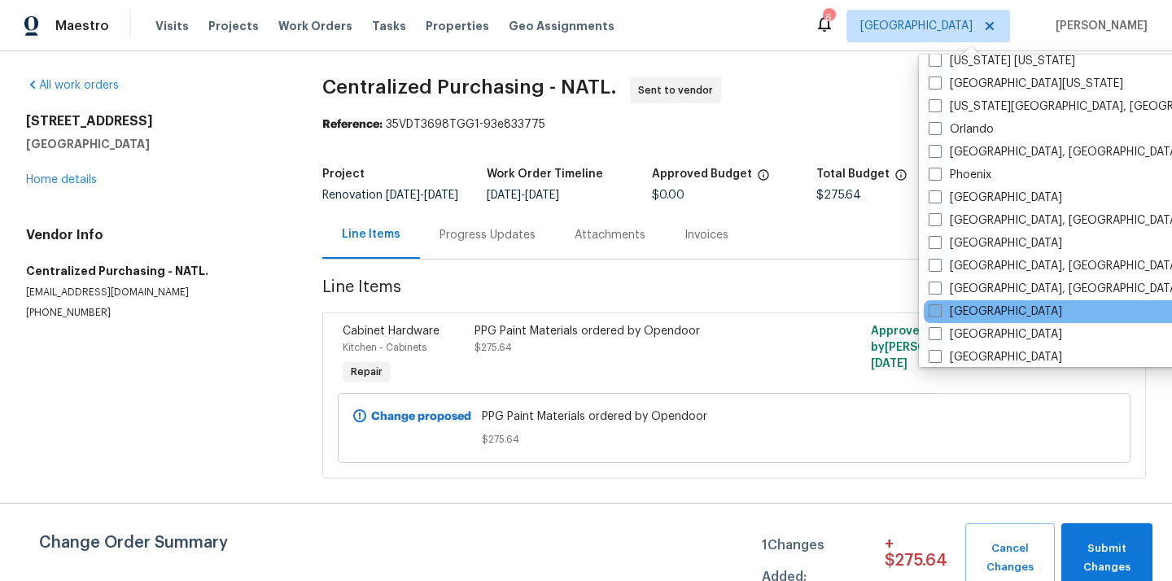
click at [962, 314] on label "[GEOGRAPHIC_DATA]" at bounding box center [994, 311] width 133 height 16
click at [939, 314] on input "[GEOGRAPHIC_DATA]" at bounding box center [933, 308] width 11 height 11
checkbox input "true"
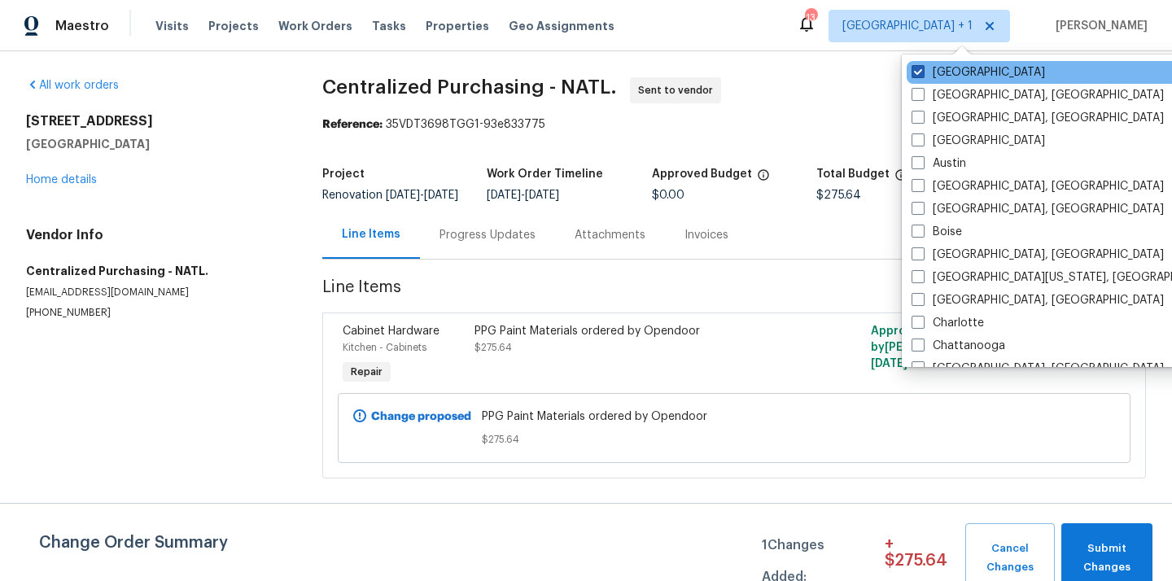
click at [959, 72] on label "[GEOGRAPHIC_DATA]" at bounding box center [977, 72] width 133 height 16
click at [922, 72] on input "[GEOGRAPHIC_DATA]" at bounding box center [916, 69] width 11 height 11
checkbox input "false"
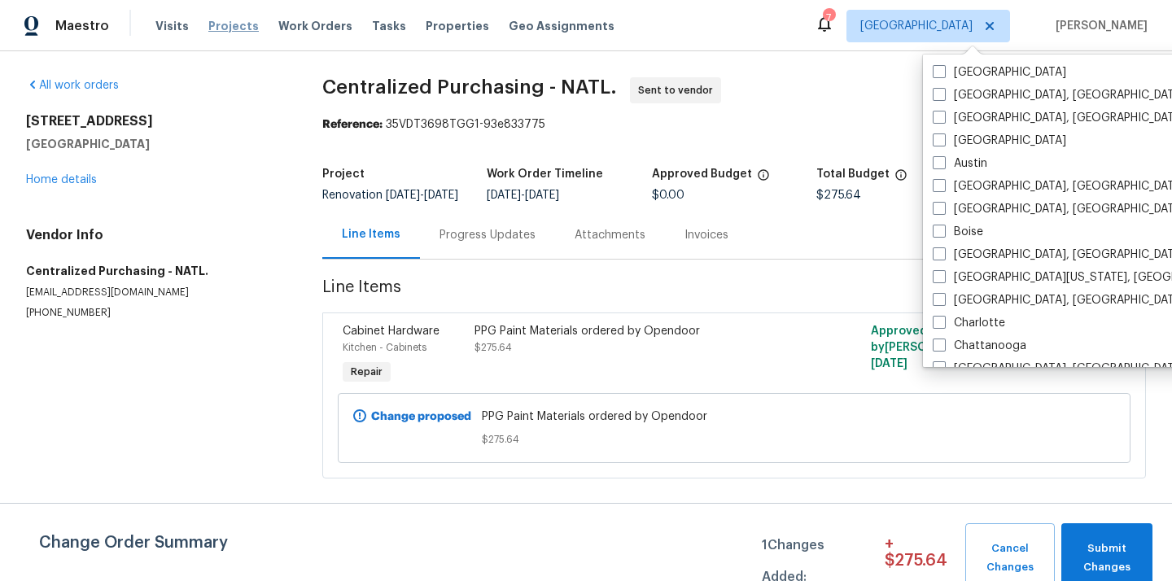
click at [229, 23] on span "Projects" at bounding box center [233, 26] width 50 height 16
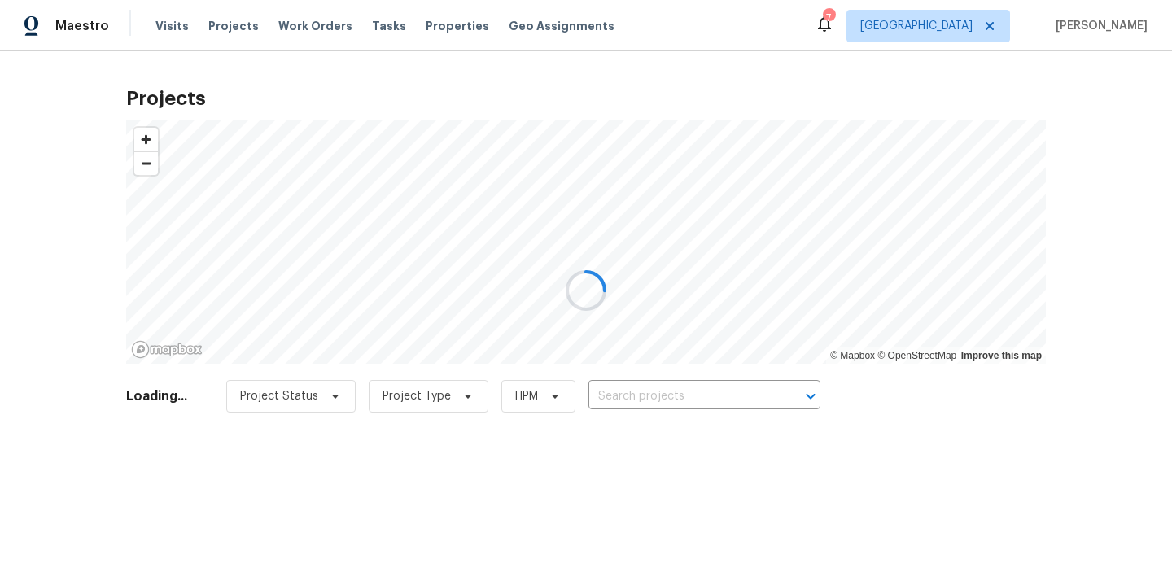
click at [719, 404] on div at bounding box center [586, 290] width 1172 height 581
click at [726, 395] on div at bounding box center [586, 290] width 1172 height 581
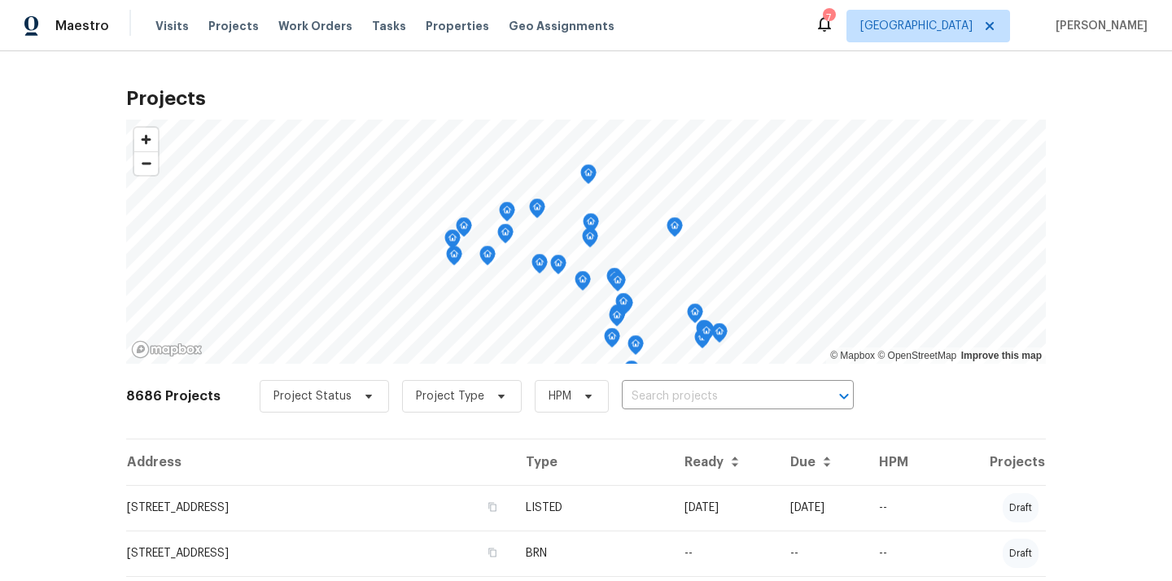
click at [726, 395] on input "text" at bounding box center [715, 396] width 186 height 25
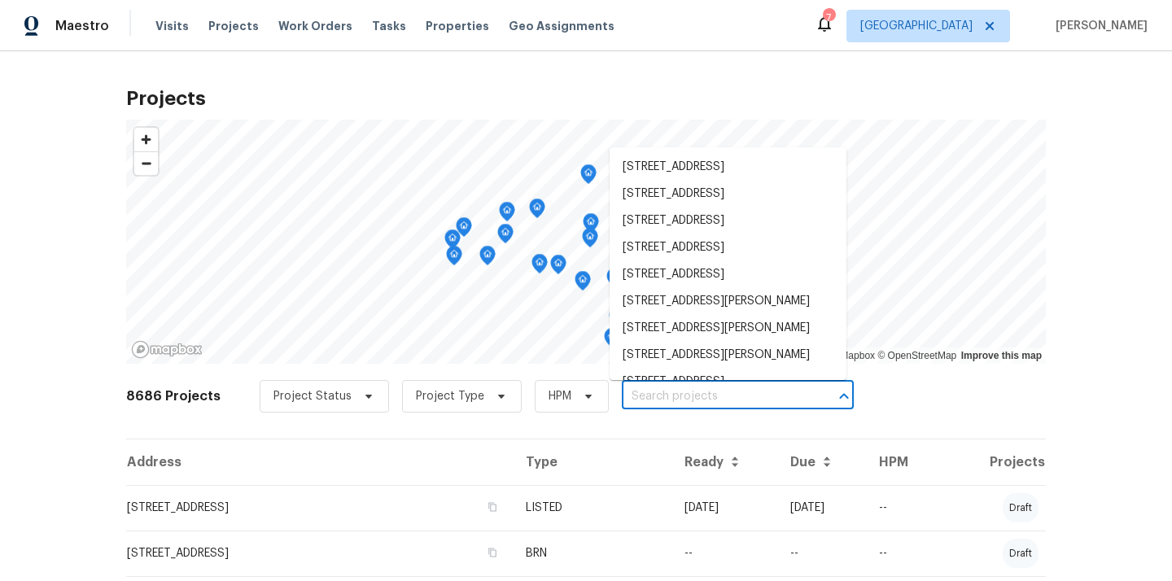
paste input "[STREET_ADDRESS]"
type input "[STREET_ADDRESS]"
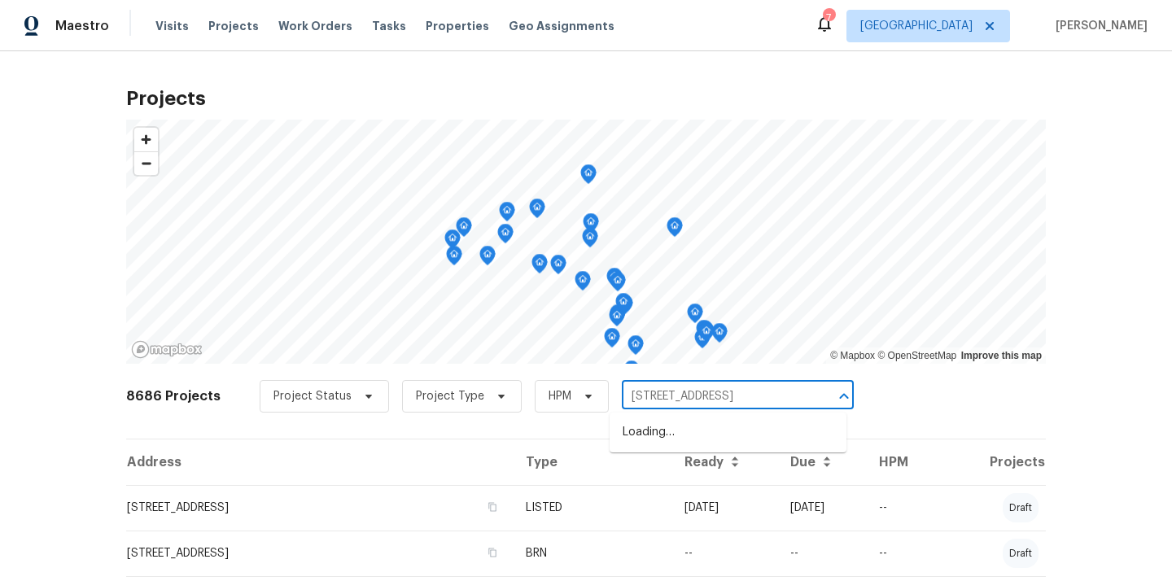
scroll to position [0, 53]
click at [702, 437] on li "[STREET_ADDRESS]" at bounding box center [727, 432] width 237 height 27
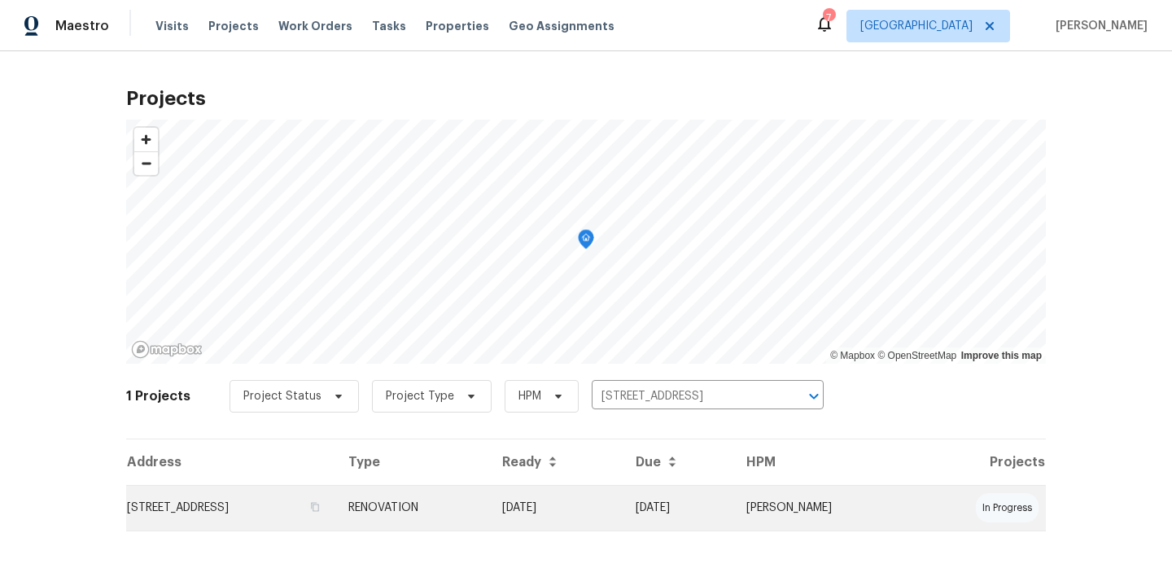
click at [335, 506] on td "[STREET_ADDRESS]" at bounding box center [230, 508] width 209 height 46
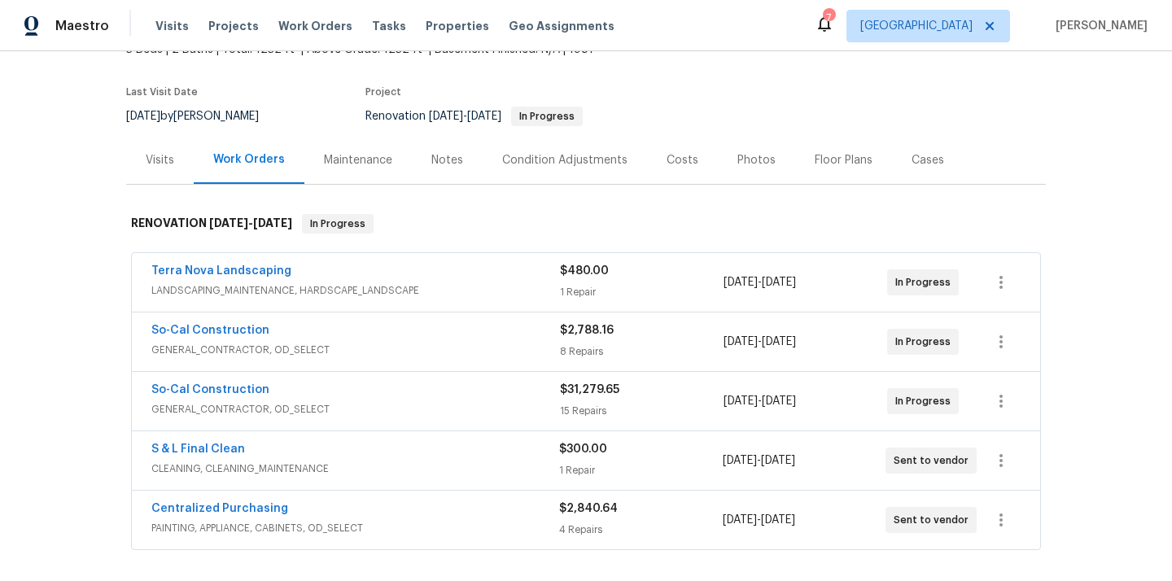
scroll to position [117, 0]
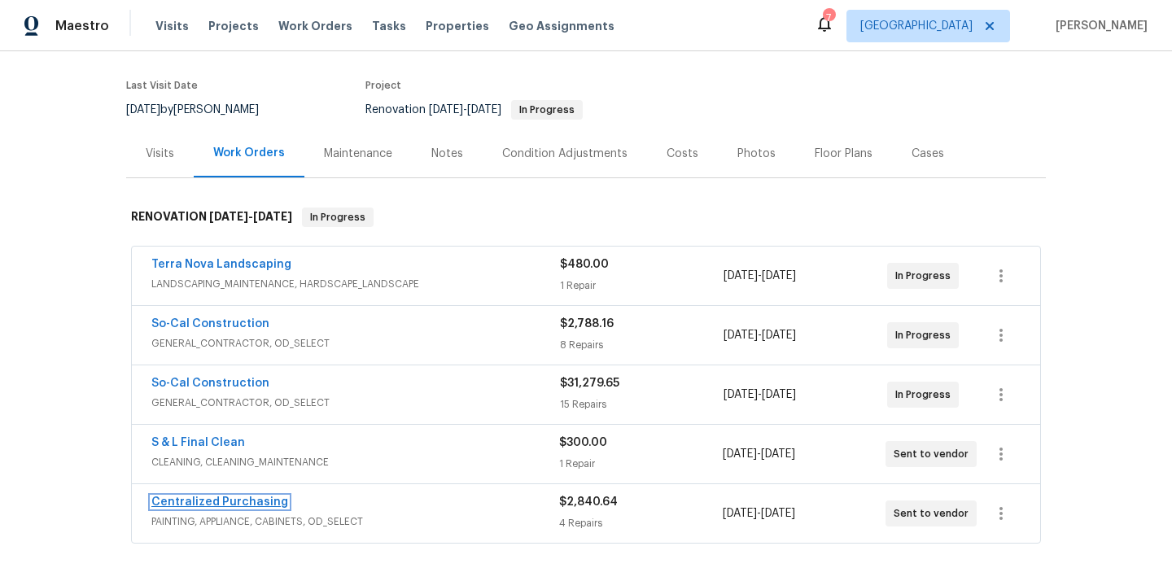
click at [198, 506] on link "Centralized Purchasing" at bounding box center [219, 501] width 137 height 11
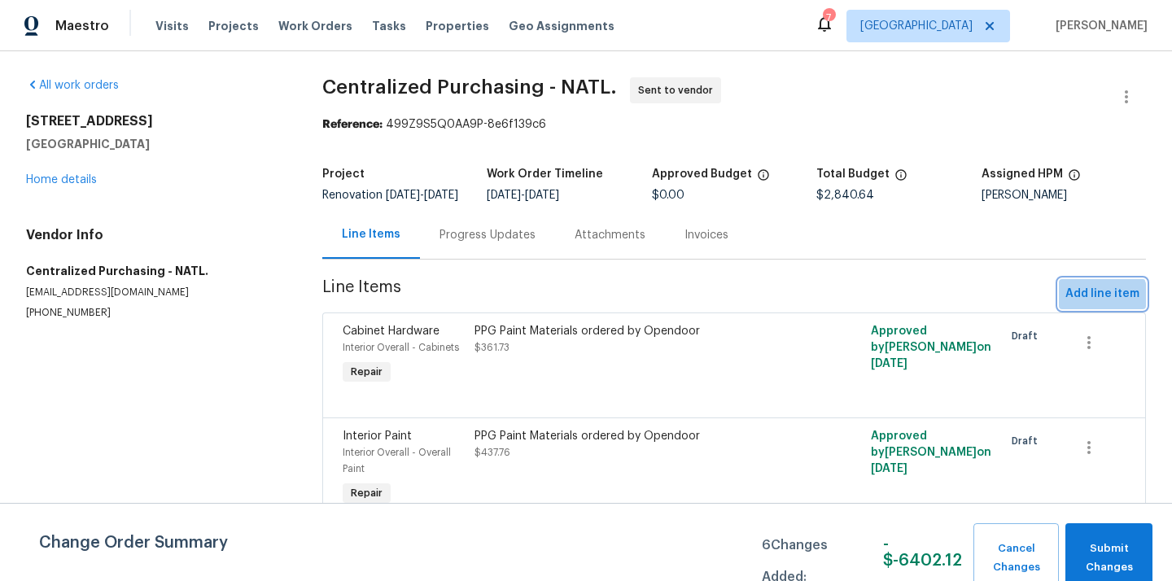
click at [1099, 304] on span "Add line item" at bounding box center [1102, 294] width 74 height 20
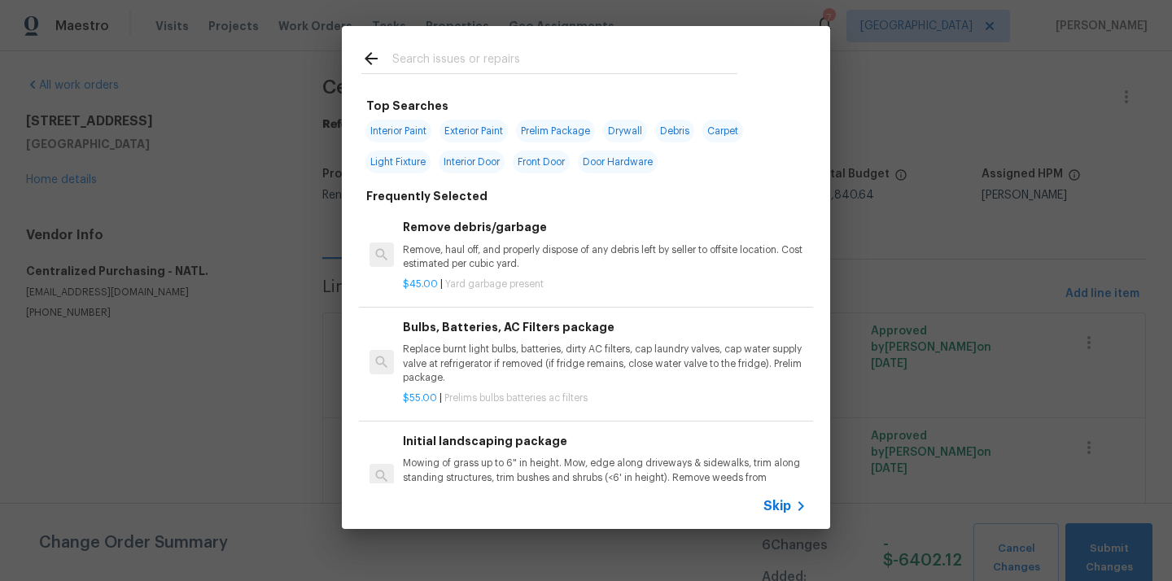
click at [610, 55] on input "text" at bounding box center [564, 61] width 345 height 24
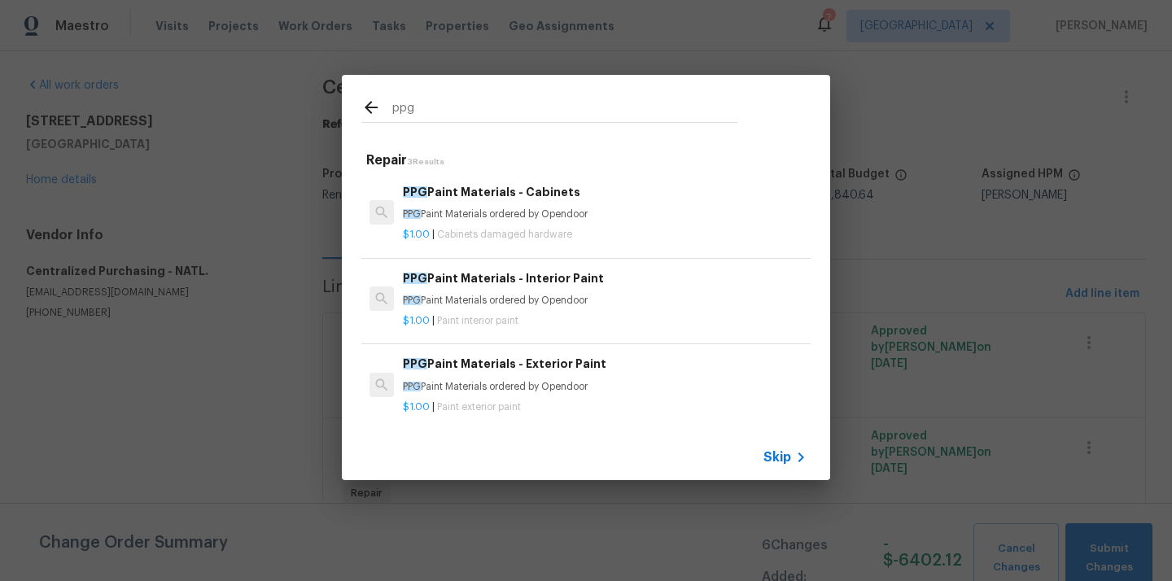
type input "ppg"
click at [566, 219] on p "PPG Paint Materials ordered by Opendoor" at bounding box center [605, 214] width 404 height 14
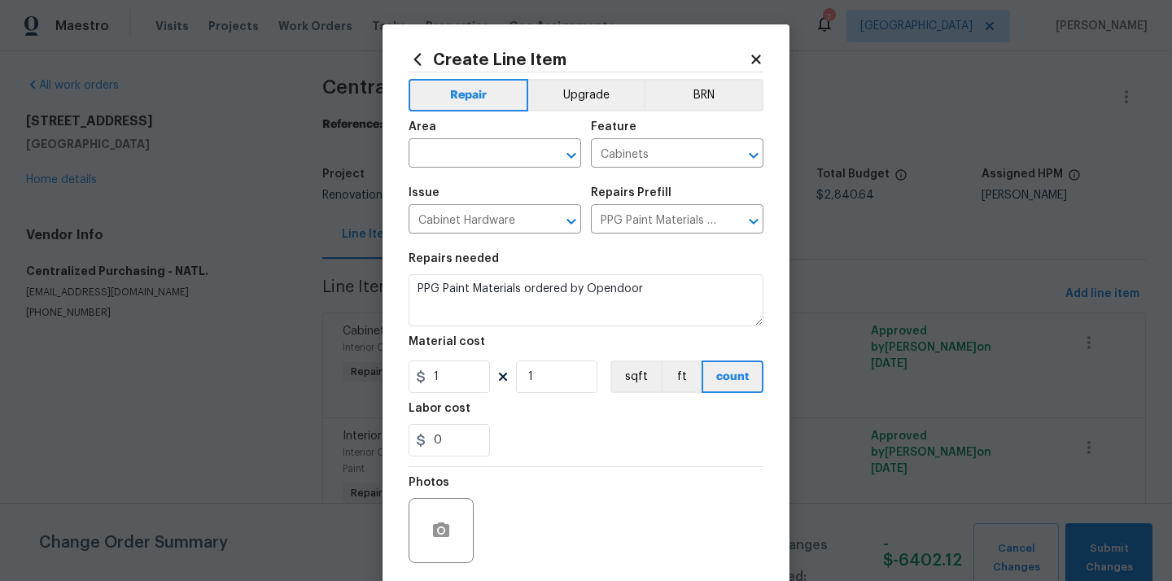
click at [415, 48] on div "Create Line Item Repair Upgrade BRN Area ​ Feature Cabinets ​ Issue Cabinet Har…" at bounding box center [585, 350] width 407 height 652
click at [417, 51] on icon at bounding box center [417, 59] width 18 height 18
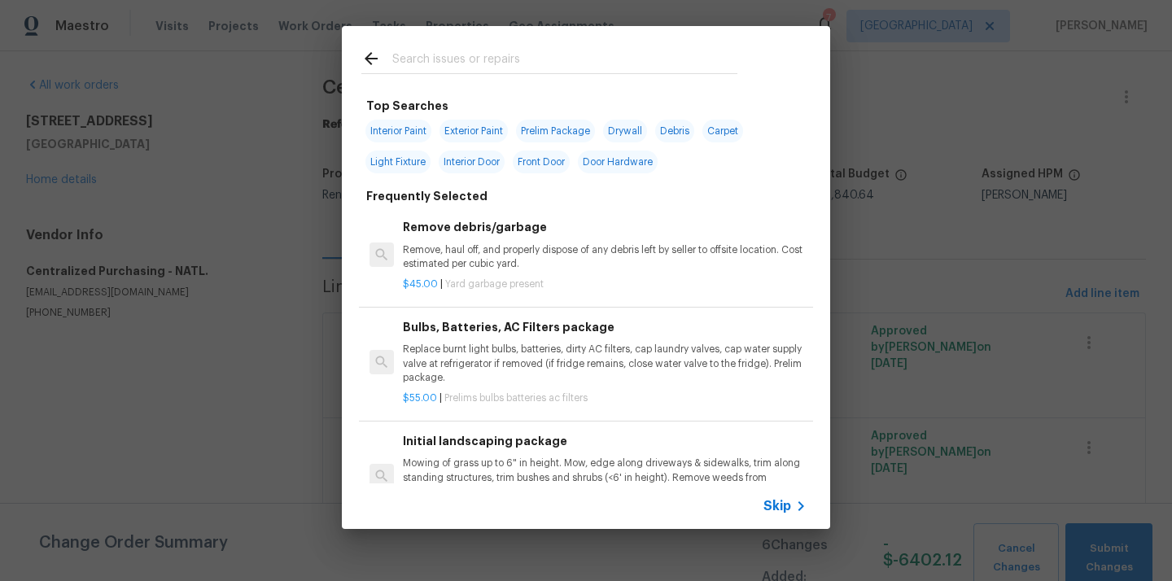
click at [463, 57] on input "text" at bounding box center [564, 61] width 345 height 24
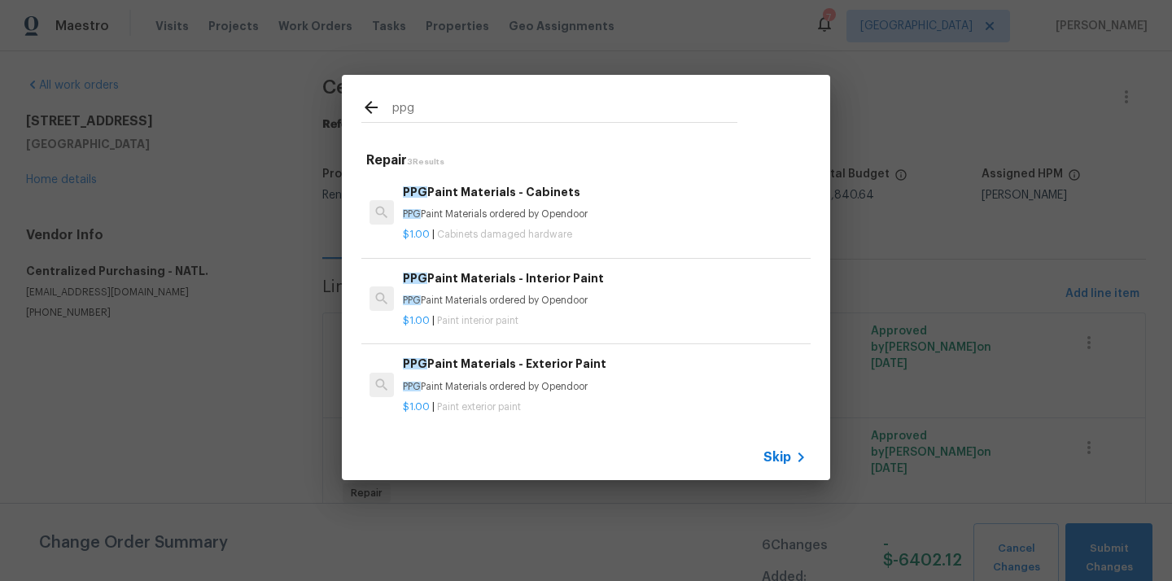
type input "ppg"
click at [514, 314] on p "$1.00 | Paint interior paint" at bounding box center [605, 321] width 404 height 14
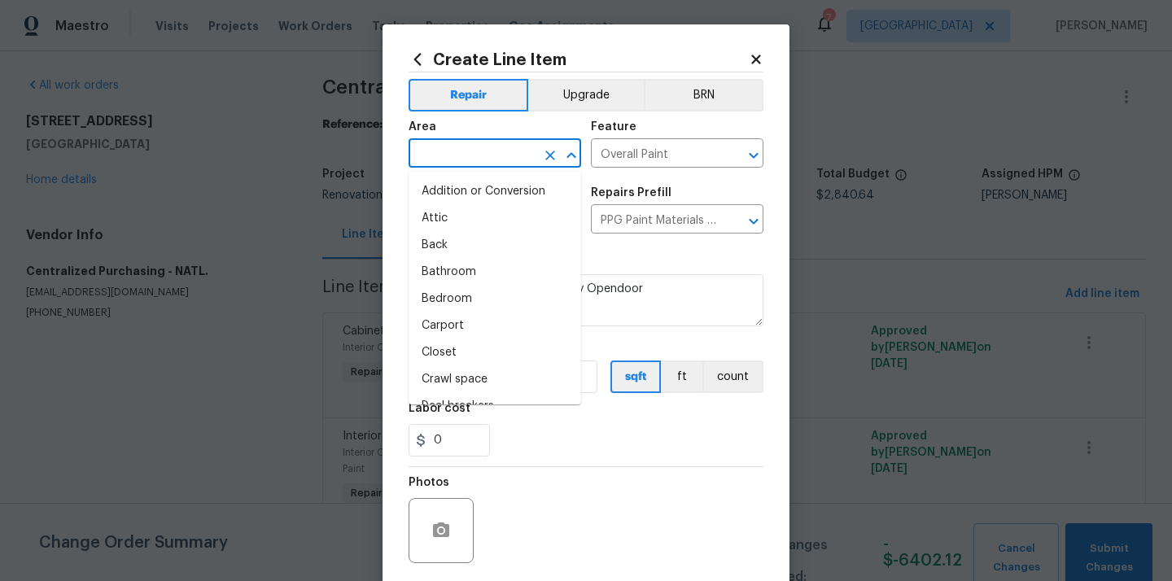
click at [478, 152] on input "text" at bounding box center [471, 154] width 127 height 25
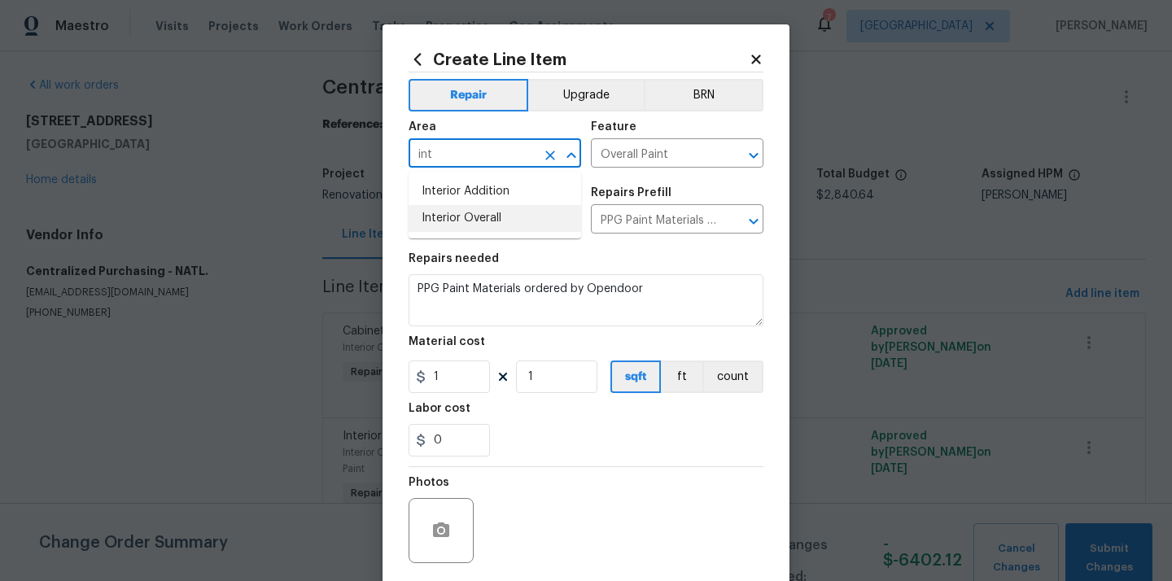
click at [469, 207] on li "Interior Overall" at bounding box center [494, 218] width 172 height 27
type input "Interior Overall"
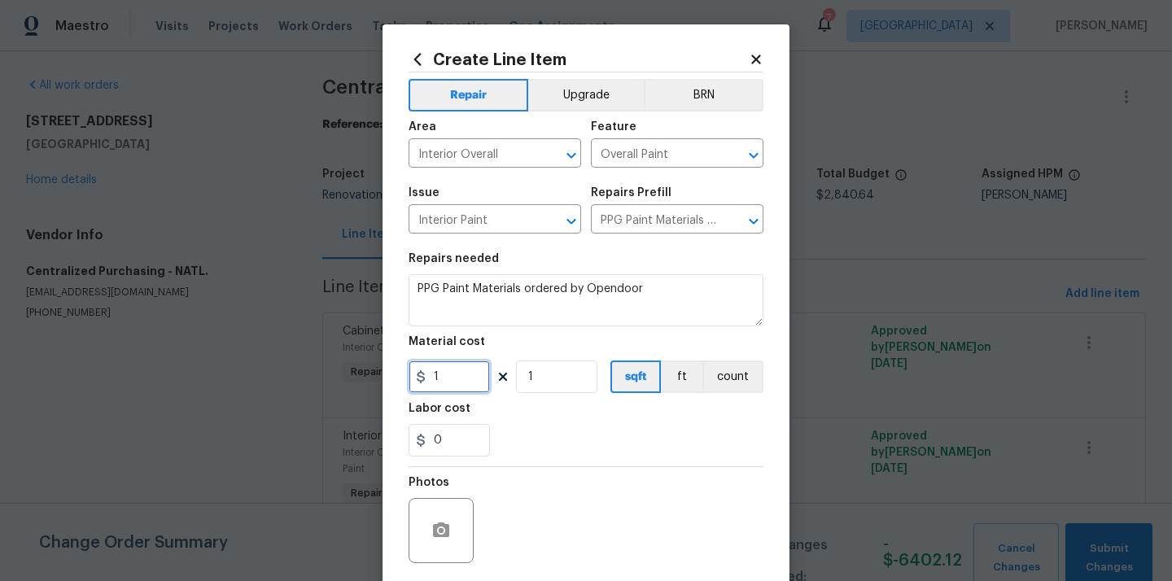
drag, startPoint x: 452, startPoint y: 390, endPoint x: 364, endPoint y: 389, distance: 87.9
click at [364, 389] on div "Create Line Item Repair Upgrade BRN Area Interior Overall ​ Feature Overall Pai…" at bounding box center [586, 290] width 1172 height 581
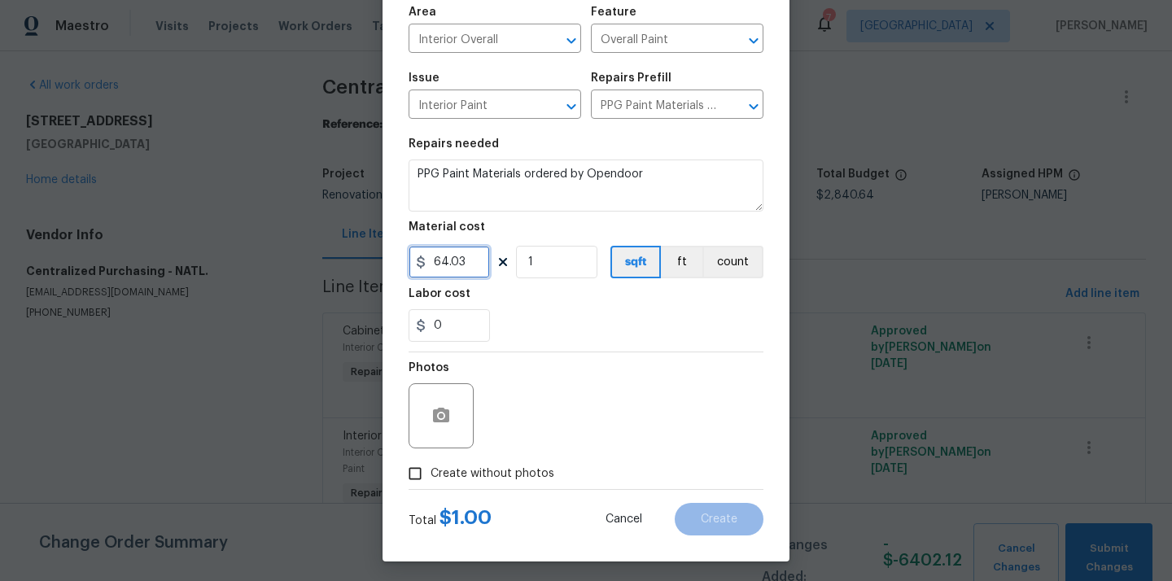
scroll to position [120, 0]
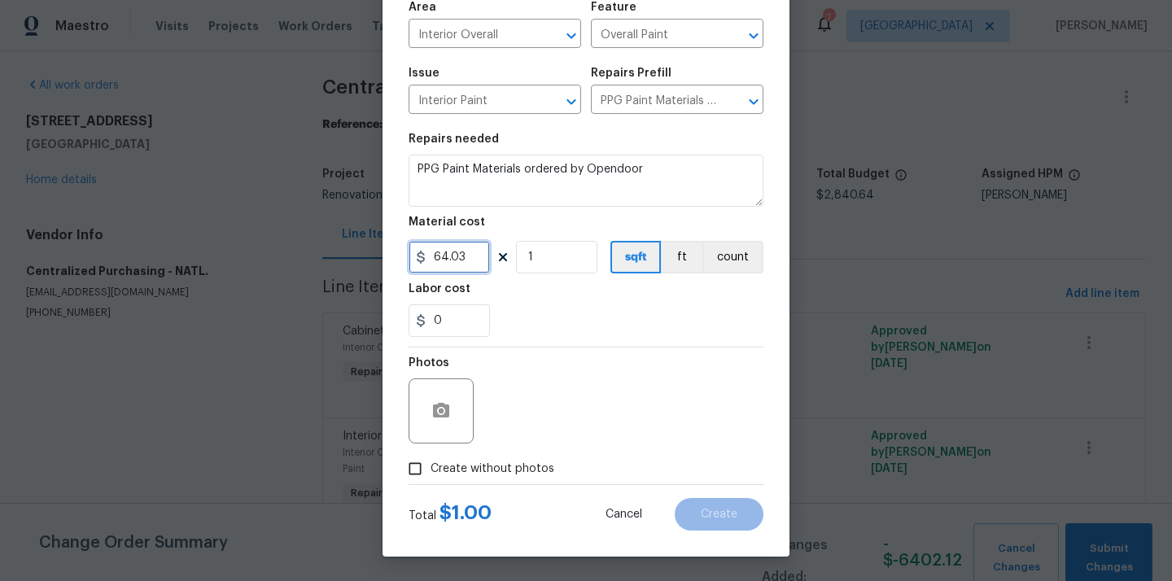
type input "64.03"
click at [508, 464] on span "Create without photos" at bounding box center [492, 468] width 124 height 17
click at [430, 464] on input "Create without photos" at bounding box center [414, 468] width 31 height 31
checkbox input "true"
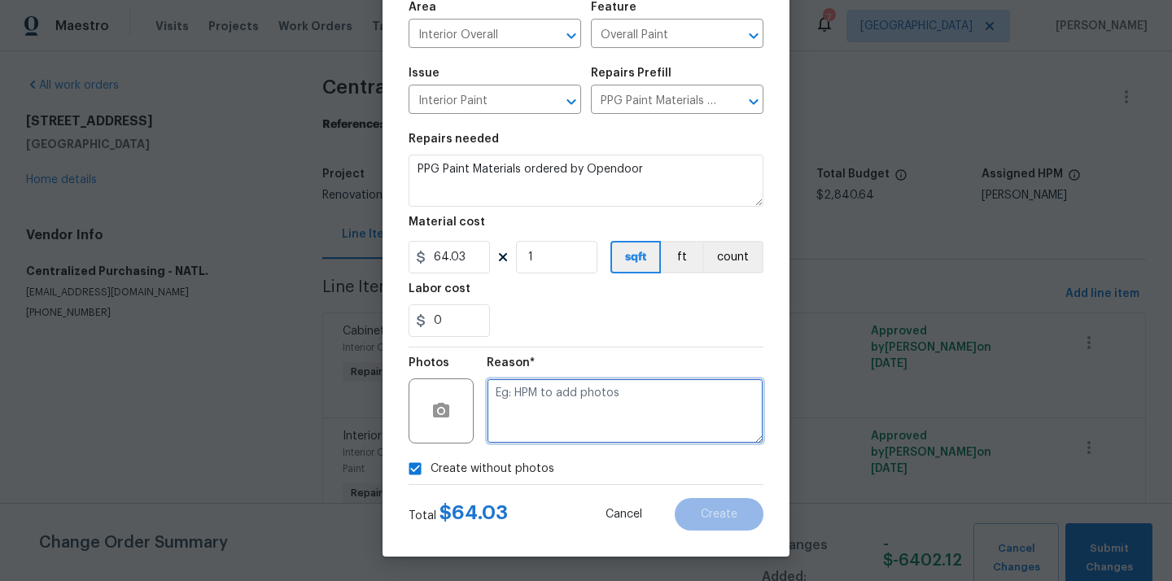
click at [556, 389] on textarea at bounding box center [625, 410] width 277 height 65
type textarea "N/A"
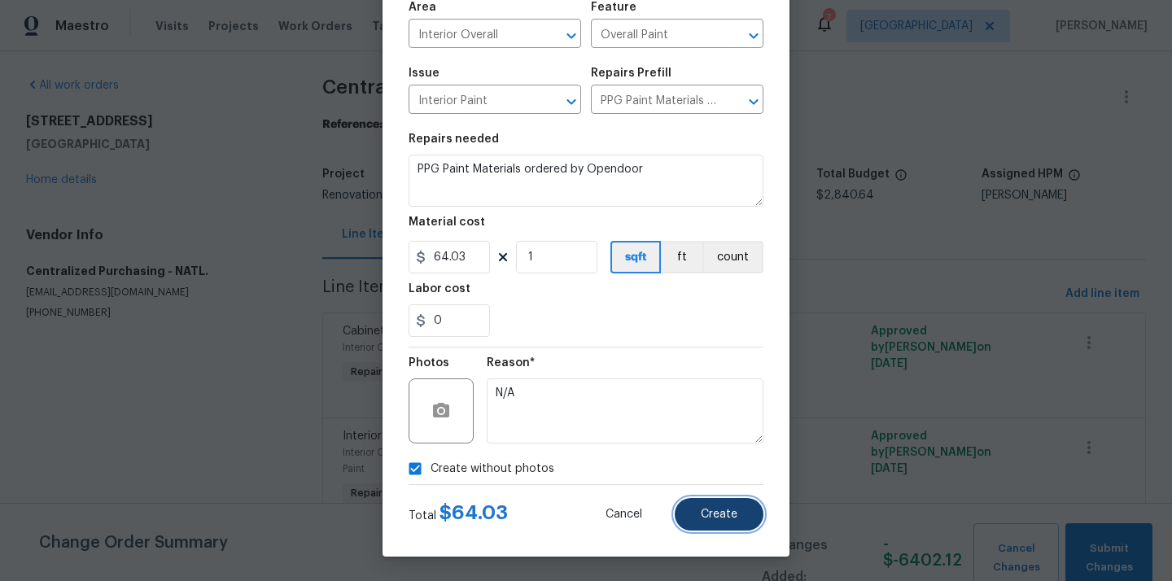
click at [689, 514] on button "Create" at bounding box center [718, 514] width 89 height 33
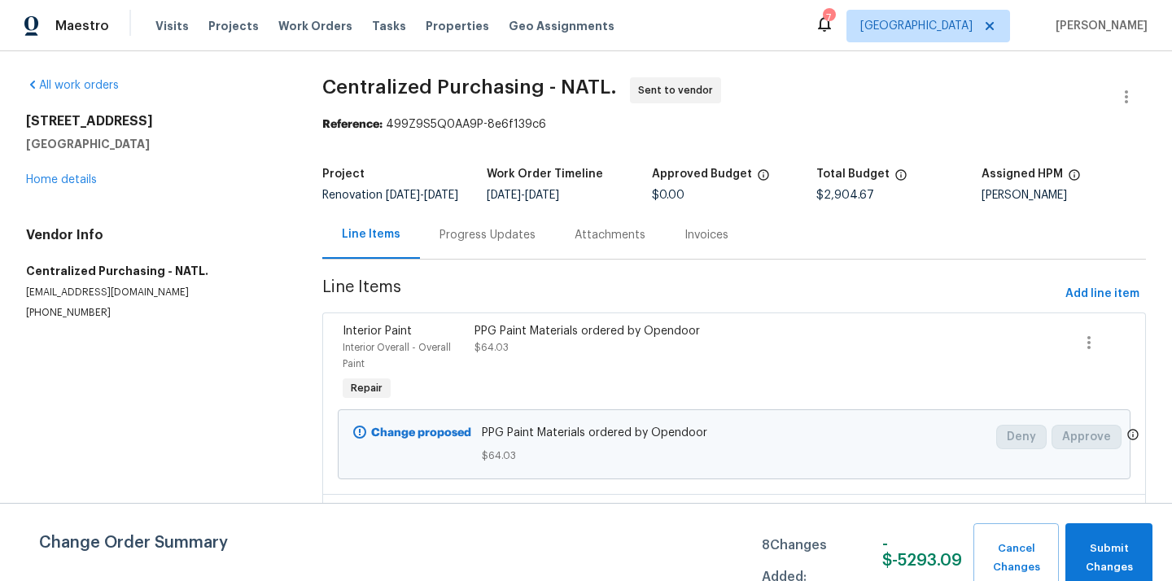
scroll to position [81, 0]
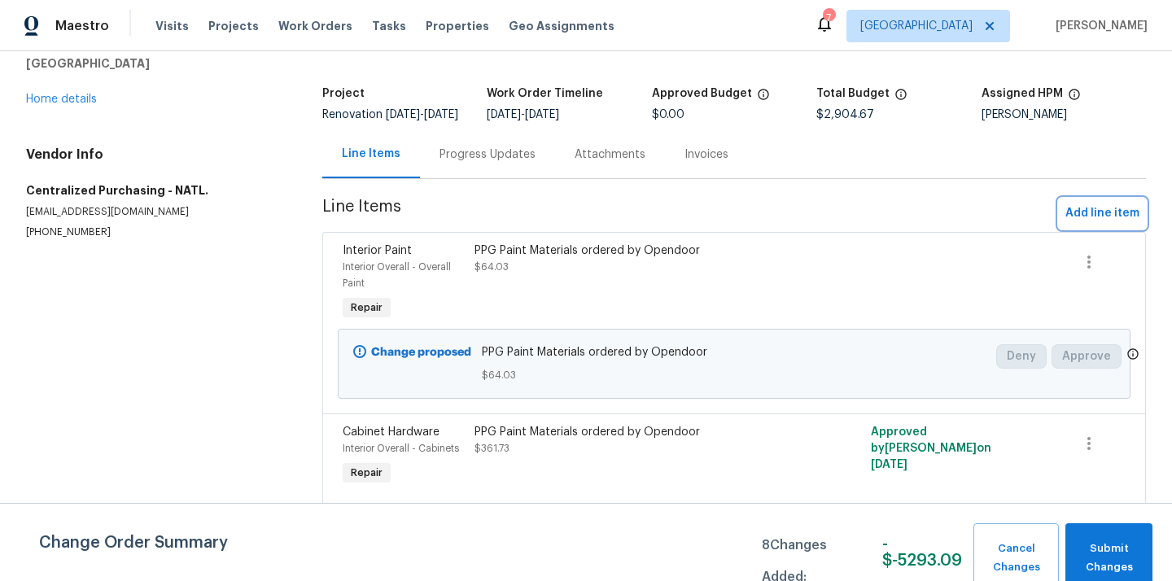
click at [1093, 217] on span "Add line item" at bounding box center [1102, 213] width 74 height 20
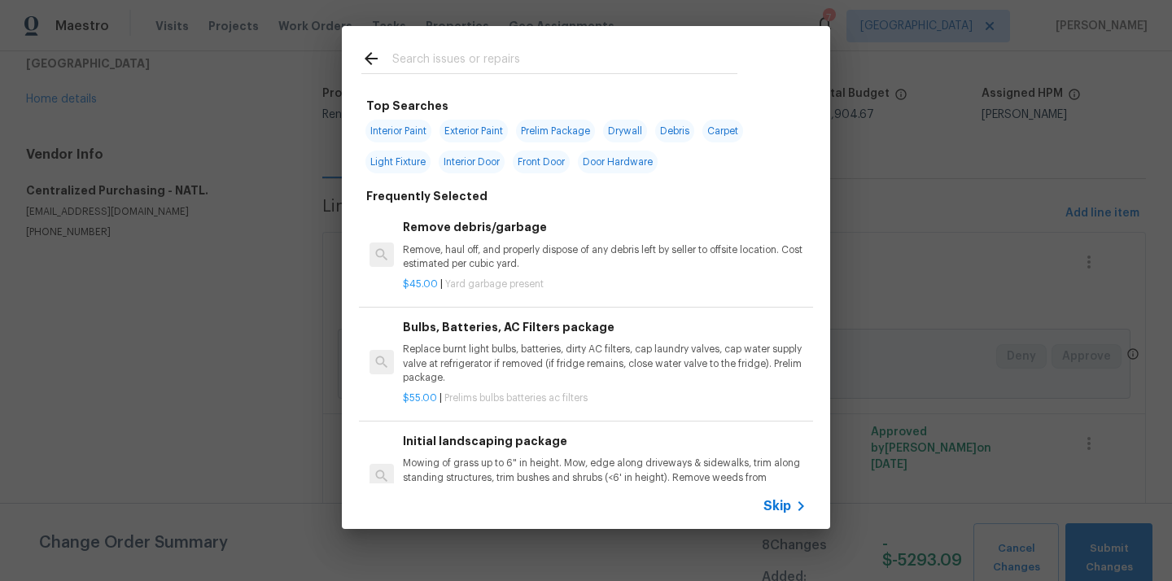
click at [571, 62] on input "text" at bounding box center [564, 61] width 345 height 24
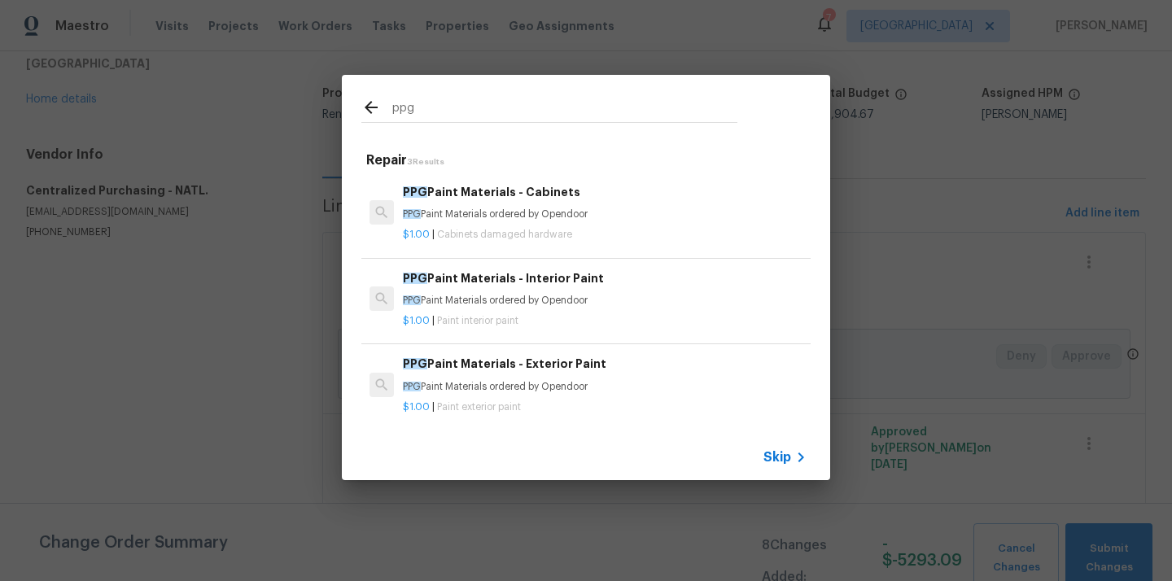
type input "ppg"
click at [512, 378] on div "PPG Paint Materials - Exterior Paint PPG Paint Materials ordered by Opendoor" at bounding box center [605, 374] width 404 height 39
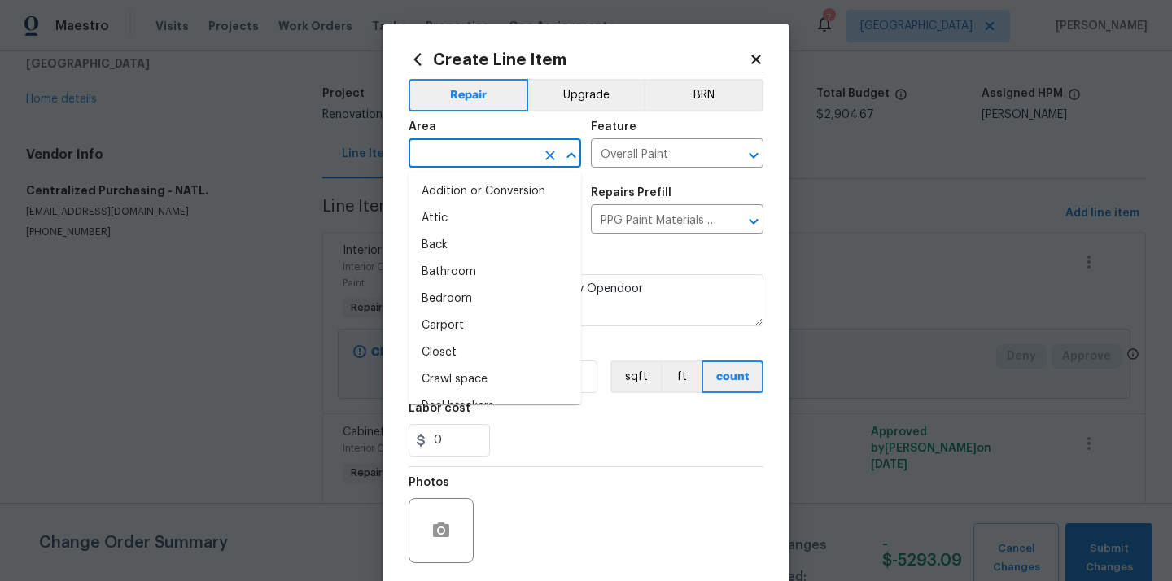
click at [505, 146] on input "text" at bounding box center [471, 154] width 127 height 25
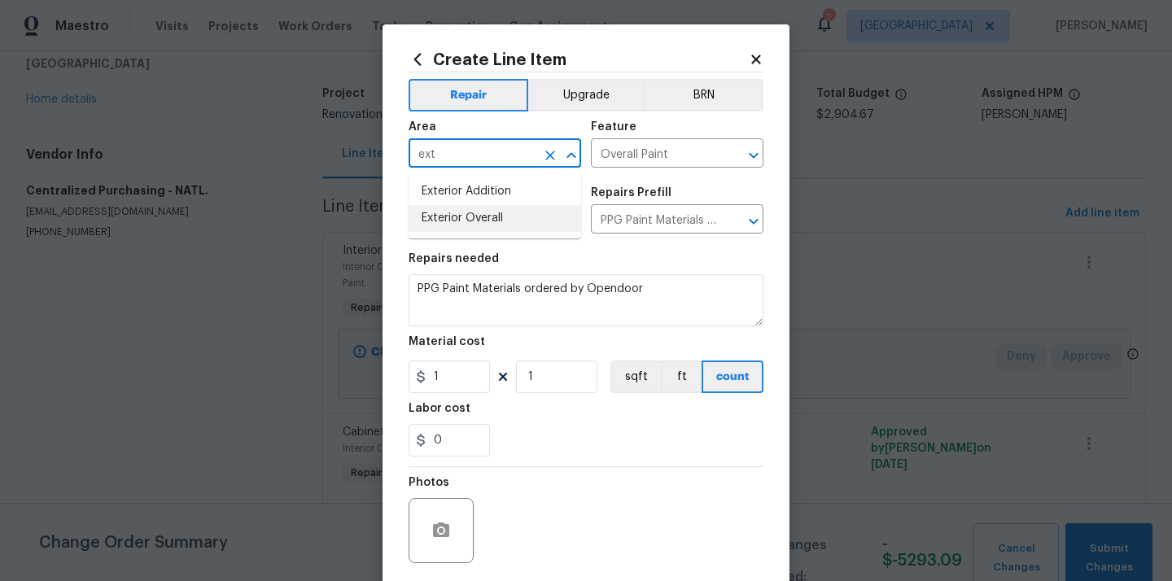
click at [476, 207] on li "Exterior Overall" at bounding box center [494, 218] width 172 height 27
type input "Exterior Overall"
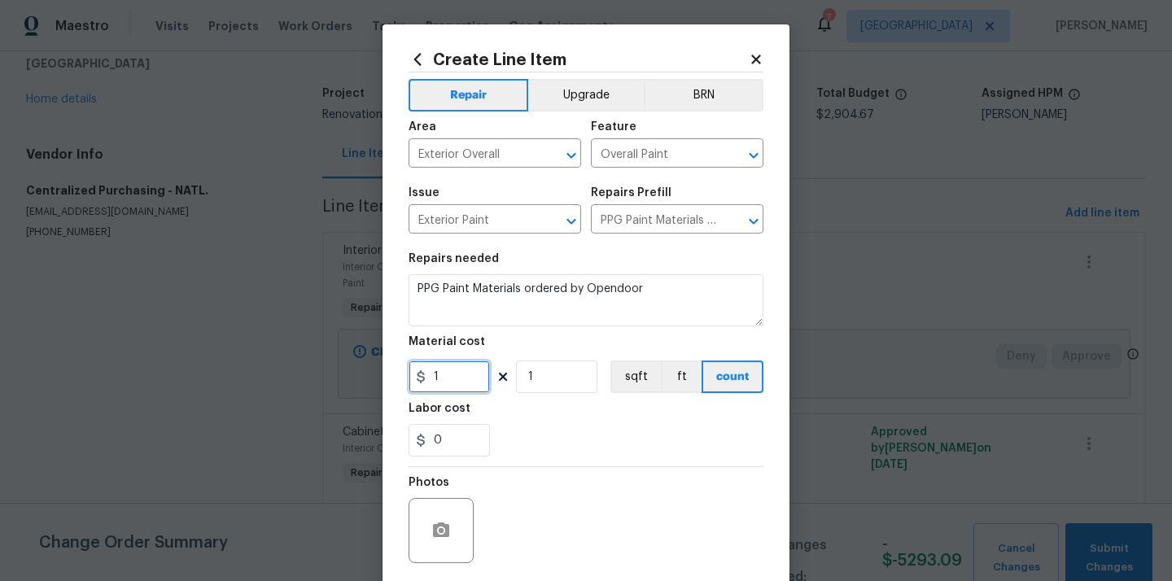
drag, startPoint x: 445, startPoint y: 379, endPoint x: 386, endPoint y: 377, distance: 59.4
click at [386, 377] on div "Create Line Item Repair Upgrade BRN Area Exterior Overall ​ Feature Overall Pai…" at bounding box center [585, 350] width 407 height 652
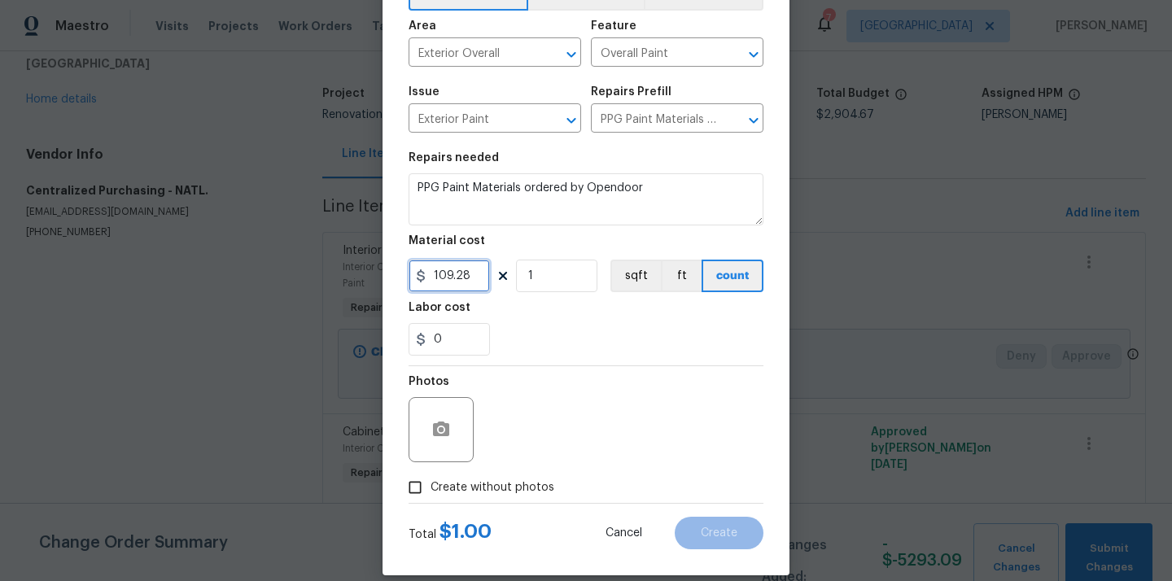
scroll to position [120, 0]
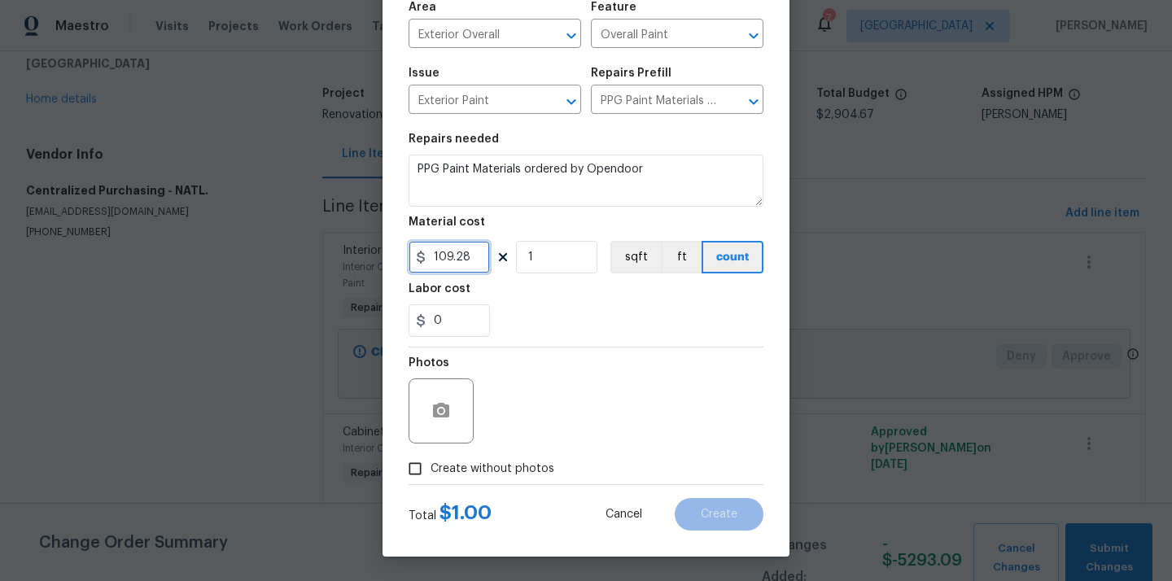
type input "109.28"
click at [478, 477] on label "Create without photos" at bounding box center [476, 468] width 155 height 31
click at [526, 421] on div "Photos" at bounding box center [585, 400] width 355 height 106
click at [496, 474] on span "Create without photos" at bounding box center [492, 468] width 124 height 17
click at [430, 474] on input "Create without photos" at bounding box center [414, 468] width 31 height 31
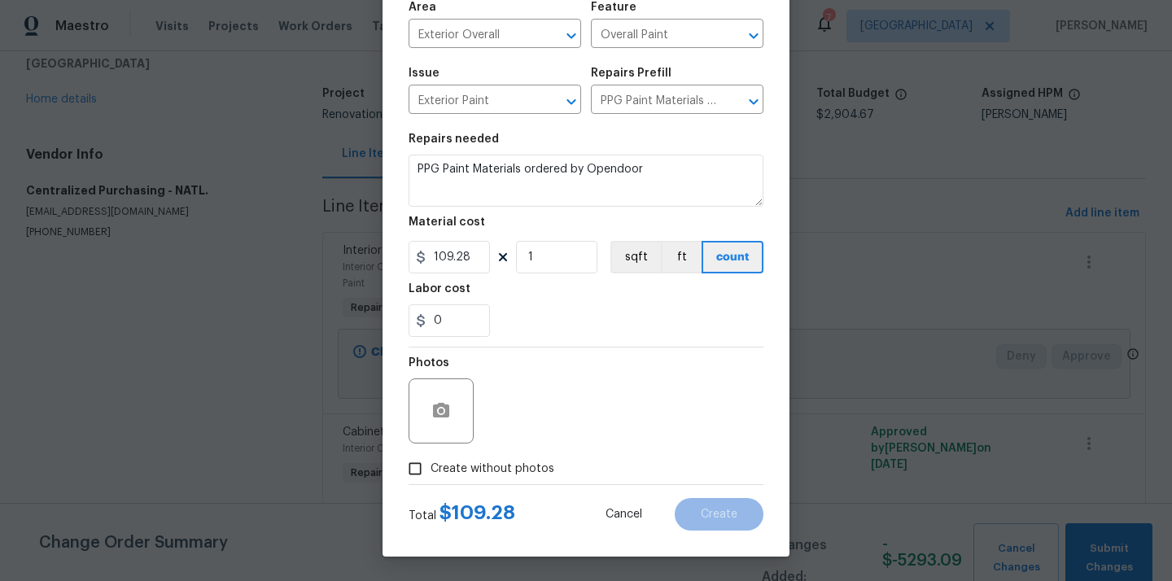
checkbox input "true"
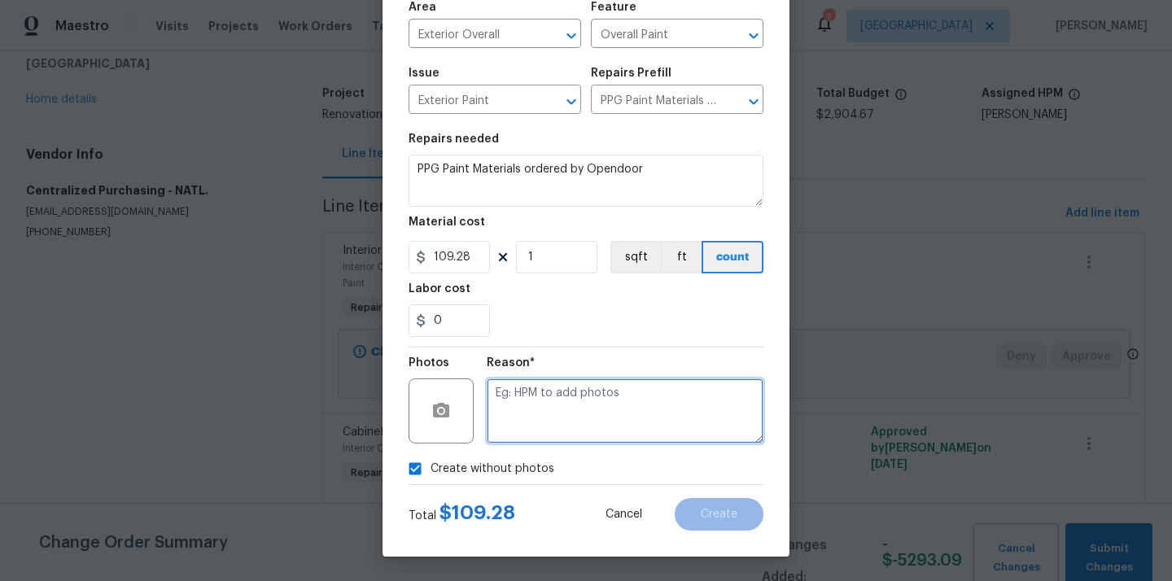
click at [535, 417] on textarea at bounding box center [625, 410] width 277 height 65
type textarea "N/A"
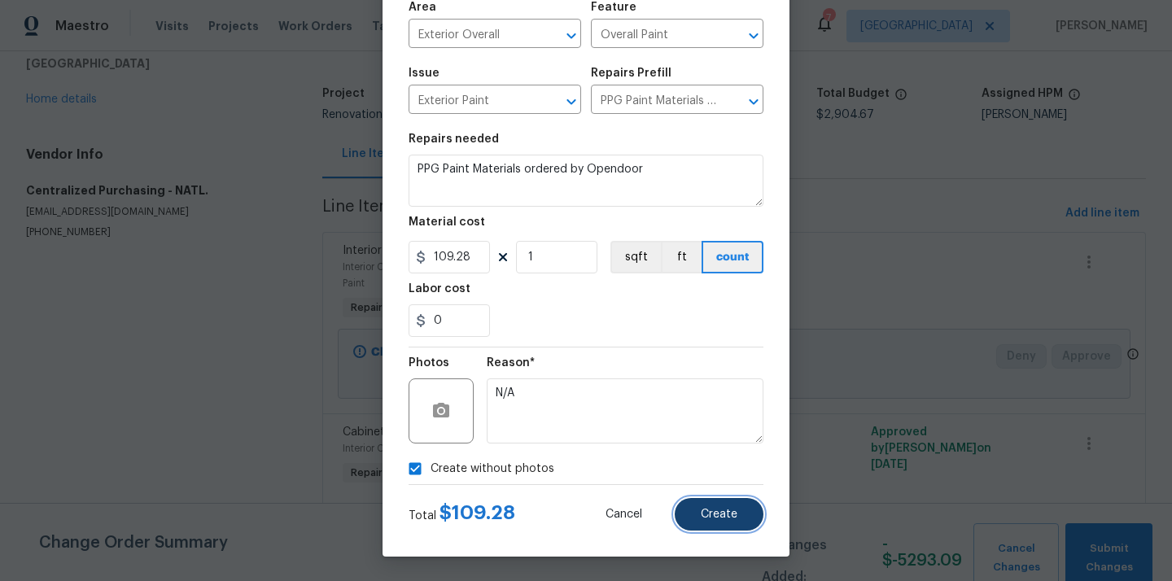
click at [718, 521] on button "Create" at bounding box center [718, 514] width 89 height 33
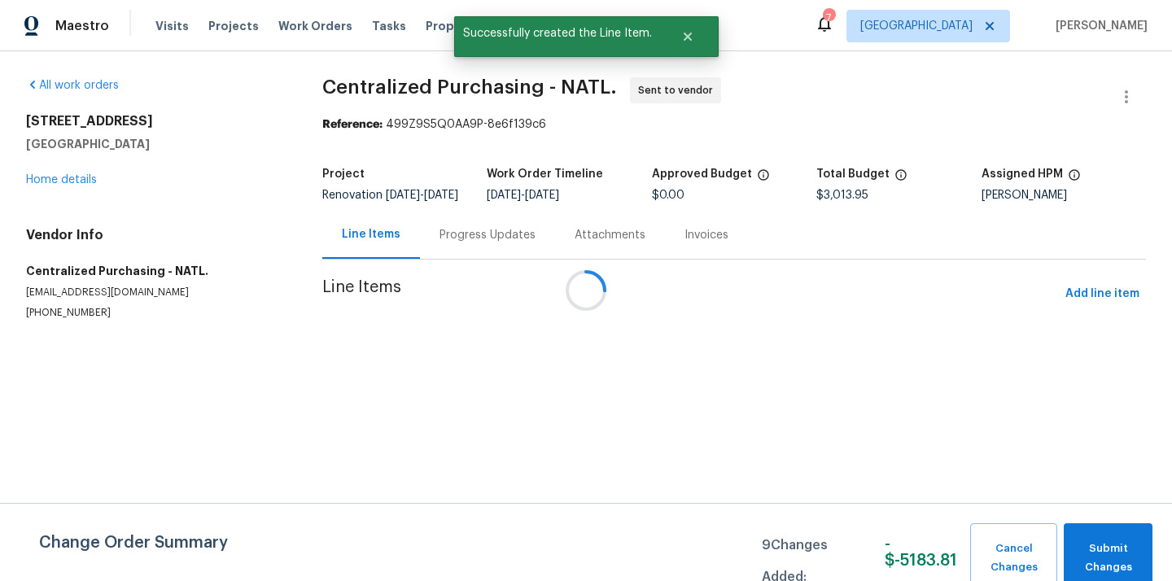
scroll to position [0, 0]
